Goal: Task Accomplishment & Management: Manage account settings

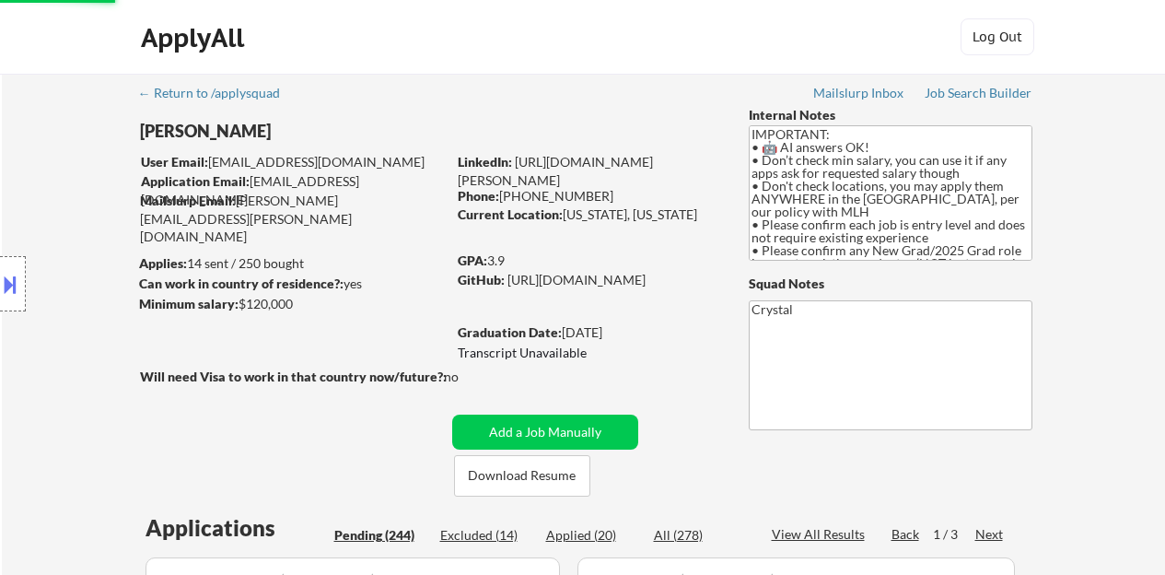
select select ""pending""
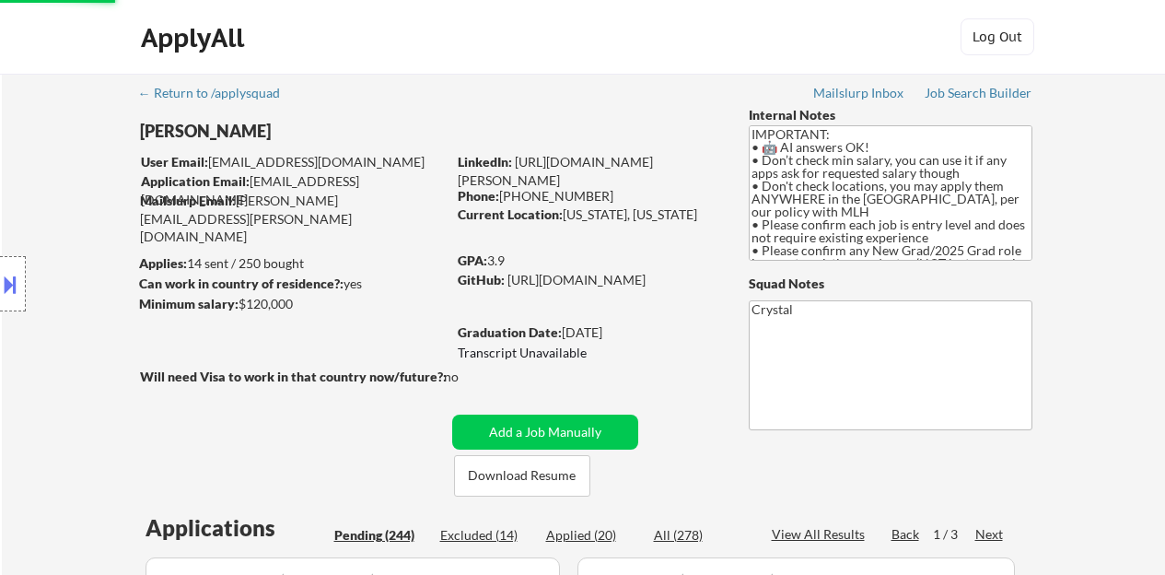
select select ""pending""
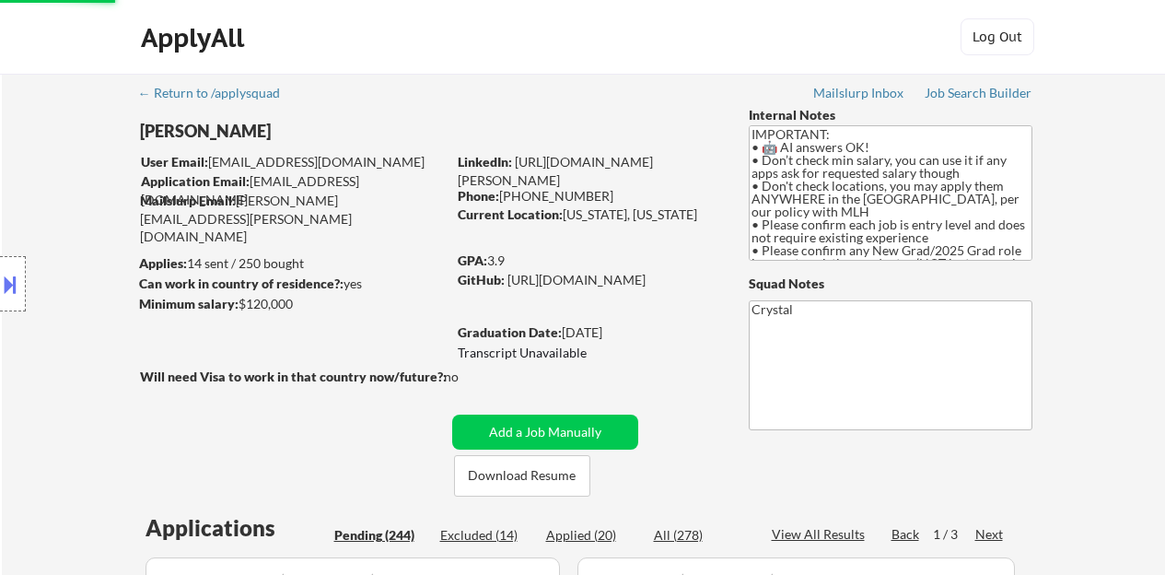
select select ""pending""
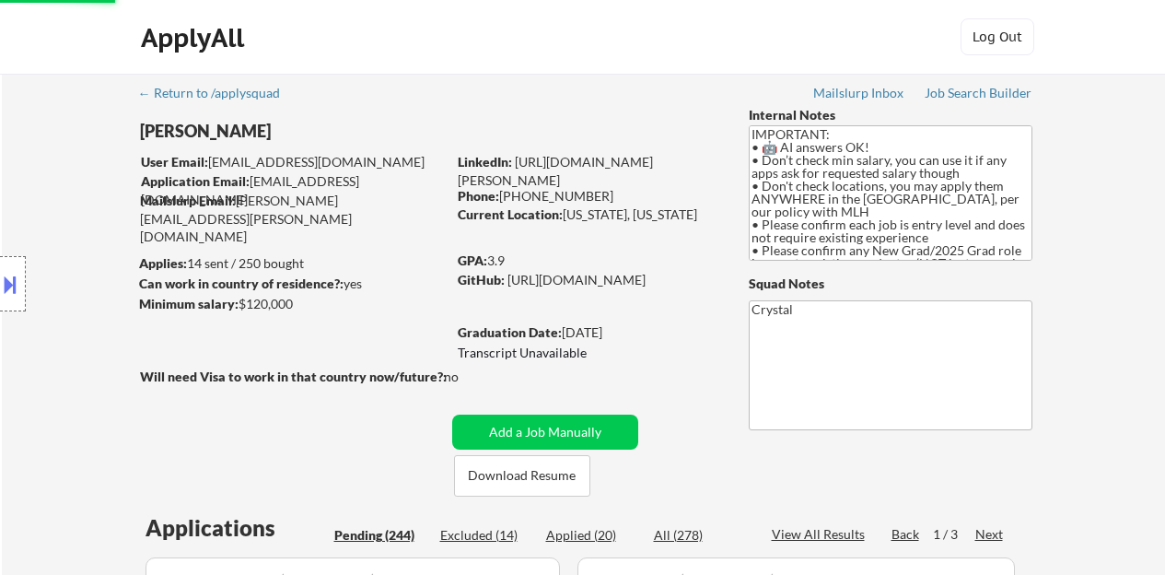
select select ""pending""
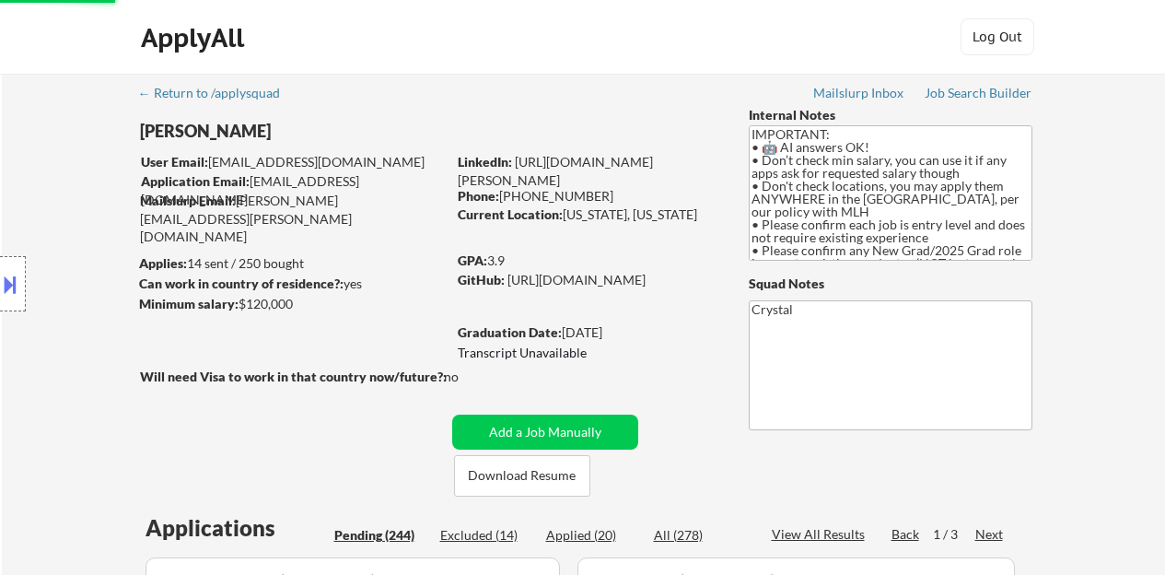
select select ""pending""
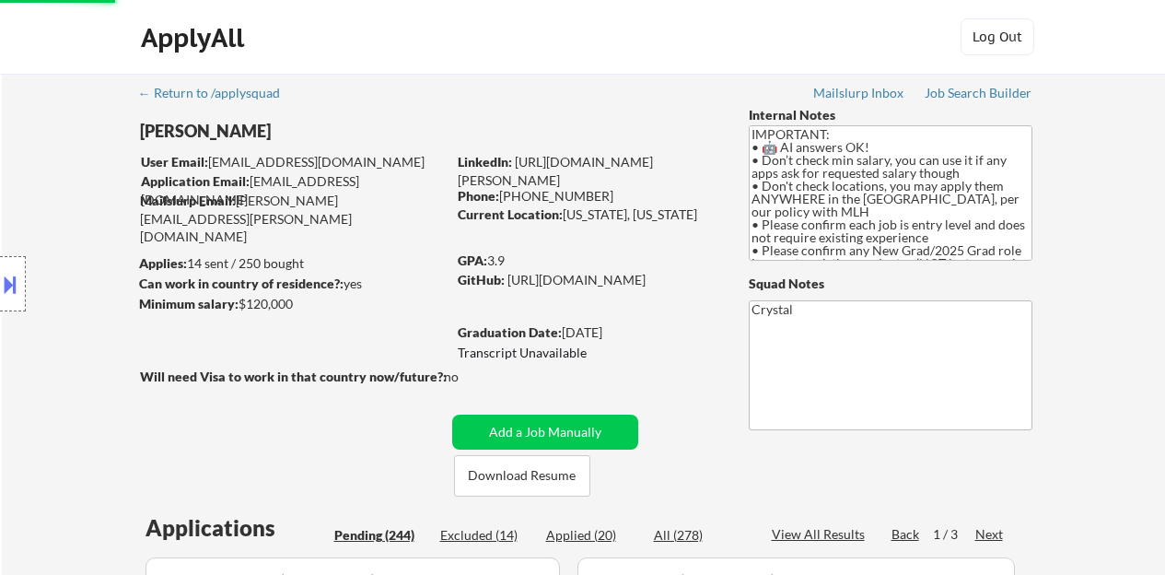
select select ""pending""
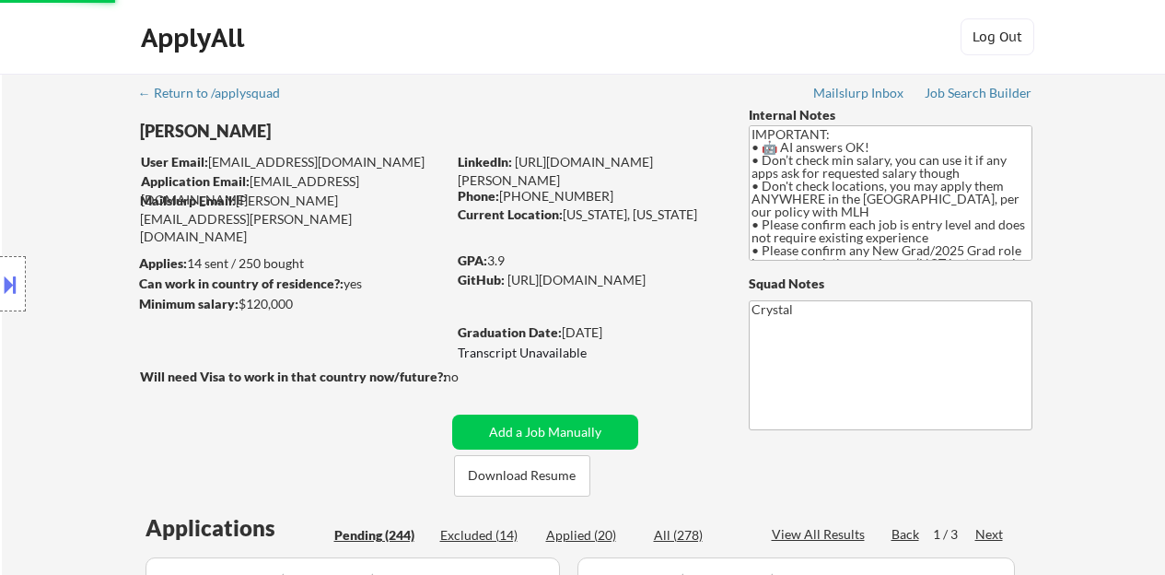
select select ""pending""
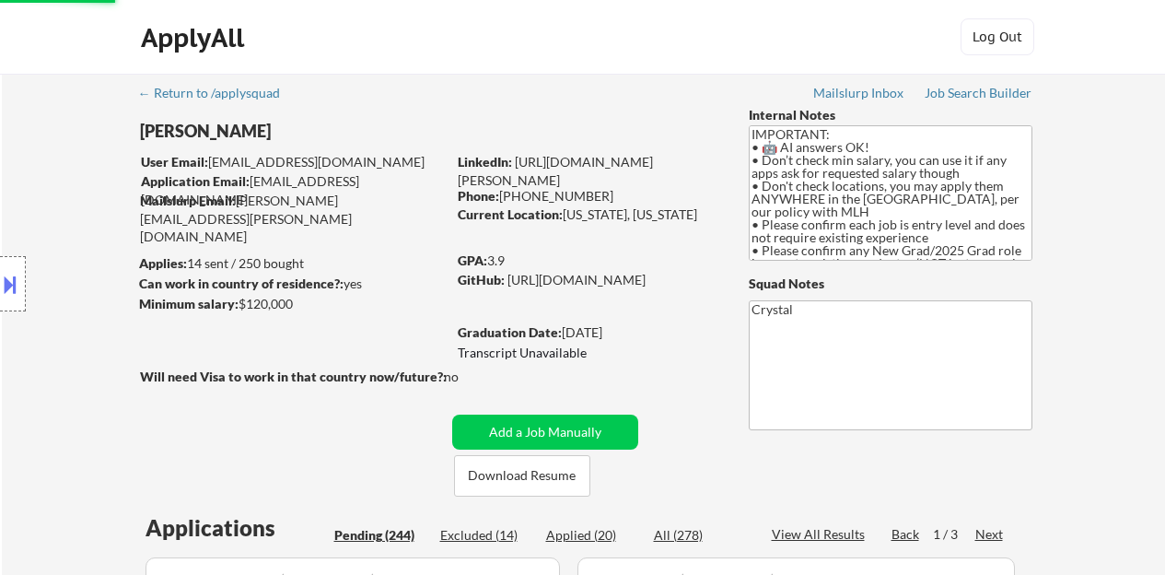
select select ""pending""
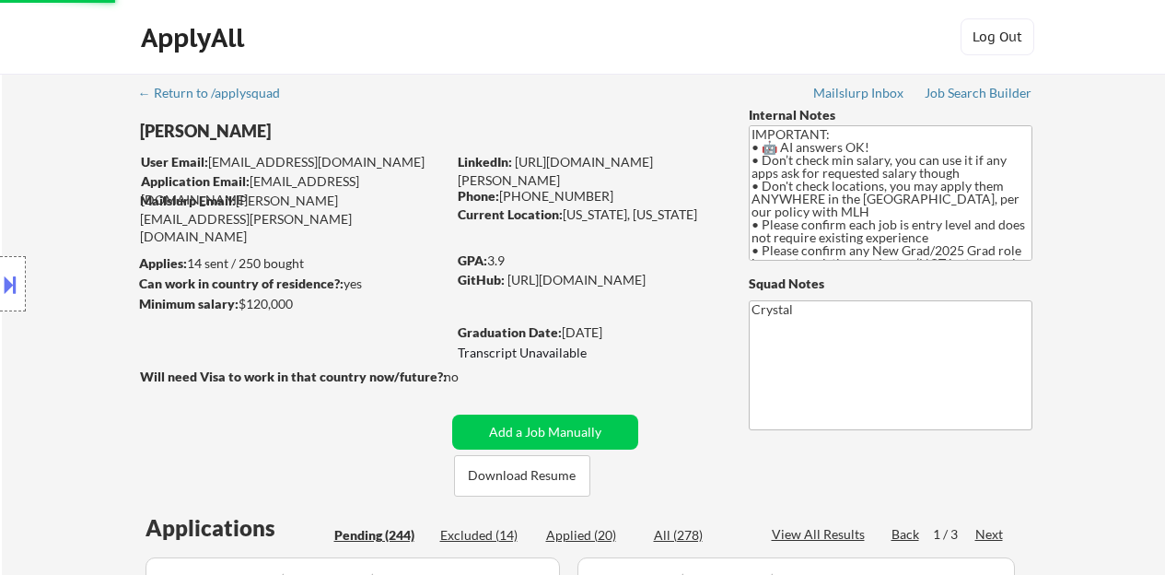
select select ""pending""
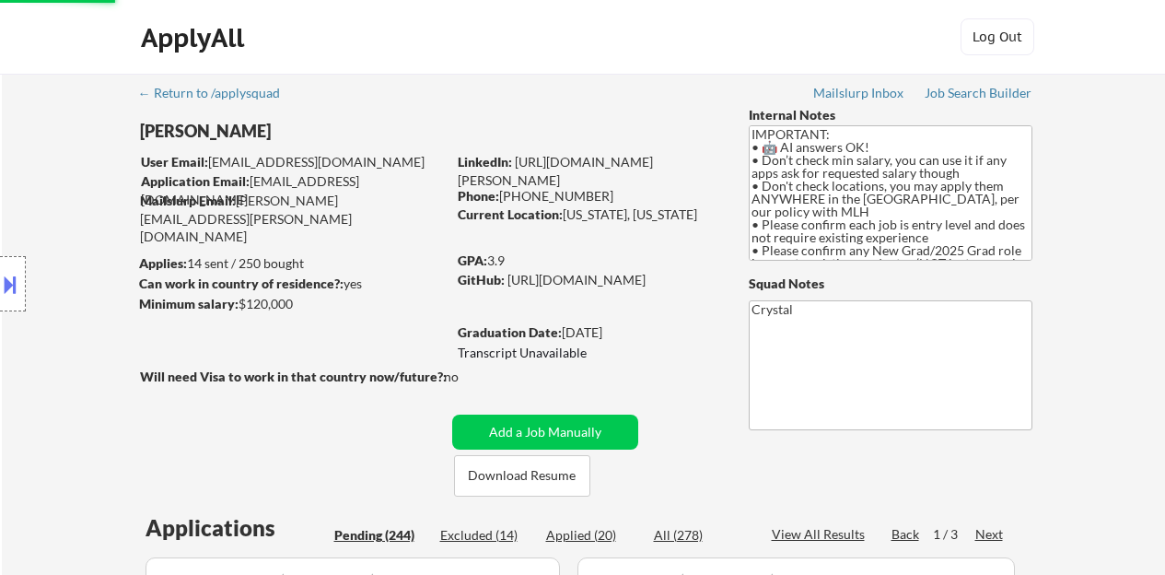
select select ""pending""
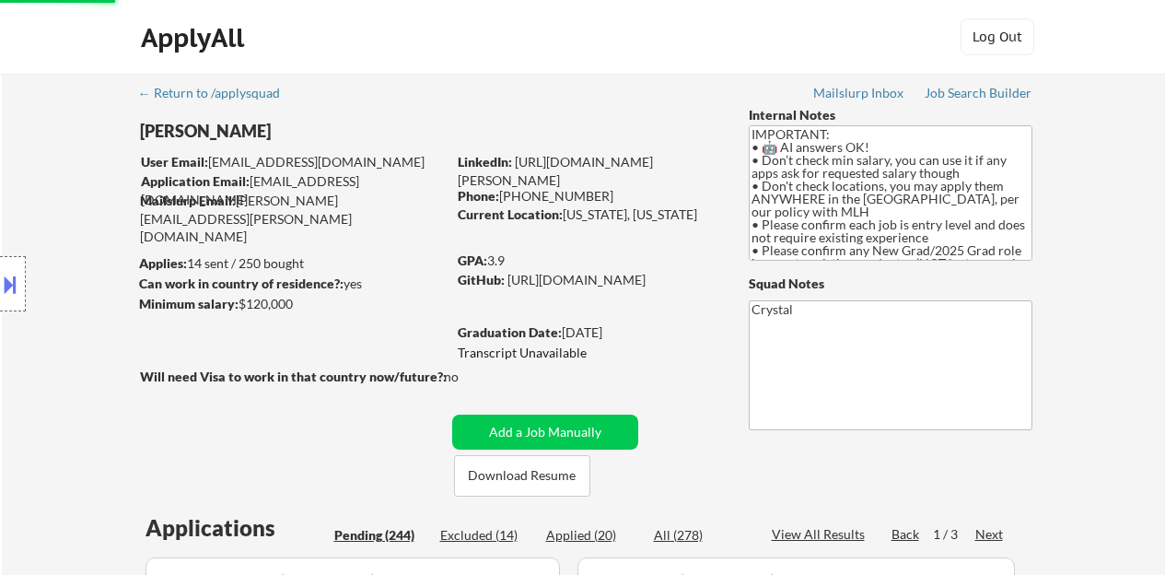
select select ""pending""
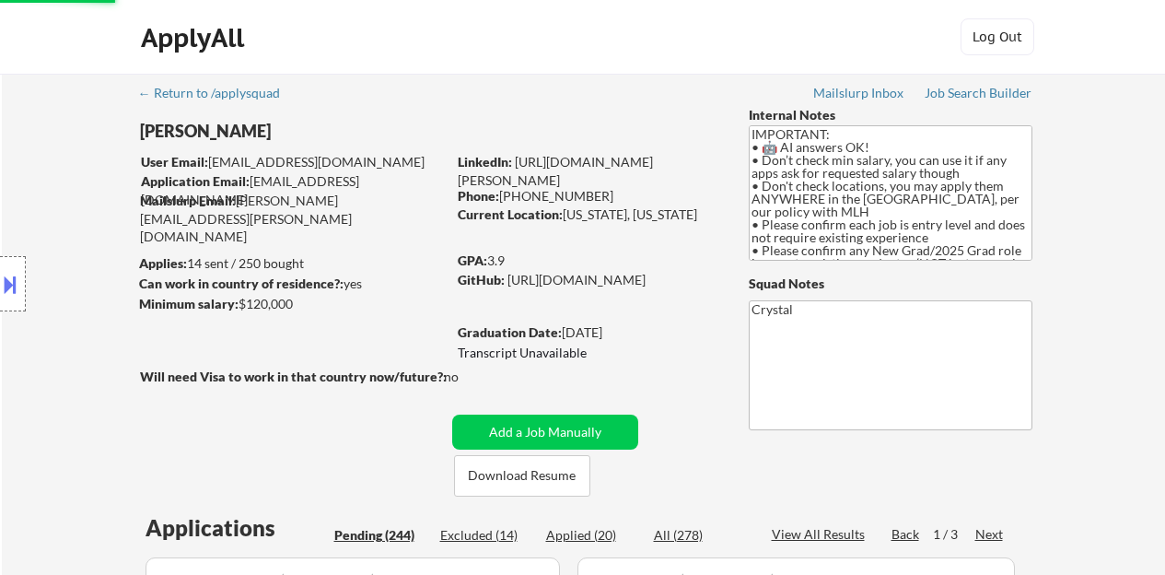
select select ""pending""
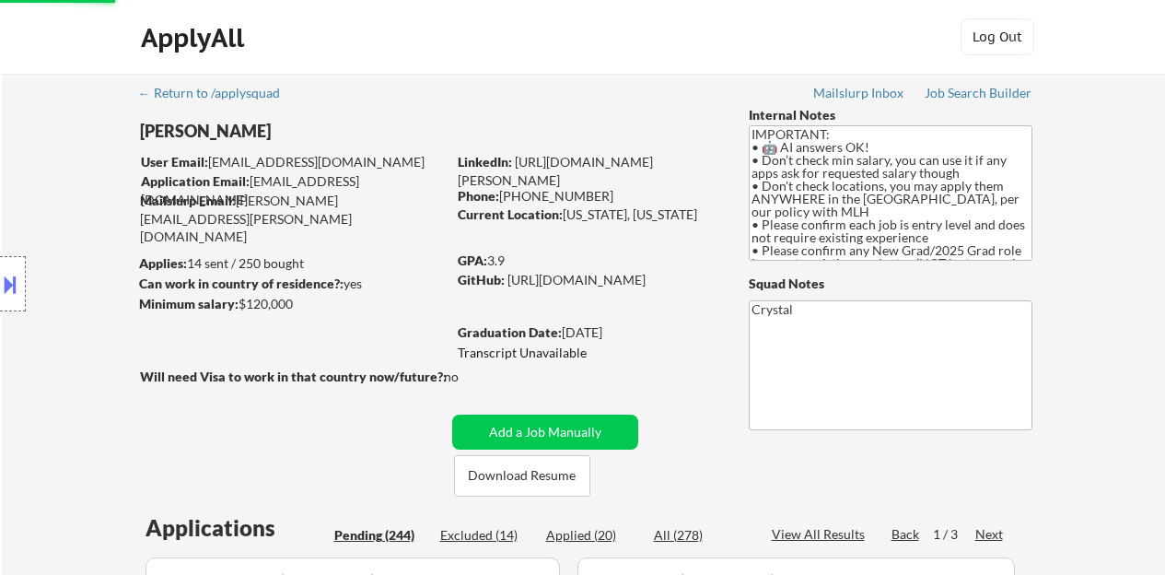
select select ""pending""
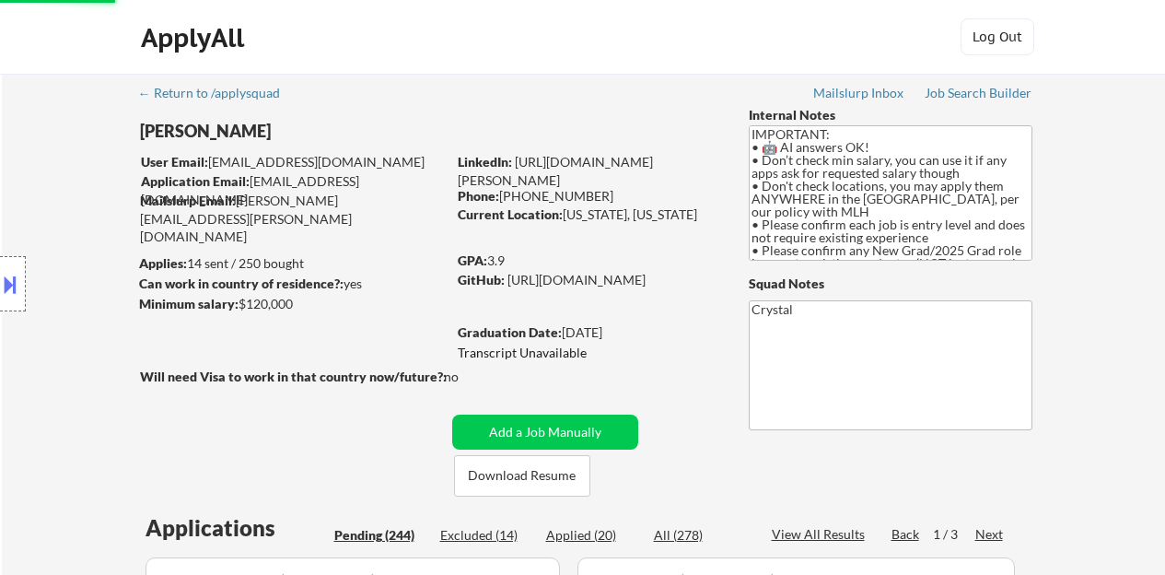
select select ""pending""
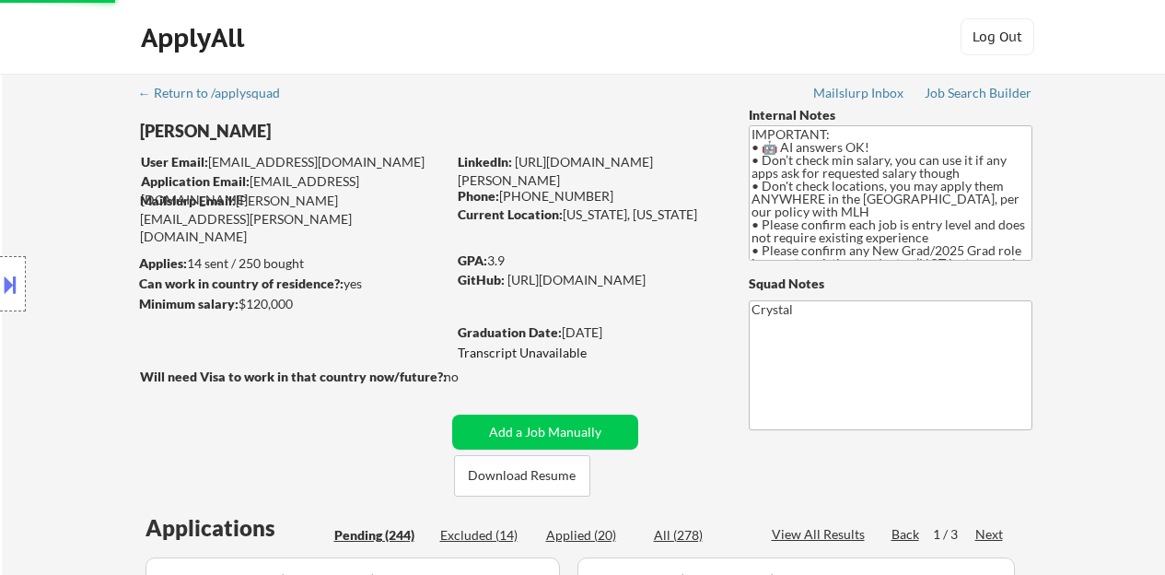
select select ""pending""
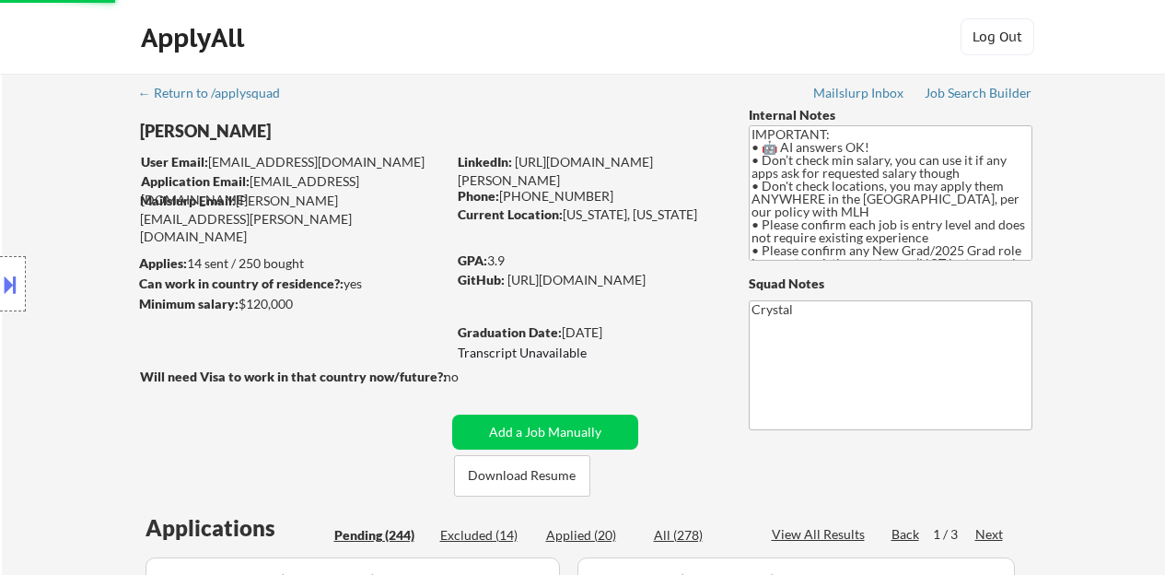
select select ""pending""
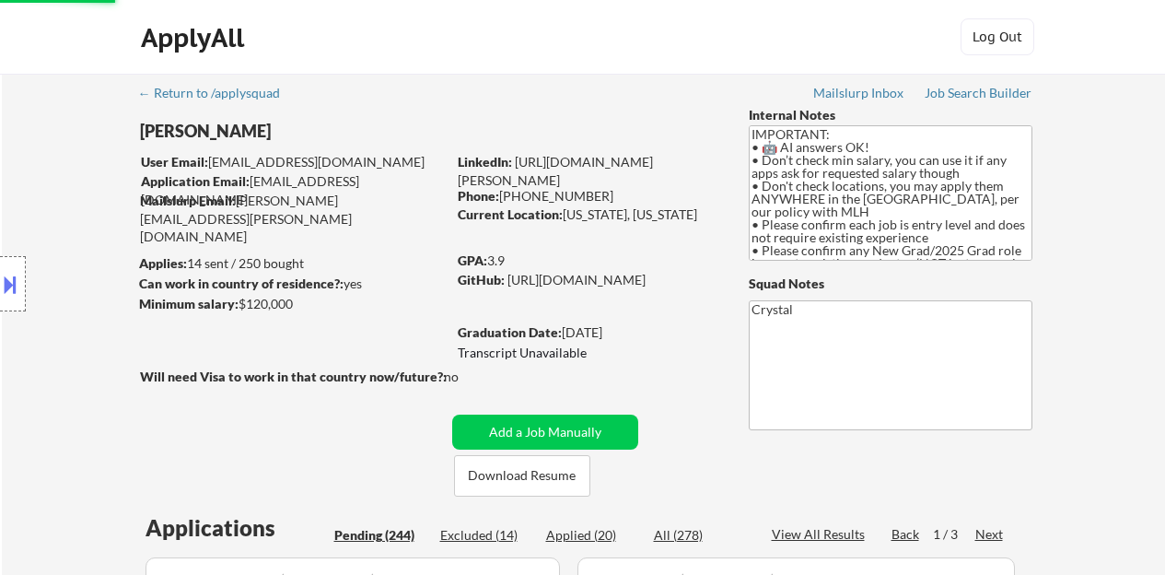
select select ""pending""
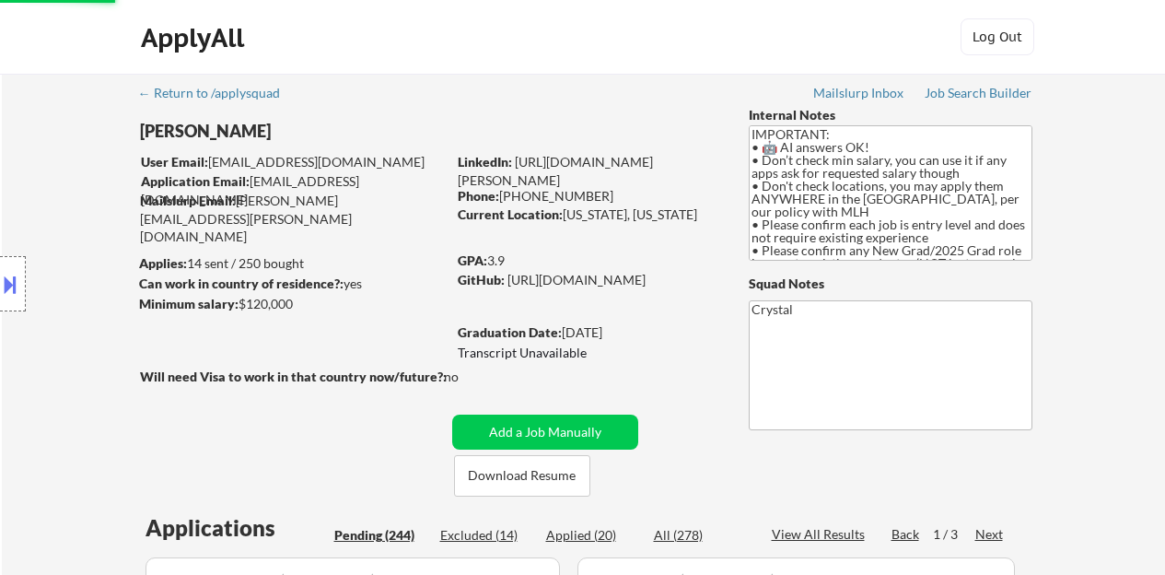
select select ""pending""
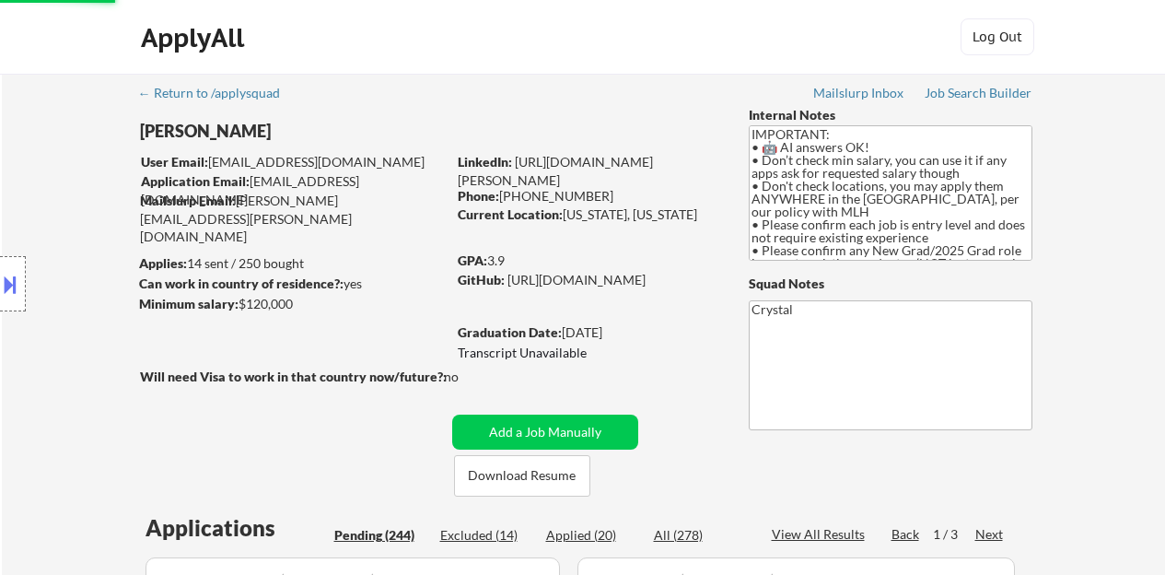
select select ""pending""
select select ""applied""
select select ""pending""
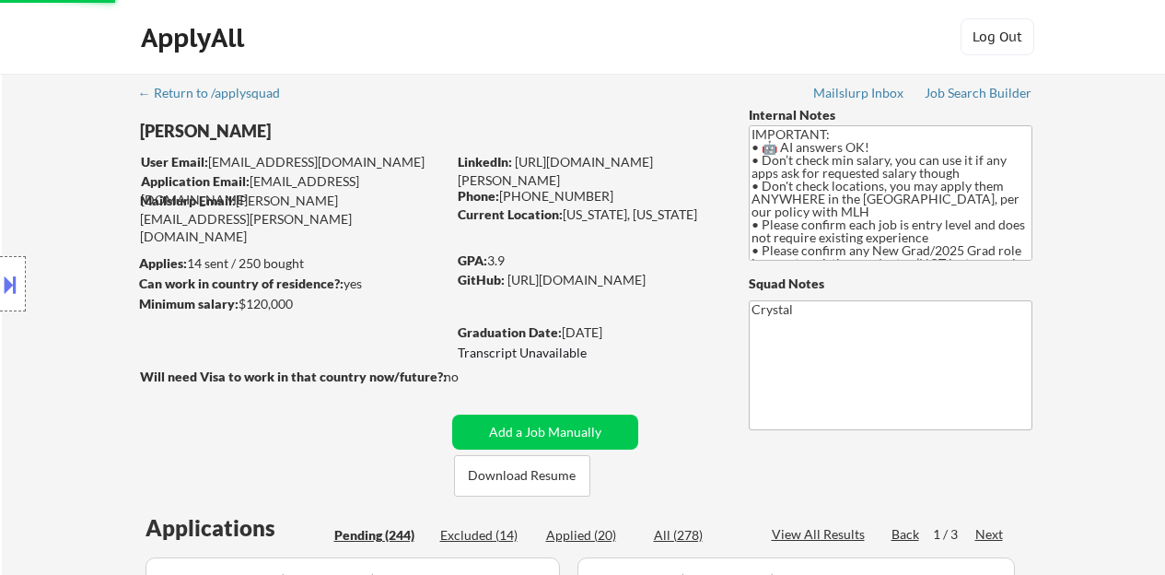
select select ""pending""
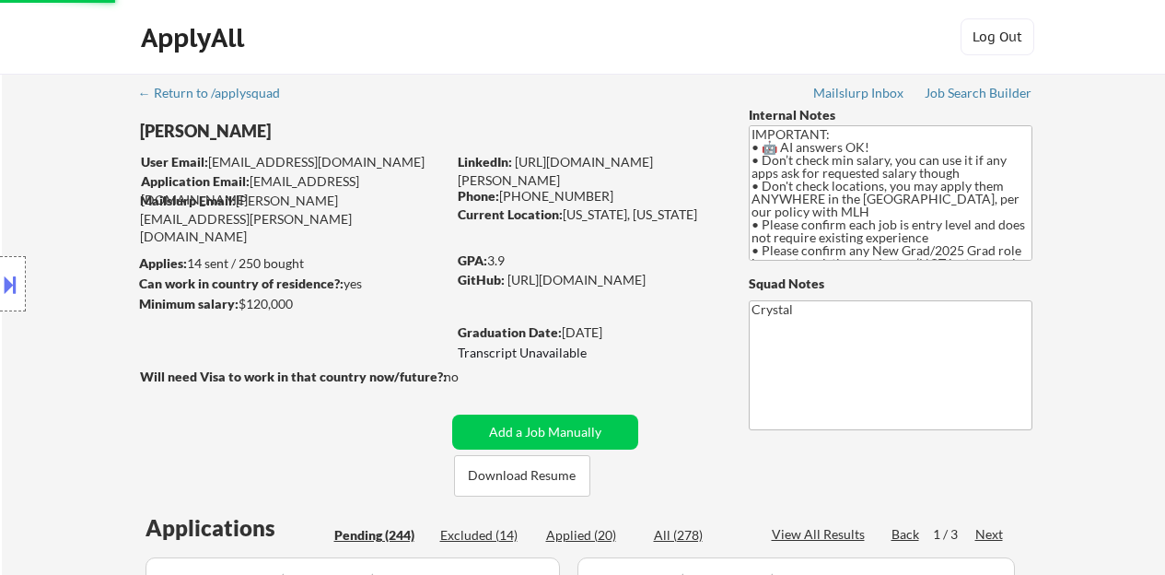
scroll to position [6858, 0]
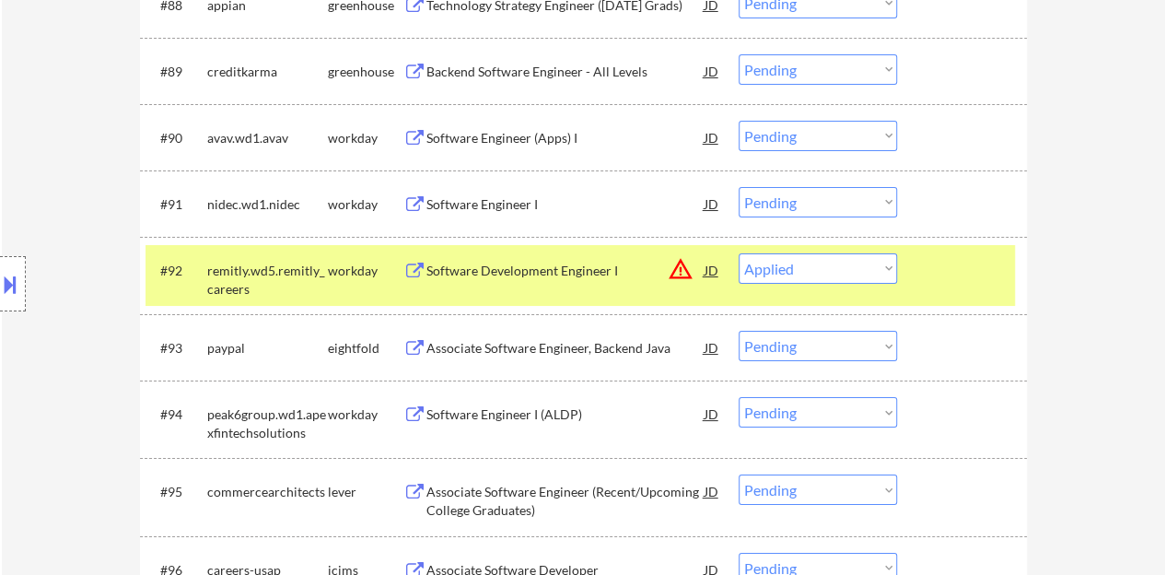
select select ""pending""
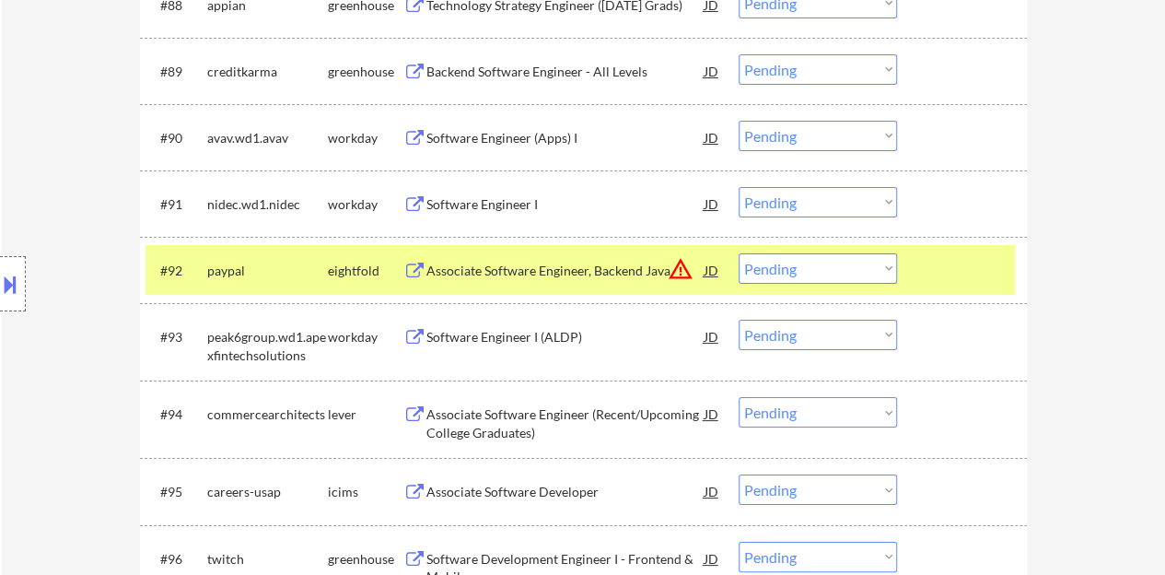
click at [973, 296] on div "#92 paypal eightfold Associate Software Engineer, Backend Java JD warning_amber…" at bounding box center [583, 270] width 887 height 66
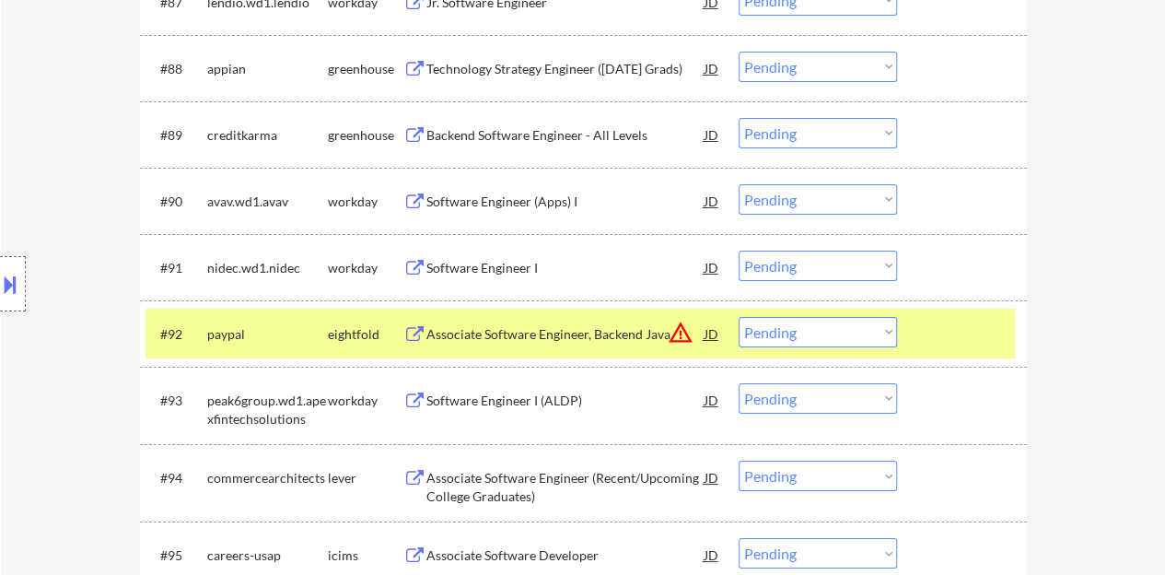
scroll to position [6766, 0]
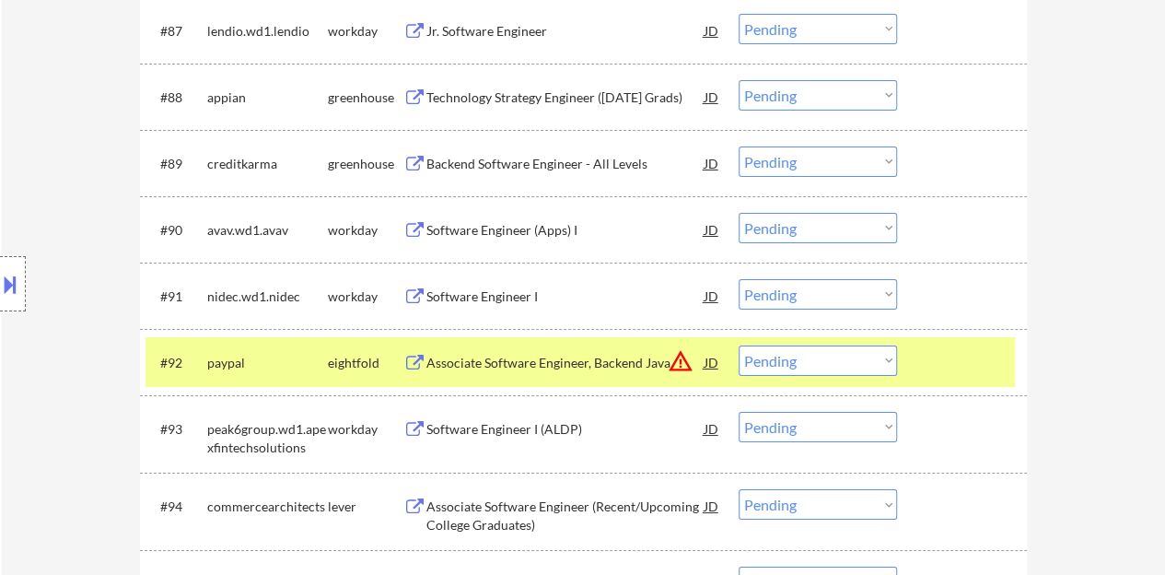
click at [923, 353] on div at bounding box center [963, 361] width 81 height 33
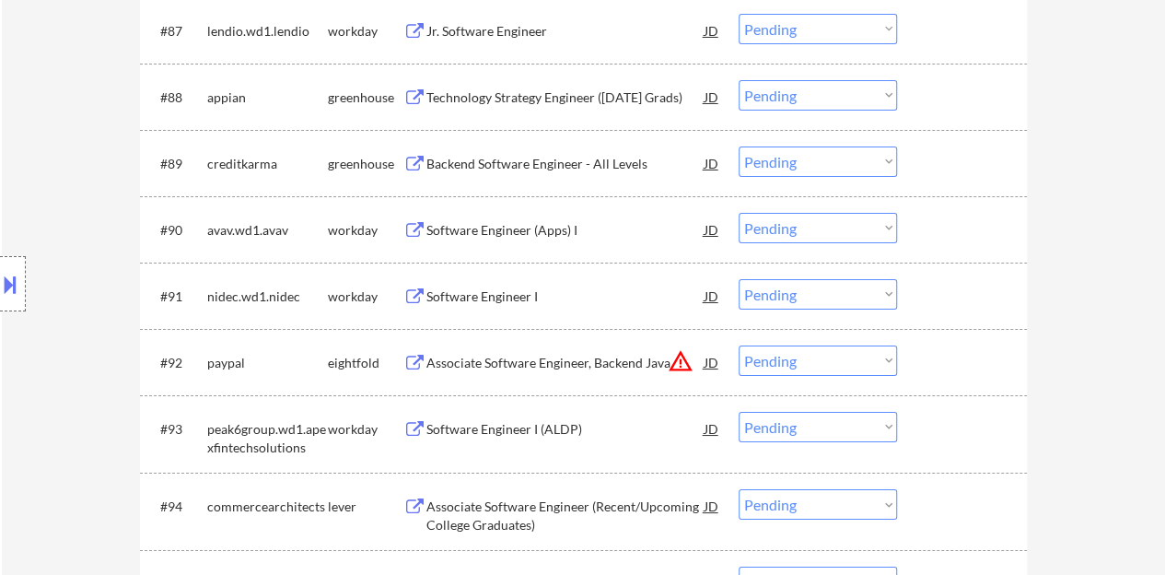
click at [507, 297] on div "Software Engineer I" at bounding box center [565, 296] width 278 height 18
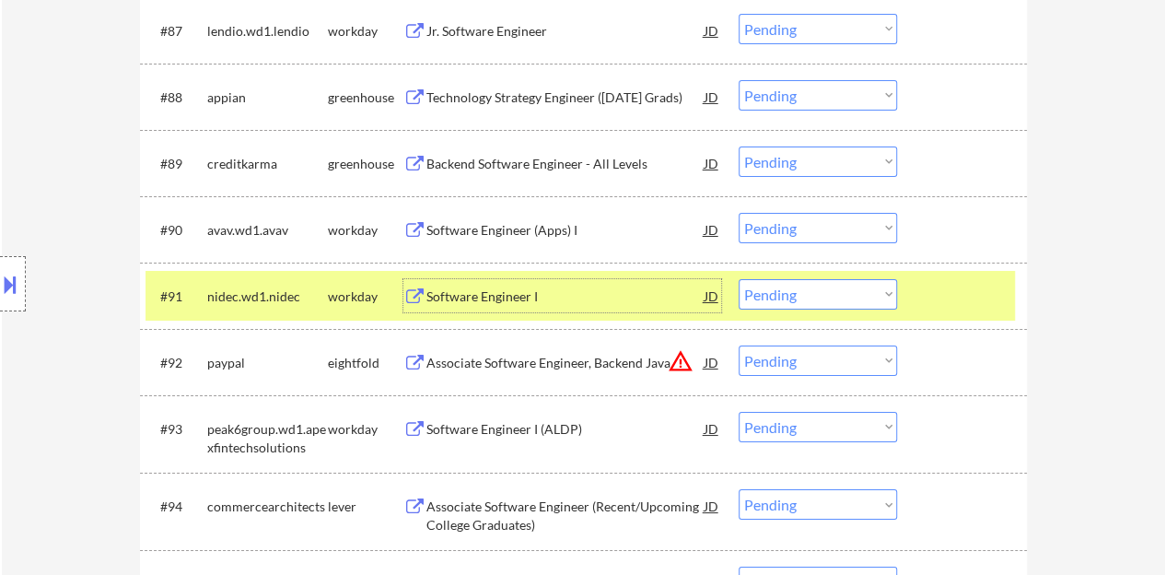
click at [873, 299] on select "Choose an option... Pending Applied Excluded (Questions) Excluded (Expired) Exc…" at bounding box center [817, 294] width 158 height 30
click at [738, 279] on select "Choose an option... Pending Applied Excluded (Questions) Excluded (Expired) Exc…" at bounding box center [817, 294] width 158 height 30
select select ""pending""
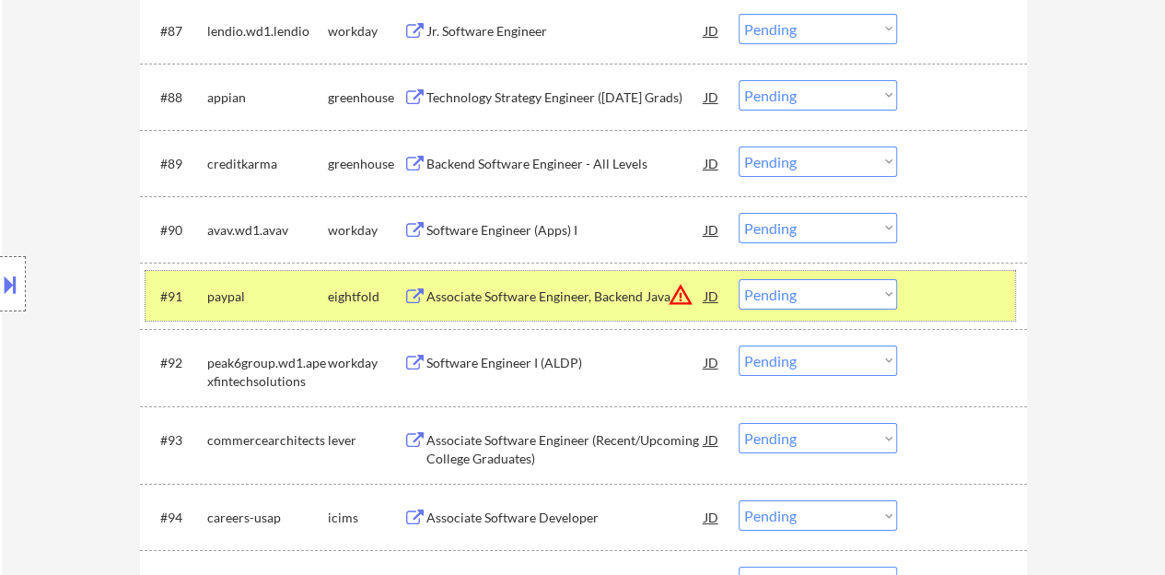
click at [912, 286] on div "#91 paypal eightfold Associate Software Engineer, Backend Java JD warning_amber…" at bounding box center [579, 296] width 869 height 50
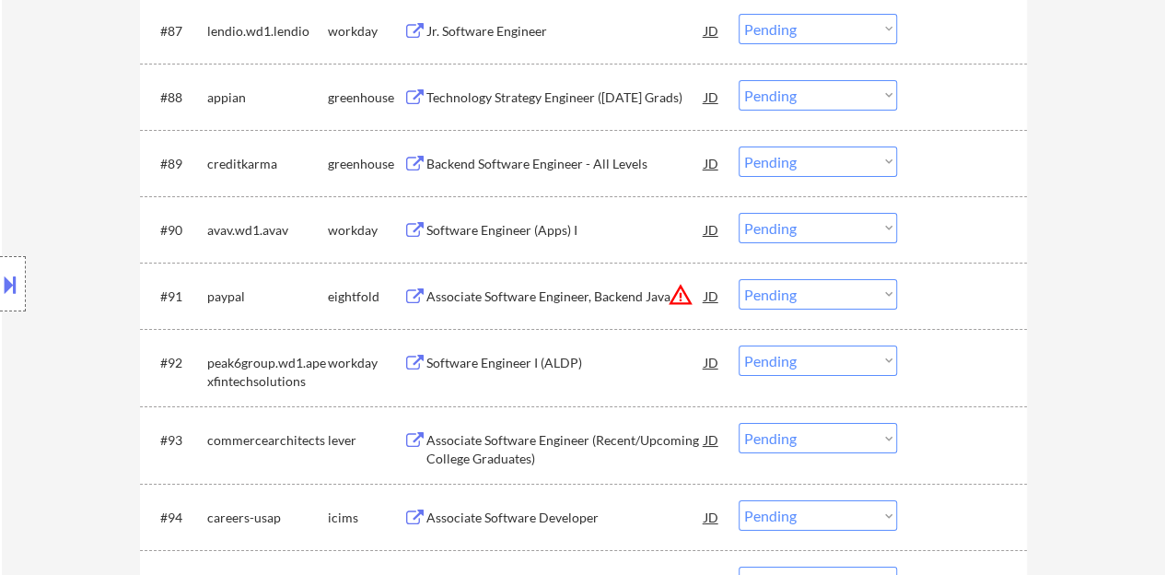
click at [479, 218] on div "Software Engineer (Apps) I" at bounding box center [565, 229] width 278 height 33
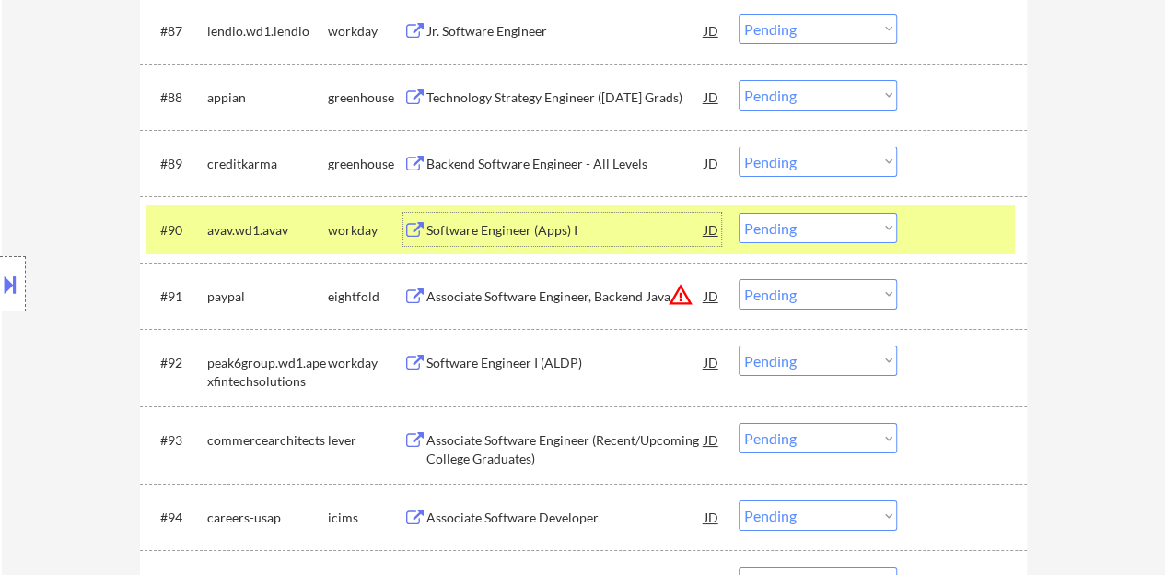
click at [879, 213] on select "Choose an option... Pending Applied Excluded (Questions) Excluded (Expired) Exc…" at bounding box center [817, 228] width 158 height 30
click at [738, 213] on select "Choose an option... Pending Applied Excluded (Questions) Excluded (Expired) Exc…" at bounding box center [817, 228] width 158 height 30
select select ""pending""
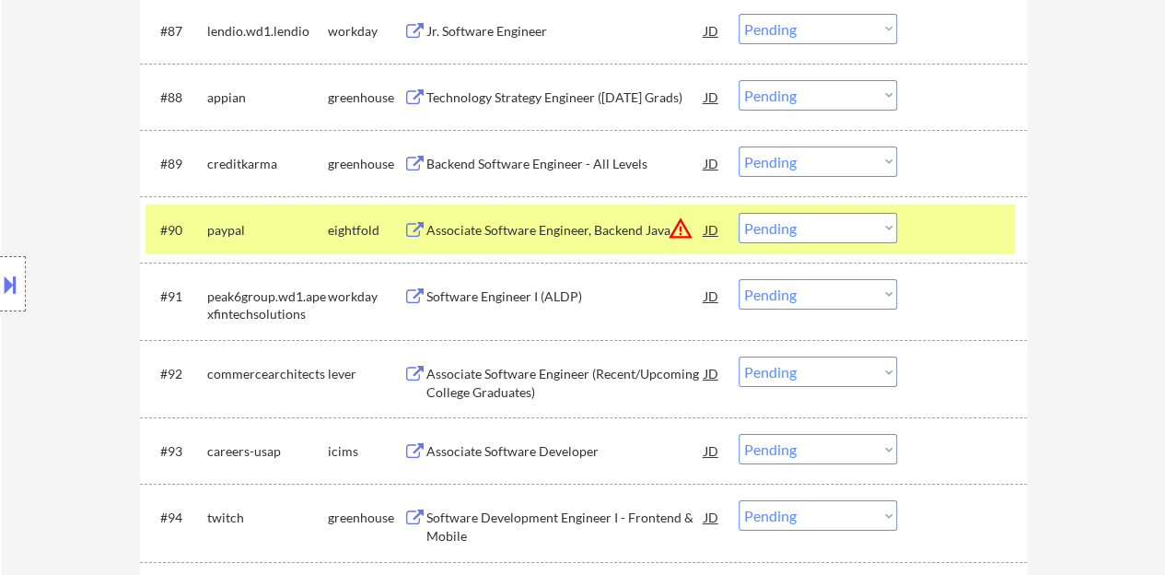
click at [961, 222] on div at bounding box center [963, 229] width 81 height 33
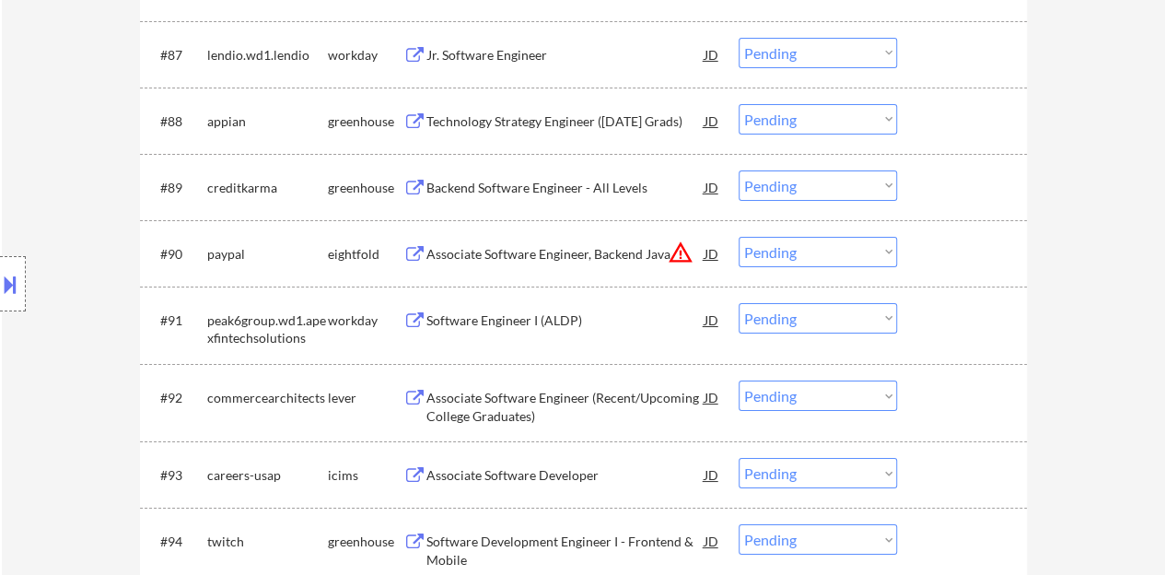
scroll to position [6674, 0]
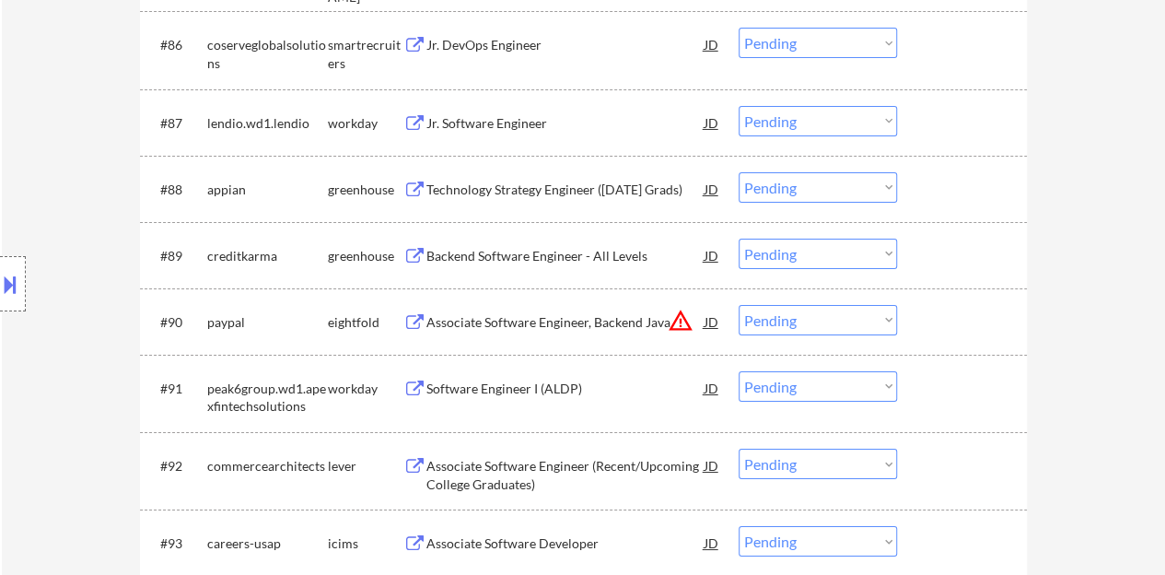
click at [434, 254] on div "Backend Software Engineer - All Levels" at bounding box center [565, 256] width 278 height 18
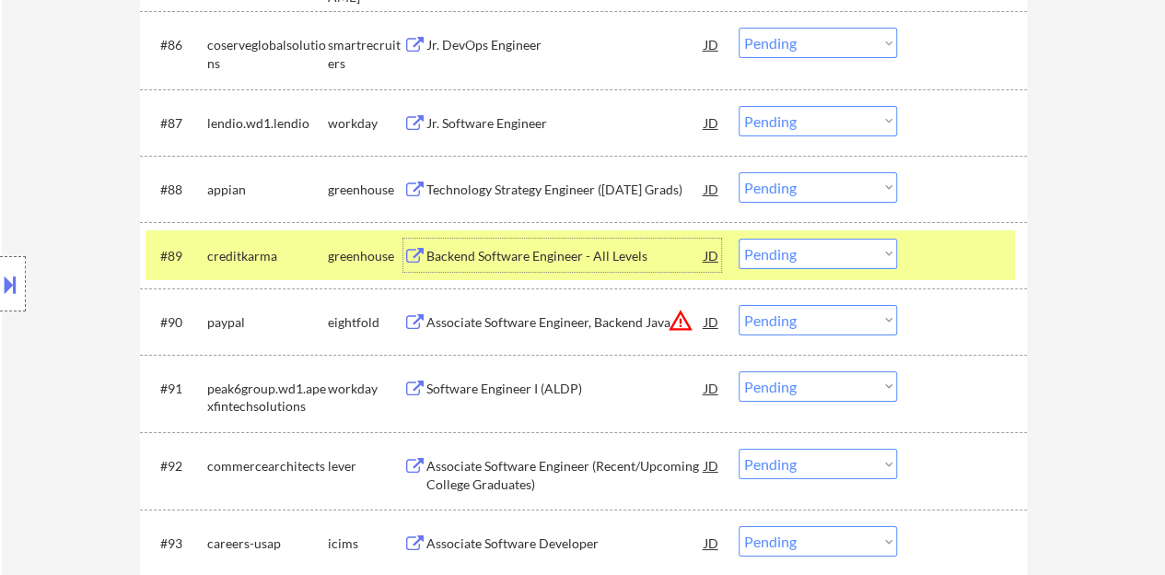
click at [819, 248] on select "Choose an option... Pending Applied Excluded (Questions) Excluded (Expired) Exc…" at bounding box center [817, 253] width 158 height 30
click at [738, 238] on select "Choose an option... Pending Applied Excluded (Questions) Excluded (Expired) Exc…" at bounding box center [817, 253] width 158 height 30
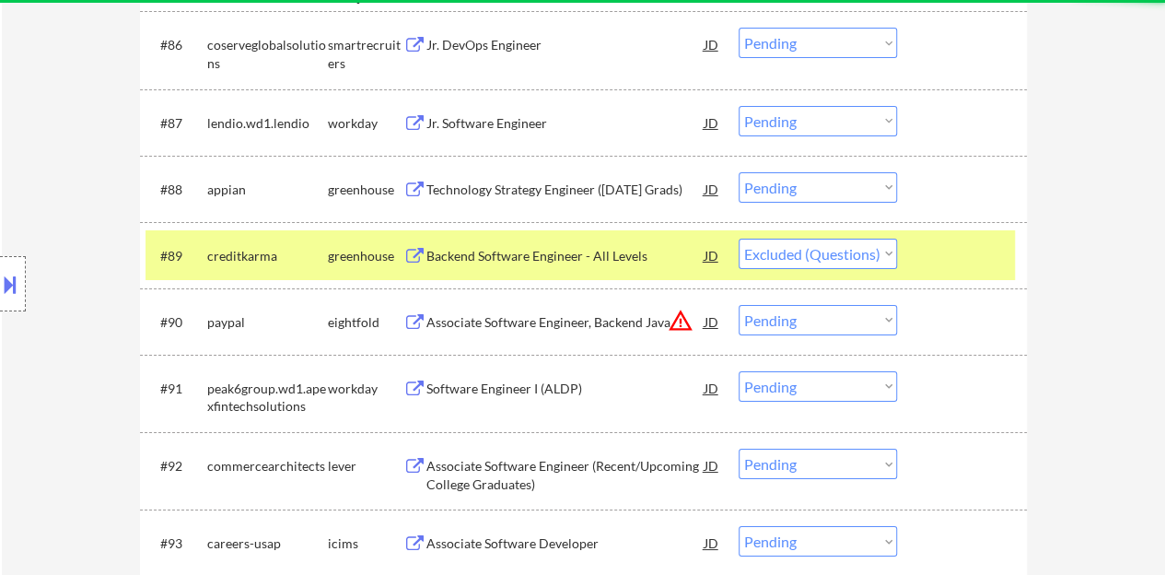
select select ""pending""
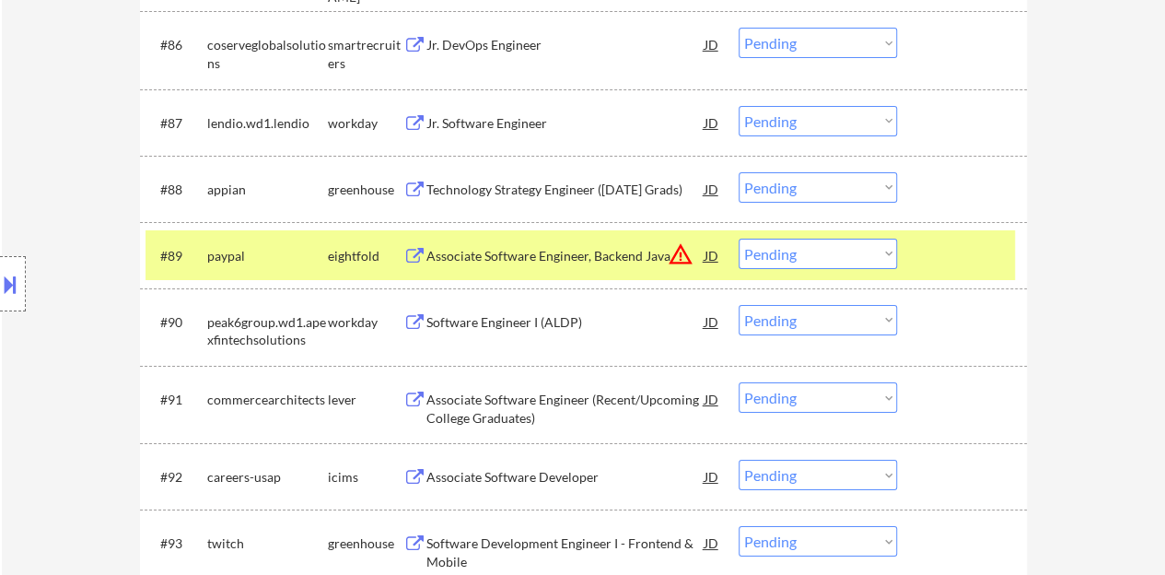
click at [958, 257] on div at bounding box center [963, 254] width 81 height 33
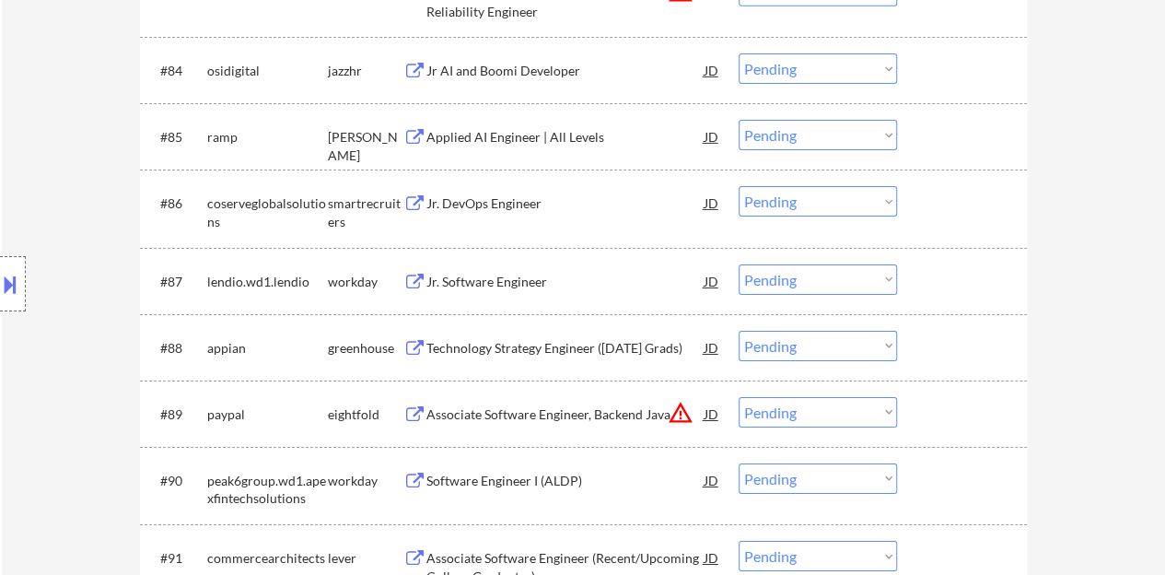
scroll to position [6490, 0]
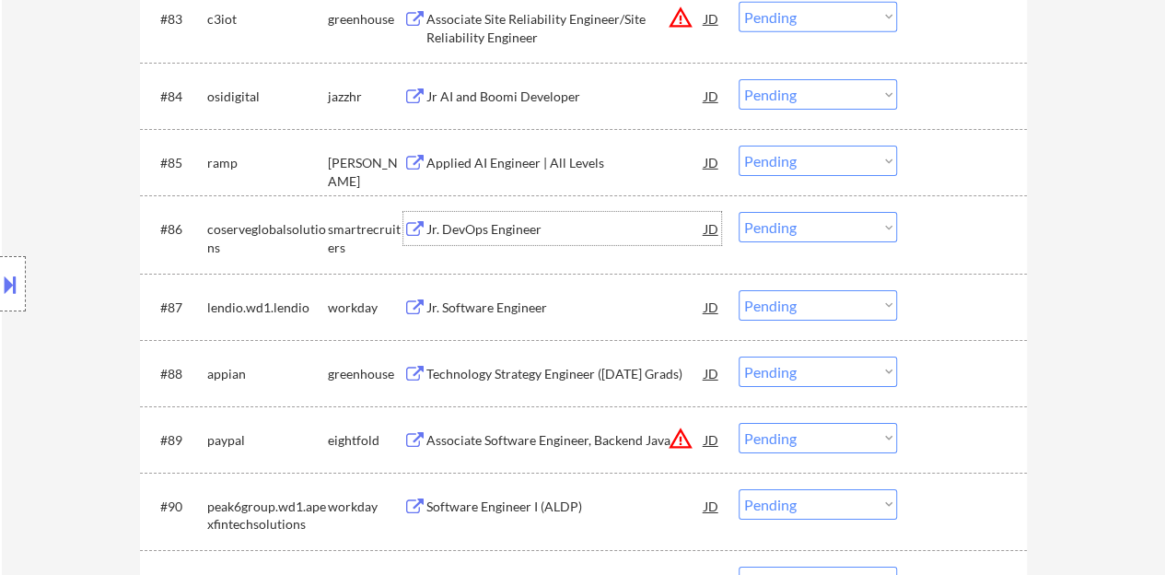
click at [469, 232] on div "Jr. DevOps Engineer" at bounding box center [565, 229] width 278 height 18
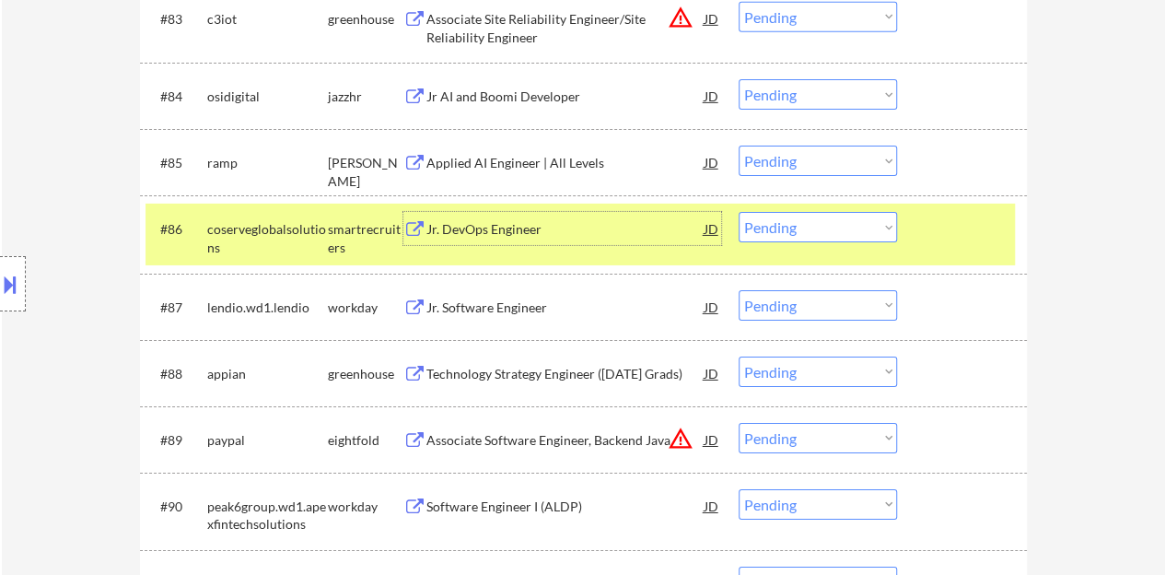
click at [821, 220] on select "Choose an option... Pending Applied Excluded (Questions) Excluded (Expired) Exc…" at bounding box center [817, 227] width 158 height 30
click at [738, 212] on select "Choose an option... Pending Applied Excluded (Questions) Excluded (Expired) Exc…" at bounding box center [817, 227] width 158 height 30
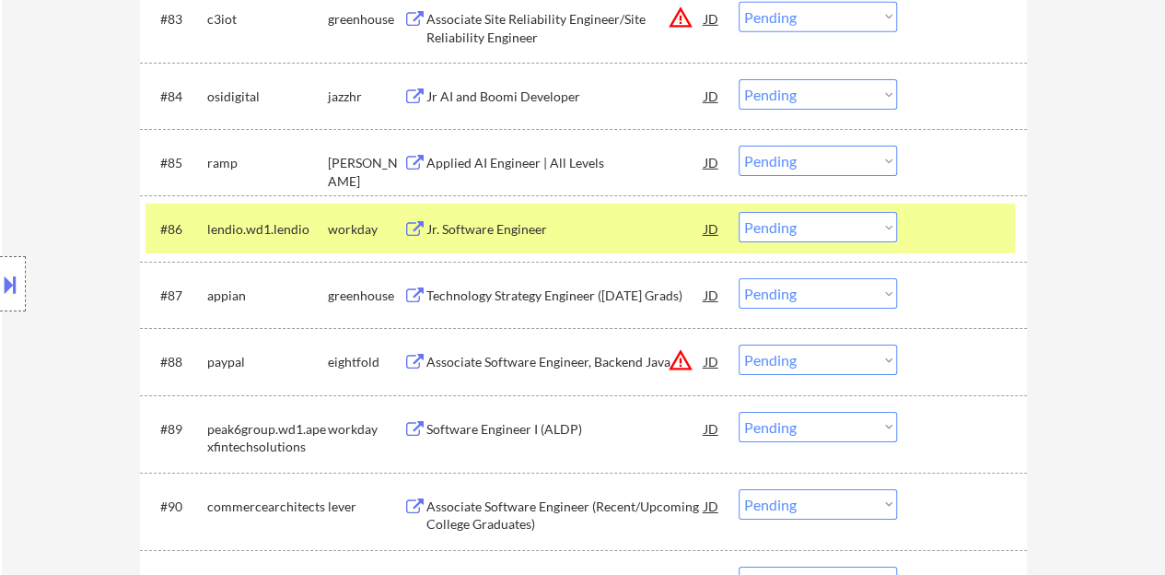
click at [500, 228] on div "Jr. Software Engineer" at bounding box center [565, 229] width 278 height 18
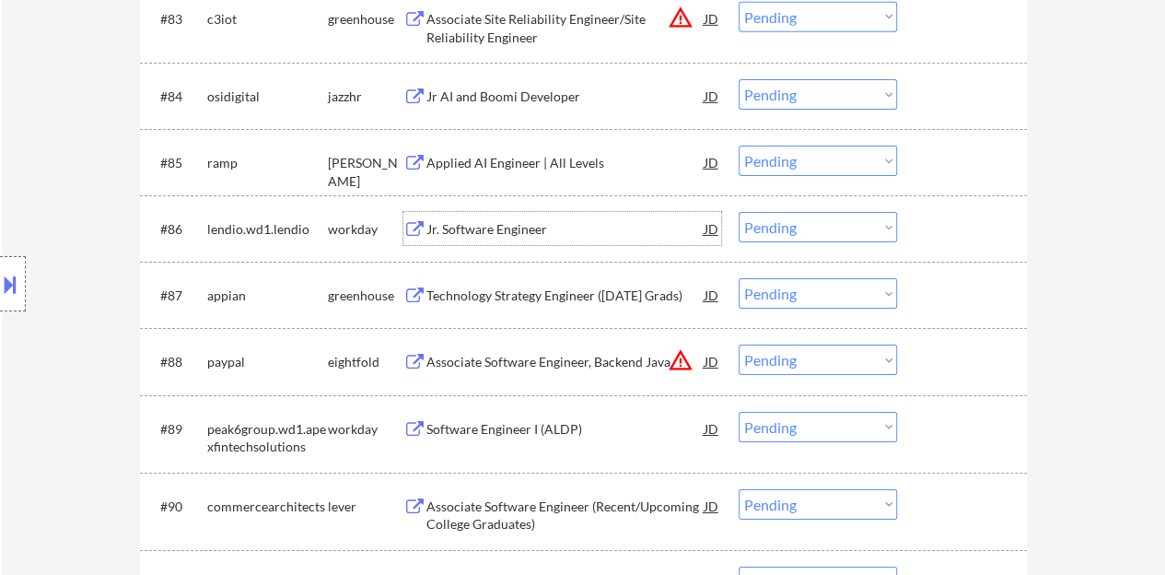
click at [954, 215] on div at bounding box center [963, 228] width 81 height 33
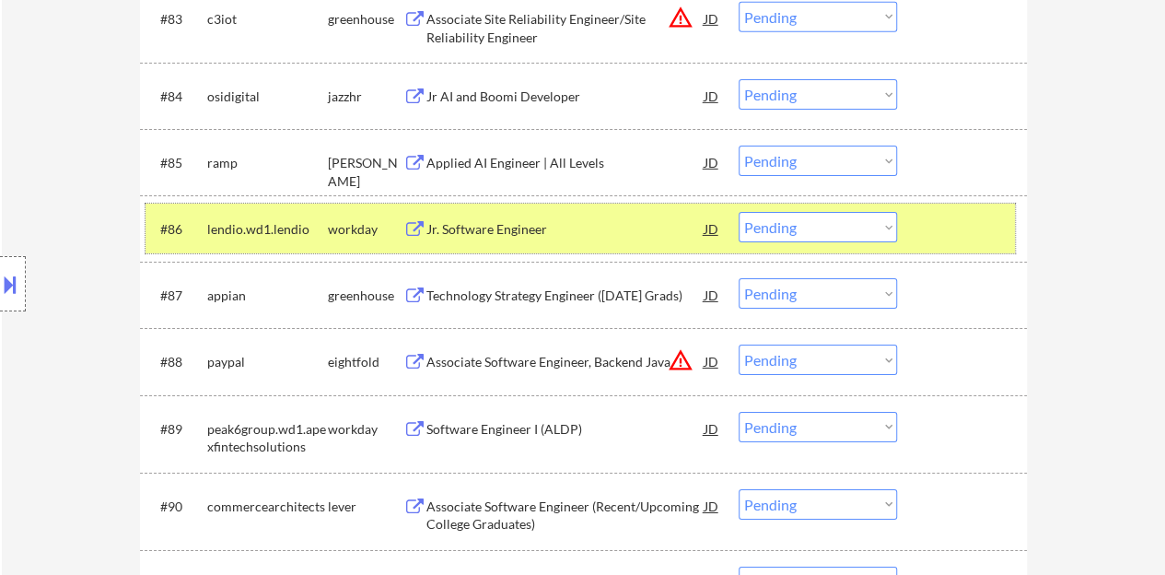
click at [777, 229] on select "Choose an option... Pending Applied Excluded (Questions) Excluded (Expired) Exc…" at bounding box center [817, 227] width 158 height 30
click at [738, 212] on select "Choose an option... Pending Applied Excluded (Questions) Excluded (Expired) Exc…" at bounding box center [817, 227] width 158 height 30
select select ""pending""
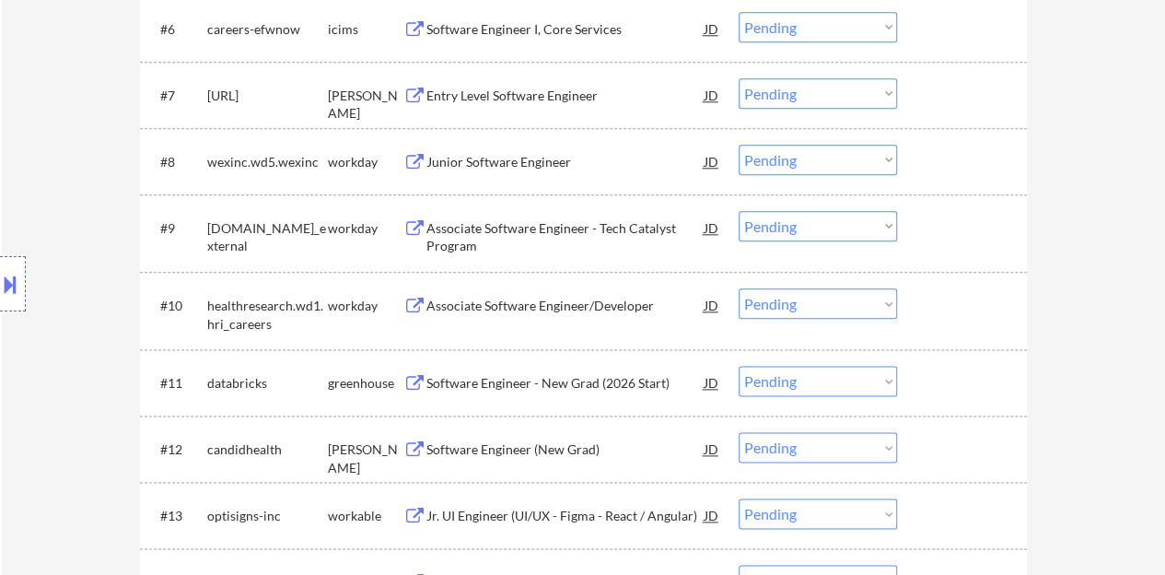
scroll to position [1168, 0]
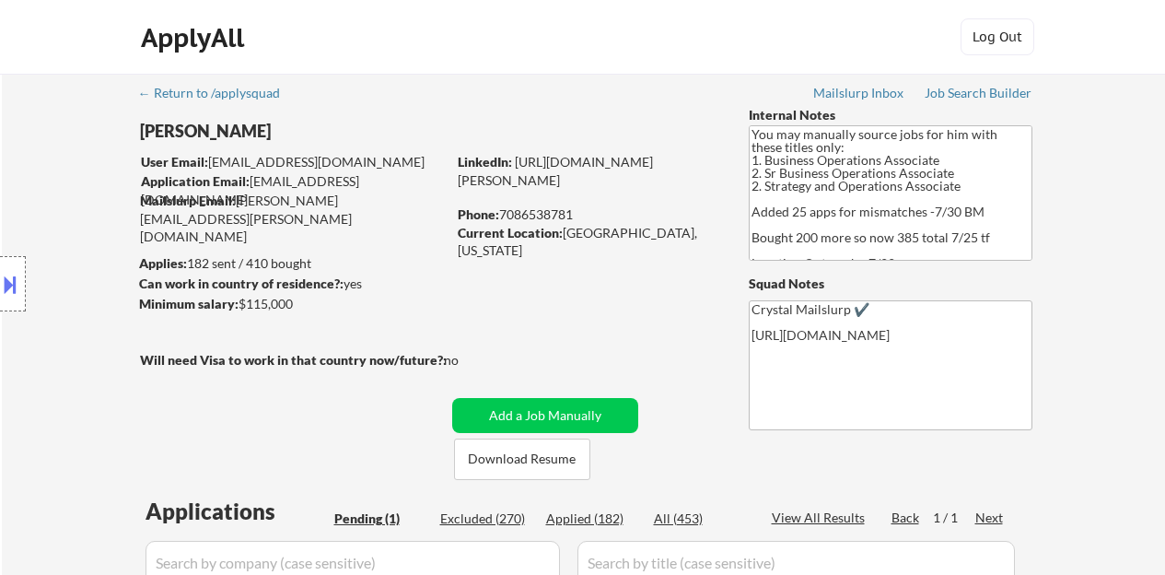
scroll to position [276, 0]
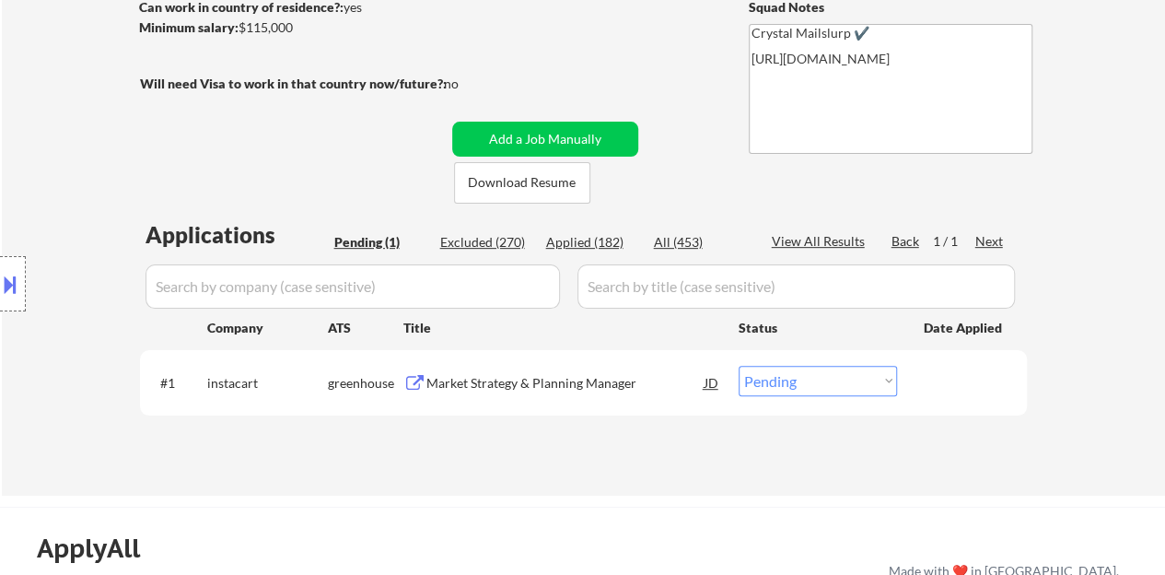
click at [468, 380] on div "Market Strategy & Planning Manager" at bounding box center [565, 383] width 278 height 18
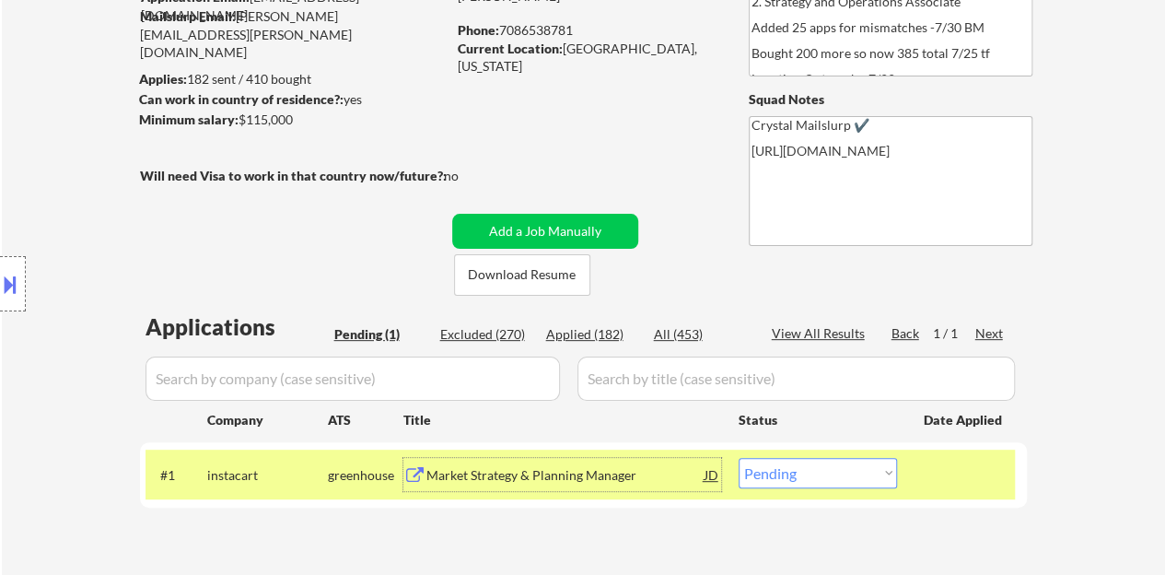
scroll to position [0, 0]
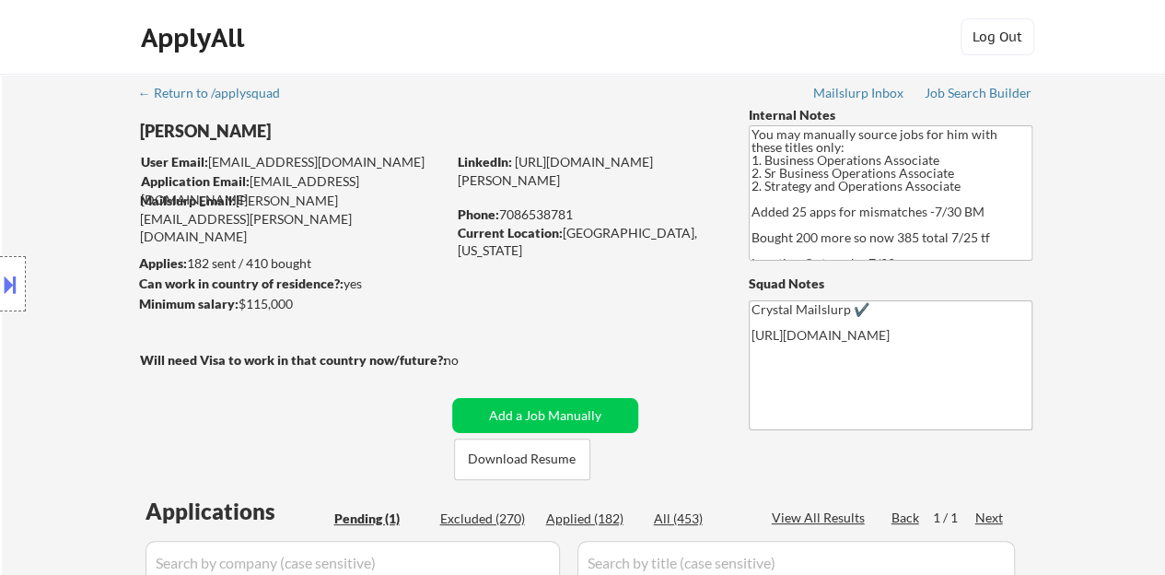
drag, startPoint x: 535, startPoint y: 198, endPoint x: 459, endPoint y: 185, distance: 77.5
click at [459, 185] on div "LinkedIn: https://www.linkedin.com/in/patrick-dowling-039b46152/" at bounding box center [589, 171] width 263 height 36
copy link "https://www.linkedin.com/in/patrick-dowling-039b46152/"
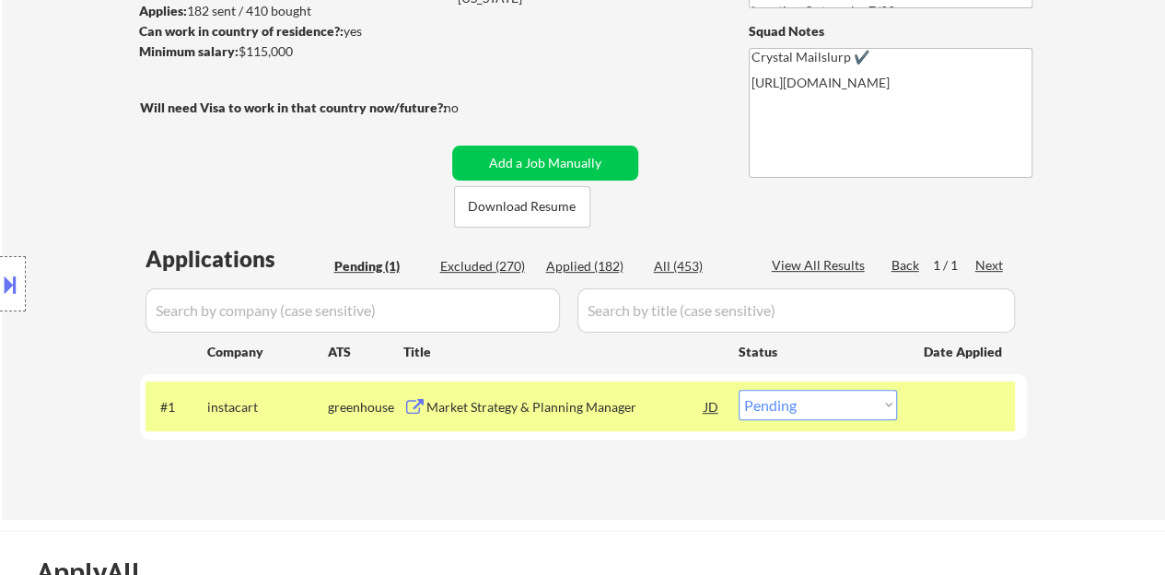
scroll to position [276, 0]
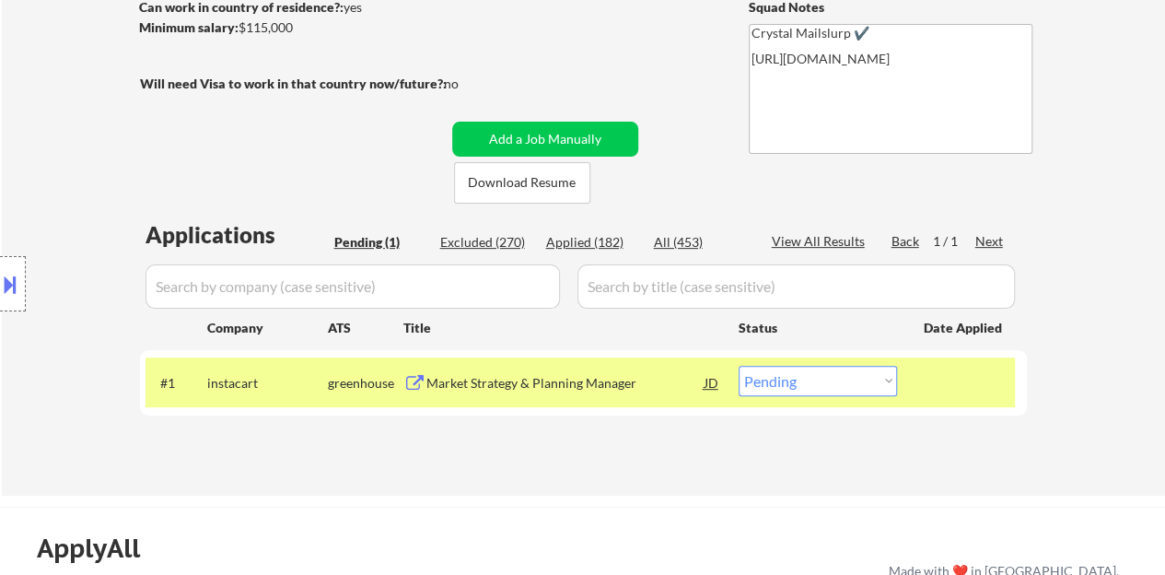
click at [814, 371] on select "Choose an option... Pending Applied Excluded (Questions) Excluded (Expired) Exc…" at bounding box center [817, 381] width 158 height 30
select select ""applied""
click at [738, 366] on select "Choose an option... Pending Applied Excluded (Questions) Excluded (Expired) Exc…" at bounding box center [817, 381] width 158 height 30
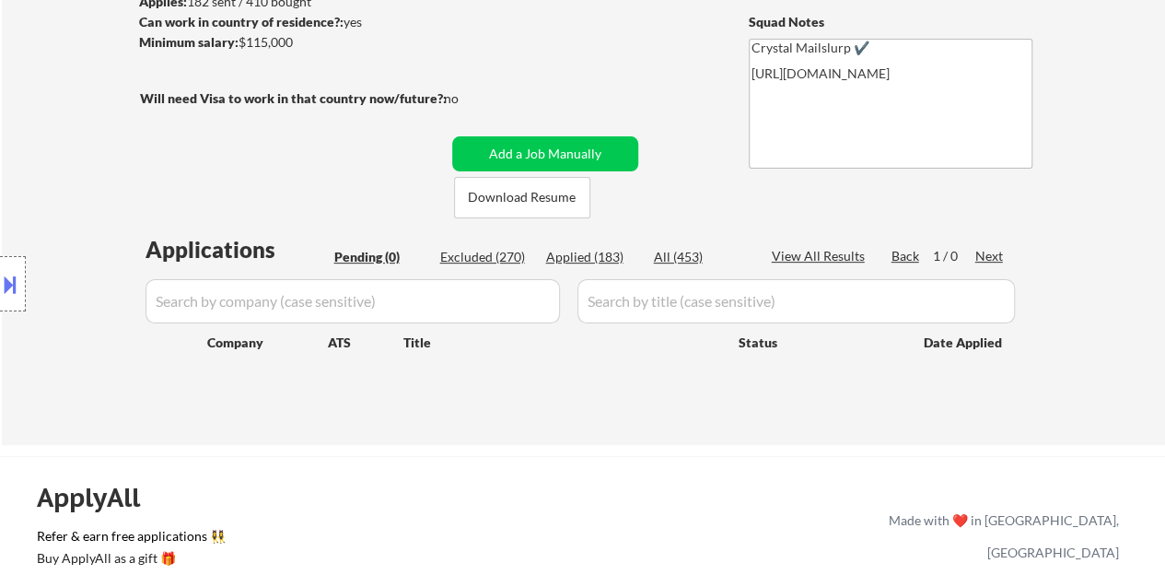
scroll to position [184, 0]
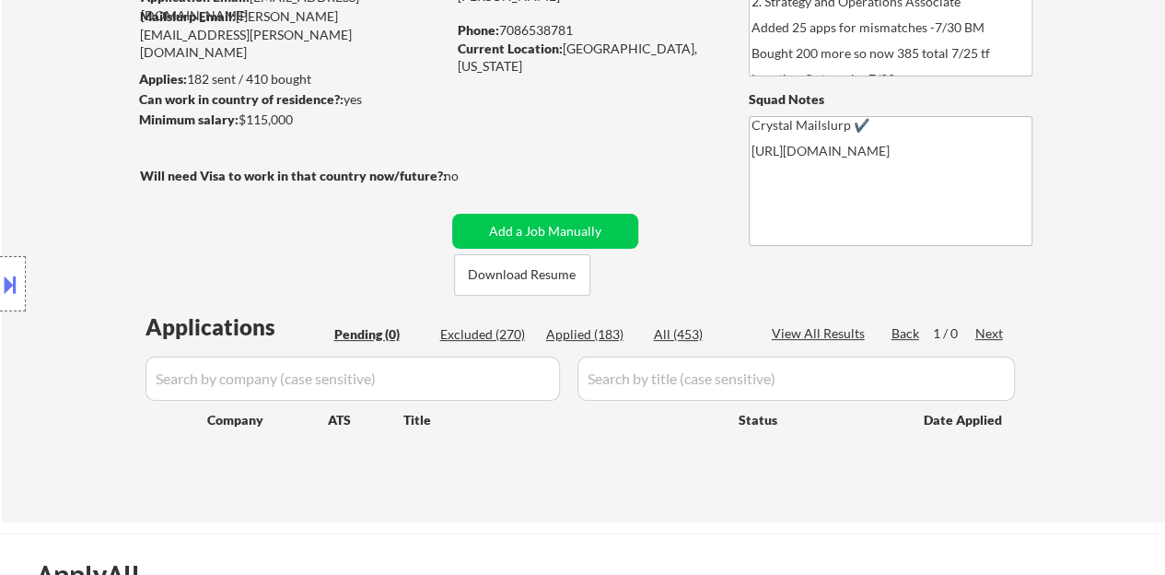
click at [366, 138] on div "← Return to /applysquad Mailslurp Inbox Job Search Builder Patrick Dowling User…" at bounding box center [583, 199] width 919 height 618
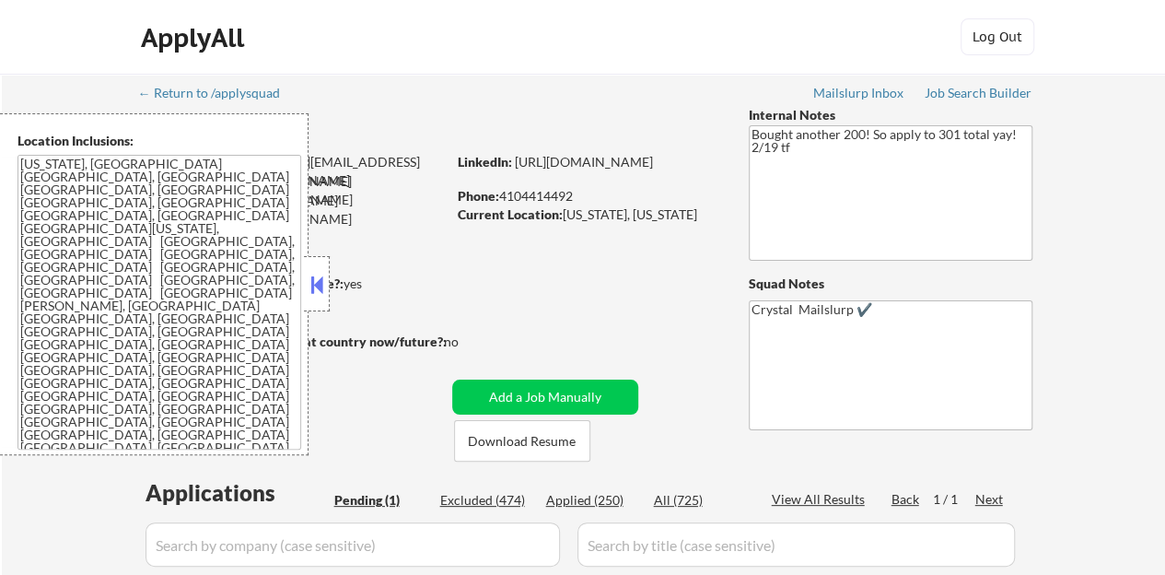
click at [312, 280] on button at bounding box center [317, 285] width 20 height 28
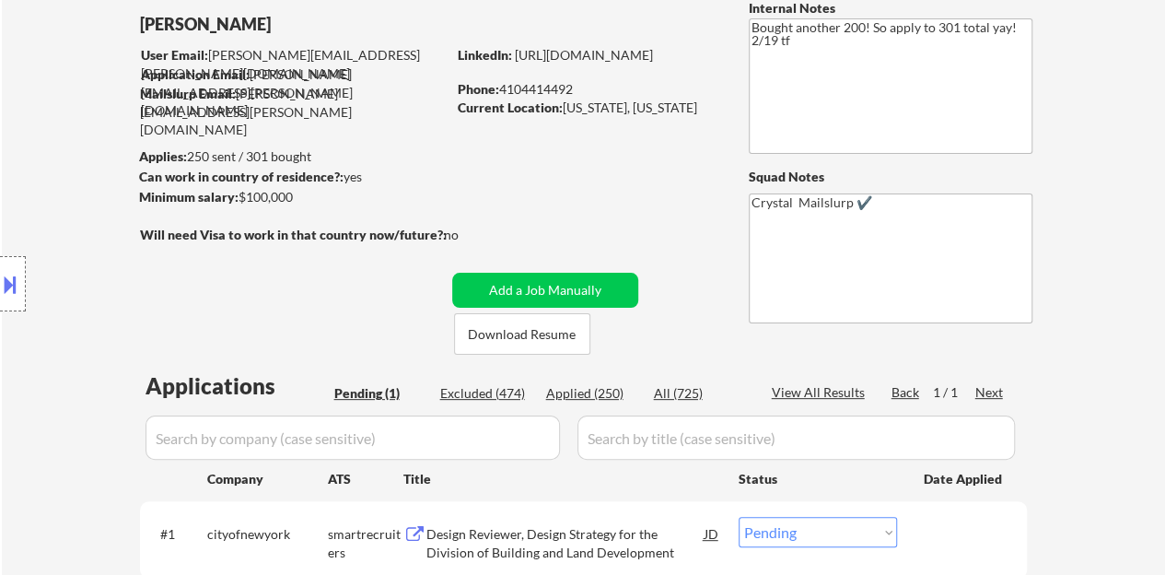
scroll to position [276, 0]
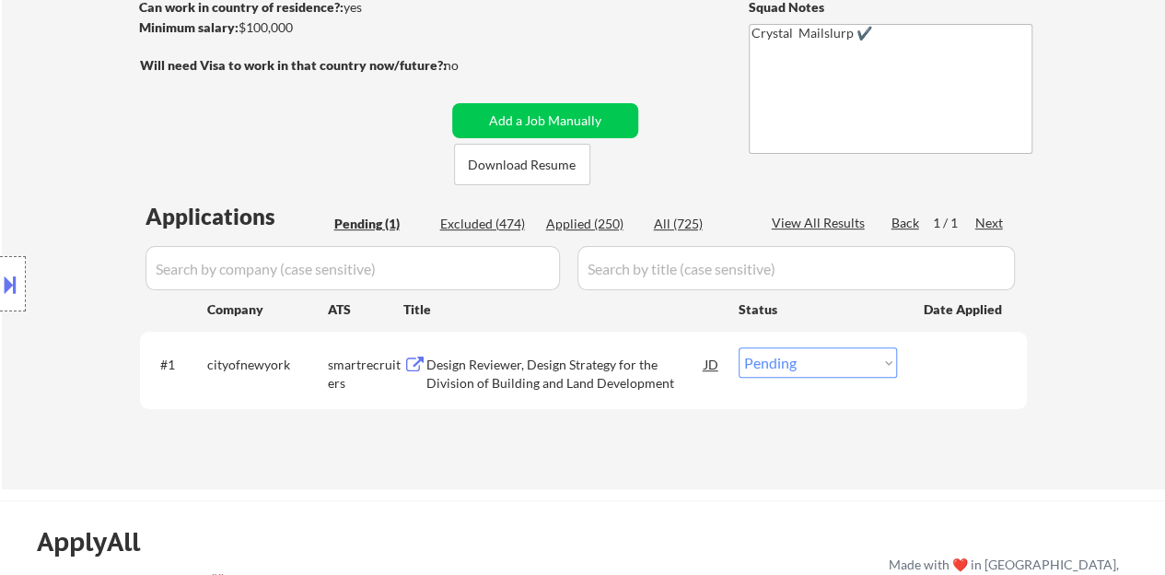
click at [545, 358] on div "Design Reviewer, Design Strategy for the Division of Building and Land Developm…" at bounding box center [565, 373] width 278 height 36
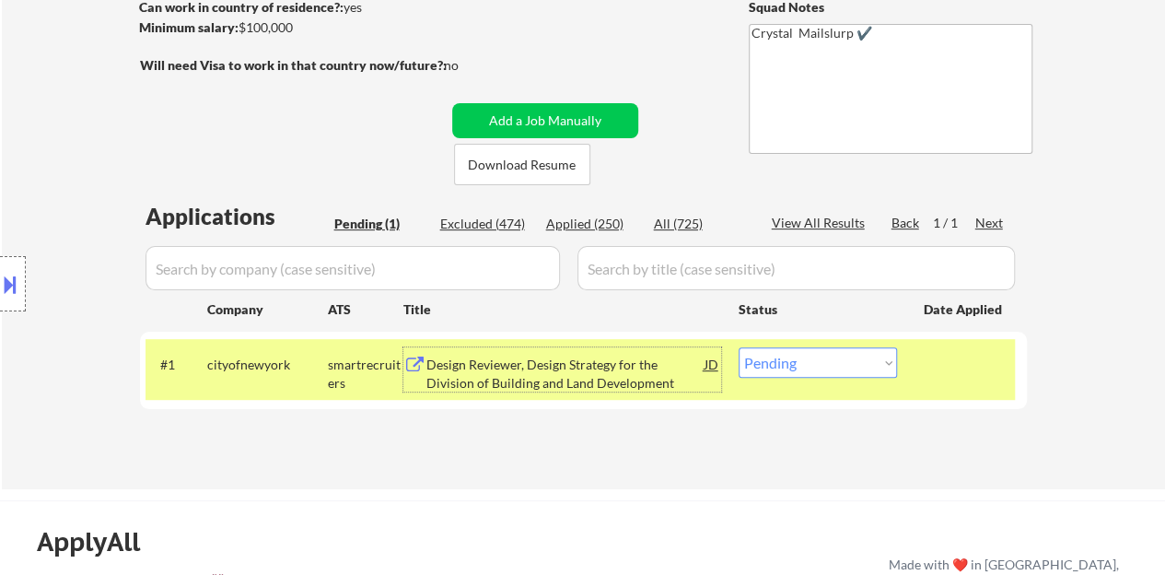
click at [806, 354] on select "Choose an option... Pending Applied Excluded (Questions) Excluded (Expired) Exc…" at bounding box center [817, 362] width 158 height 30
select select ""excluded__bad_match_""
click at [738, 347] on select "Choose an option... Pending Applied Excluded (Questions) Excluded (Expired) Exc…" at bounding box center [817, 362] width 158 height 30
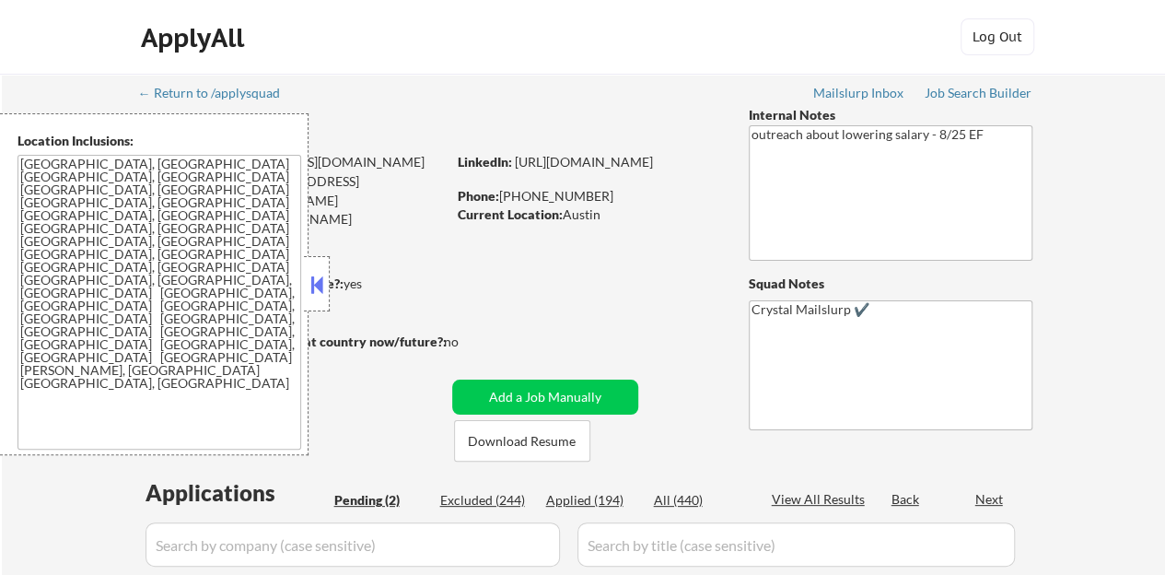
select select ""pending""
click at [313, 291] on button at bounding box center [317, 285] width 20 height 28
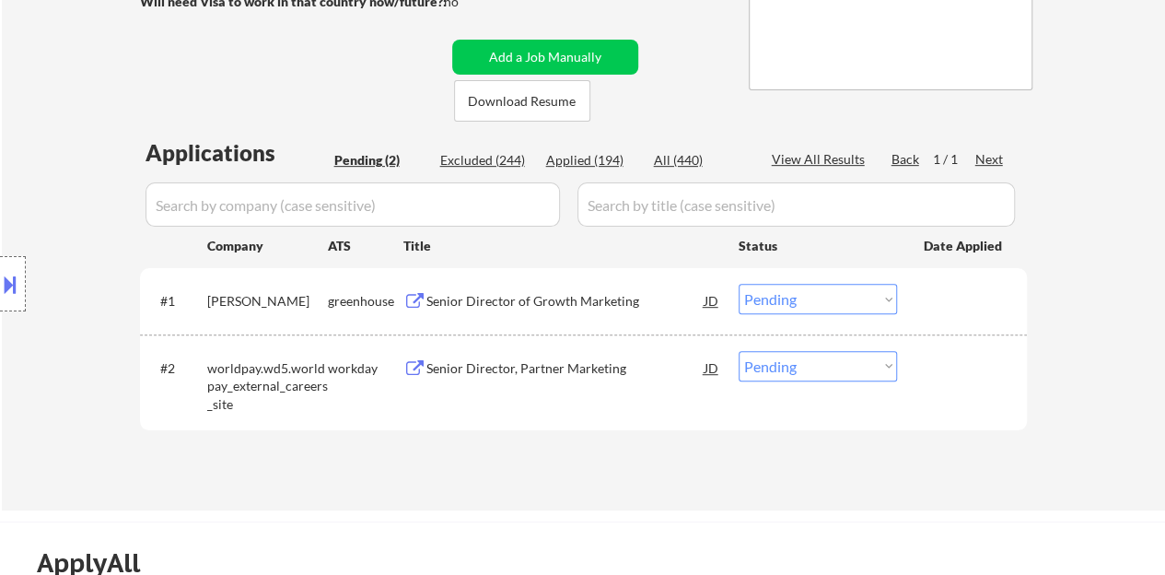
scroll to position [368, 0]
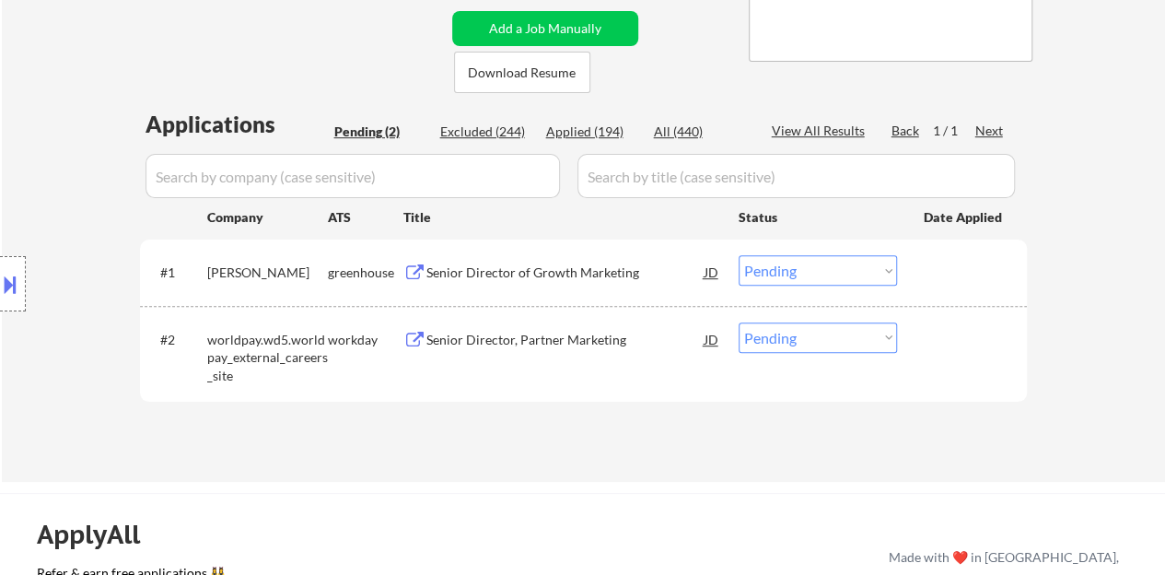
click at [523, 273] on div "Senior Director of Growth Marketing" at bounding box center [565, 272] width 278 height 18
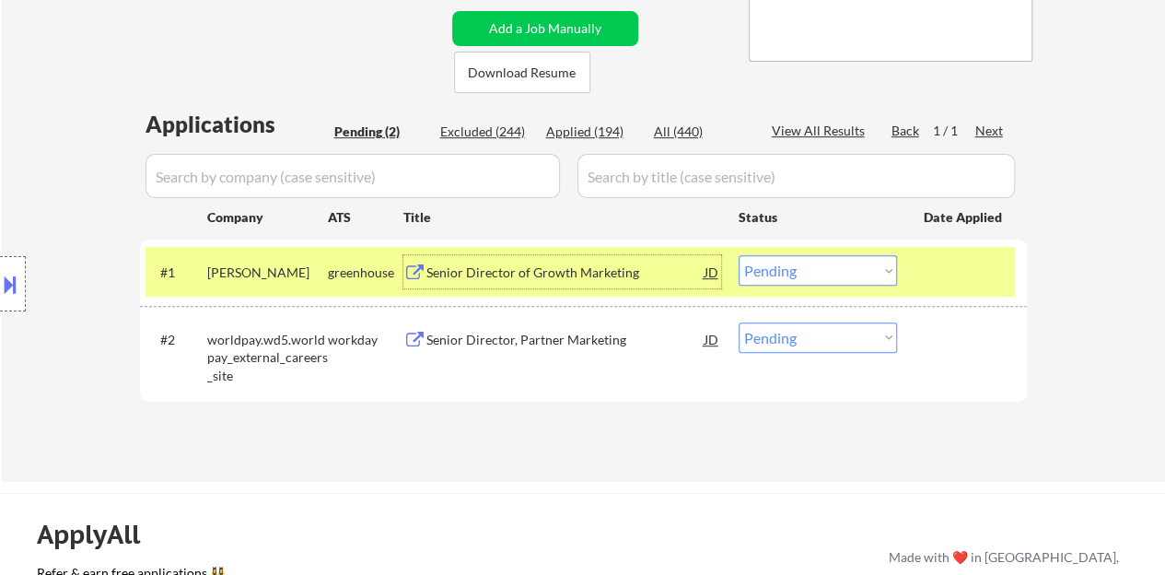
click at [791, 265] on select "Choose an option... Pending Applied Excluded (Questions) Excluded (Expired) Exc…" at bounding box center [817, 270] width 158 height 30
click at [818, 259] on select "Choose an option... Pending Applied Excluded (Questions) Excluded (Expired) Exc…" at bounding box center [817, 270] width 158 height 30
click at [738, 255] on select "Choose an option... Pending Applied Excluded (Questions) Excluded (Expired) Exc…" at bounding box center [817, 270] width 158 height 30
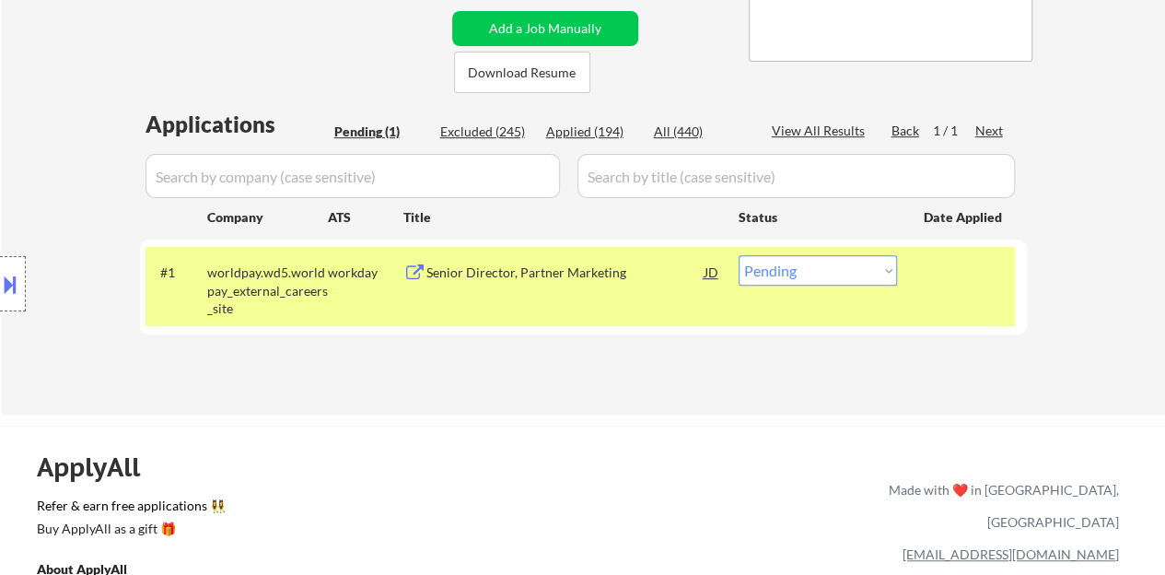
click at [569, 264] on div "Senior Director, Partner Marketing" at bounding box center [565, 272] width 278 height 18
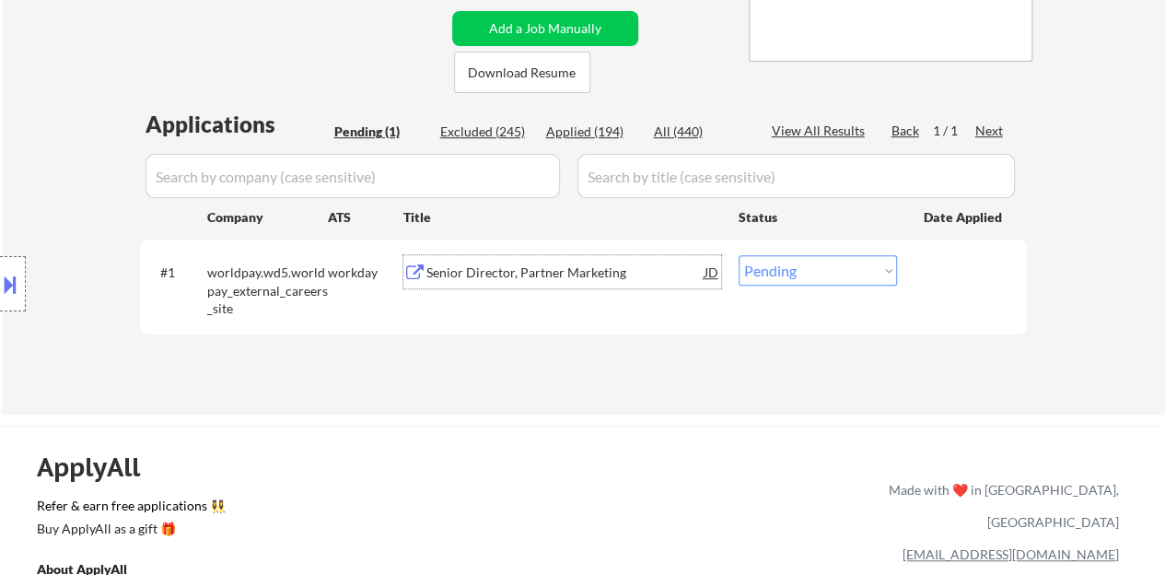
click at [771, 263] on select "Choose an option... Pending Applied Excluded (Questions) Excluded (Expired) Exc…" at bounding box center [817, 270] width 158 height 30
select select ""applied""
click at [738, 255] on select "Choose an option... Pending Applied Excluded (Questions) Excluded (Expired) Exc…" at bounding box center [817, 270] width 158 height 30
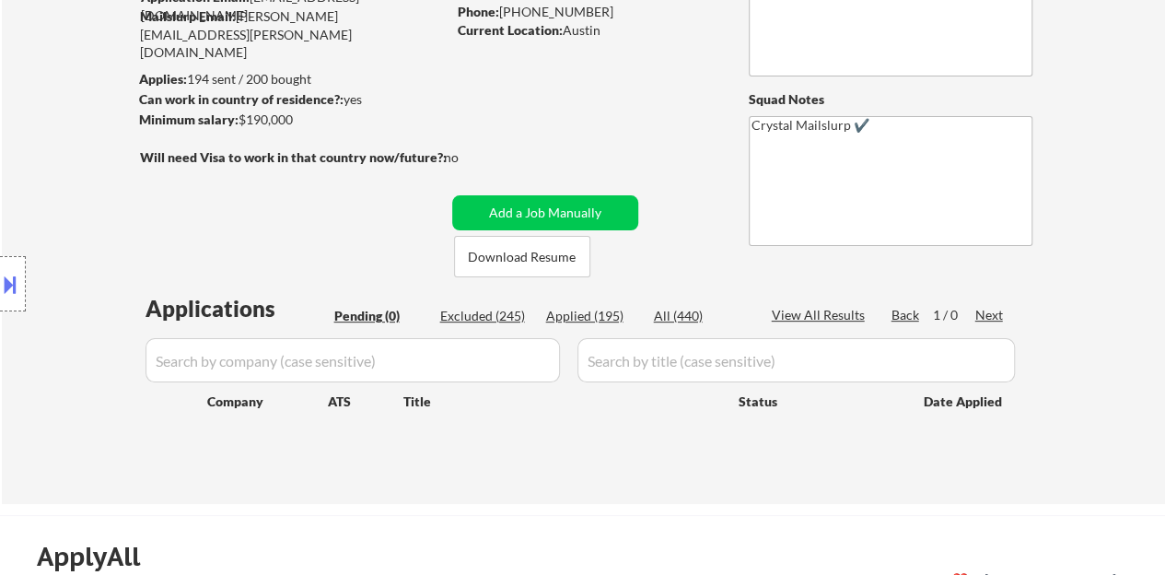
scroll to position [276, 0]
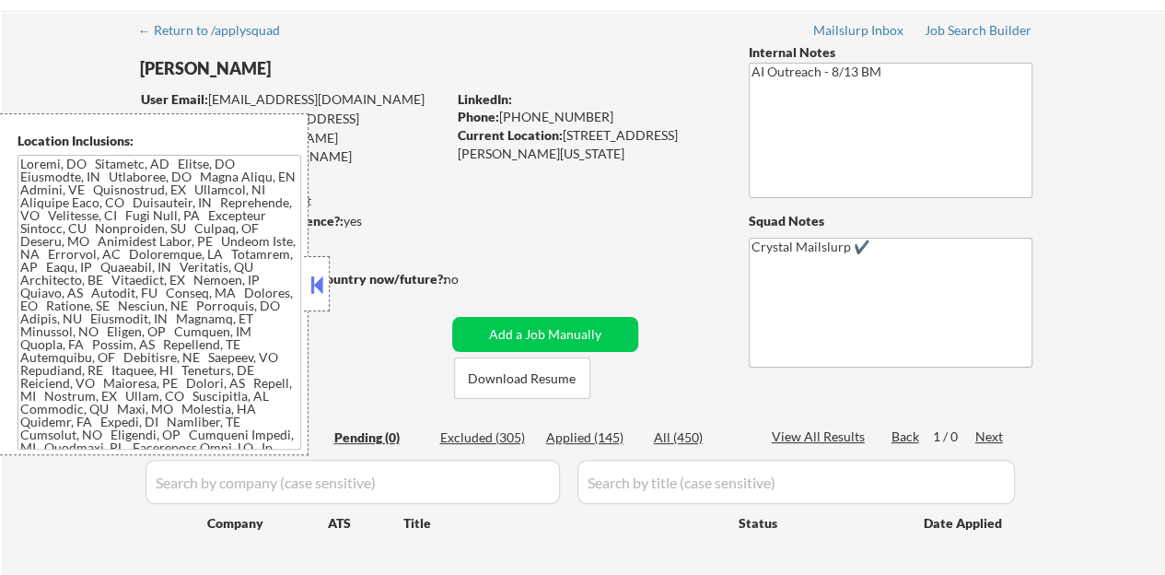
scroll to position [92, 0]
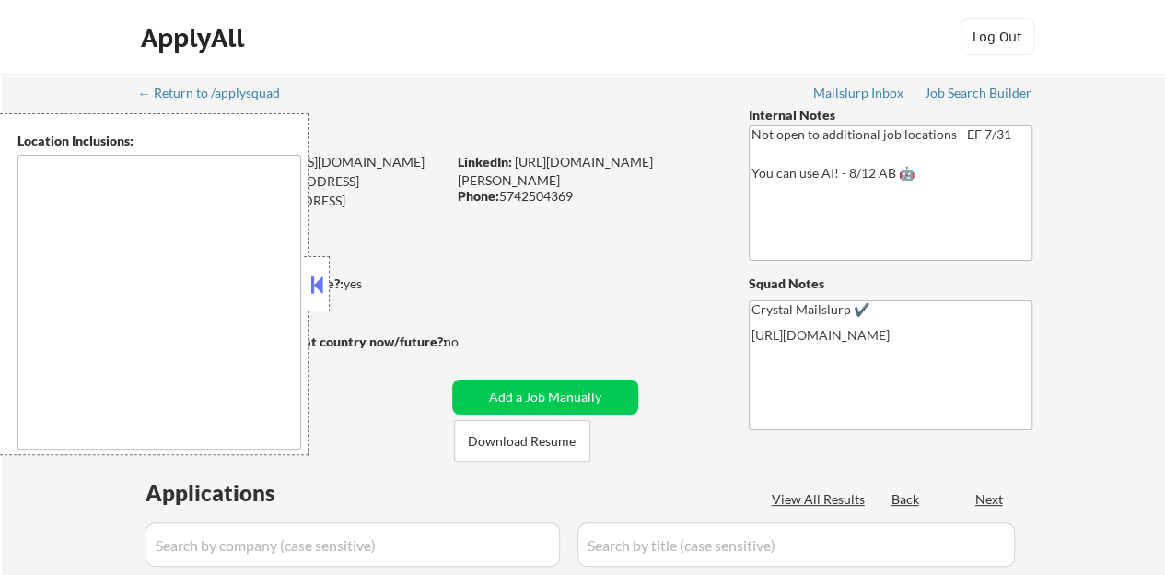
type textarea "Royal Oak, MI Ferndale, MI Oak Park, MI Southfield, MI Berkley, MI Birmingham, …"
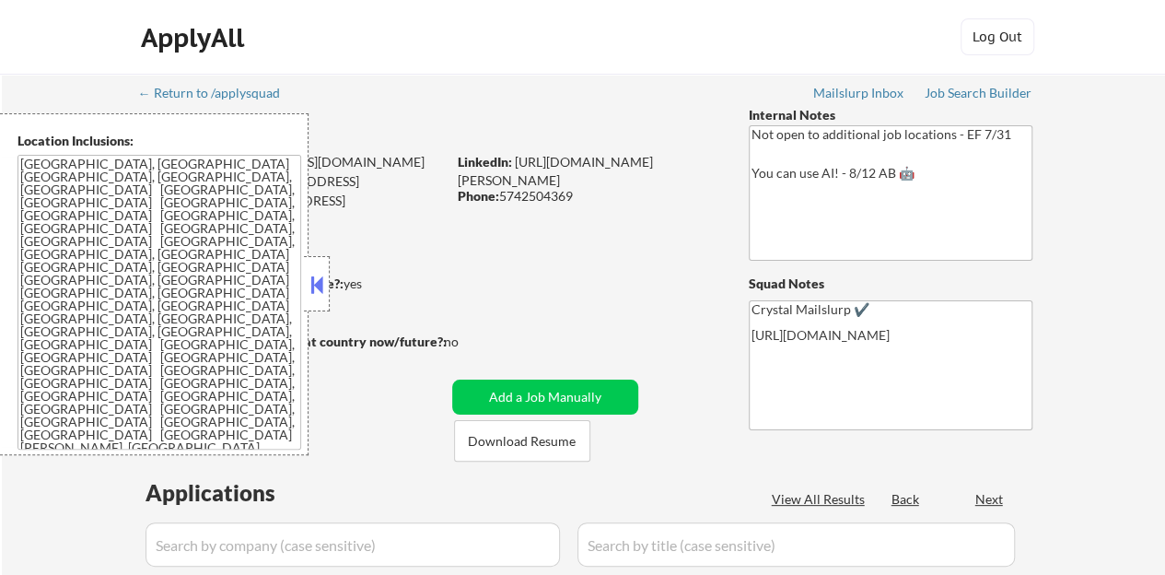
select select ""pending""
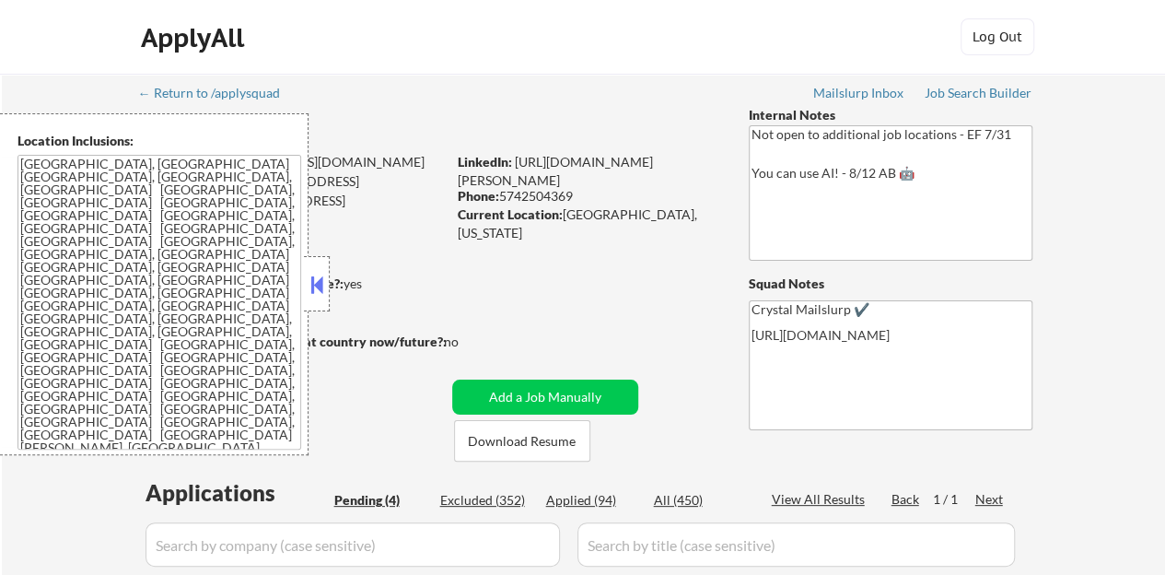
click at [312, 292] on button at bounding box center [317, 285] width 20 height 28
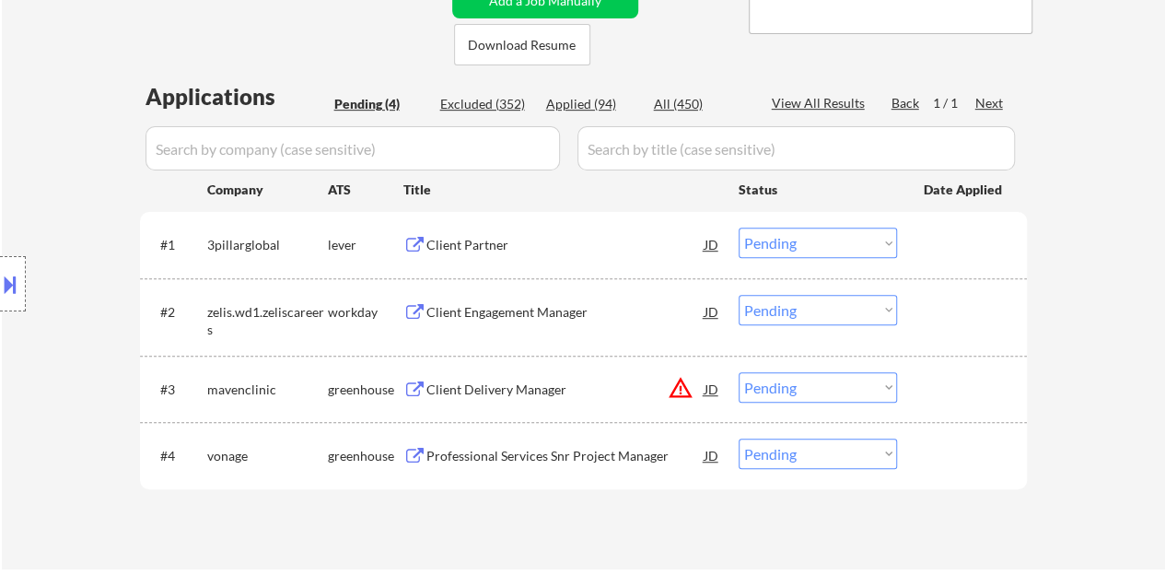
scroll to position [368, 0]
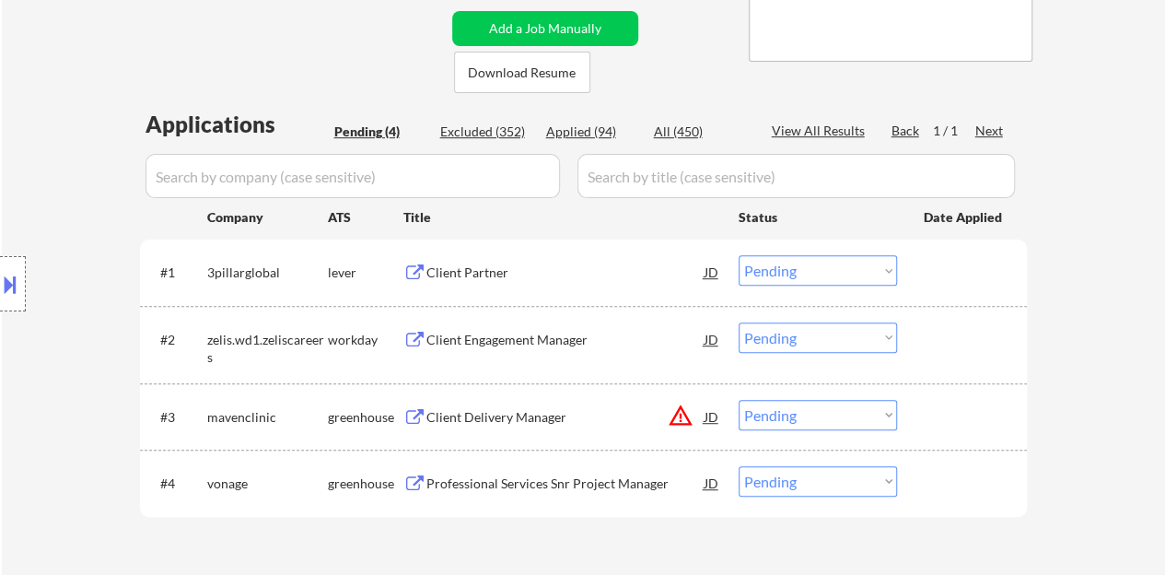
click at [470, 263] on div "Client Partner" at bounding box center [565, 272] width 278 height 18
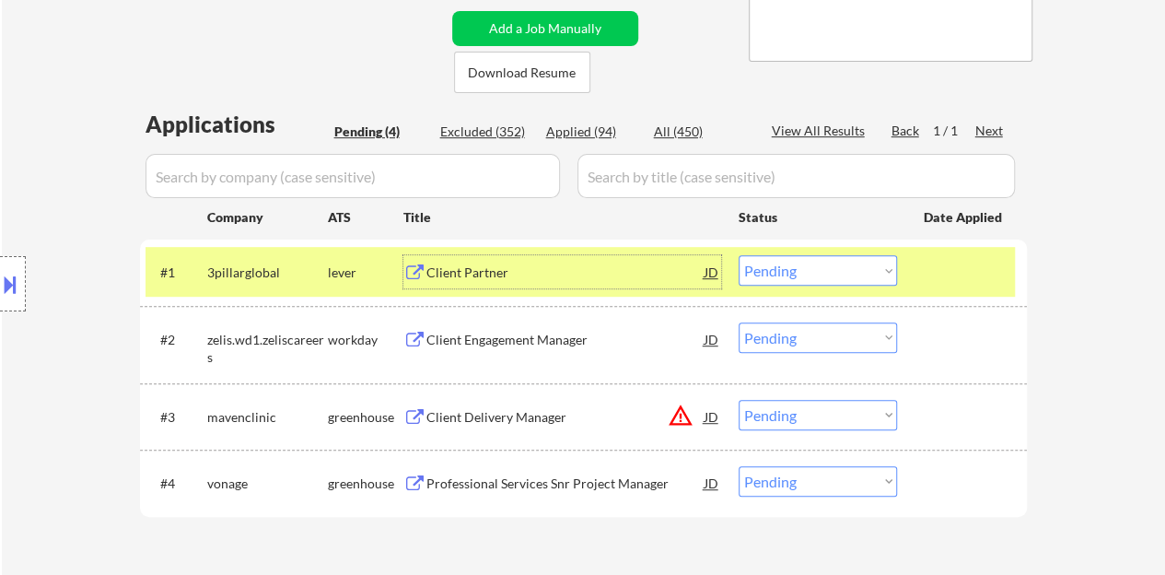
click at [777, 275] on select "Choose an option... Pending Applied Excluded (Questions) Excluded (Expired) Exc…" at bounding box center [817, 270] width 158 height 30
click at [738, 255] on select "Choose an option... Pending Applied Excluded (Questions) Excluded (Expired) Exc…" at bounding box center [817, 270] width 158 height 30
select select ""pending""
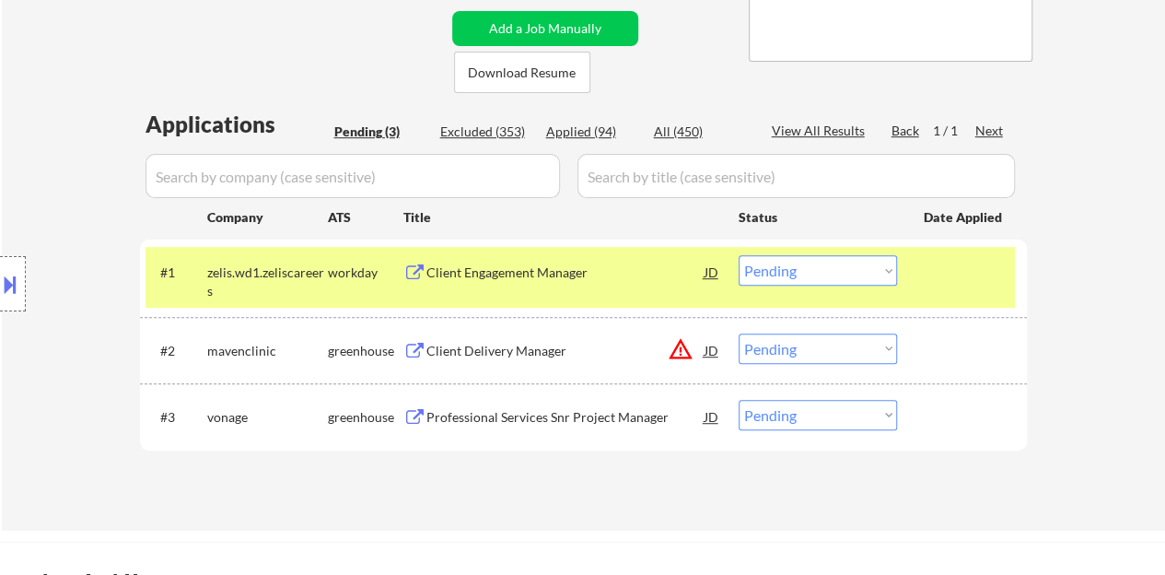
click at [553, 273] on div "Client Engagement Manager" at bounding box center [565, 272] width 278 height 18
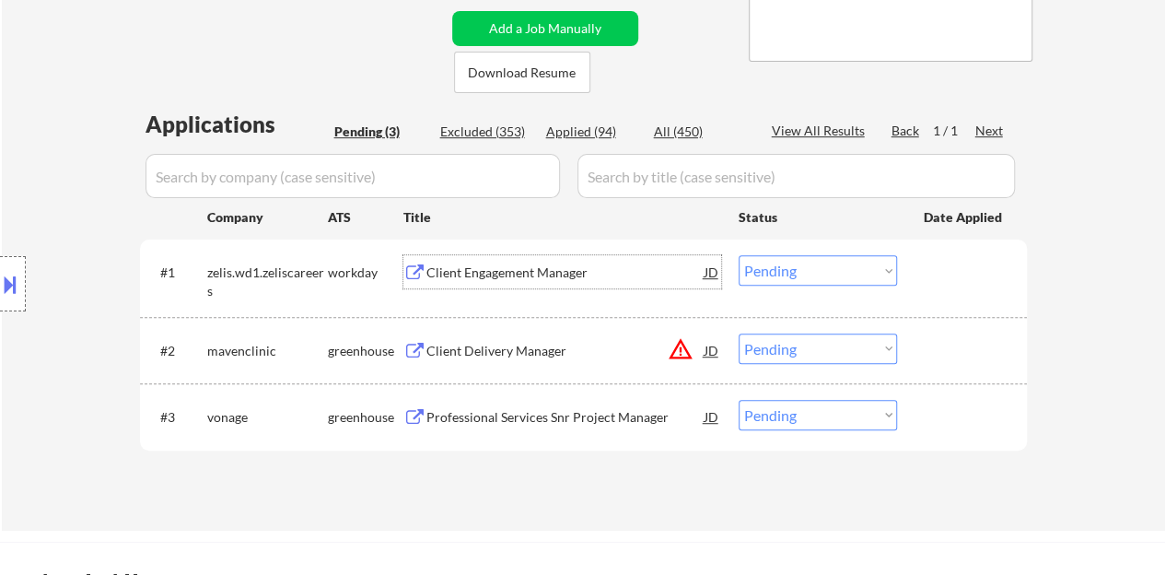
click at [898, 265] on div "#1 zelis.wd1.zeliscareers workday Client Engagement Manager JD Choose an option…" at bounding box center [579, 277] width 869 height 61
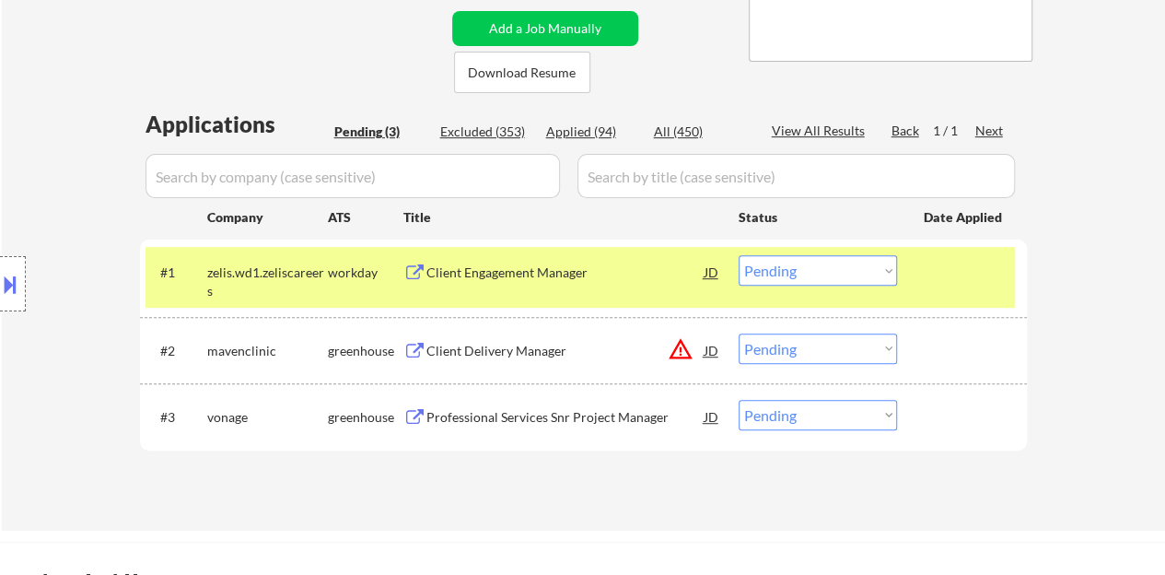
click at [944, 279] on div at bounding box center [963, 271] width 81 height 33
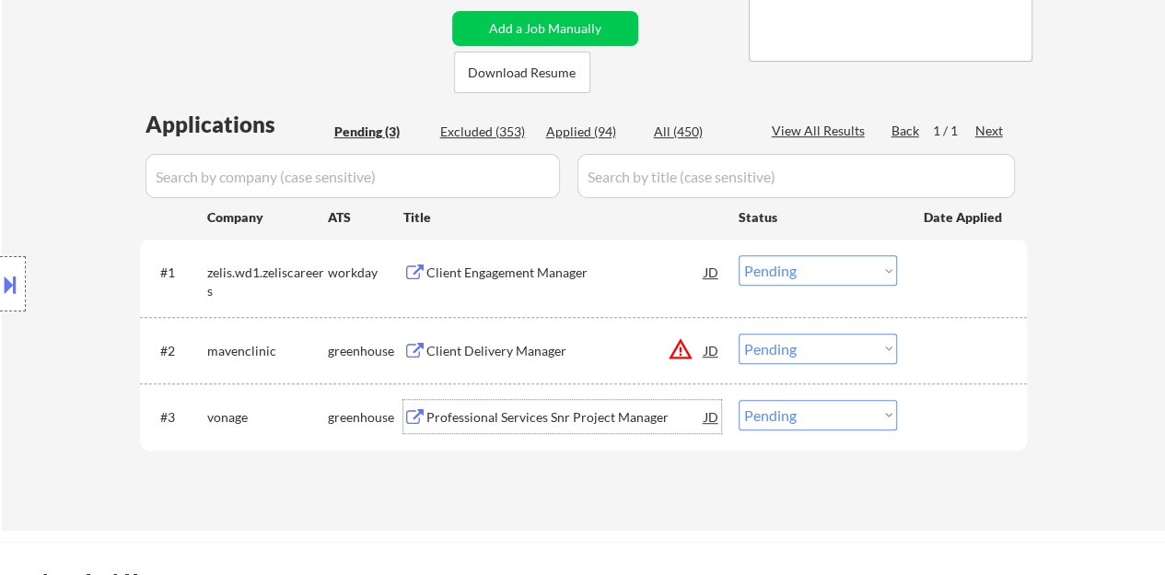
click at [518, 423] on div "Professional Services Snr Project Manager" at bounding box center [565, 417] width 278 height 18
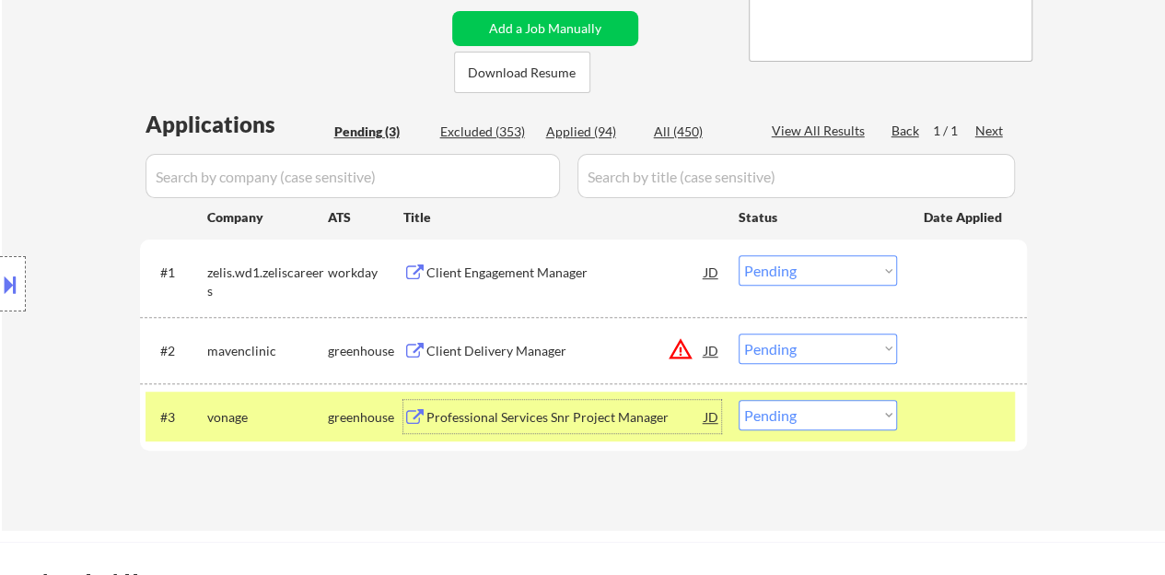
click at [828, 408] on select "Choose an option... Pending Applied Excluded (Questions) Excluded (Expired) Exc…" at bounding box center [817, 415] width 158 height 30
select select ""excluded__bad_match_""
click at [738, 400] on select "Choose an option... Pending Applied Excluded (Questions) Excluded (Expired) Exc…" at bounding box center [817, 415] width 158 height 30
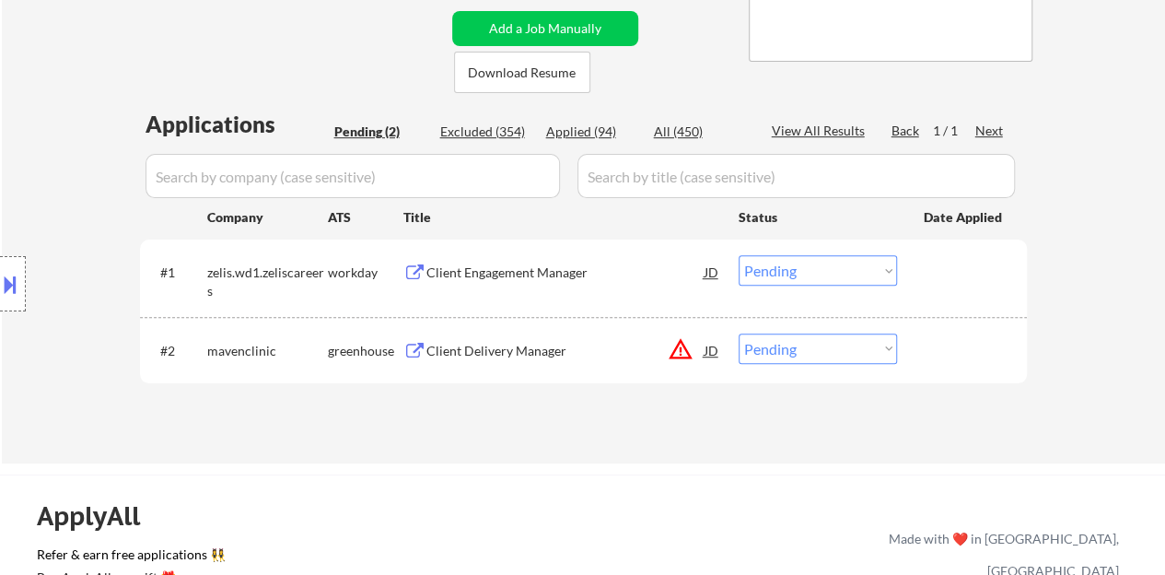
click at [545, 267] on div "Client Engagement Manager" at bounding box center [565, 272] width 278 height 18
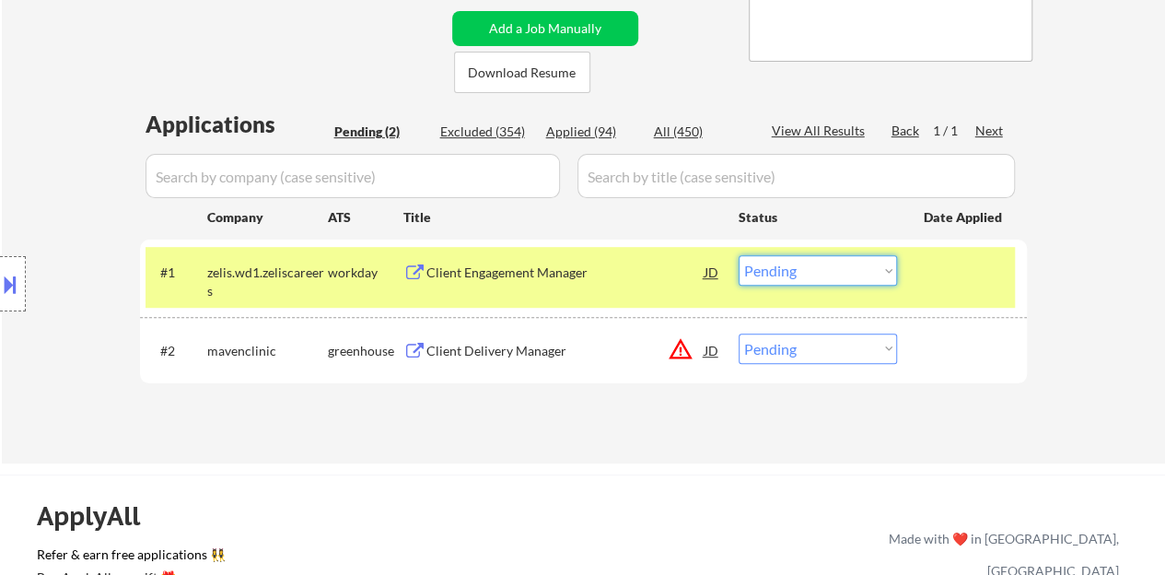
click at [766, 268] on select "Choose an option... Pending Applied Excluded (Questions) Excluded (Expired) Exc…" at bounding box center [817, 270] width 158 height 30
click at [738, 255] on select "Choose an option... Pending Applied Excluded (Questions) Excluded (Expired) Exc…" at bounding box center [817, 270] width 158 height 30
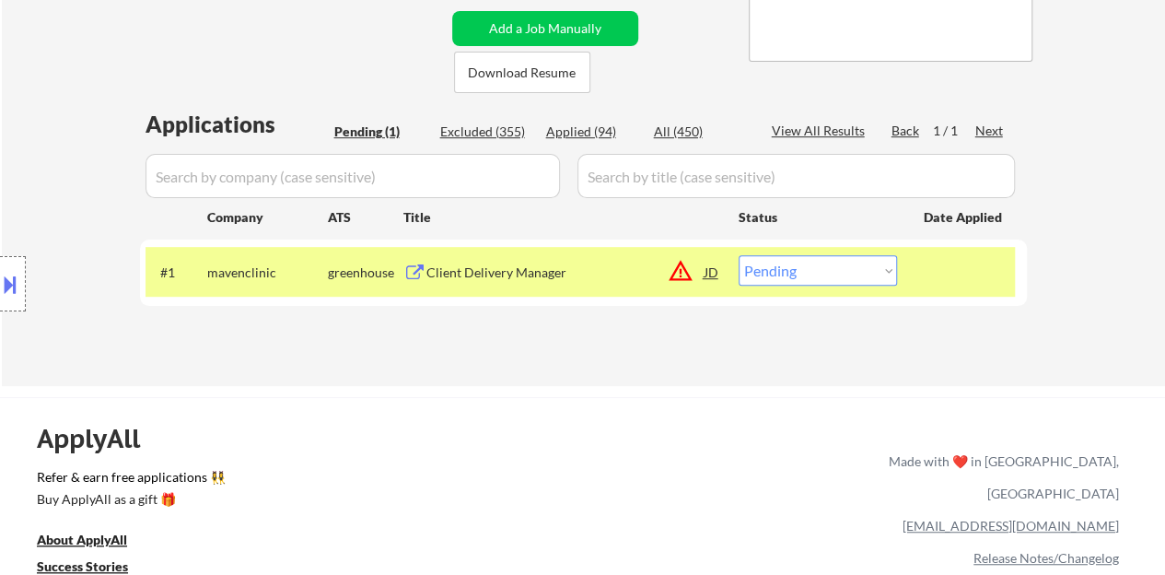
click at [513, 267] on div "Client Delivery Manager" at bounding box center [565, 272] width 278 height 18
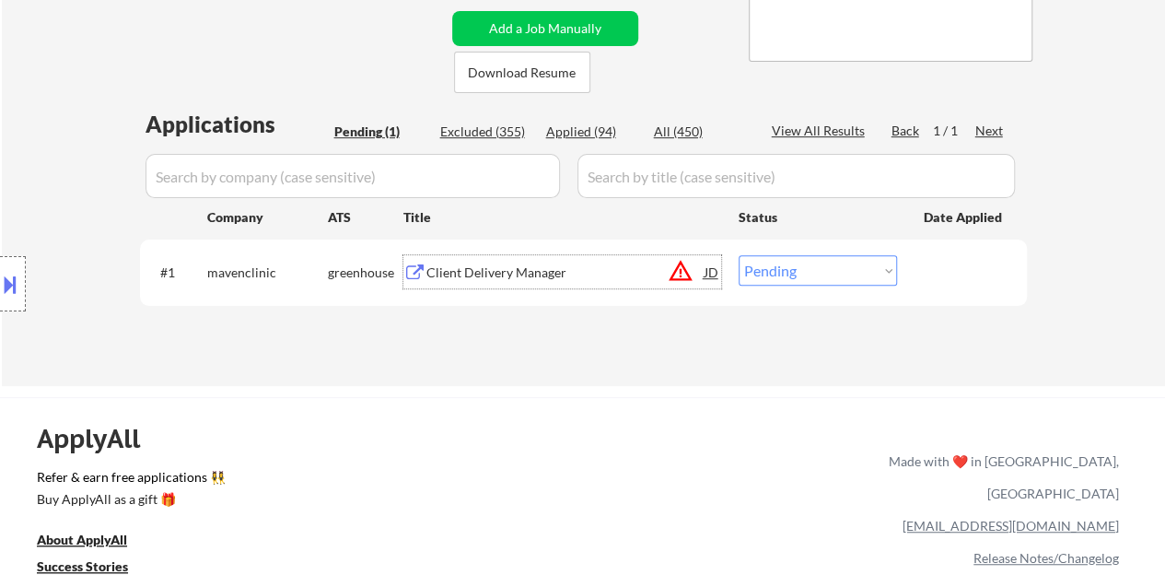
click at [744, 277] on select "Choose an option... Pending Applied Excluded (Questions) Excluded (Expired) Exc…" at bounding box center [817, 270] width 158 height 30
select select ""excluded__location_""
click at [738, 255] on select "Choose an option... Pending Applied Excluded (Questions) Excluded (Expired) Exc…" at bounding box center [817, 270] width 158 height 30
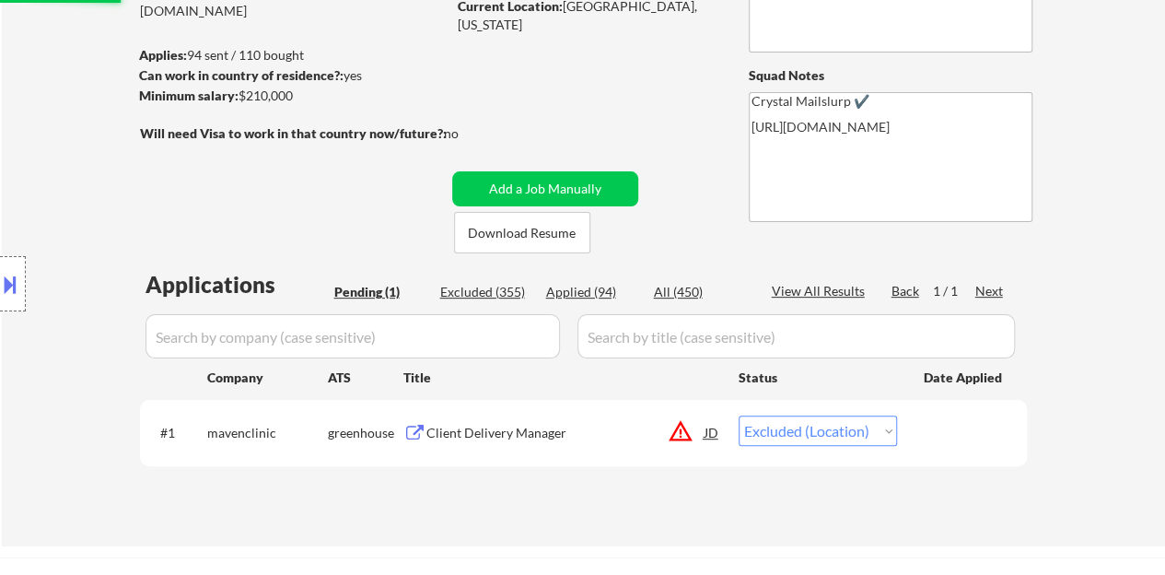
scroll to position [184, 0]
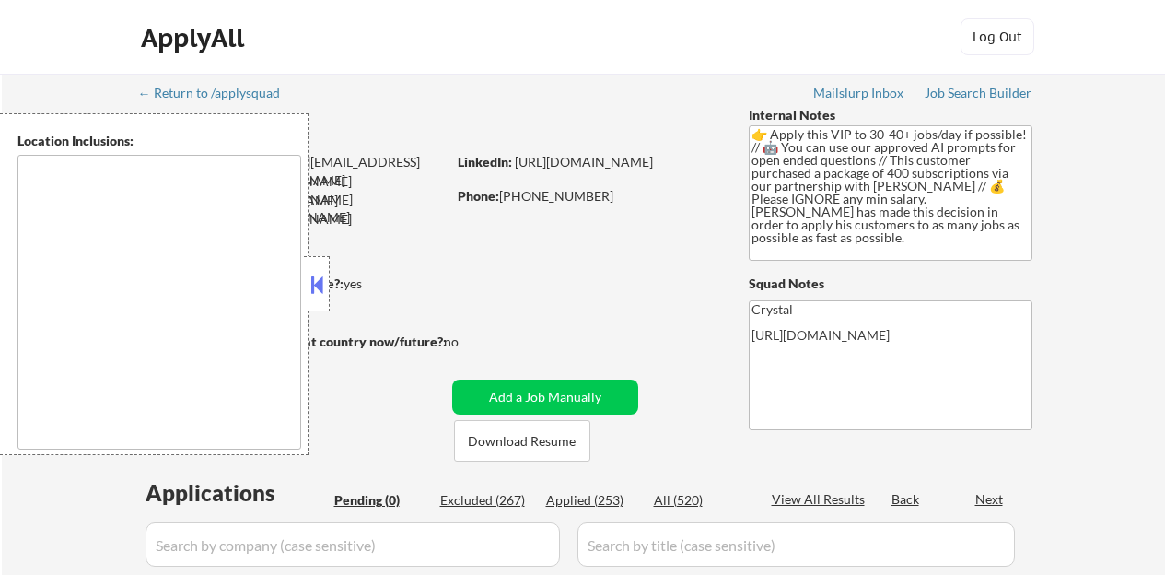
scroll to position [276, 0]
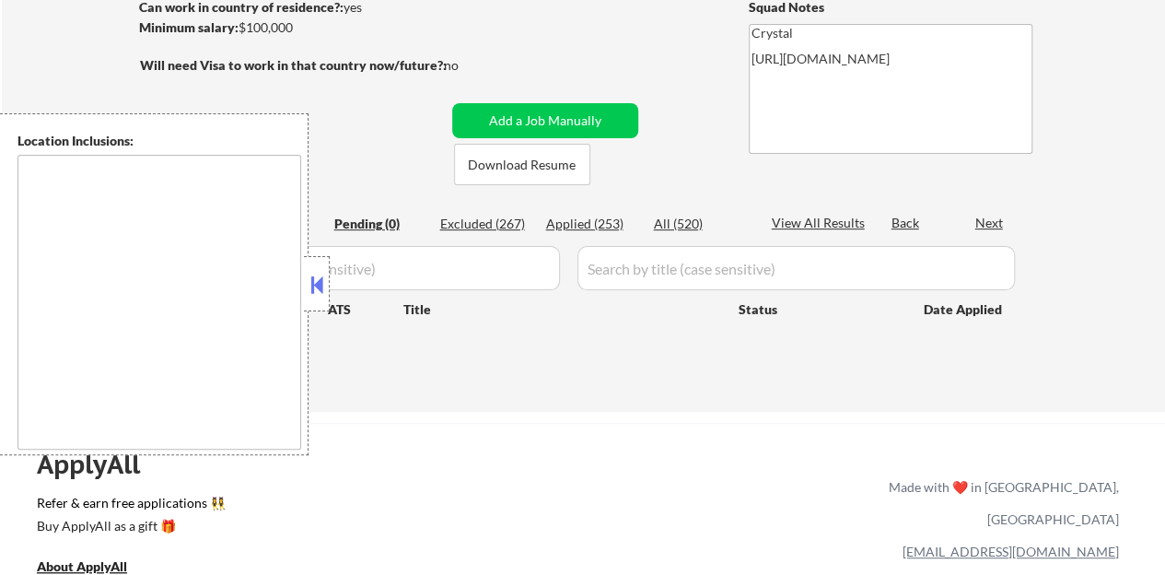
type textarea "remote"
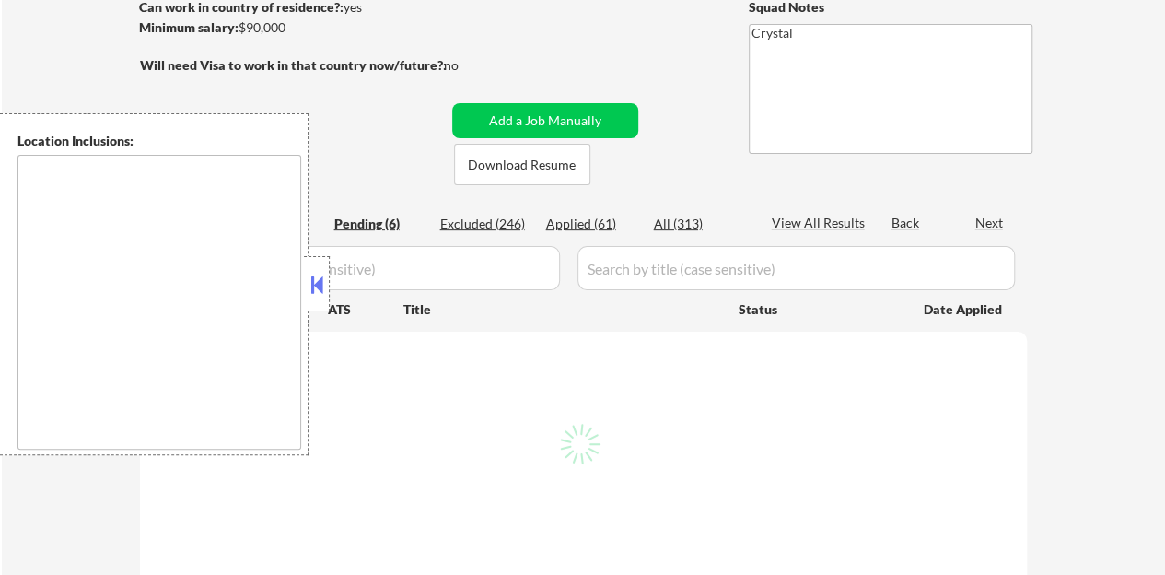
scroll to position [276, 0]
click at [319, 296] on button at bounding box center [317, 285] width 20 height 28
select select ""pending""
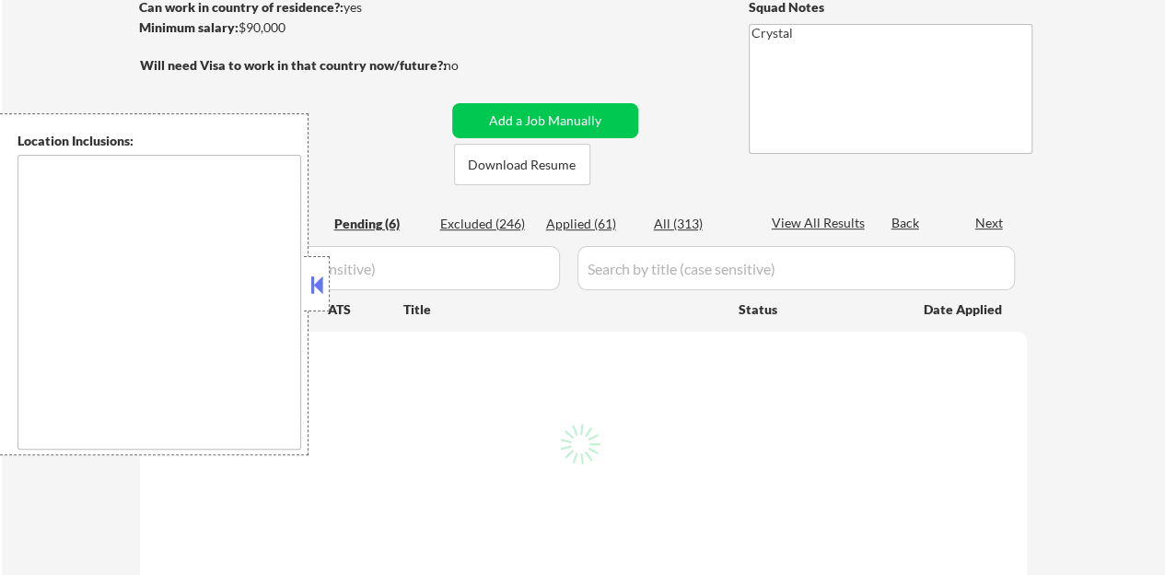
select select ""pending""
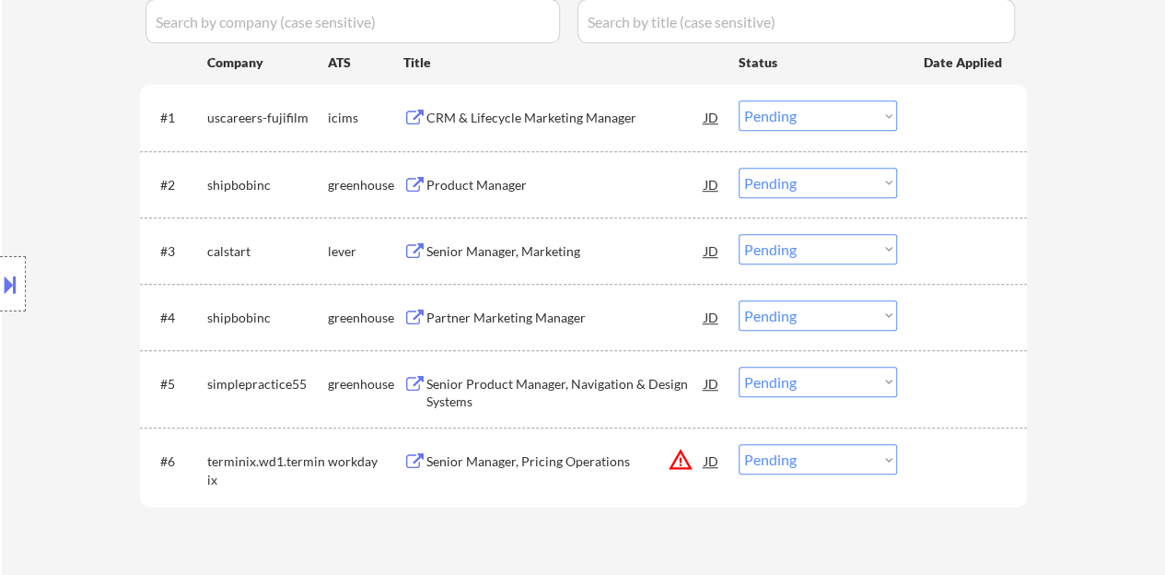
scroll to position [552, 0]
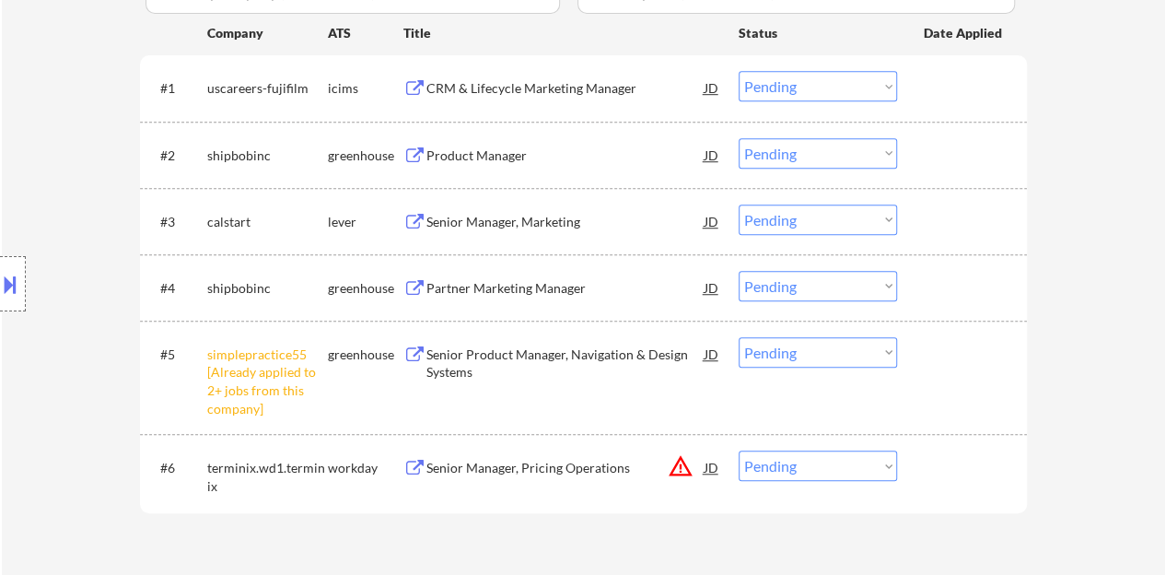
drag, startPoint x: 778, startPoint y: 353, endPoint x: 779, endPoint y: 364, distance: 11.1
click at [778, 353] on select "Choose an option... Pending Applied Excluded (Questions) Excluded (Expired) Exc…" at bounding box center [817, 352] width 158 height 30
click at [738, 337] on select "Choose an option... Pending Applied Excluded (Questions) Excluded (Expired) Exc…" at bounding box center [817, 352] width 158 height 30
select select ""pending""
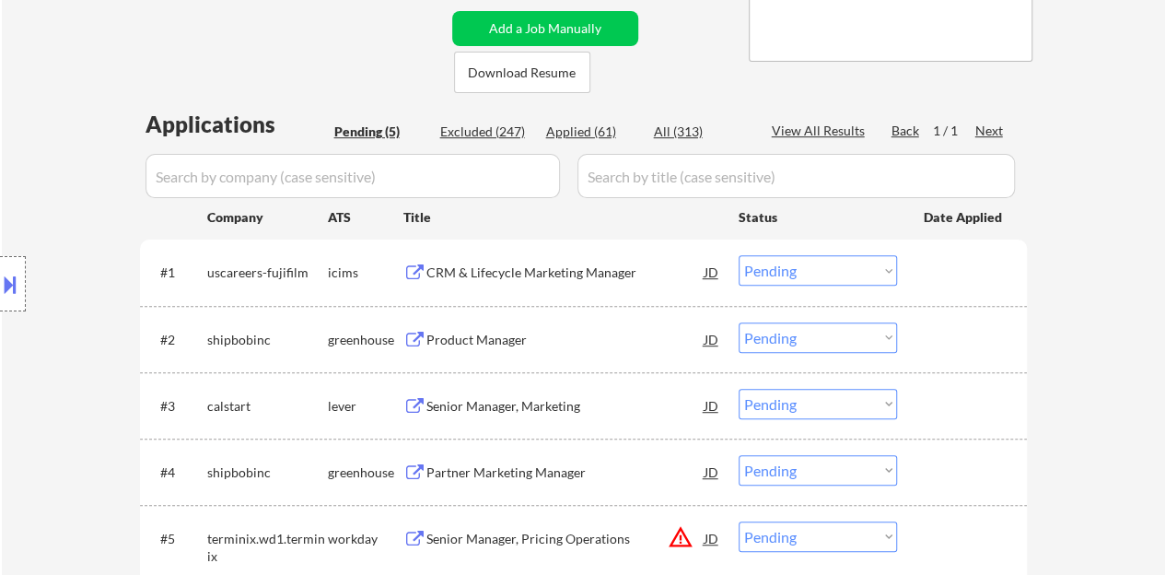
scroll to position [460, 0]
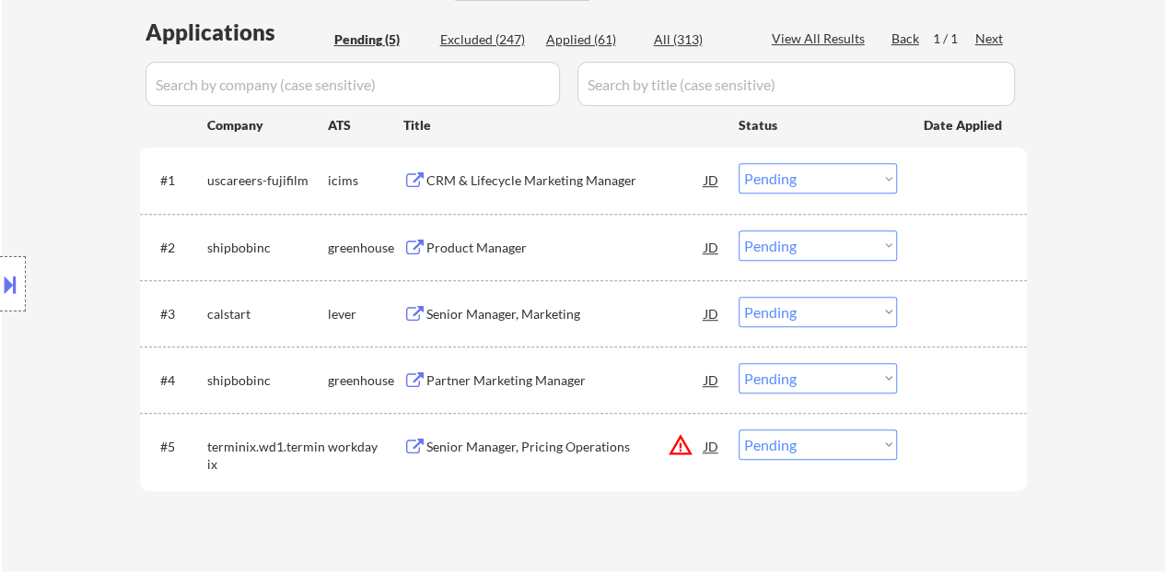
click at [459, 250] on div "Product Manager" at bounding box center [565, 247] width 278 height 18
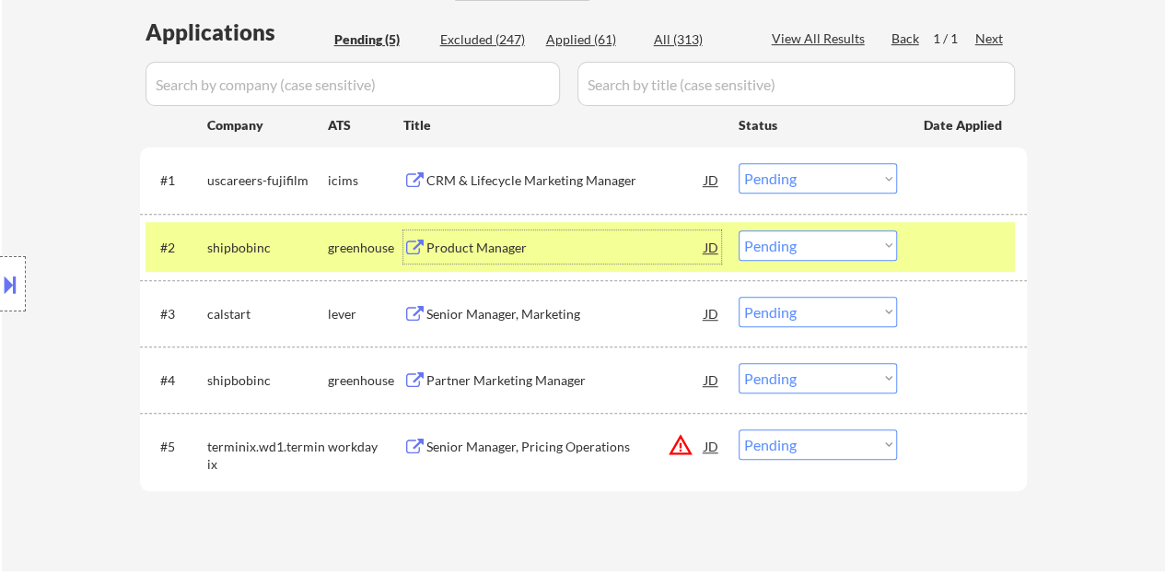
click at [754, 234] on select "Choose an option... Pending Applied Excluded (Questions) Excluded (Expired) Exc…" at bounding box center [817, 245] width 158 height 30
click at [738, 230] on select "Choose an option... Pending Applied Excluded (Questions) Excluded (Expired) Exc…" at bounding box center [817, 245] width 158 height 30
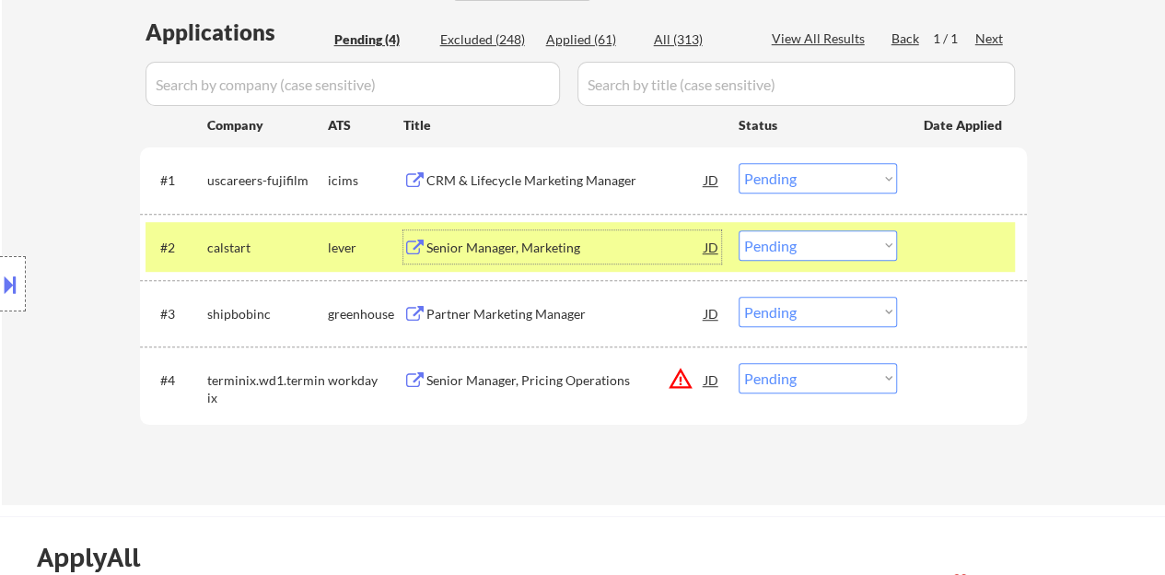
click at [547, 238] on div "Senior Manager, Marketing" at bounding box center [565, 247] width 278 height 18
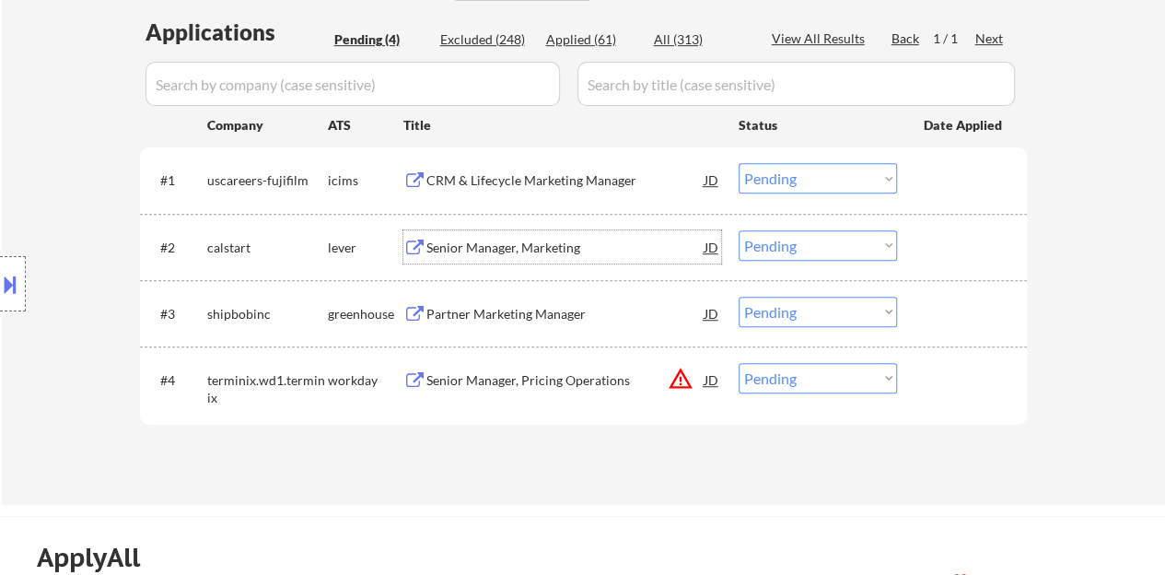
click at [907, 243] on div "#2 calstart lever Senior Manager, Marketing JD Choose an option... Pending Appl…" at bounding box center [579, 247] width 869 height 50
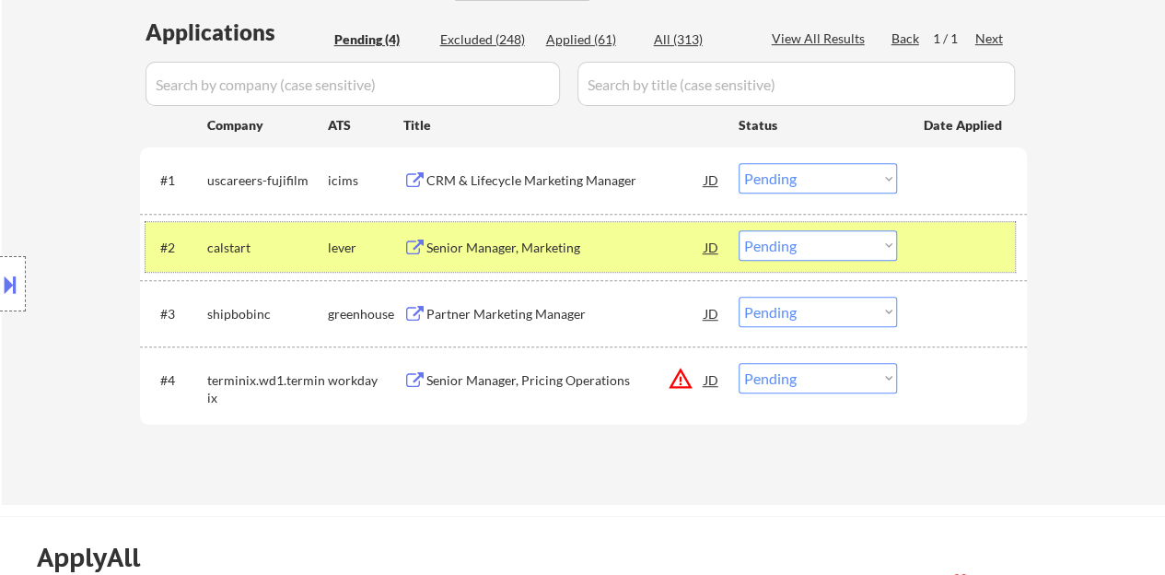
click at [799, 254] on select "Choose an option... Pending Applied Excluded (Questions) Excluded (Expired) Exc…" at bounding box center [817, 245] width 158 height 30
click at [738, 230] on select "Choose an option... Pending Applied Excluded (Questions) Excluded (Expired) Exc…" at bounding box center [817, 245] width 158 height 30
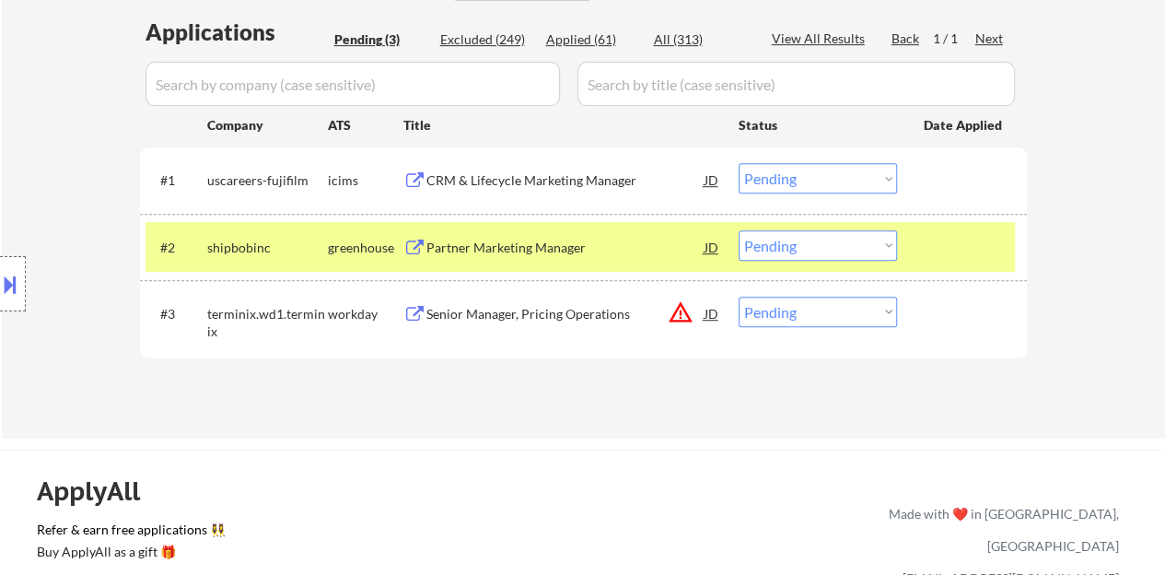
click at [552, 246] on div "Partner Marketing Manager" at bounding box center [565, 247] width 278 height 18
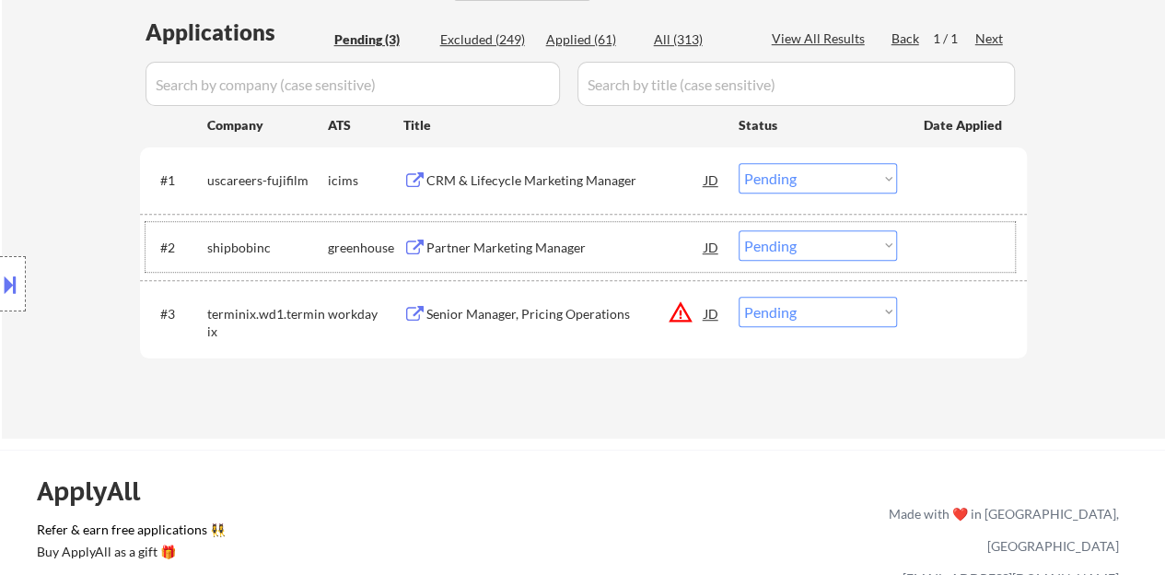
click at [965, 227] on div "#2 shipbobinc greenhouse Partner Marketing Manager JD Choose an option... Pendi…" at bounding box center [579, 247] width 869 height 50
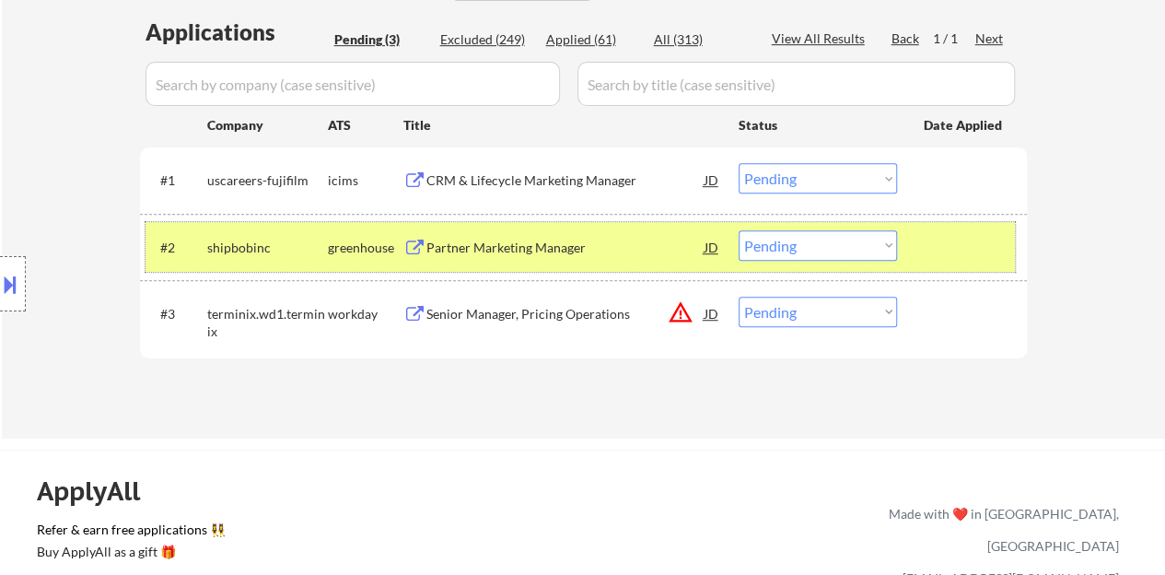
click at [762, 245] on select "Choose an option... Pending Applied Excluded (Questions) Excluded (Expired) Exc…" at bounding box center [817, 245] width 158 height 30
click at [738, 230] on select "Choose an option... Pending Applied Excluded (Questions) Excluded (Expired) Exc…" at bounding box center [817, 245] width 158 height 30
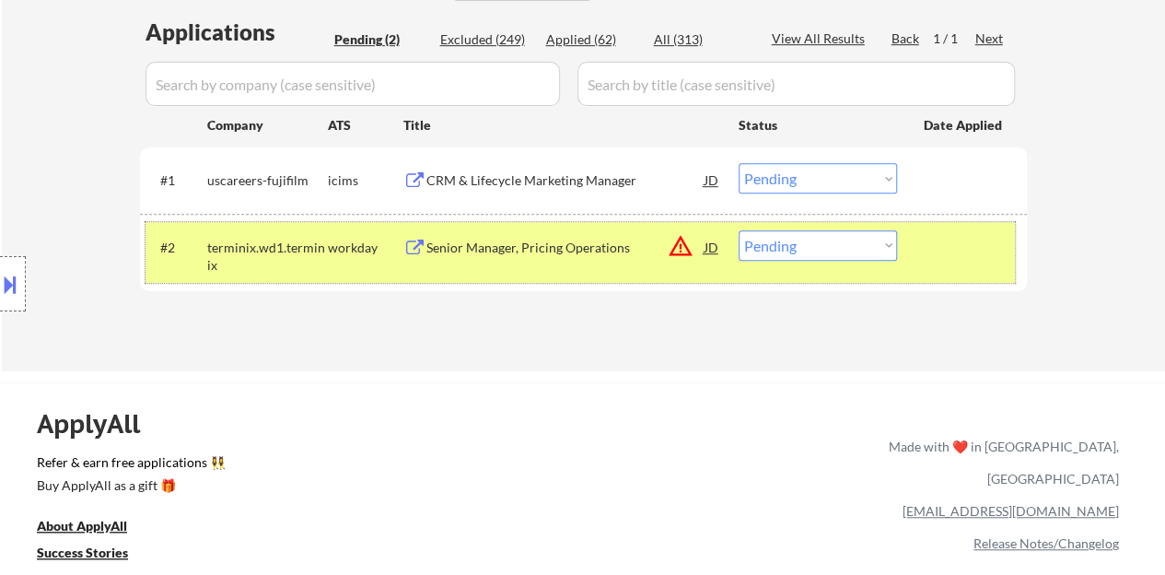
click at [910, 257] on div "#2 terminix.wd1.terminix workday Senior Manager, Pricing Operations JD warning_…" at bounding box center [579, 252] width 869 height 61
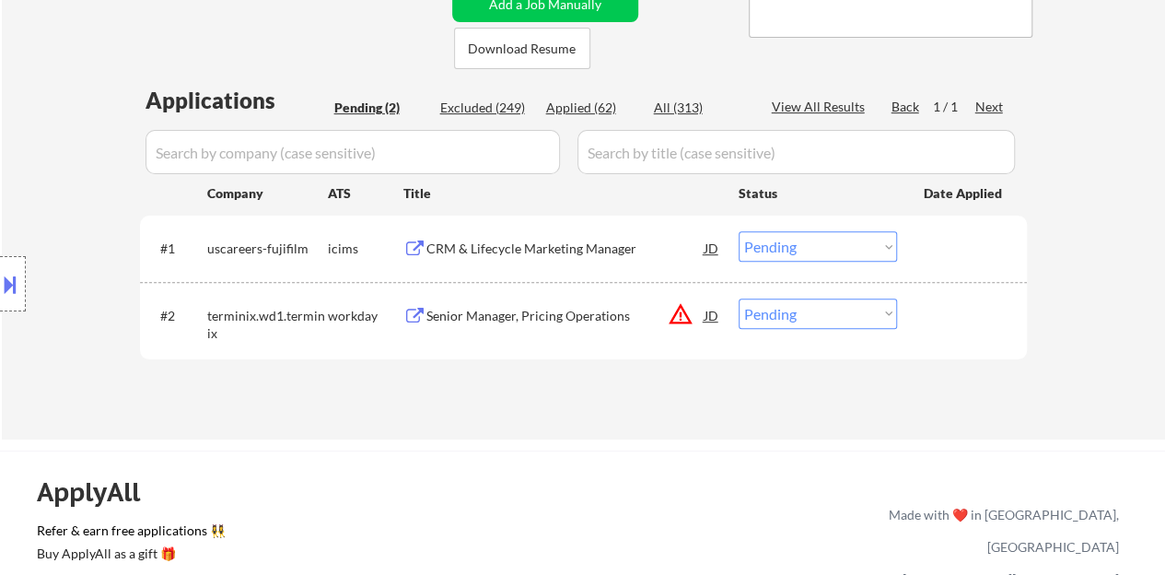
scroll to position [368, 0]
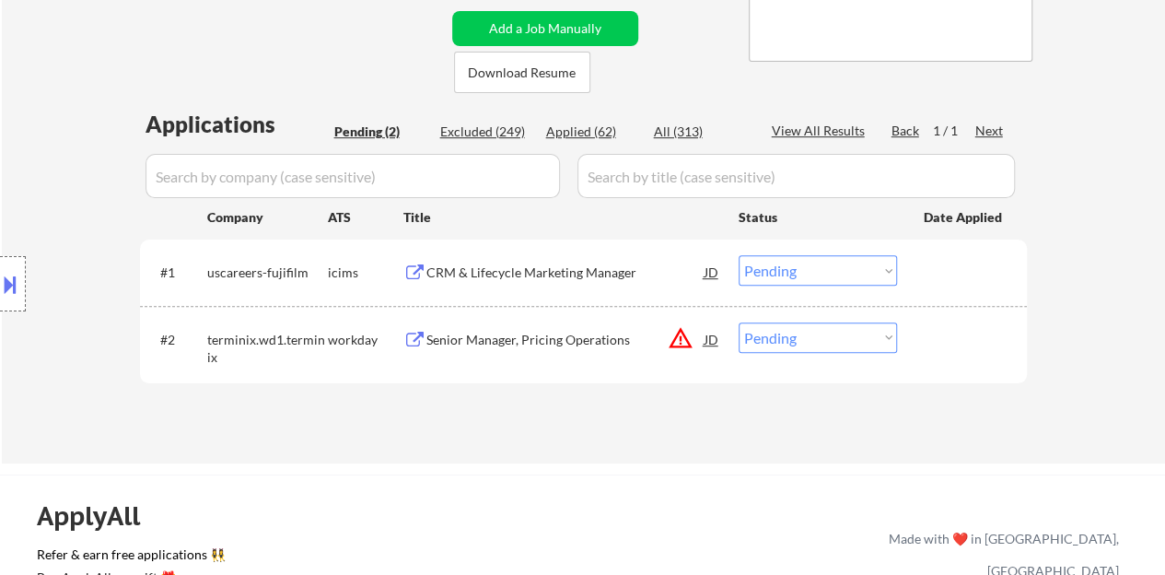
click at [598, 338] on div "Senior Manager, Pricing Operations" at bounding box center [565, 340] width 278 height 18
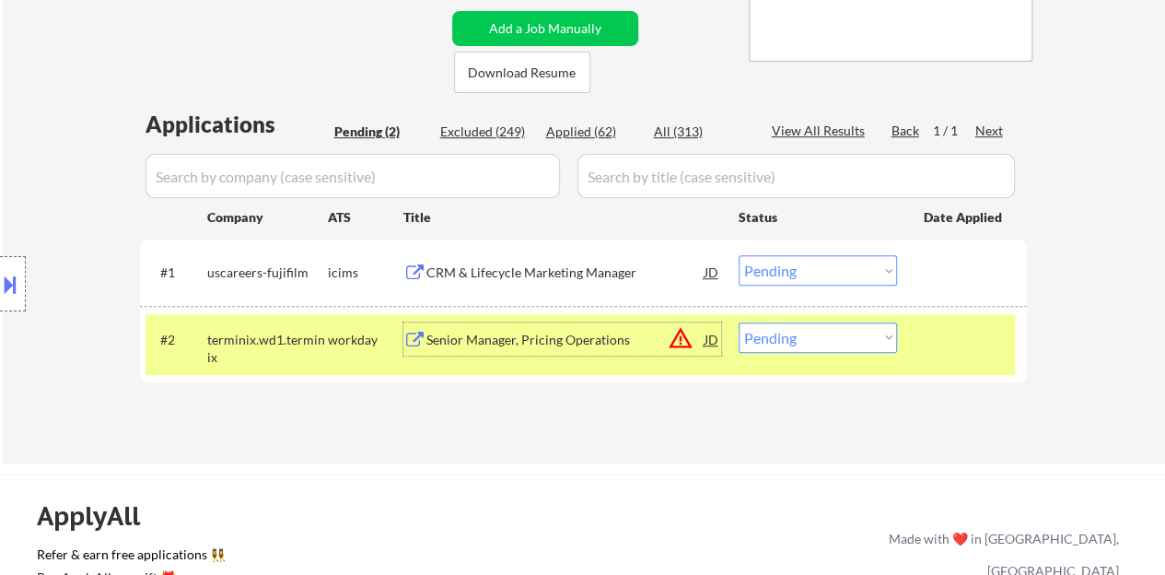
click at [785, 330] on select "Choose an option... Pending Applied Excluded (Questions) Excluded (Expired) Exc…" at bounding box center [817, 337] width 158 height 30
select select ""excluded__bad_match_""
click at [738, 322] on select "Choose an option... Pending Applied Excluded (Questions) Excluded (Expired) Exc…" at bounding box center [817, 337] width 158 height 30
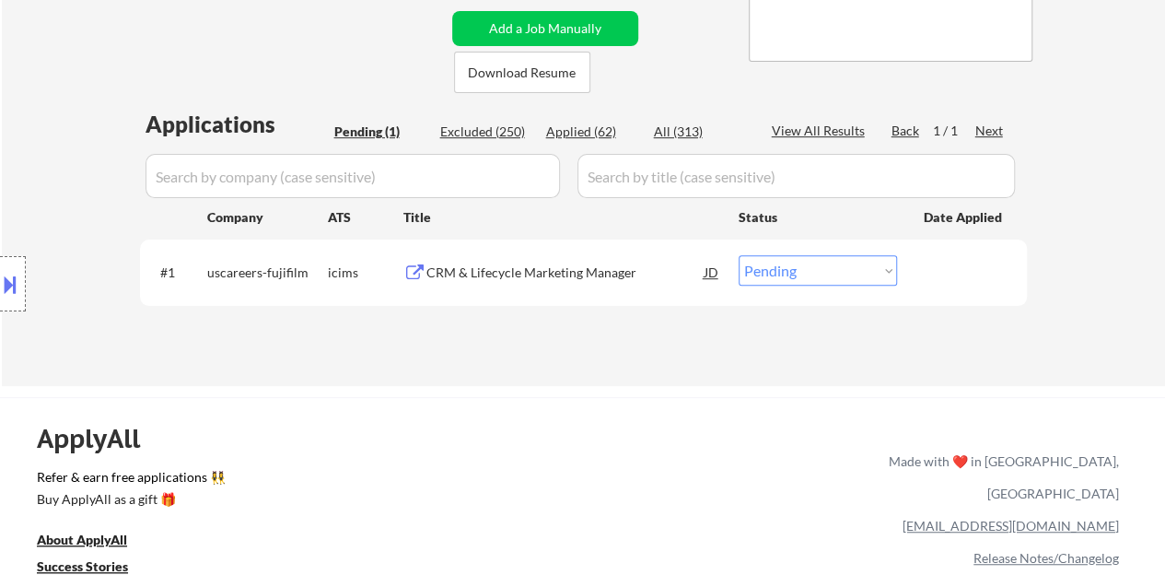
click at [572, 279] on div "CRM & Lifecycle Marketing Manager" at bounding box center [565, 272] width 278 height 18
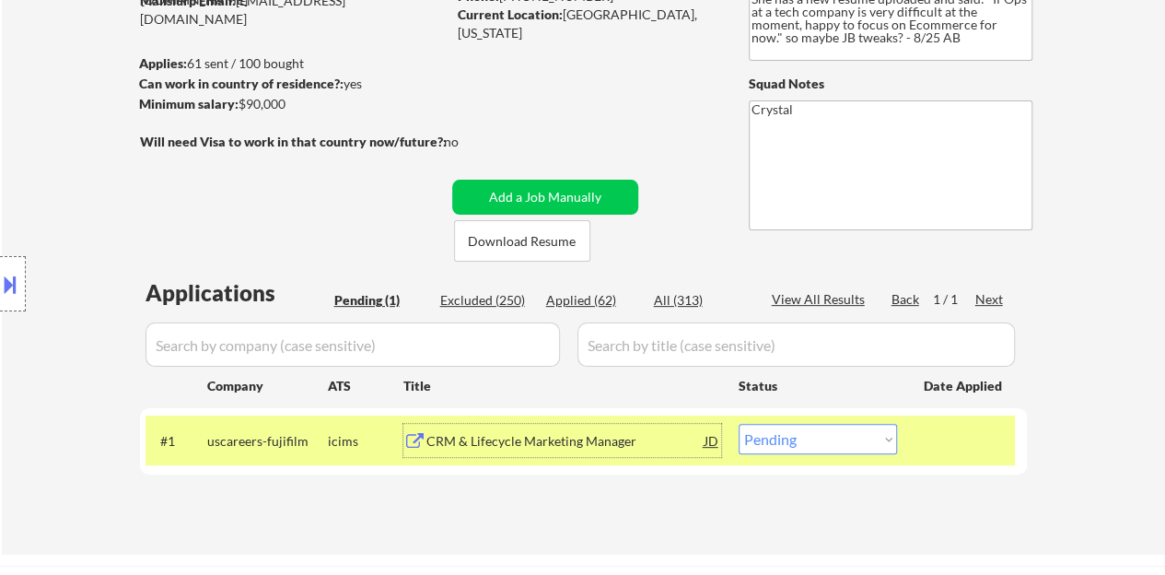
scroll to position [184, 0]
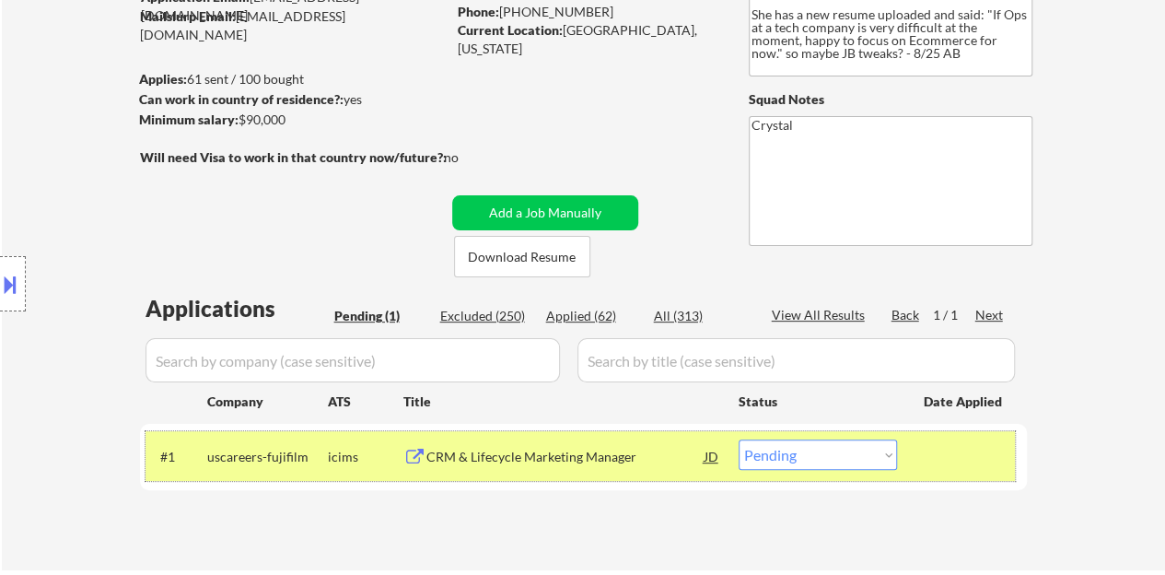
drag, startPoint x: 771, startPoint y: 435, endPoint x: 768, endPoint y: 448, distance: 14.1
click at [770, 436] on div "#1 uscareers-fujifilm icims CRM & Lifecycle Marketing Manager JD Choose an opti…" at bounding box center [579, 456] width 869 height 50
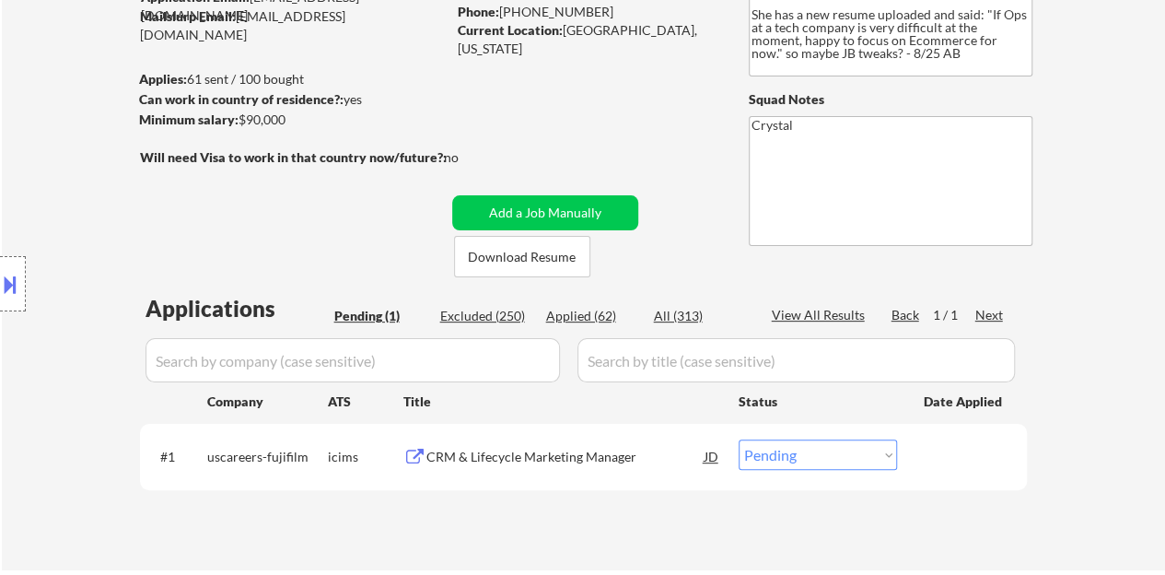
click at [766, 452] on select "Choose an option... Pending Applied Excluded (Questions) Excluded (Expired) Exc…" at bounding box center [817, 454] width 158 height 30
select select ""excluded""
click at [738, 439] on select "Choose an option... Pending Applied Excluded (Questions) Excluded (Expired) Exc…" at bounding box center [817, 454] width 158 height 30
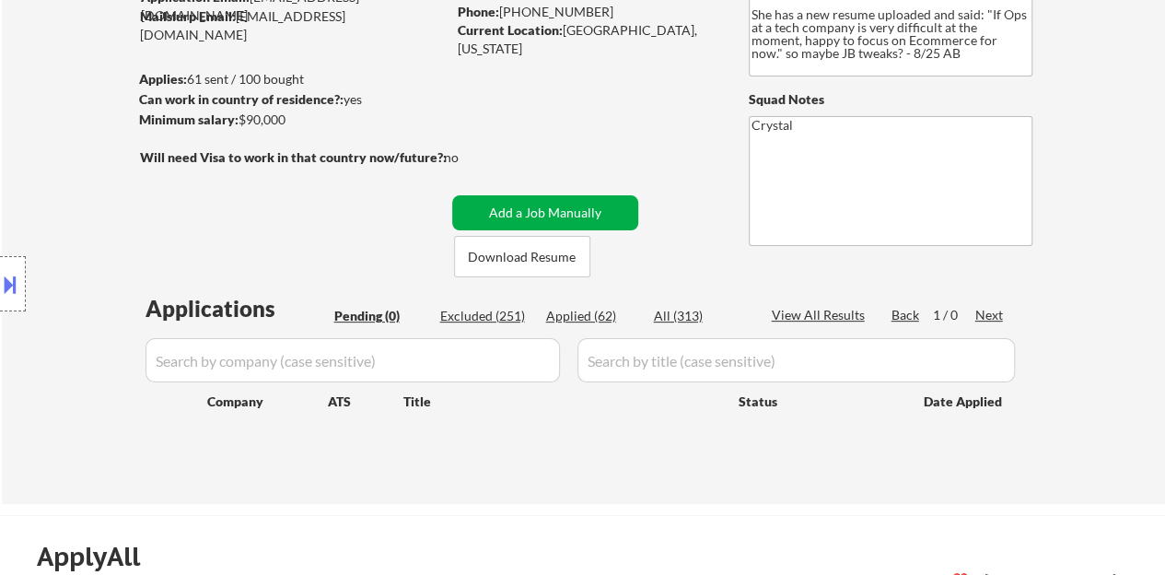
scroll to position [92, 0]
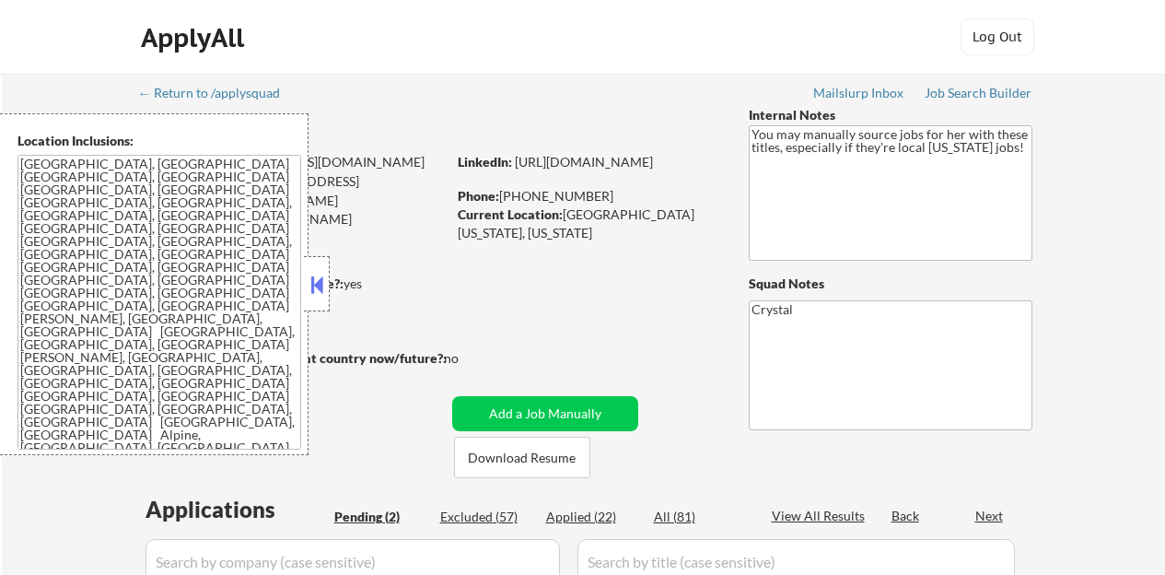
select select ""pending""
click at [314, 279] on button at bounding box center [317, 285] width 20 height 28
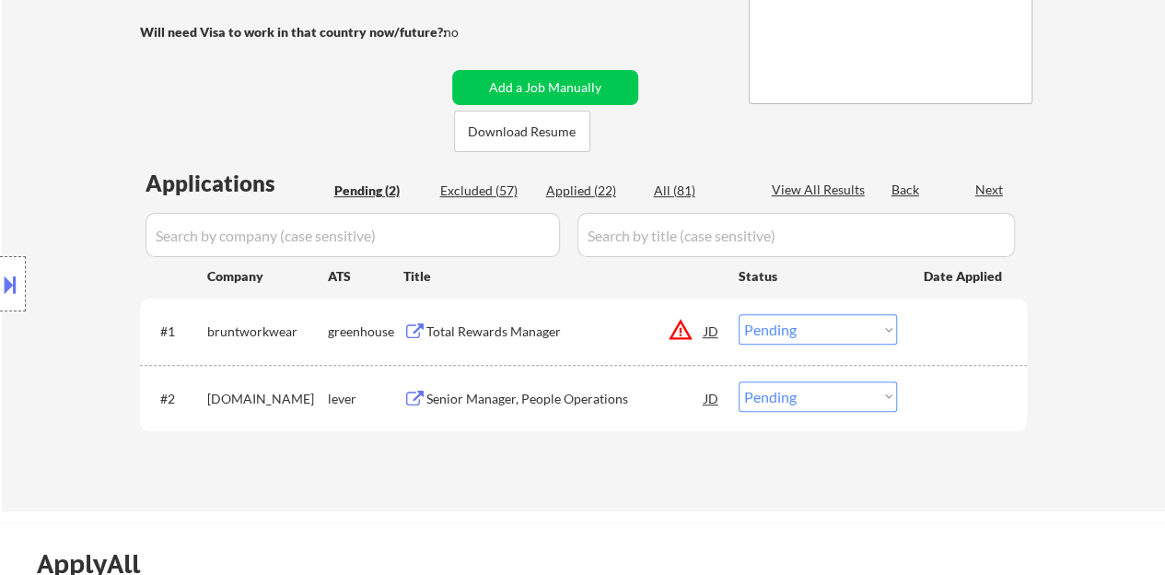
scroll to position [368, 0]
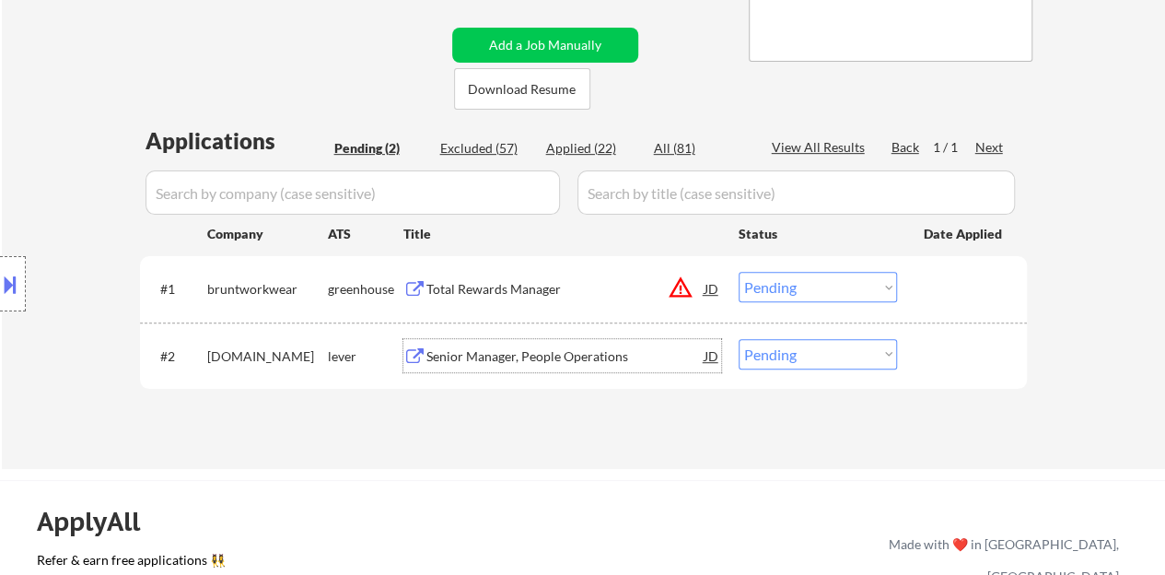
click at [488, 355] on div "Senior Manager, People Operations" at bounding box center [565, 356] width 278 height 18
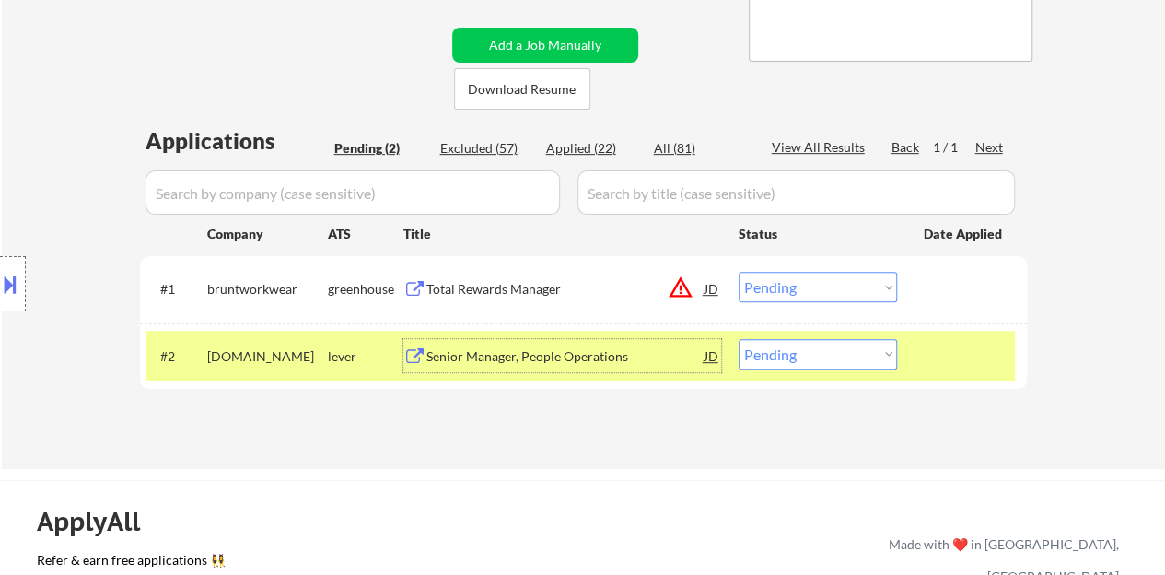
click at [783, 356] on select "Choose an option... Pending Applied Excluded (Questions) Excluded (Expired) Exc…" at bounding box center [817, 354] width 158 height 30
click at [866, 362] on select "Choose an option... Pending Applied Excluded (Questions) Excluded (Expired) Exc…" at bounding box center [817, 354] width 158 height 30
select select ""excluded""
click at [738, 339] on select "Choose an option... Pending Applied Excluded (Questions) Excluded (Expired) Exc…" at bounding box center [817, 354] width 158 height 30
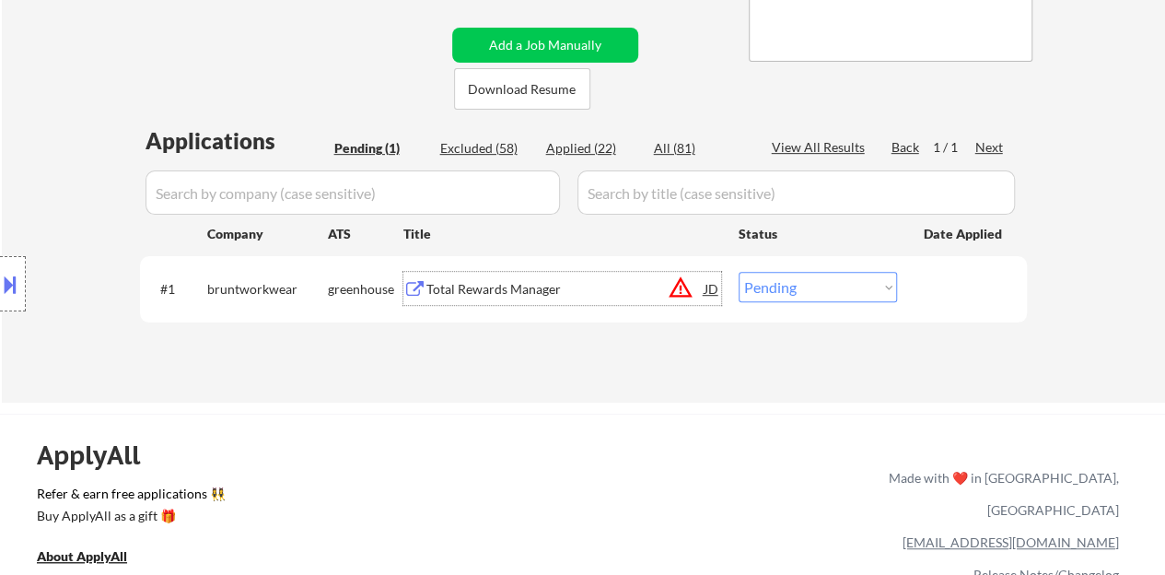
click at [507, 277] on div "Total Rewards Manager" at bounding box center [565, 288] width 278 height 33
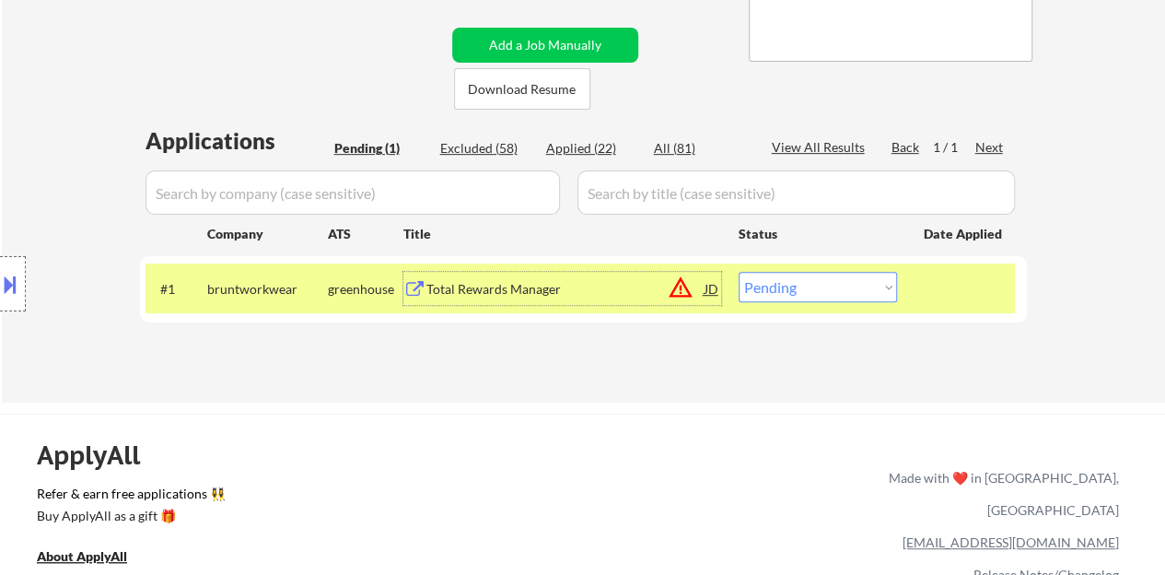
click at [866, 292] on select "Choose an option... Pending Applied Excluded (Questions) Excluded (Expired) Exc…" at bounding box center [817, 287] width 158 height 30
select select ""excluded__location_""
click at [738, 272] on select "Choose an option... Pending Applied Excluded (Questions) Excluded (Expired) Exc…" at bounding box center [817, 287] width 158 height 30
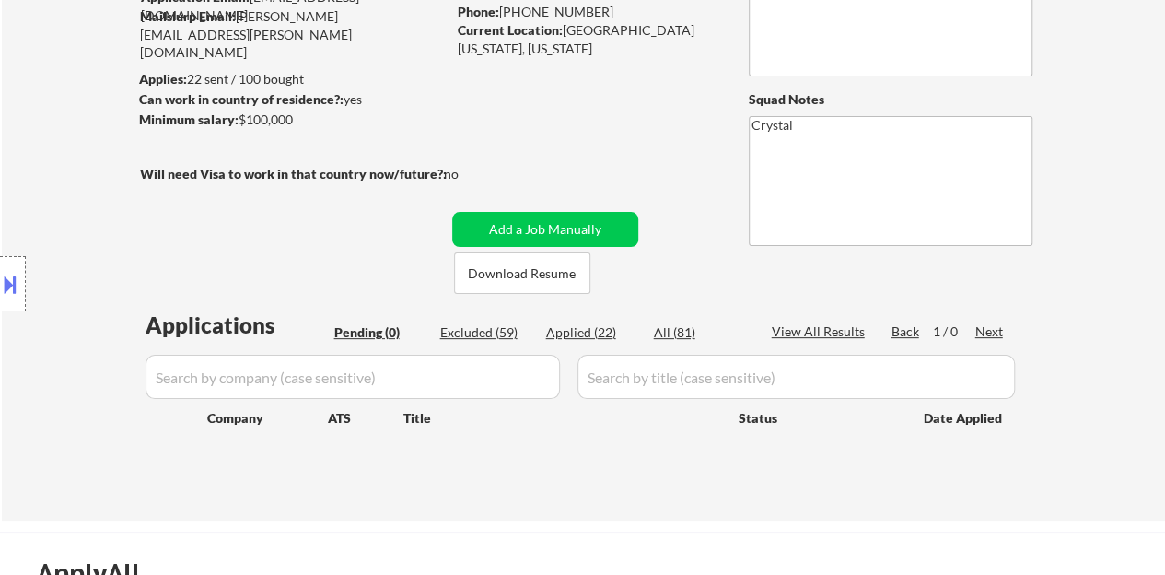
scroll to position [184, 0]
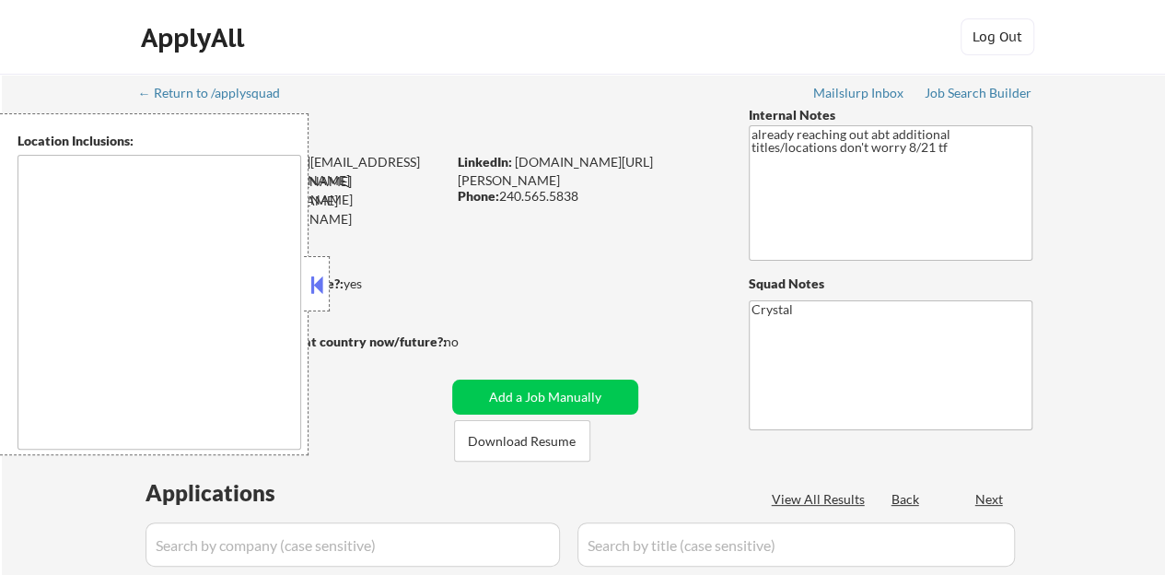
type textarea "[GEOGRAPHIC_DATA], [GEOGRAPHIC_DATA] [GEOGRAPHIC_DATA], [GEOGRAPHIC_DATA] [GEOG…"
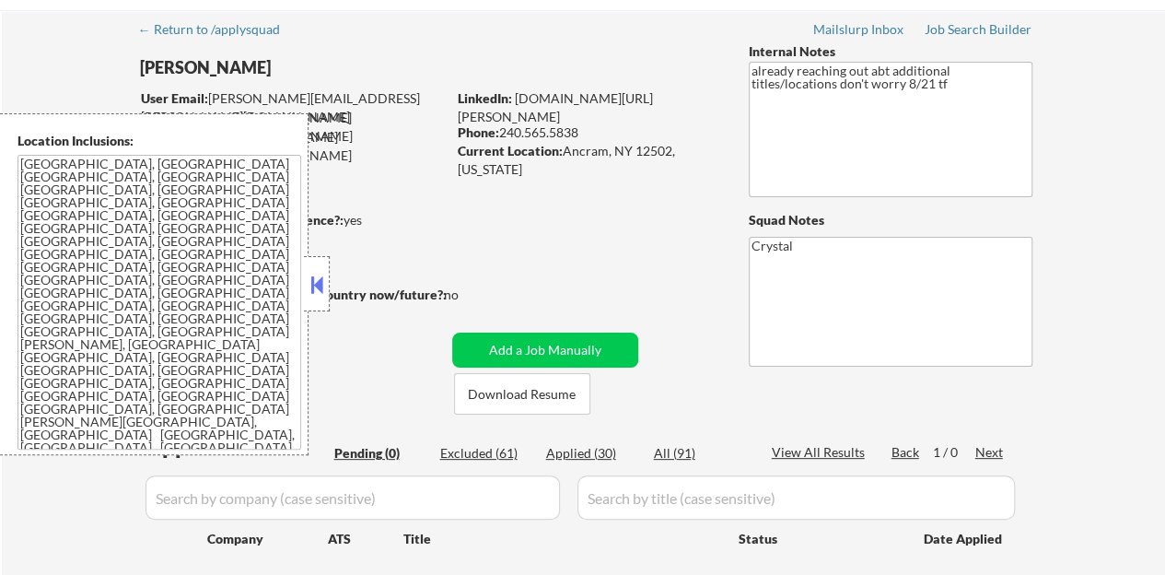
scroll to position [92, 0]
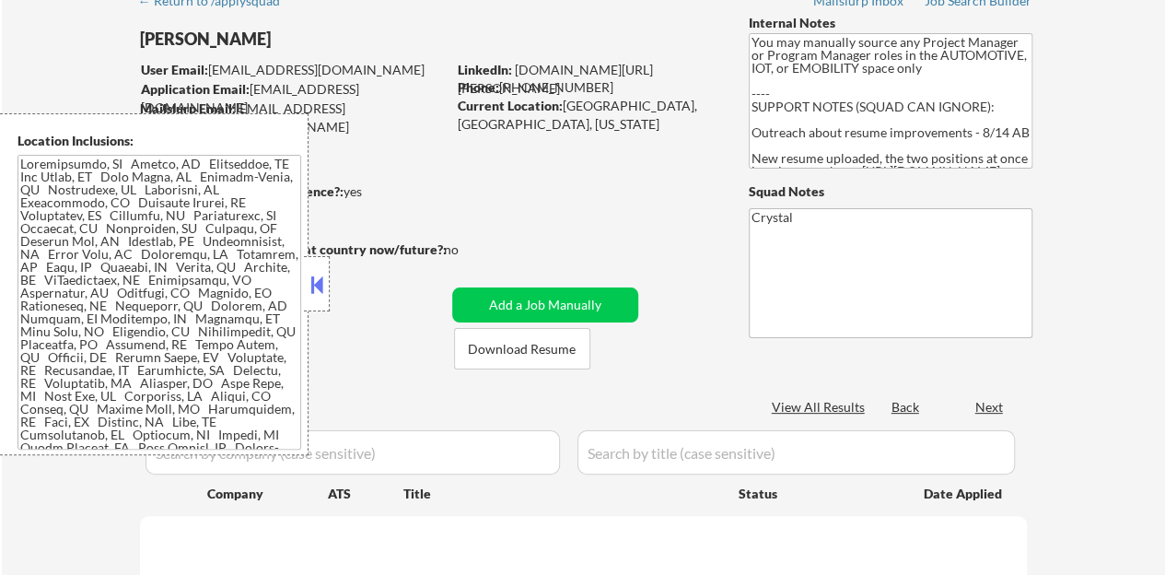
scroll to position [92, 0]
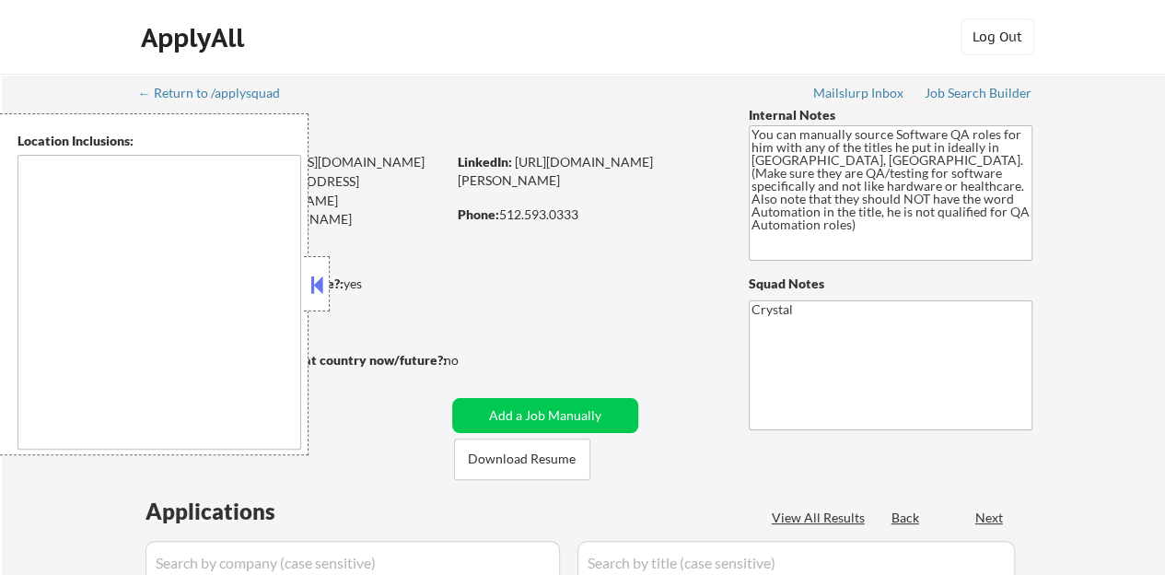
select select ""pending""
type textarea "[GEOGRAPHIC_DATA], [GEOGRAPHIC_DATA] [GEOGRAPHIC_DATA], [GEOGRAPHIC_DATA] [GEOG…"
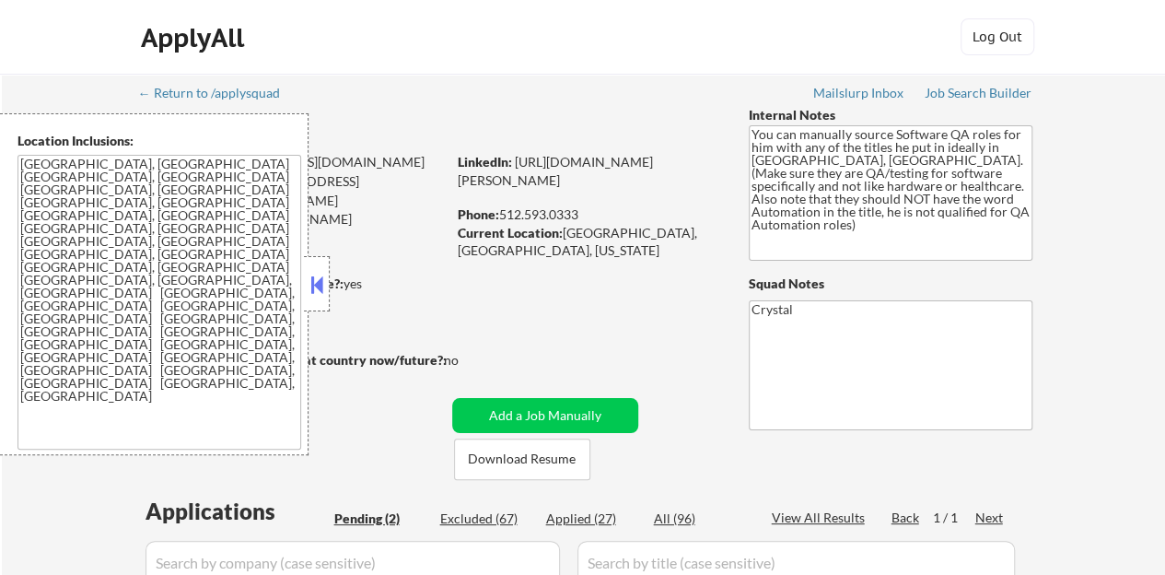
click at [322, 286] on button at bounding box center [317, 285] width 20 height 28
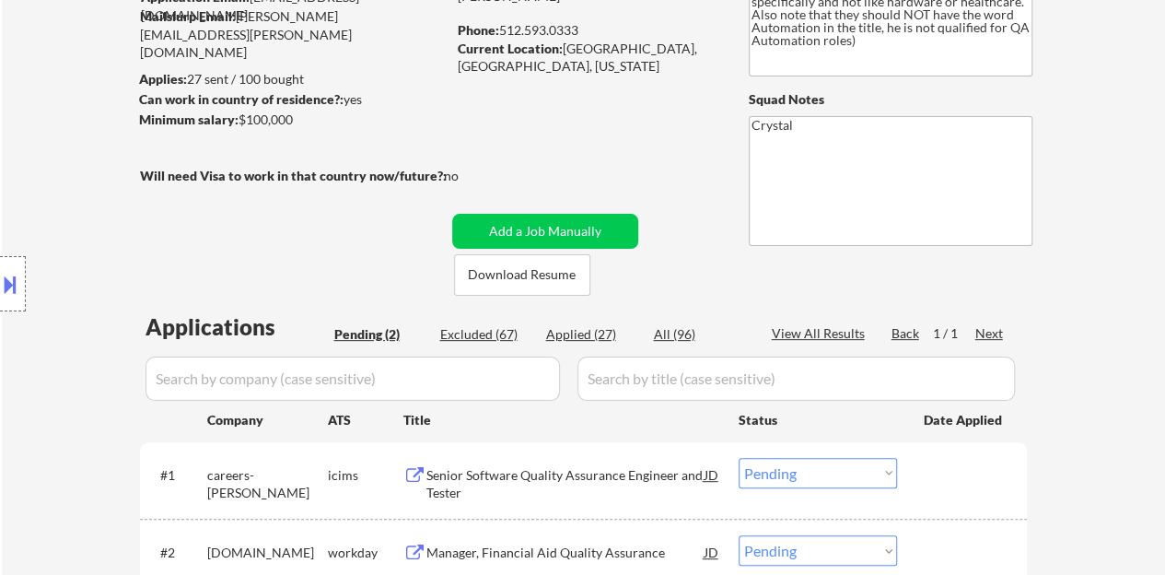
scroll to position [368, 0]
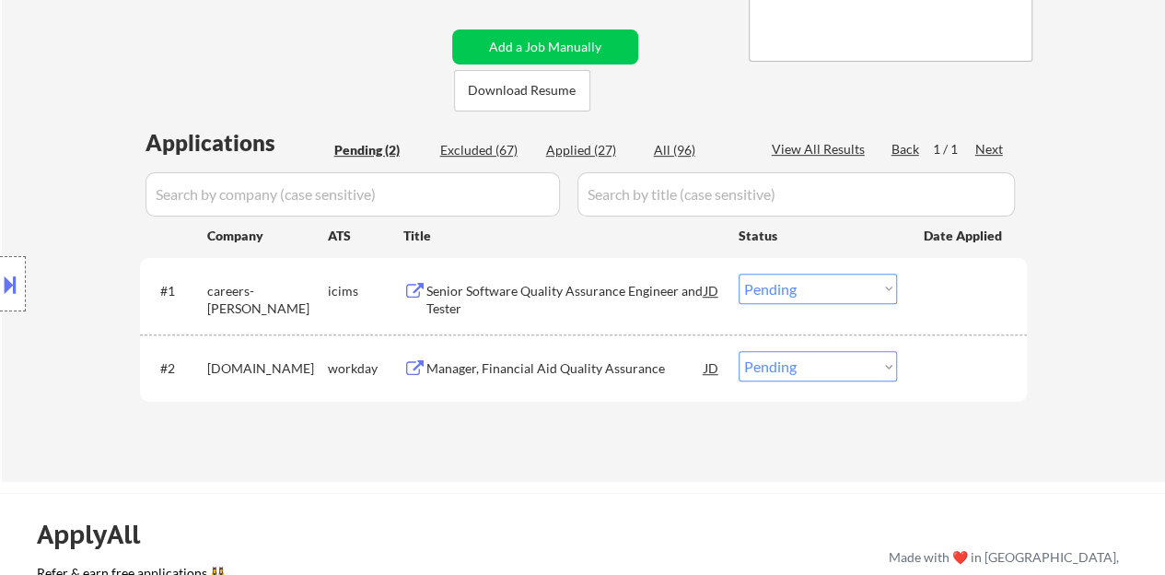
click at [565, 366] on div "Manager, Financial Aid Quality Assurance" at bounding box center [565, 368] width 278 height 18
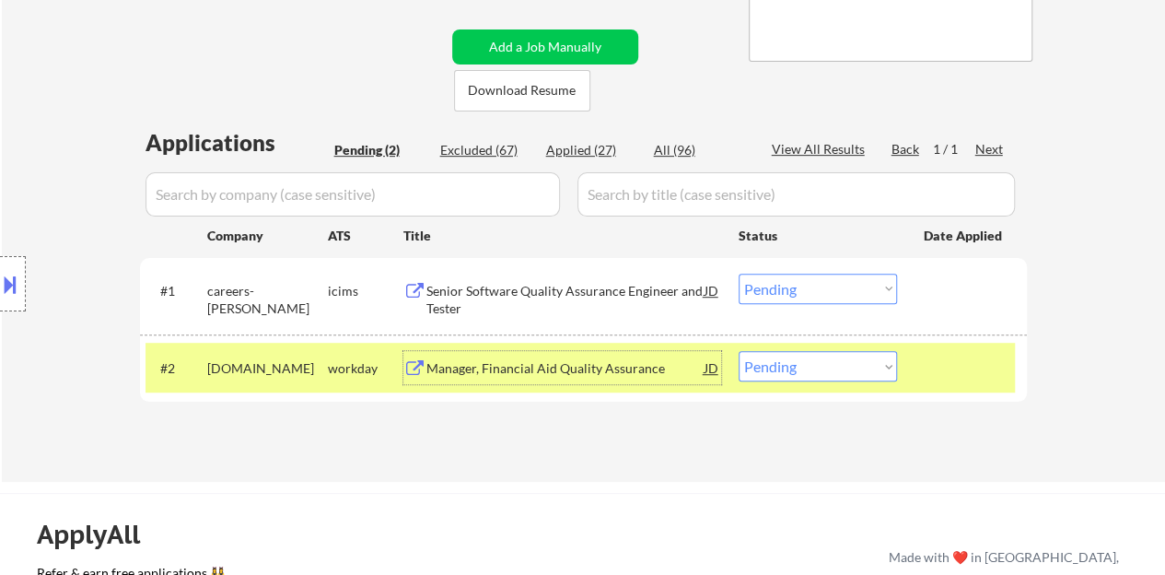
click at [805, 361] on select "Choose an option... Pending Applied Excluded (Questions) Excluded (Expired) Exc…" at bounding box center [817, 366] width 158 height 30
select select ""excluded__salary_""
click at [738, 351] on select "Choose an option... Pending Applied Excluded (Questions) Excluded (Expired) Exc…" at bounding box center [817, 366] width 158 height 30
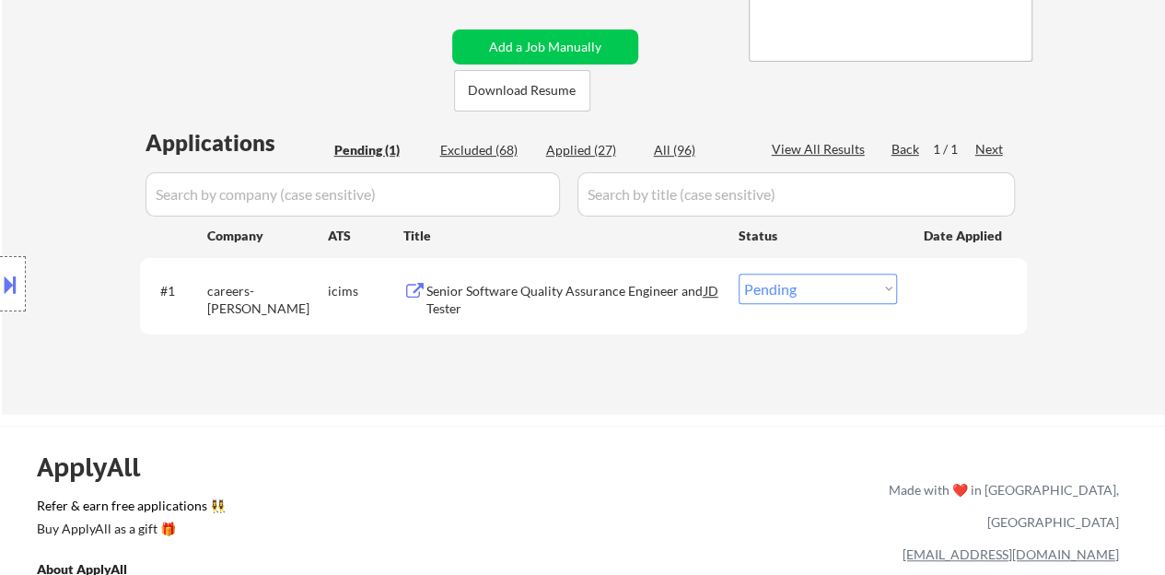
click at [530, 276] on div "Senior Software Quality Assurance Engineer and Tester" at bounding box center [565, 295] width 278 height 44
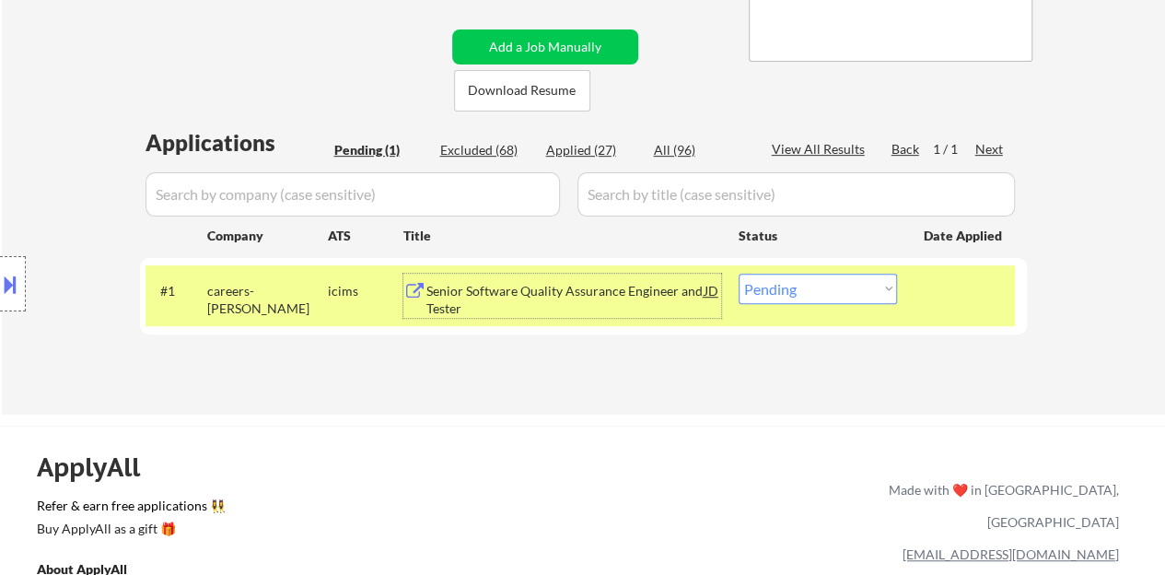
click at [805, 279] on select "Choose an option... Pending Applied Excluded (Questions) Excluded (Expired) Exc…" at bounding box center [817, 288] width 158 height 30
select select ""excluded__bad_match_""
click at [738, 273] on select "Choose an option... Pending Applied Excluded (Questions) Excluded (Expired) Exc…" at bounding box center [817, 288] width 158 height 30
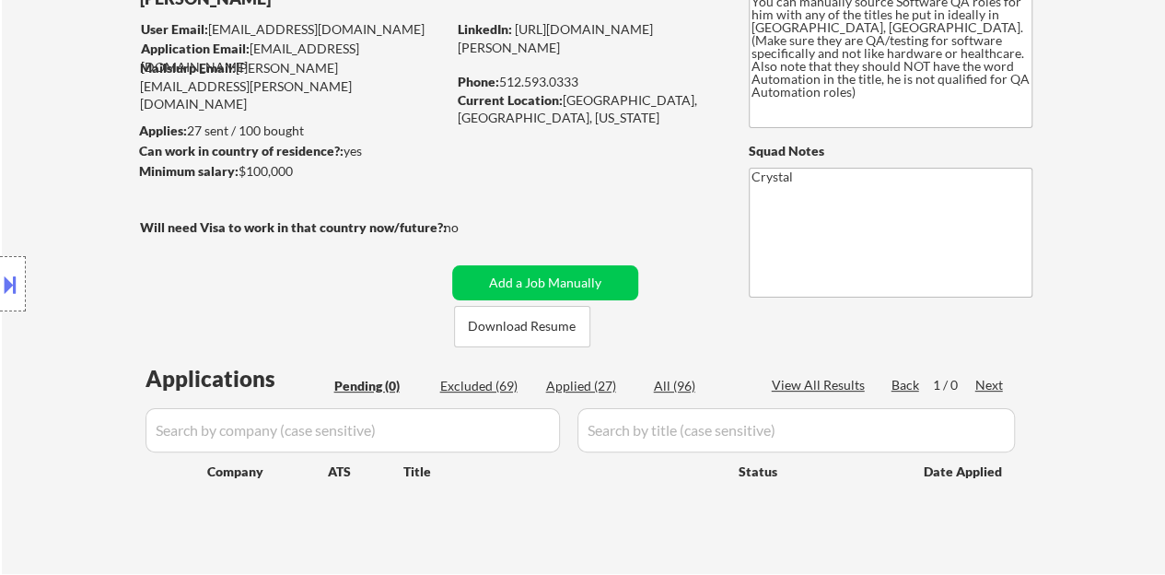
scroll to position [92, 0]
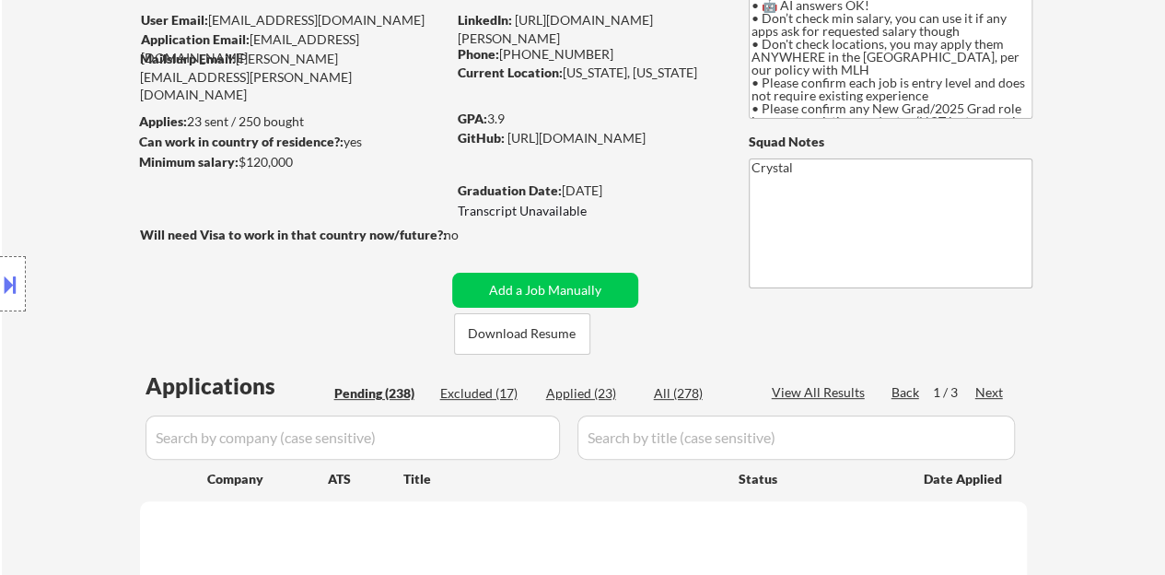
scroll to position [184, 0]
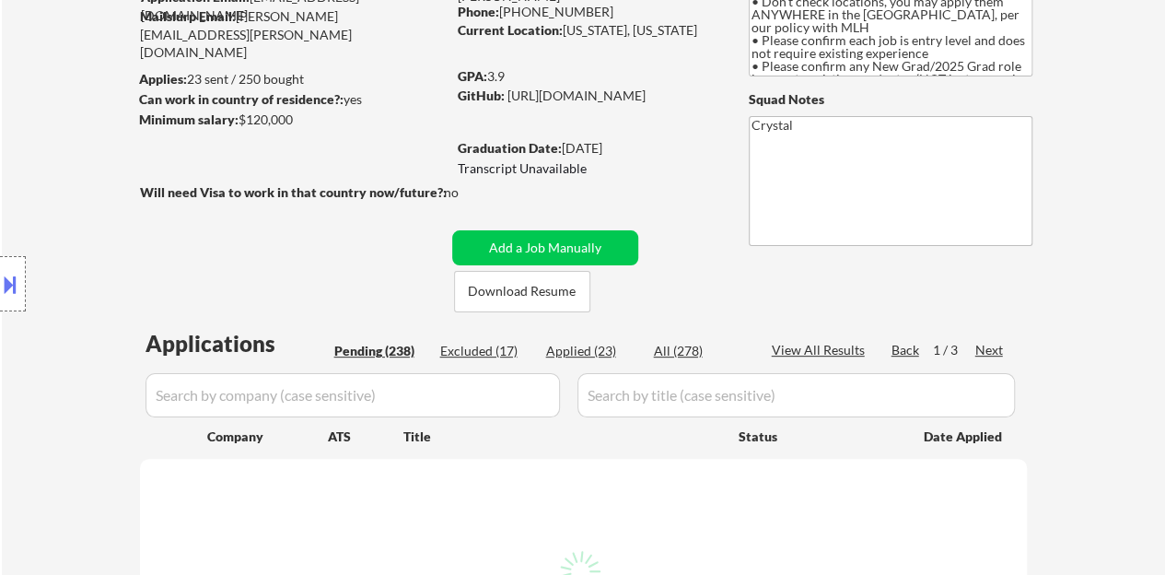
select select ""pending""
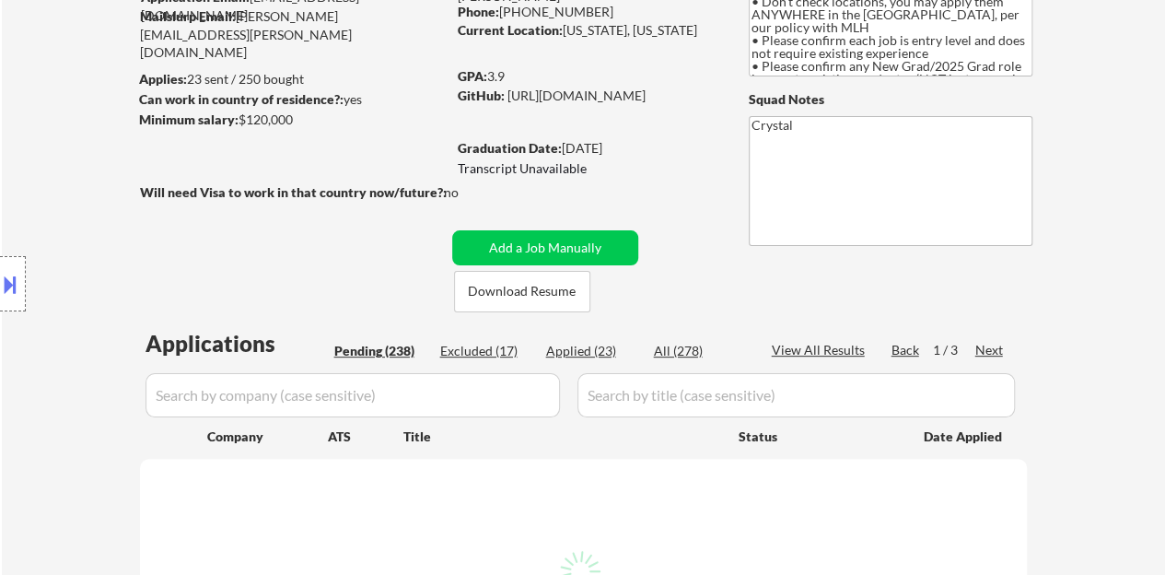
select select ""pending""
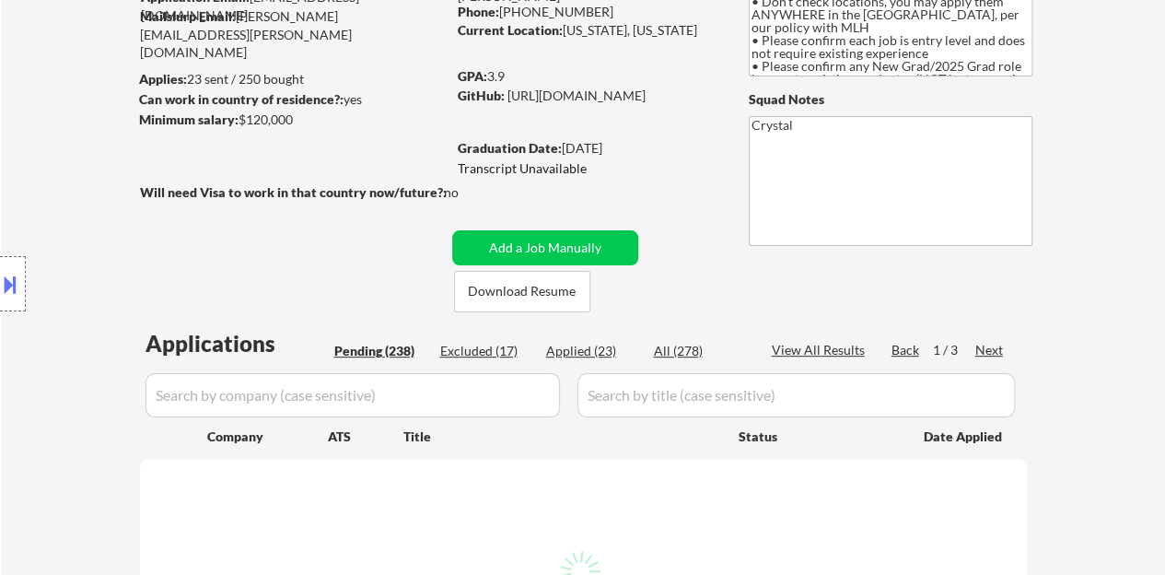
select select ""pending""
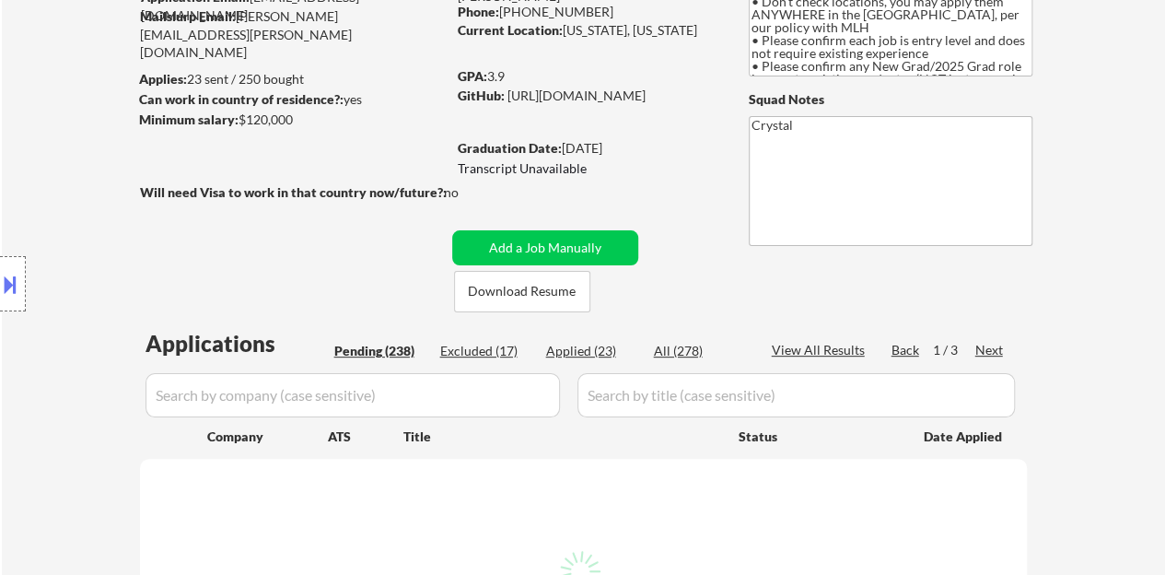
select select ""pending""
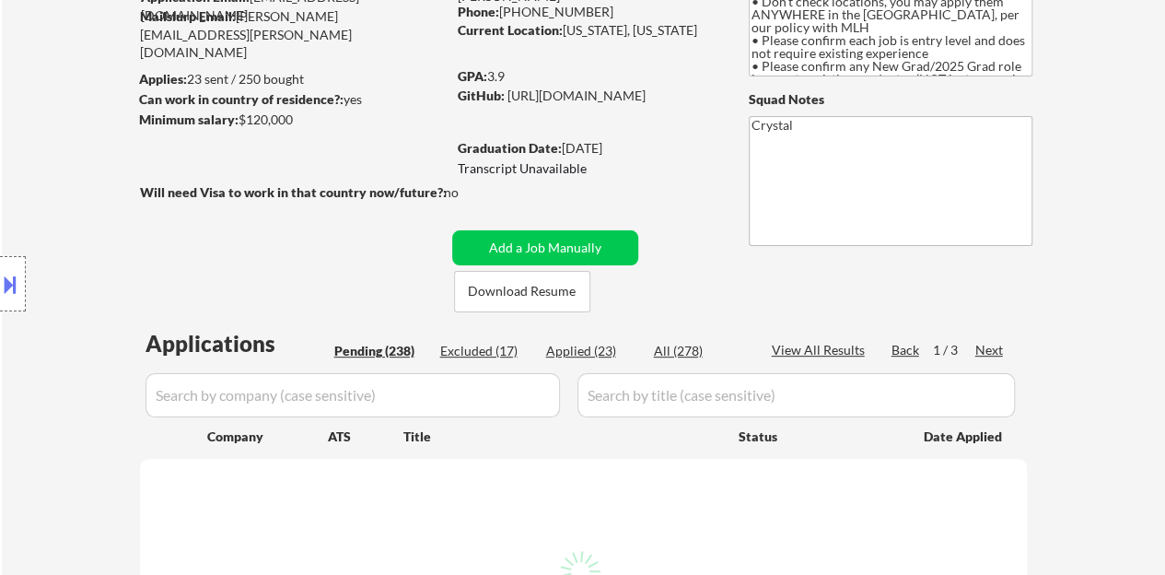
select select ""pending""
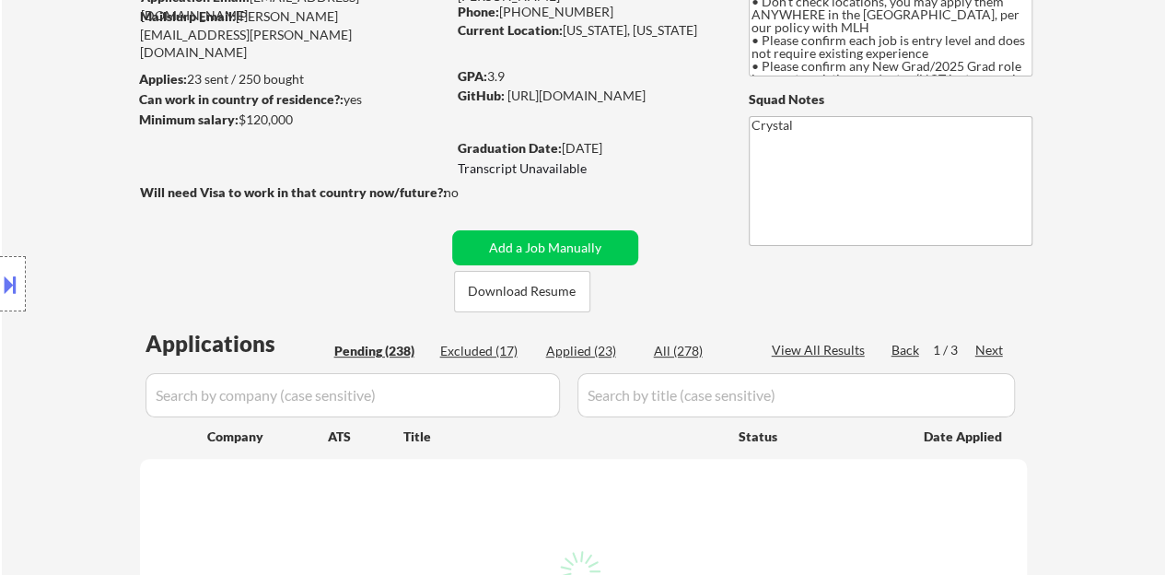
select select ""pending""
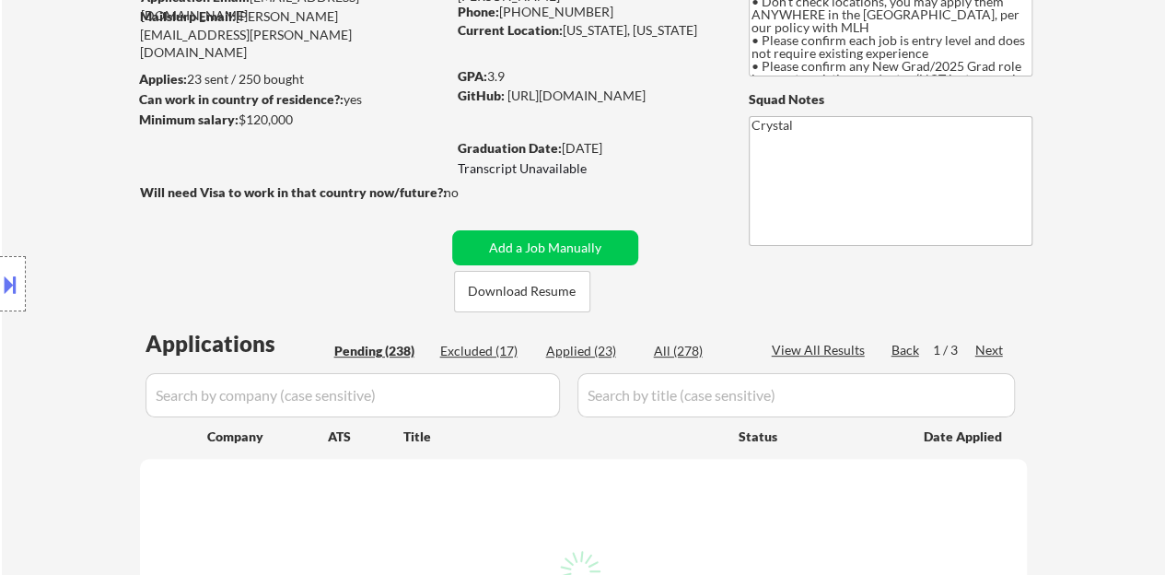
select select ""pending""
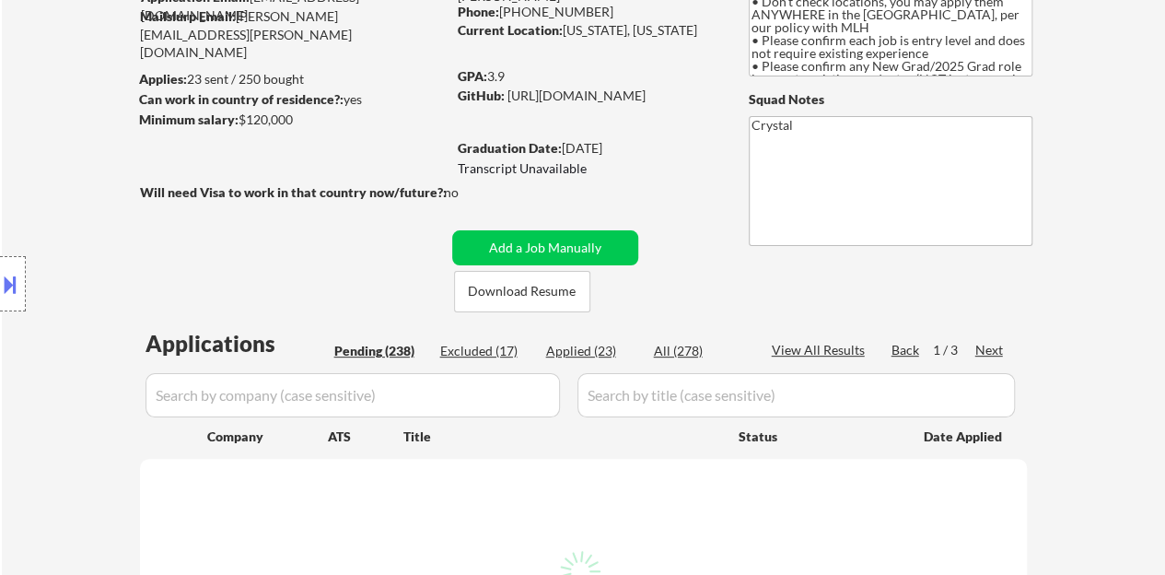
select select ""pending""
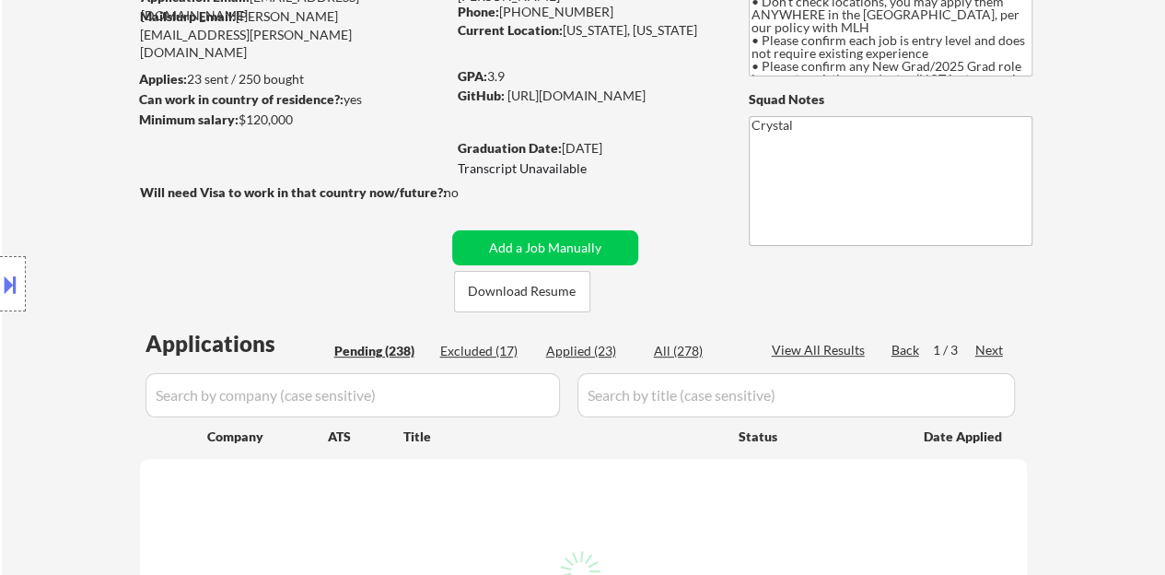
select select ""pending""
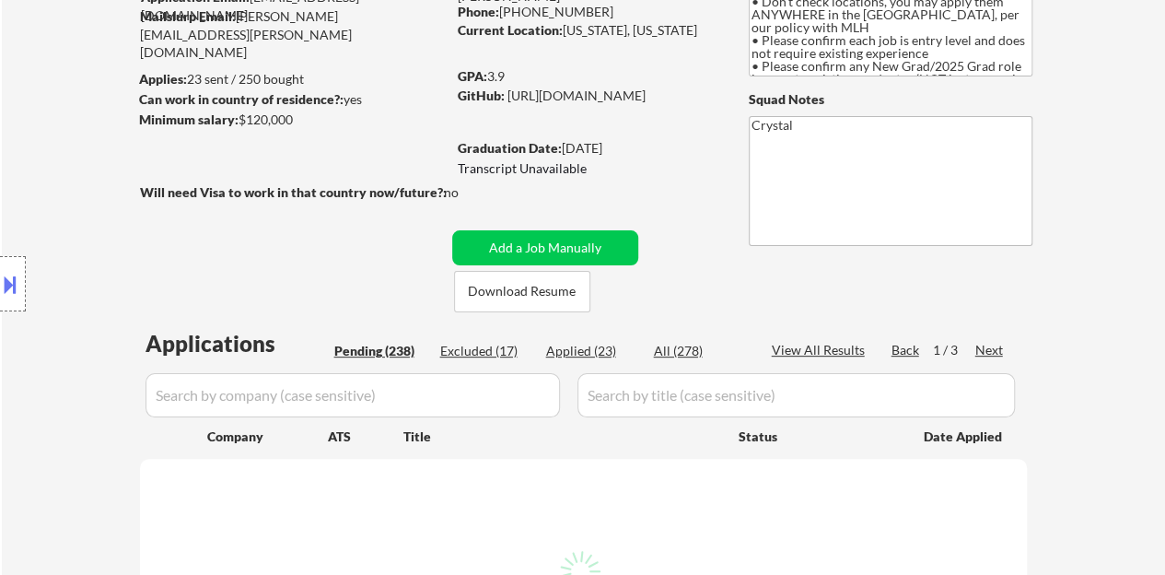
select select ""pending""
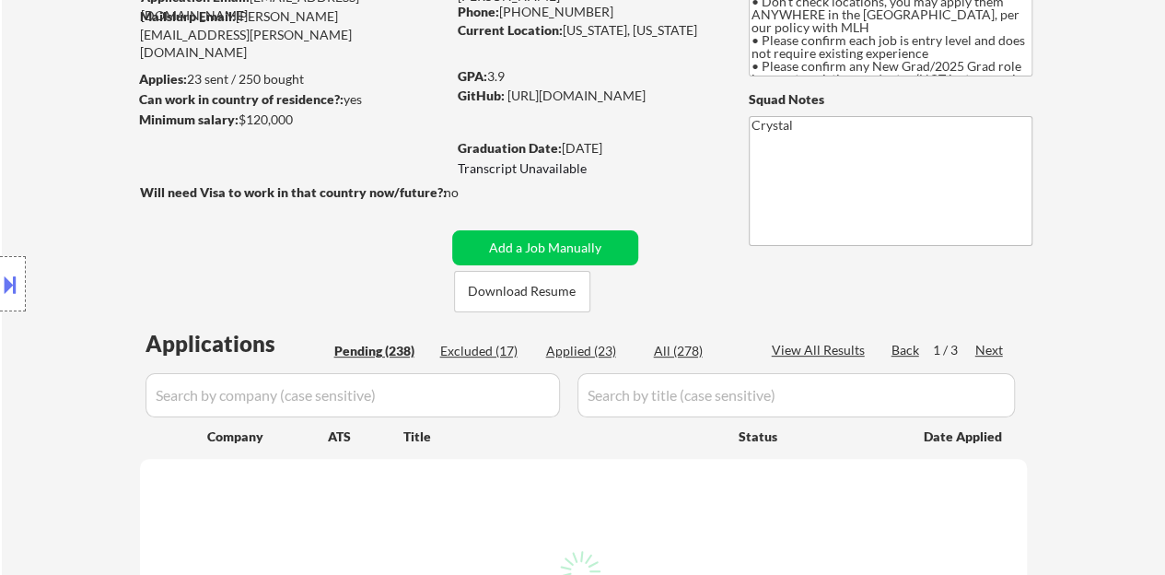
select select ""pending""
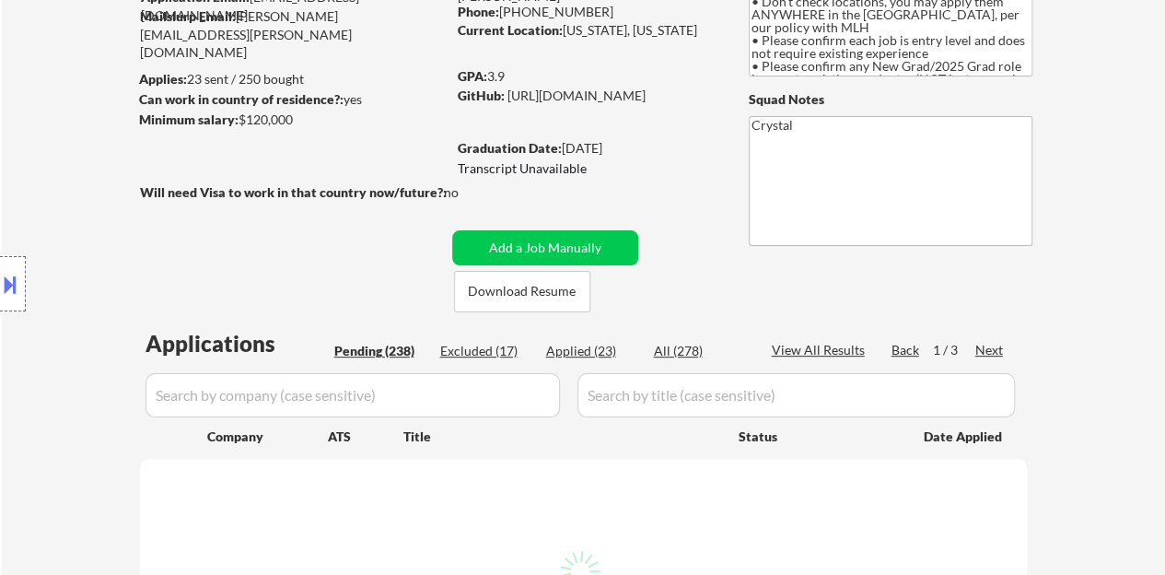
select select ""pending""
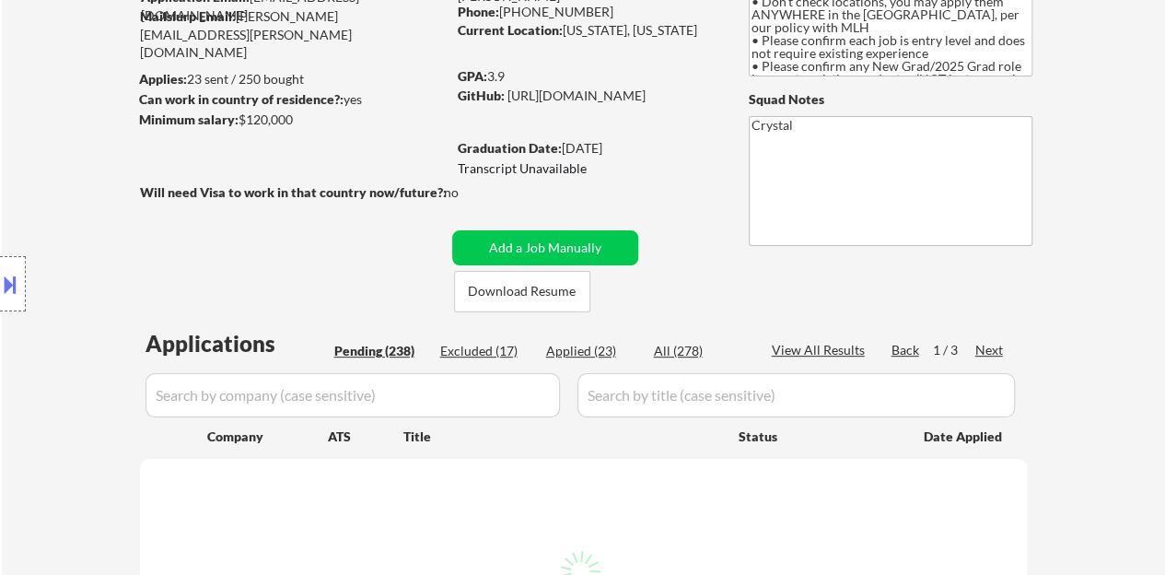
select select ""pending""
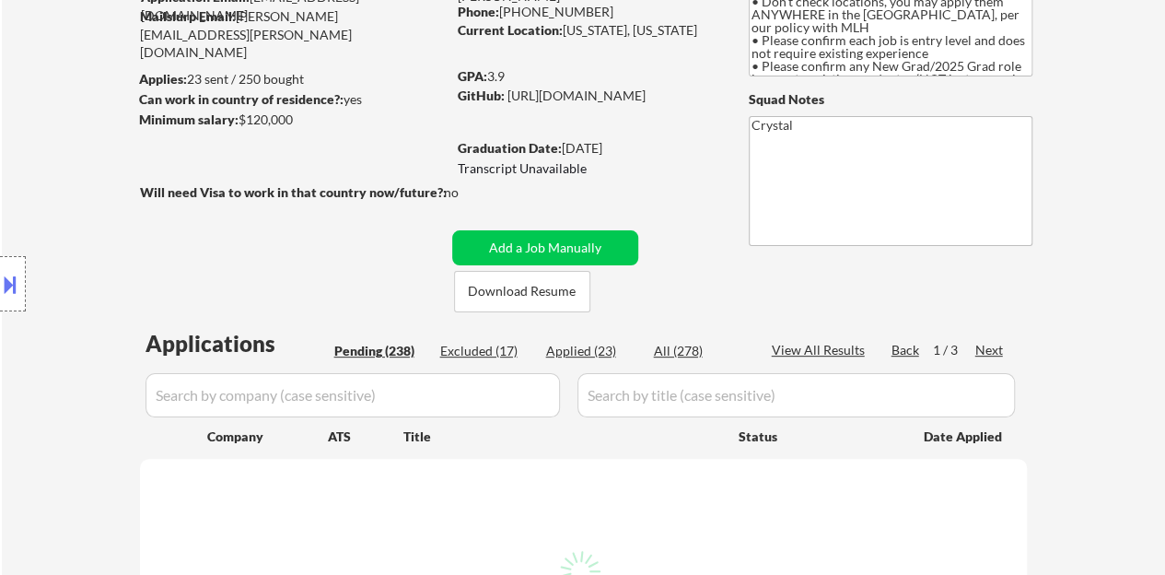
select select ""pending""
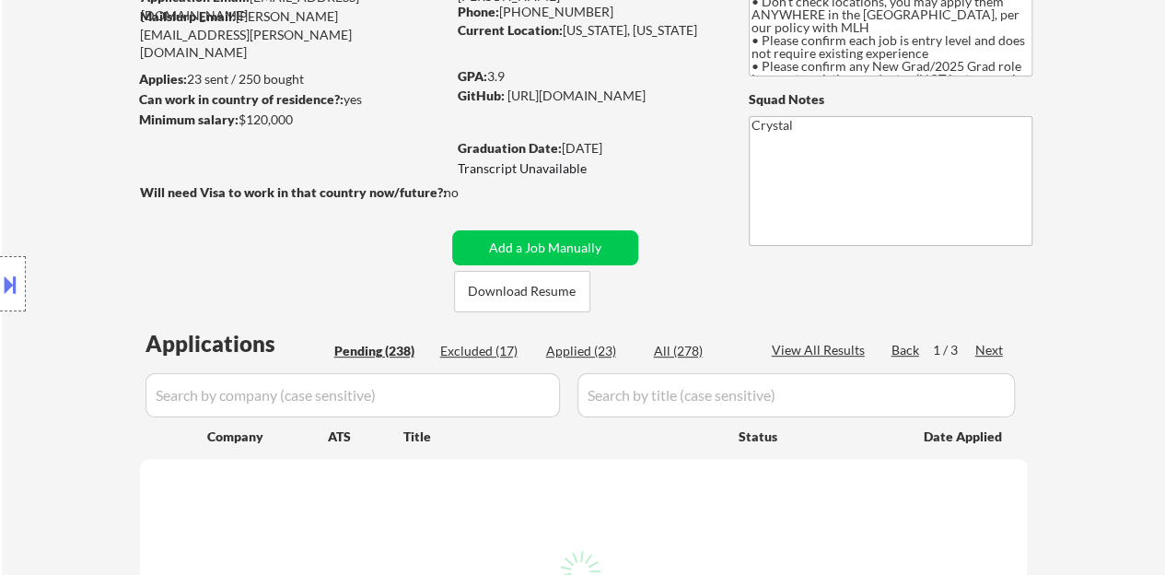
select select ""pending""
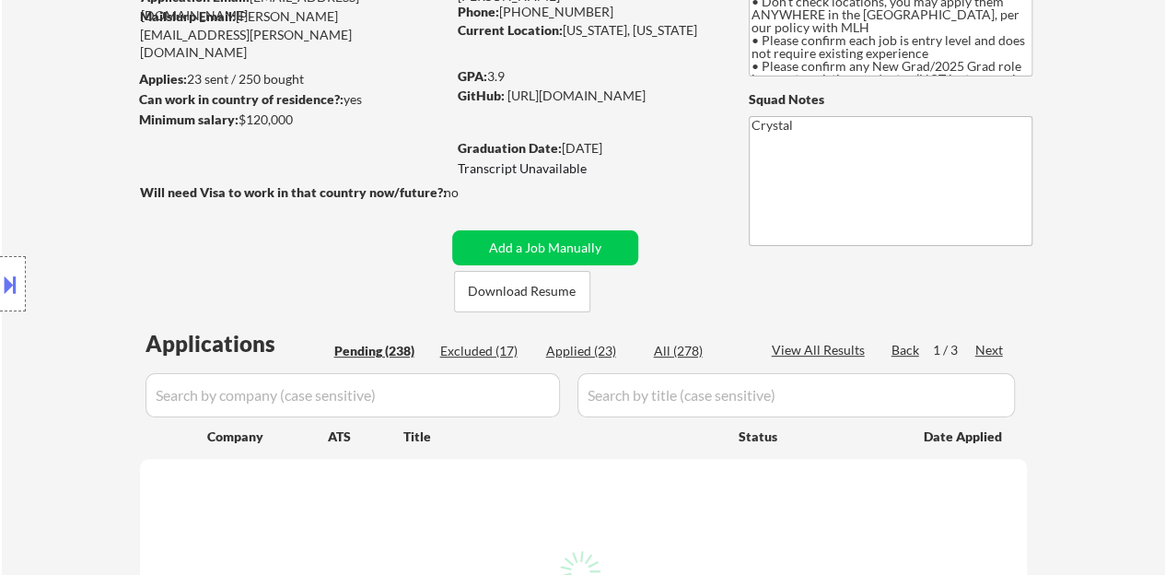
select select ""pending""
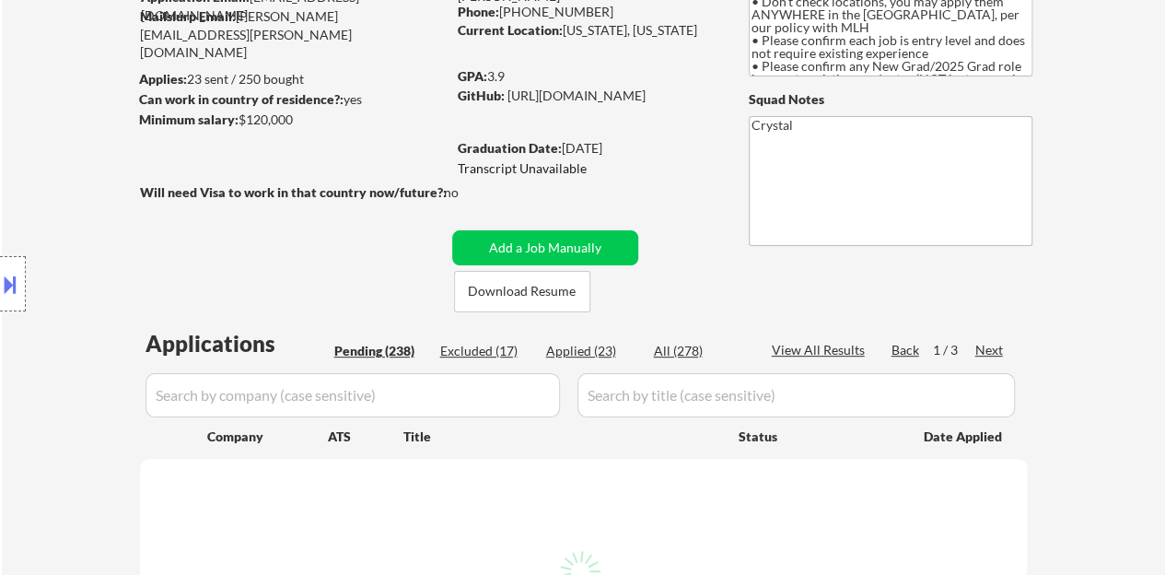
select select ""pending""
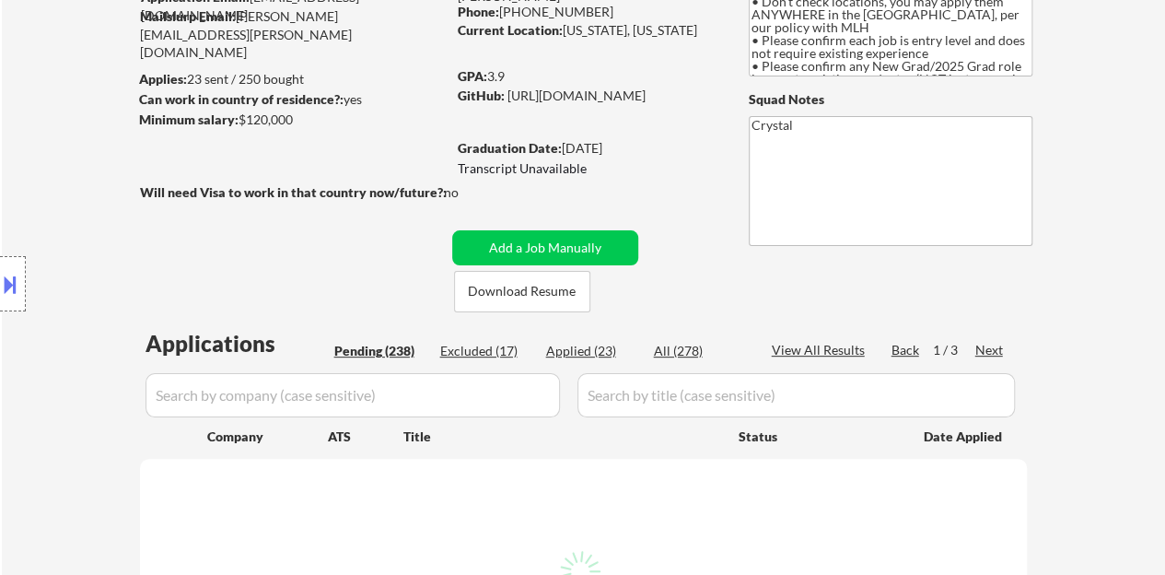
select select ""pending""
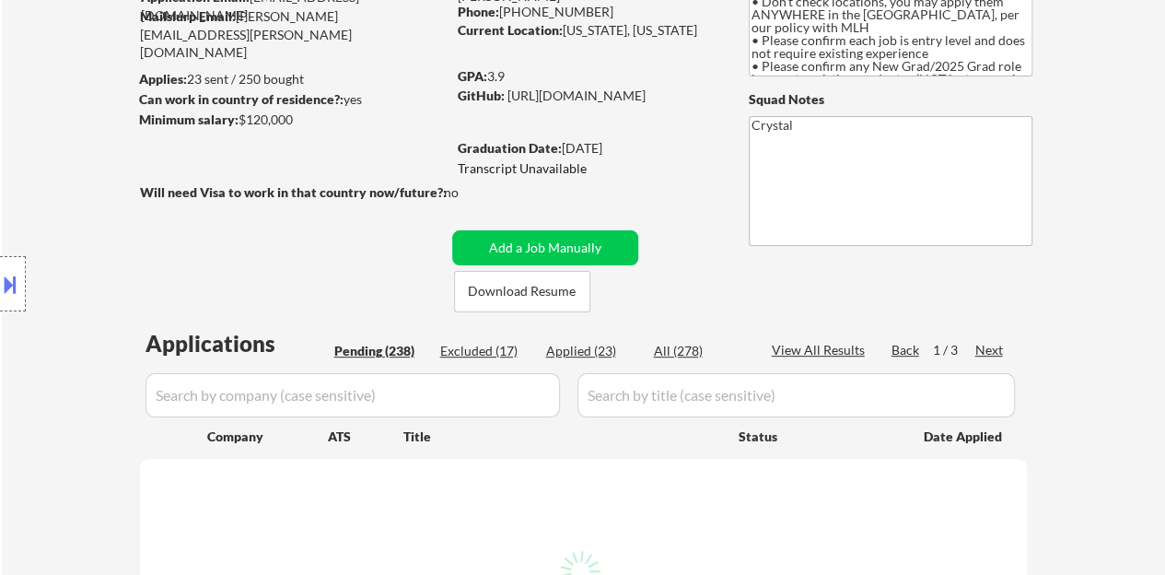
select select ""pending""
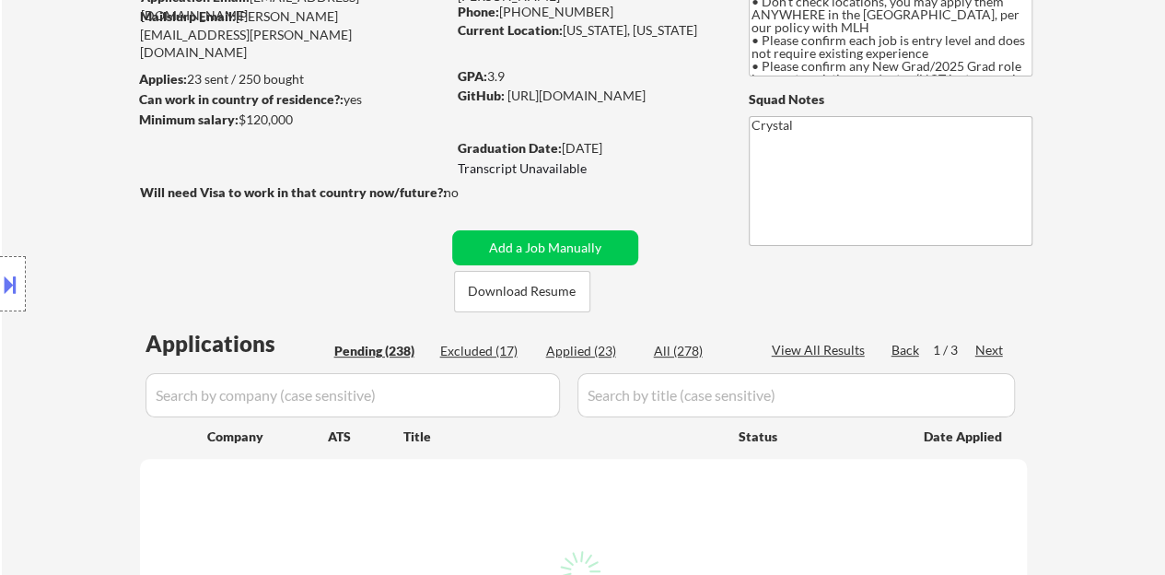
select select ""pending""
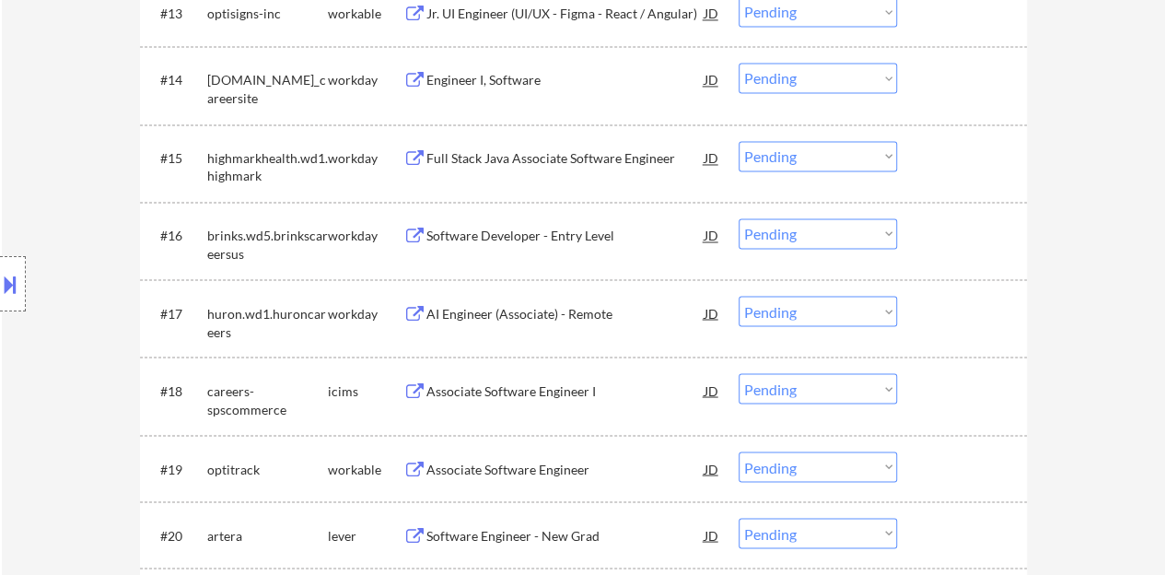
scroll to position [1565, 0]
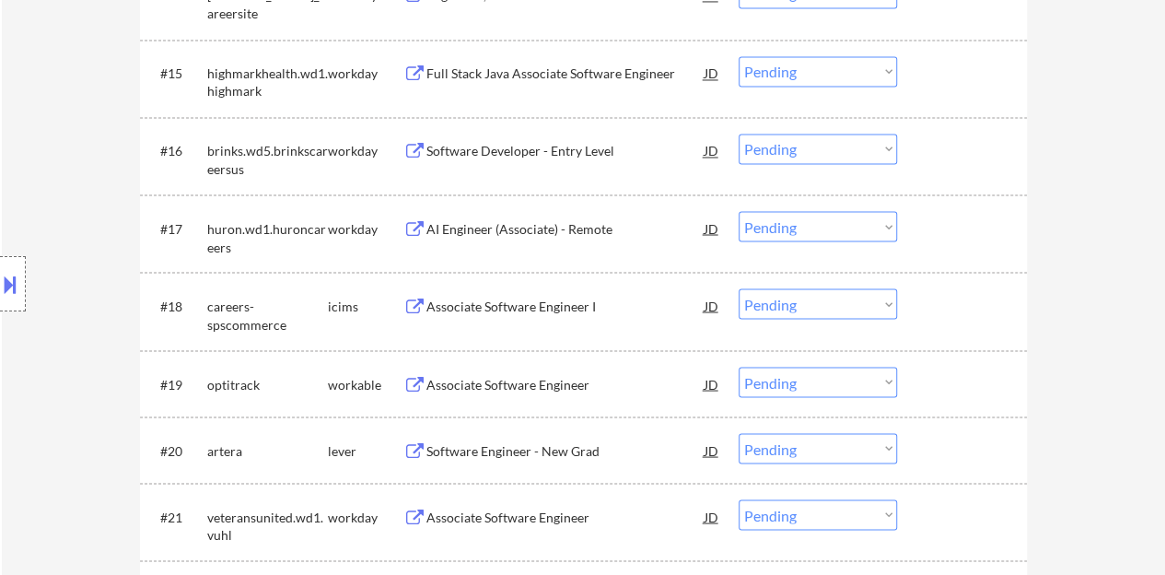
click at [494, 235] on div "AI Engineer (Associate) - Remote" at bounding box center [565, 228] width 278 height 18
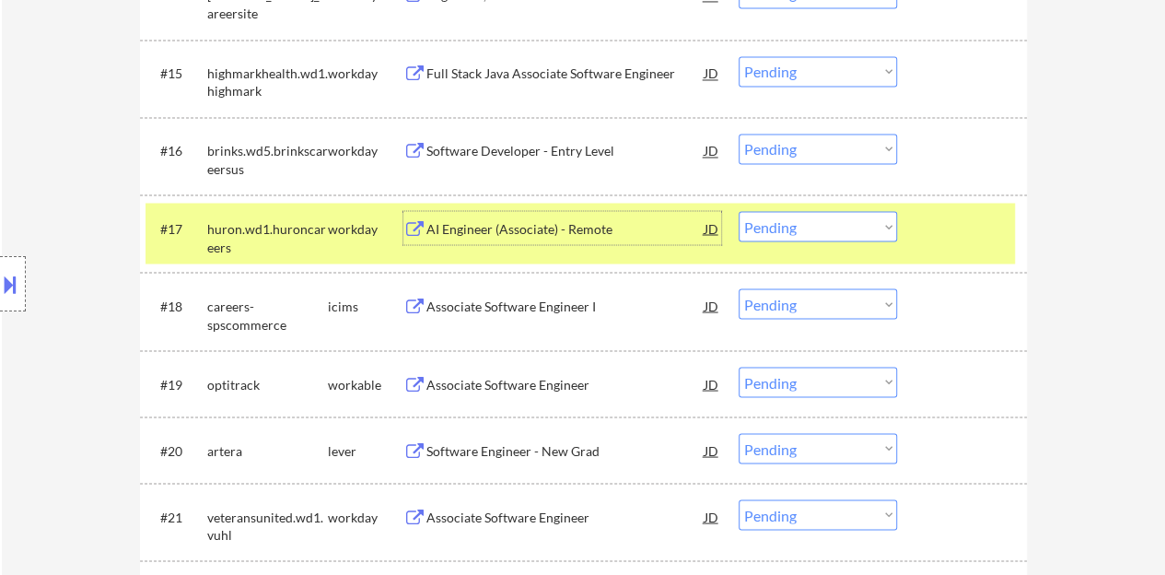
click at [833, 217] on select "Choose an option... Pending Applied Excluded (Questions) Excluded (Expired) Exc…" at bounding box center [817, 226] width 158 height 30
click at [738, 211] on select "Choose an option... Pending Applied Excluded (Questions) Excluded (Expired) Exc…" at bounding box center [817, 226] width 158 height 30
select select ""pending""
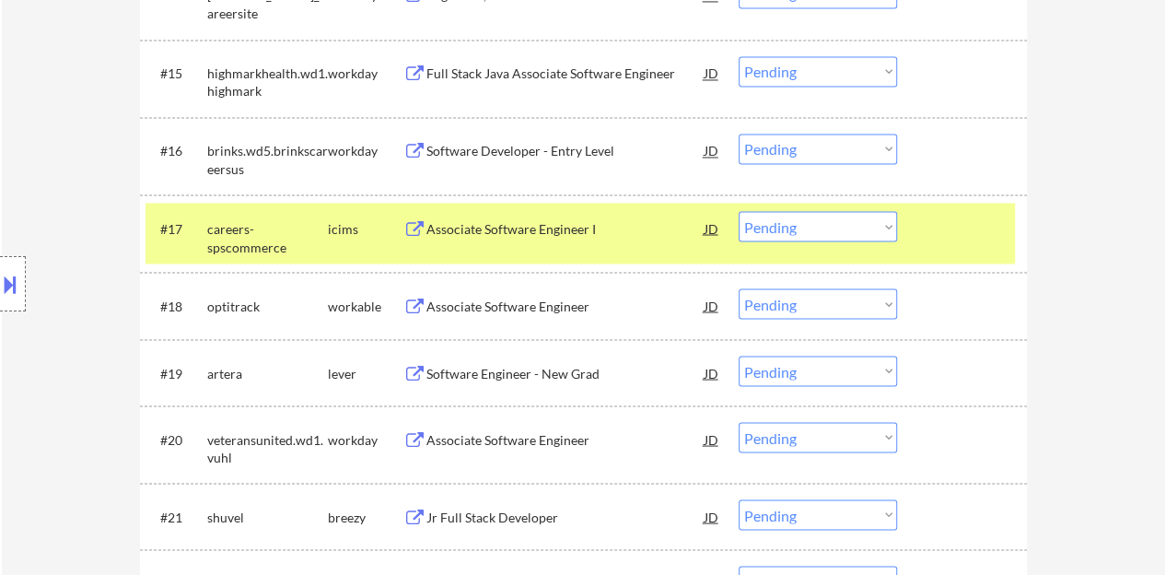
click at [967, 230] on div at bounding box center [963, 227] width 81 height 33
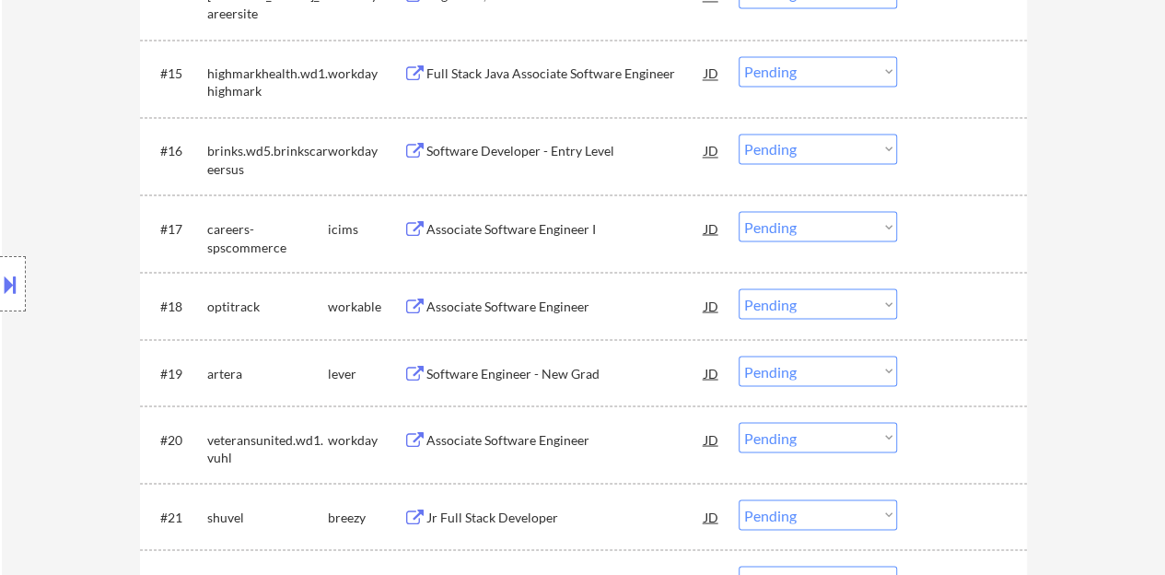
scroll to position [1657, 0]
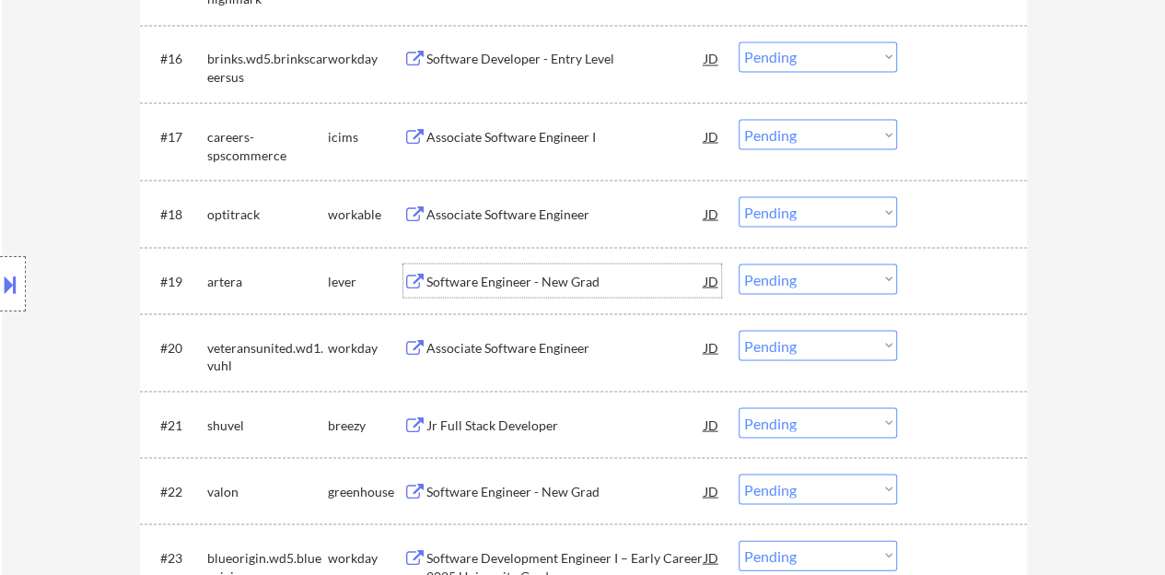
click at [535, 273] on div "Software Engineer - New Grad" at bounding box center [565, 281] width 278 height 18
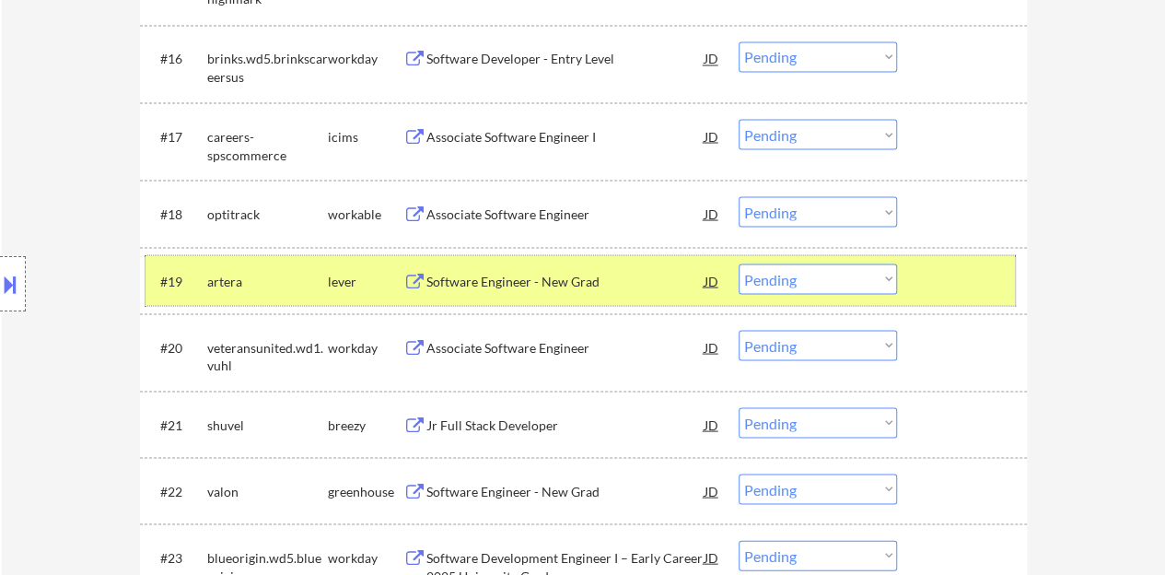
click at [957, 268] on div at bounding box center [963, 279] width 81 height 33
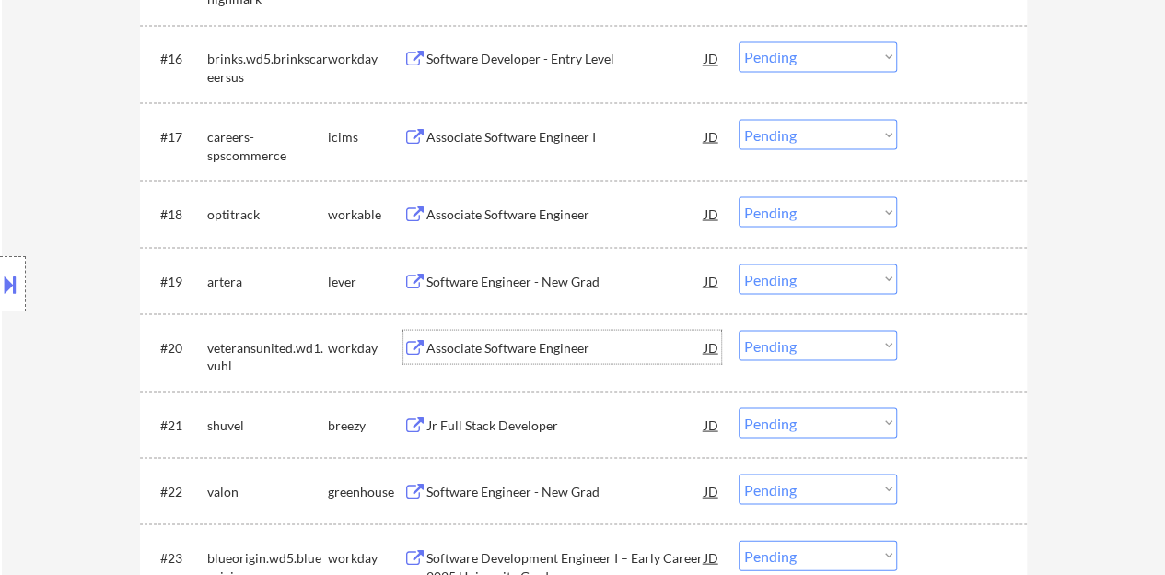
click at [519, 351] on div "Associate Software Engineer" at bounding box center [565, 347] width 278 height 18
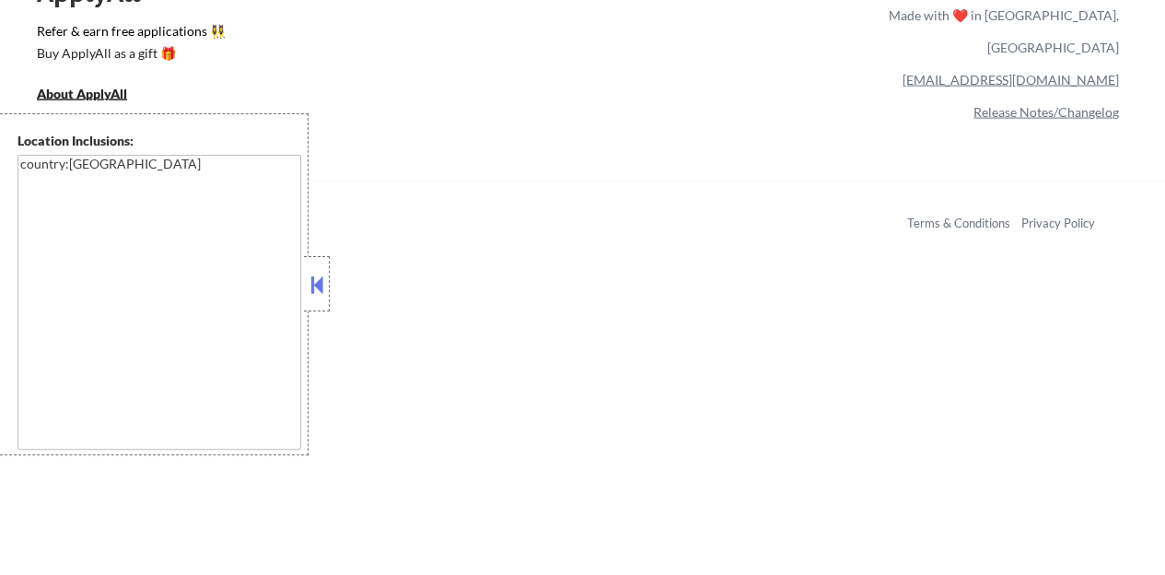
scroll to position [1657, 0]
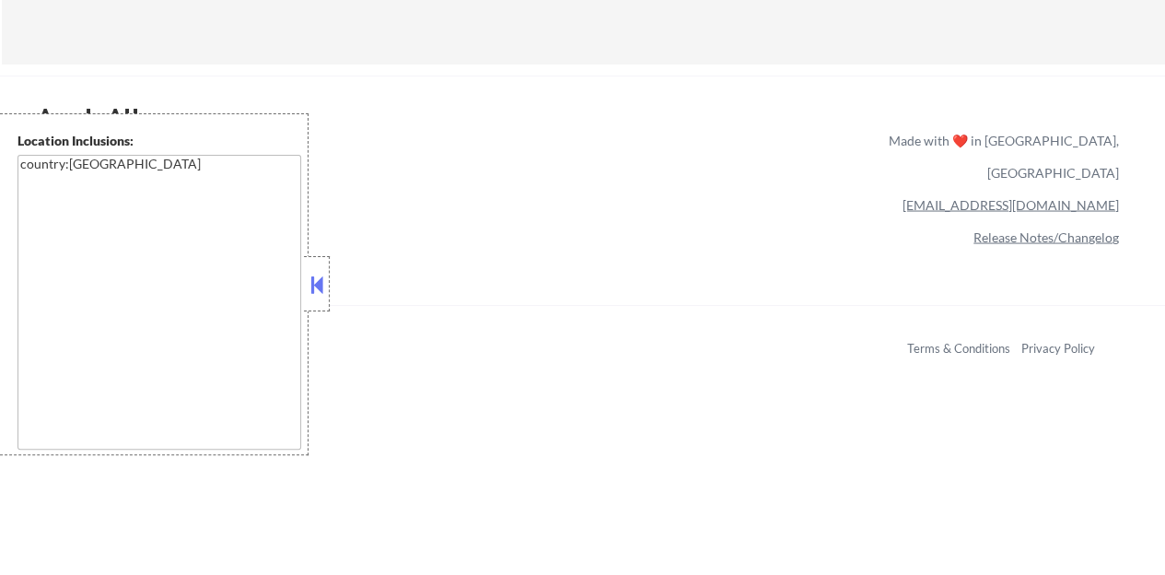
click at [312, 284] on button at bounding box center [317, 285] width 20 height 28
click at [314, 288] on button at bounding box center [317, 285] width 20 height 28
select select ""pending""
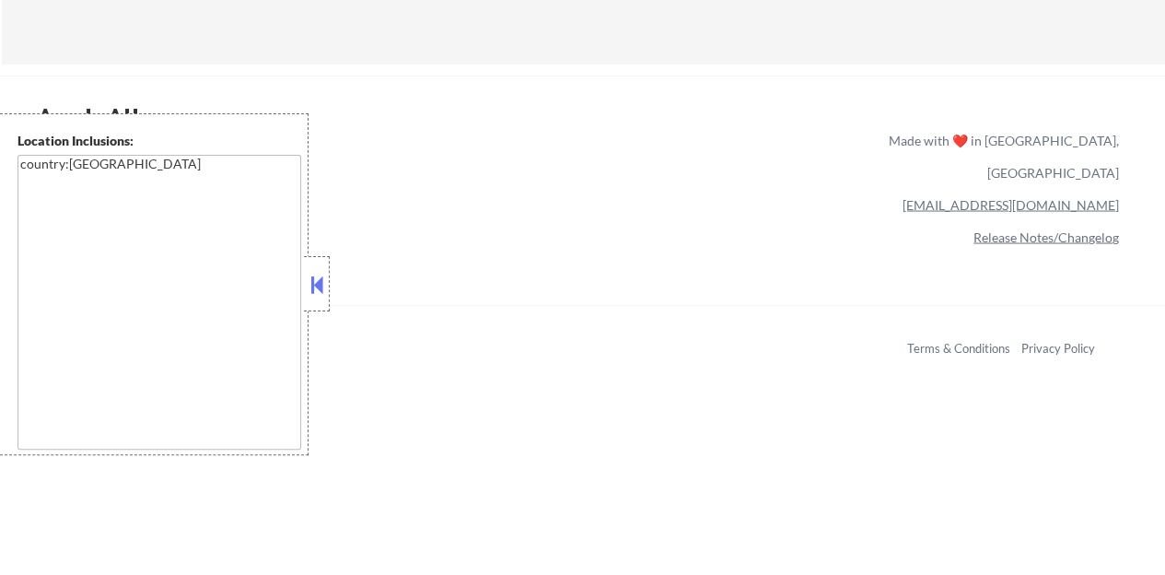
select select ""pending""
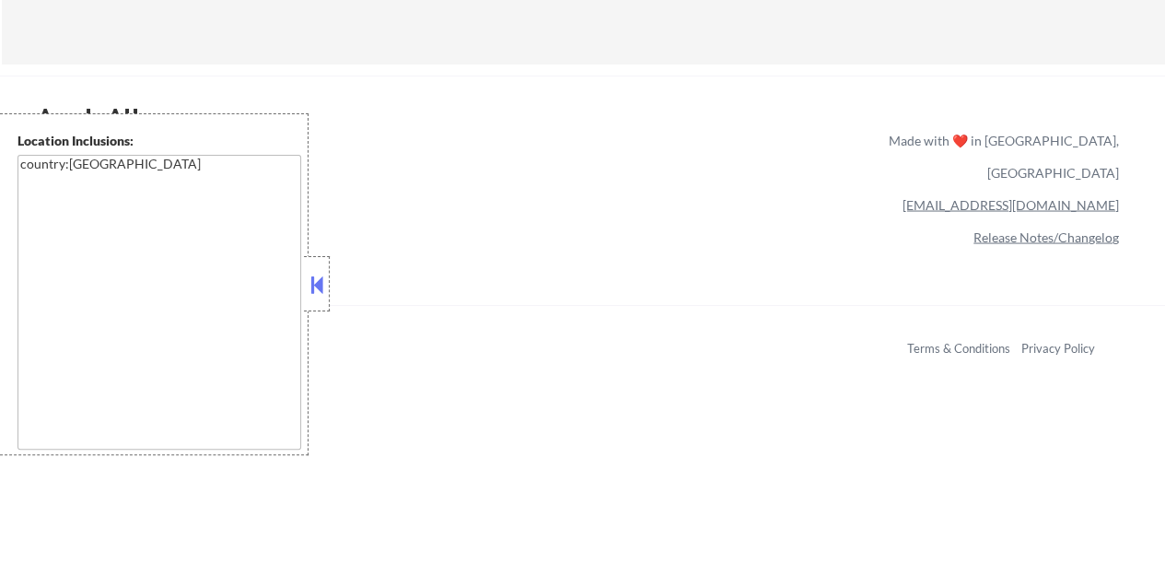
select select ""pending""
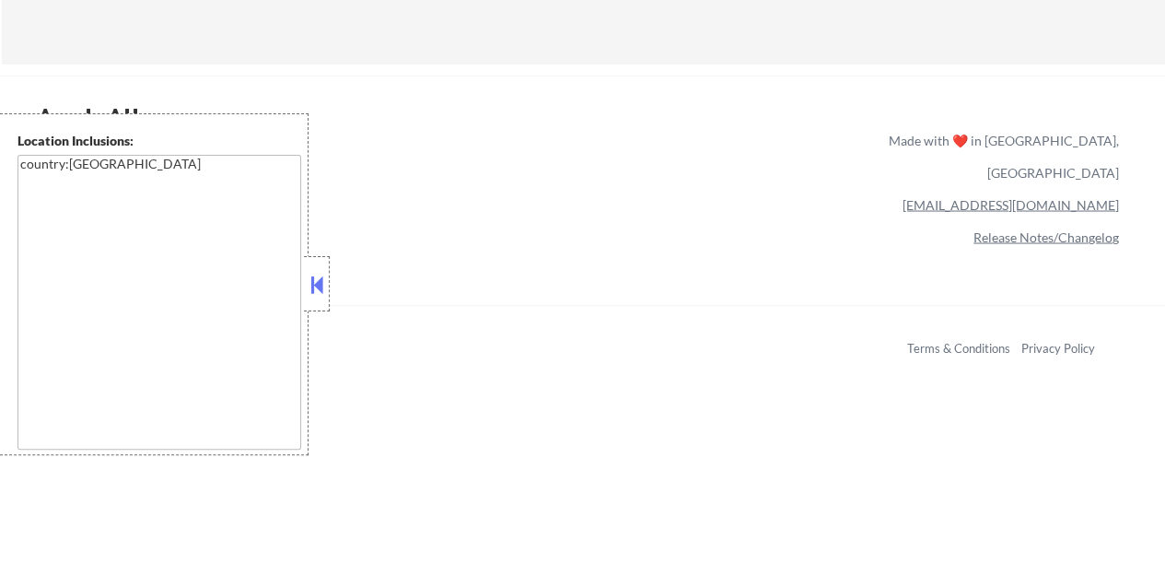
select select ""pending""
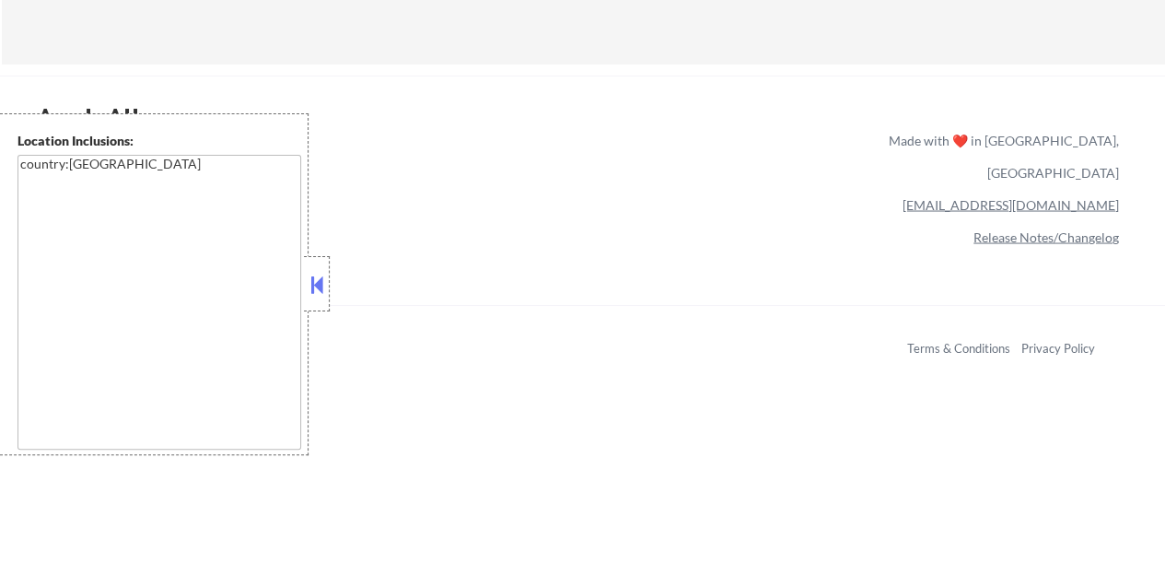
select select ""pending""
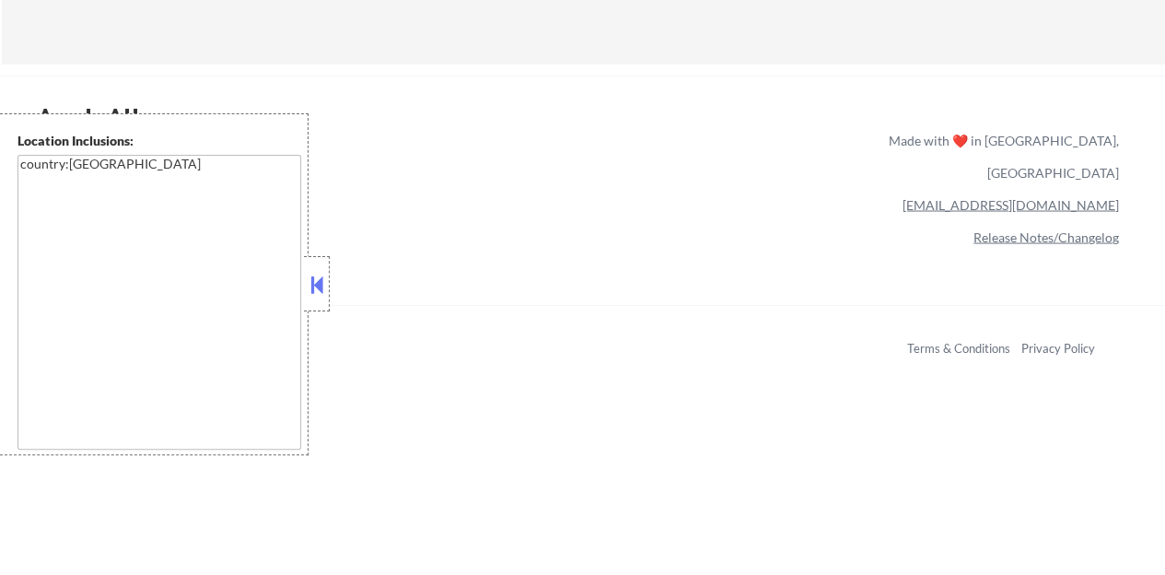
select select ""pending""
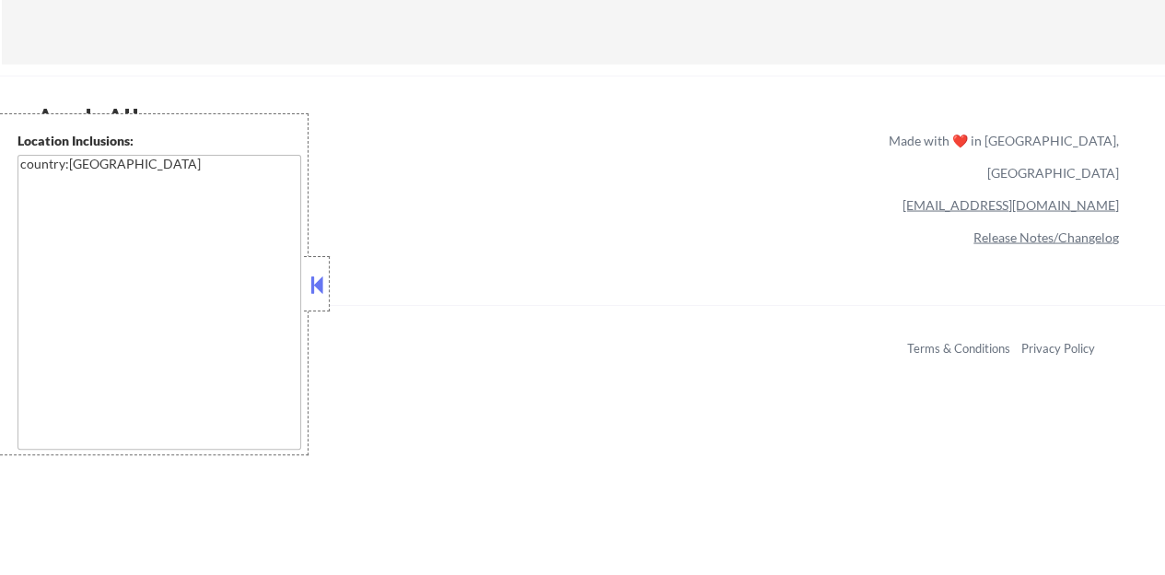
select select ""pending""
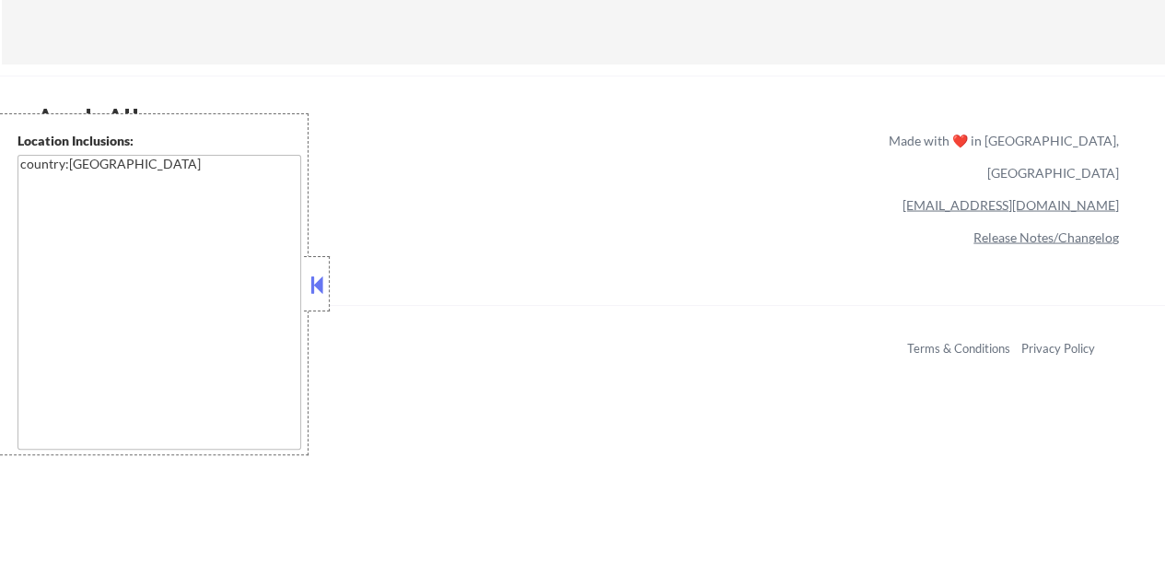
select select ""pending""
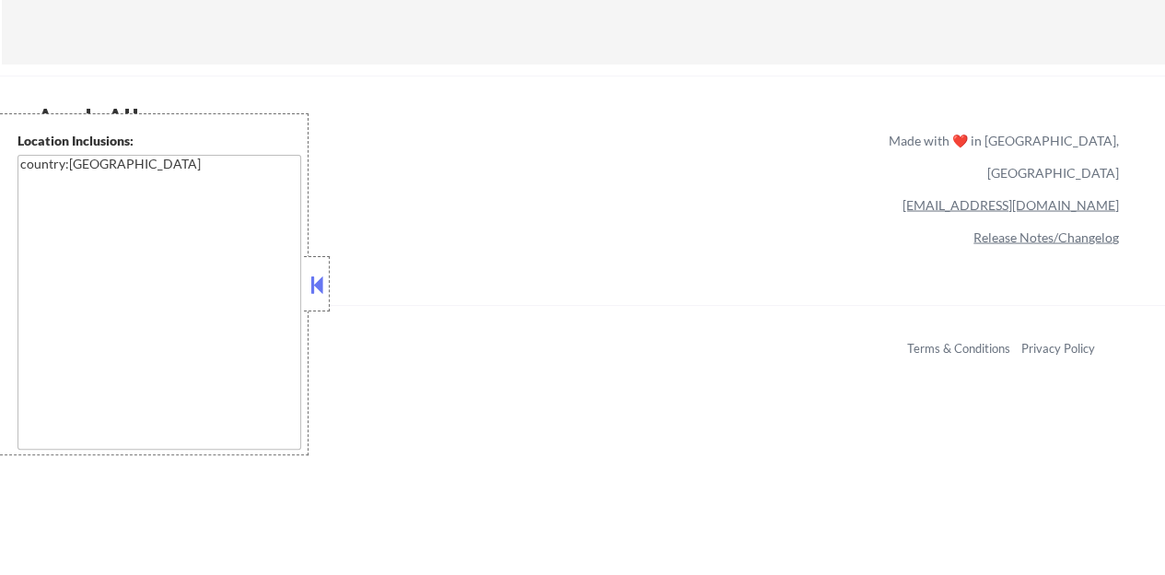
select select ""pending""
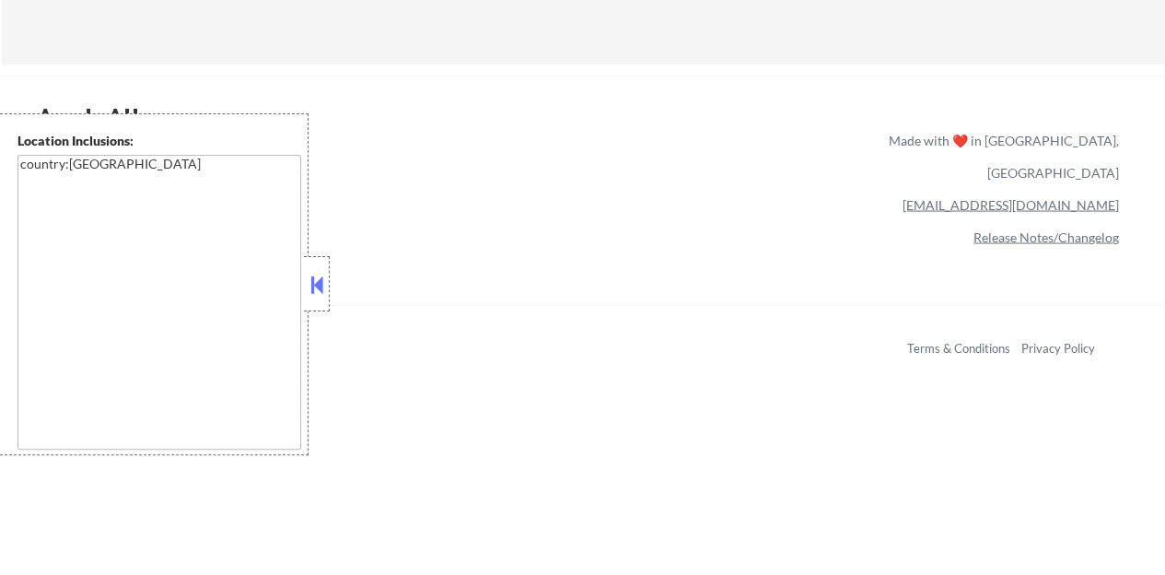
select select ""pending""
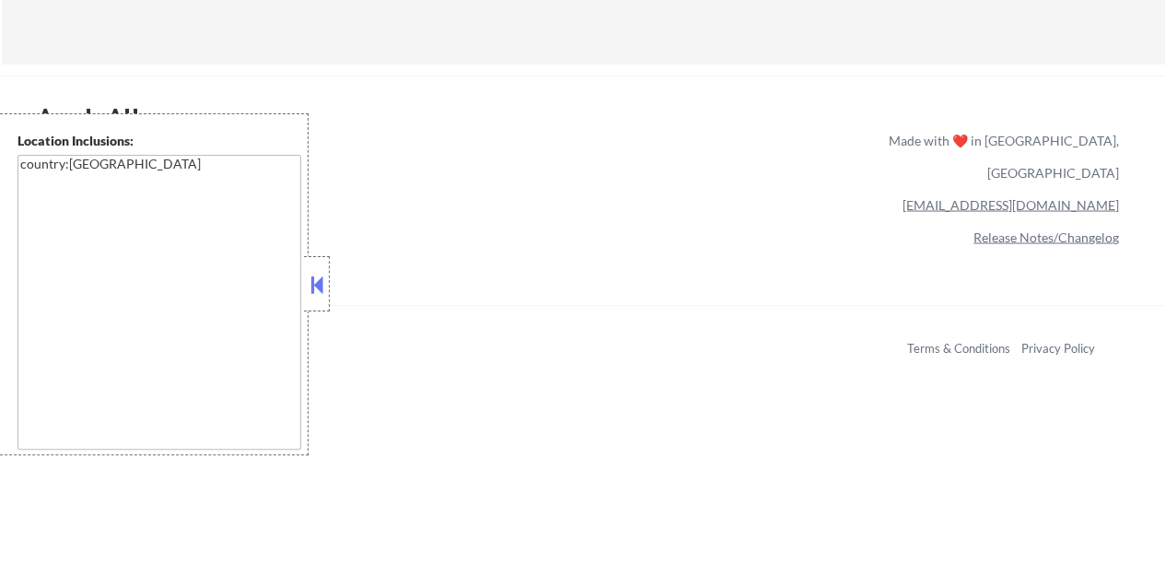
select select ""pending""
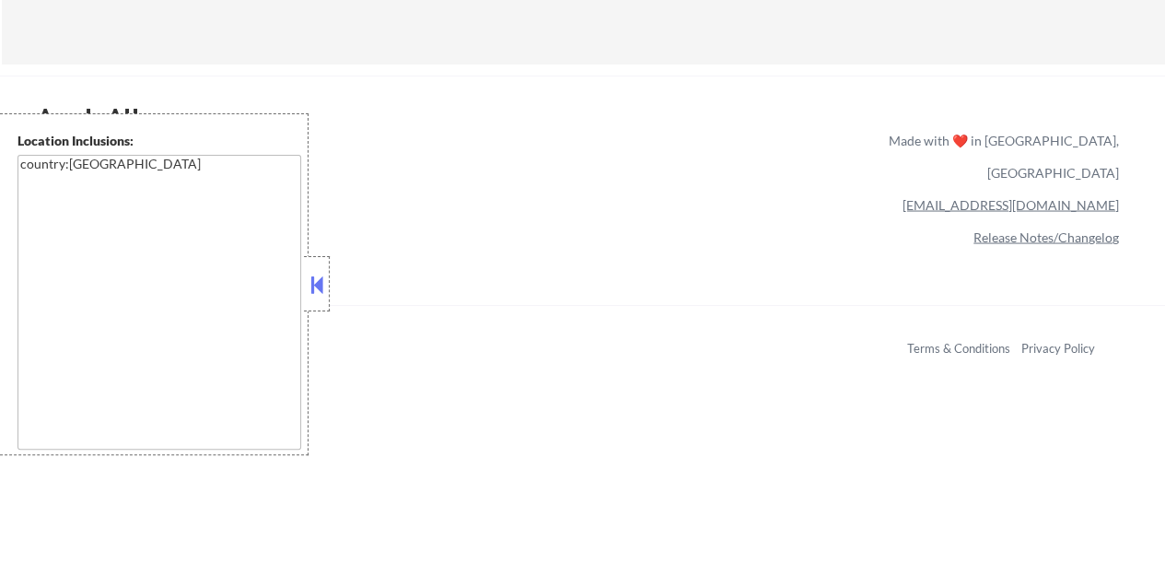
select select ""pending""
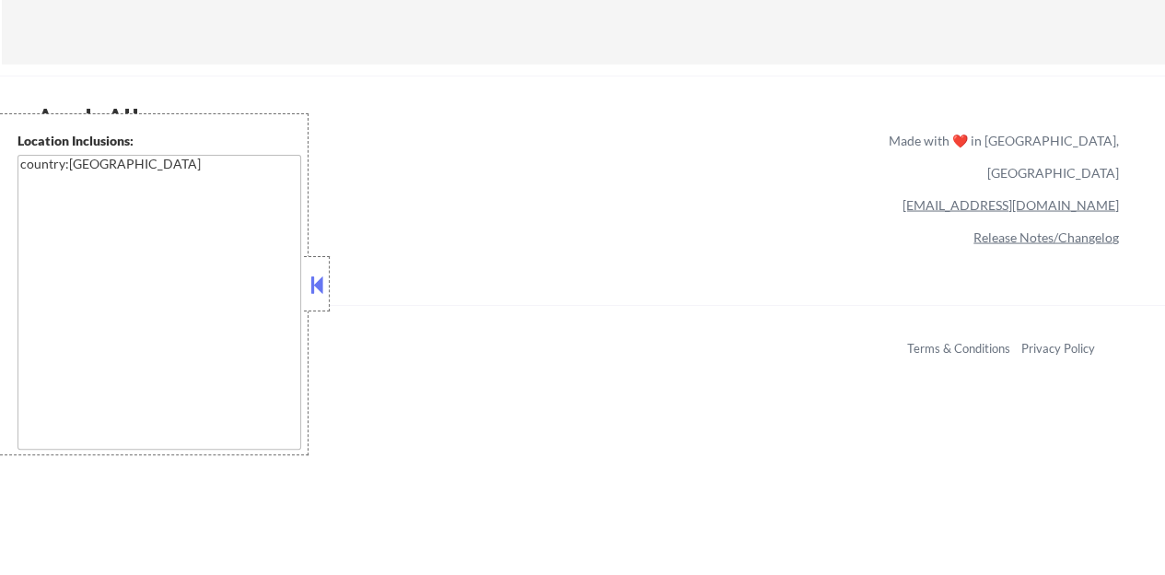
select select ""pending""
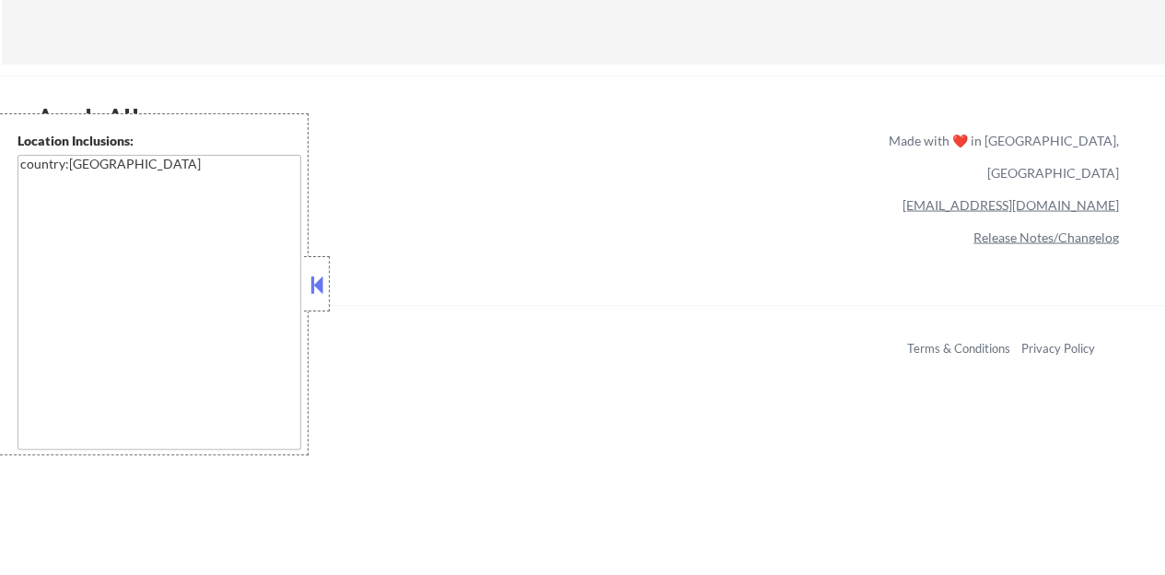
select select ""pending""
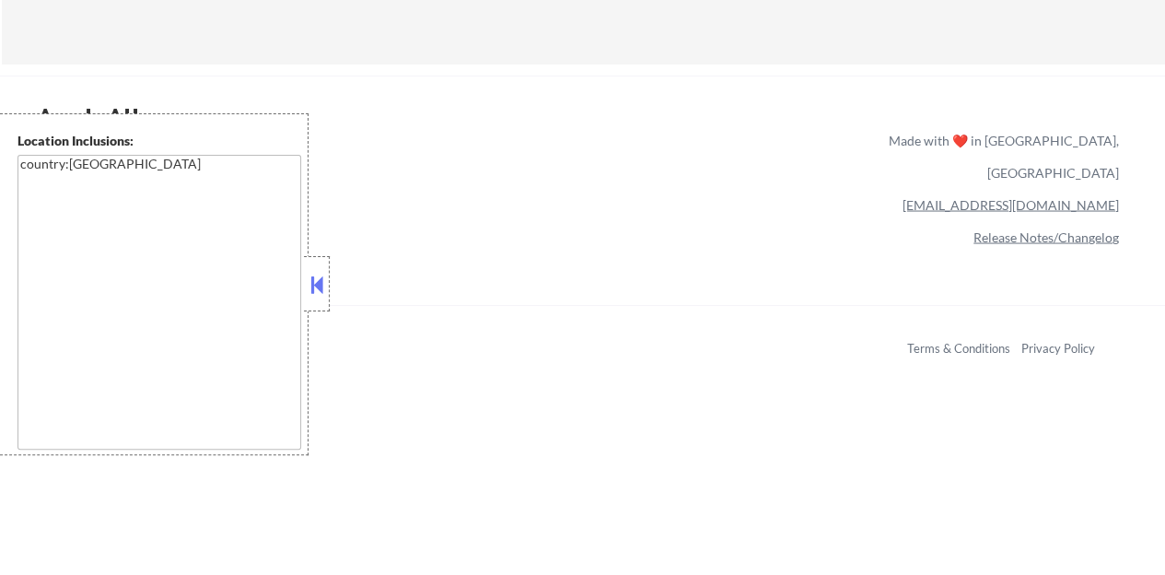
select select ""pending""
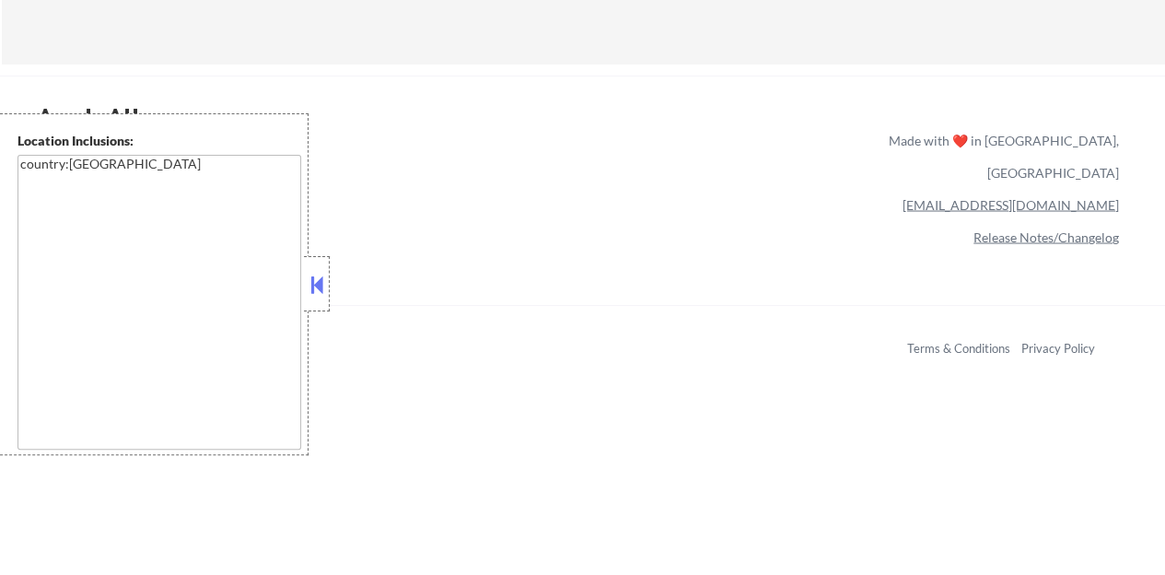
select select ""pending""
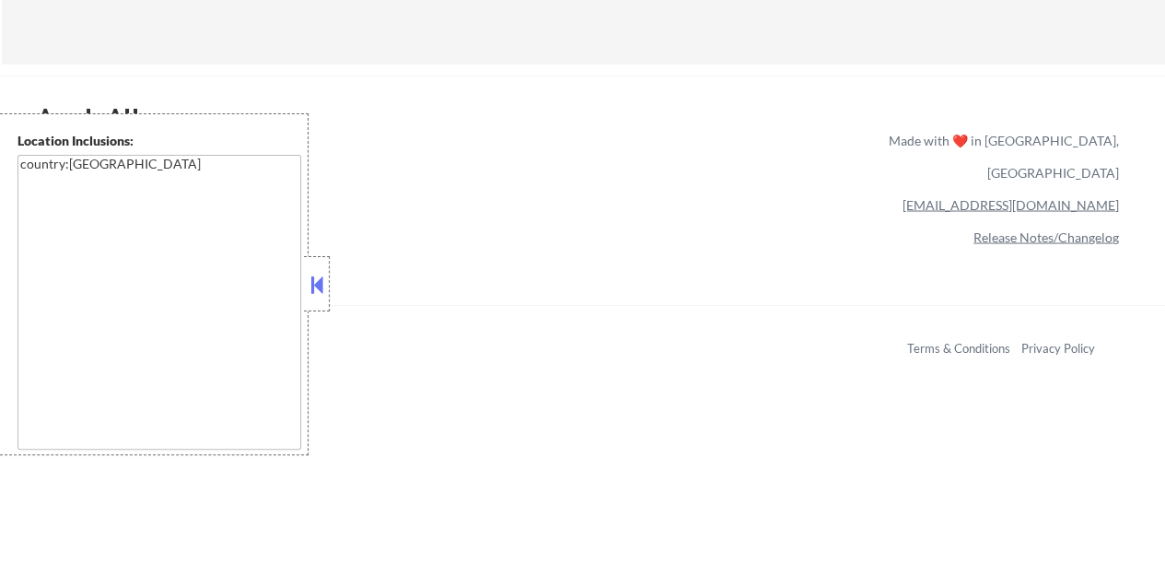
select select ""pending""
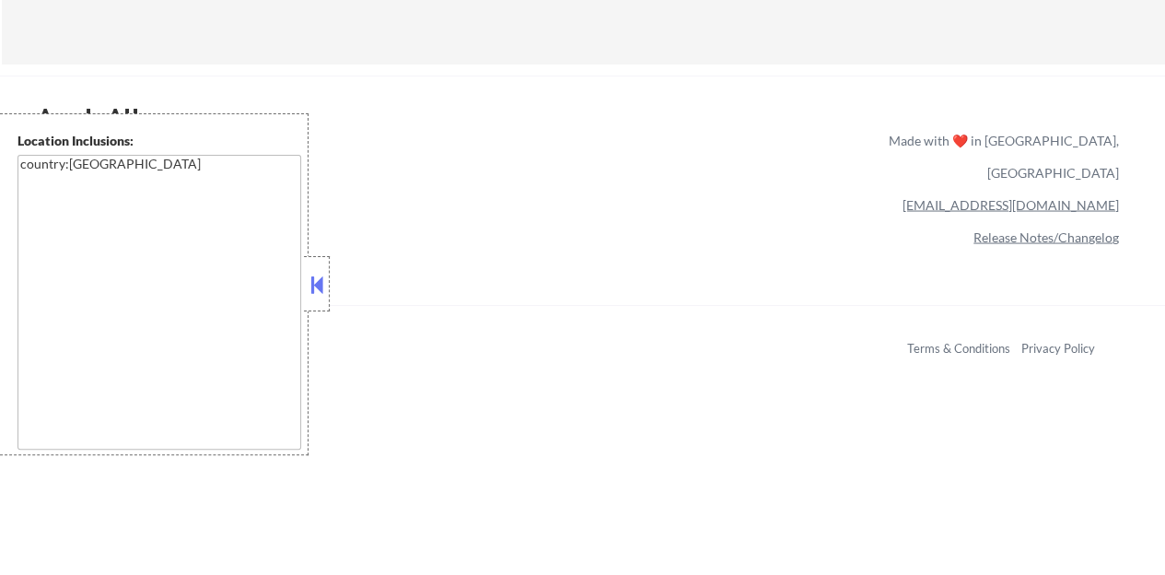
select select ""pending""
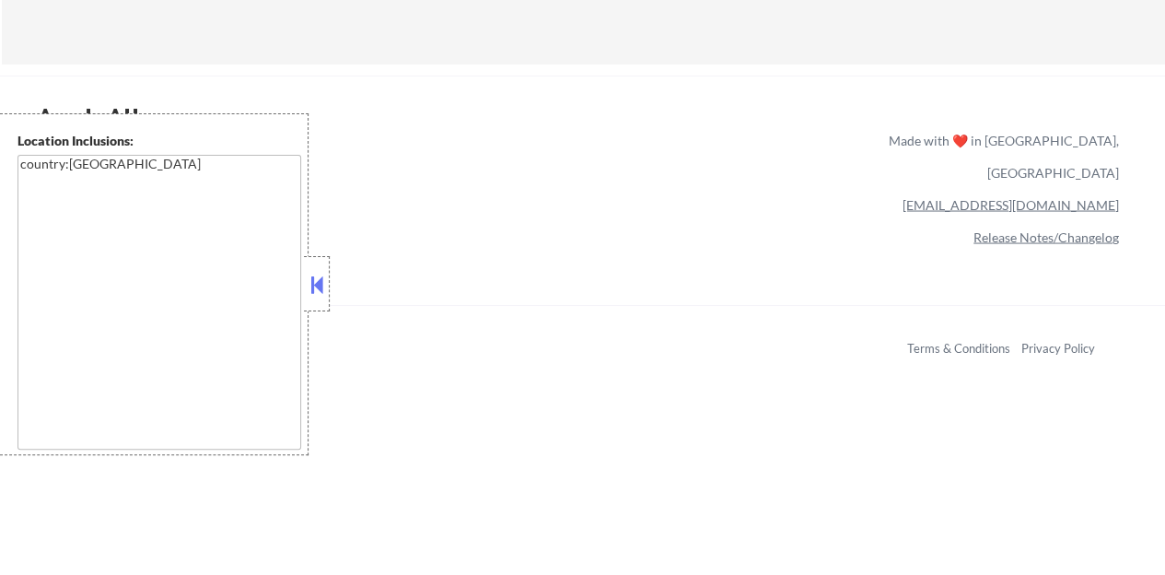
select select ""pending""
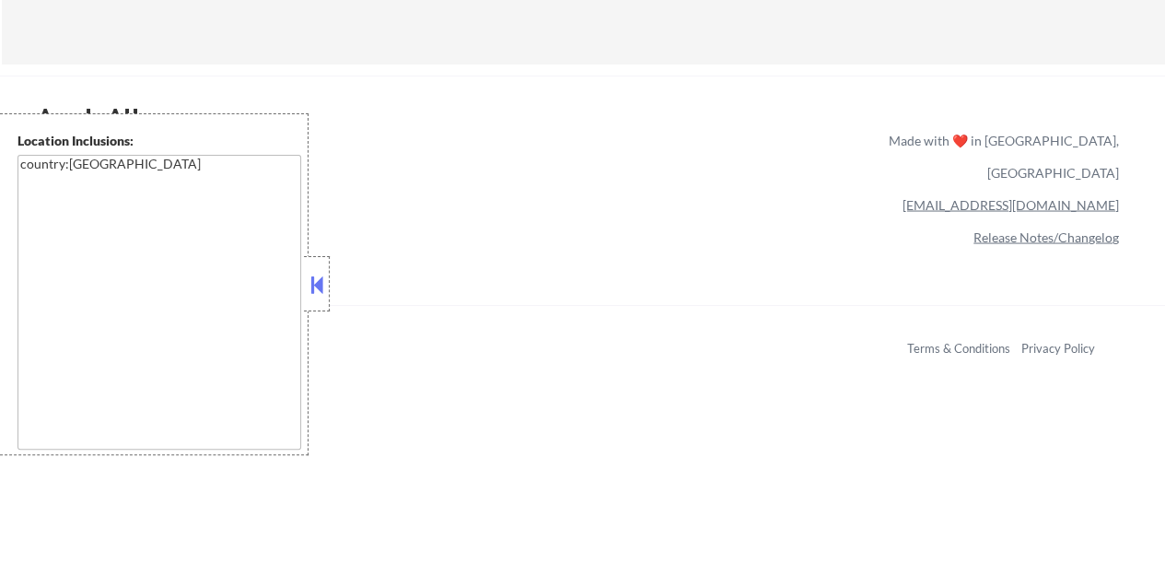
select select ""pending""
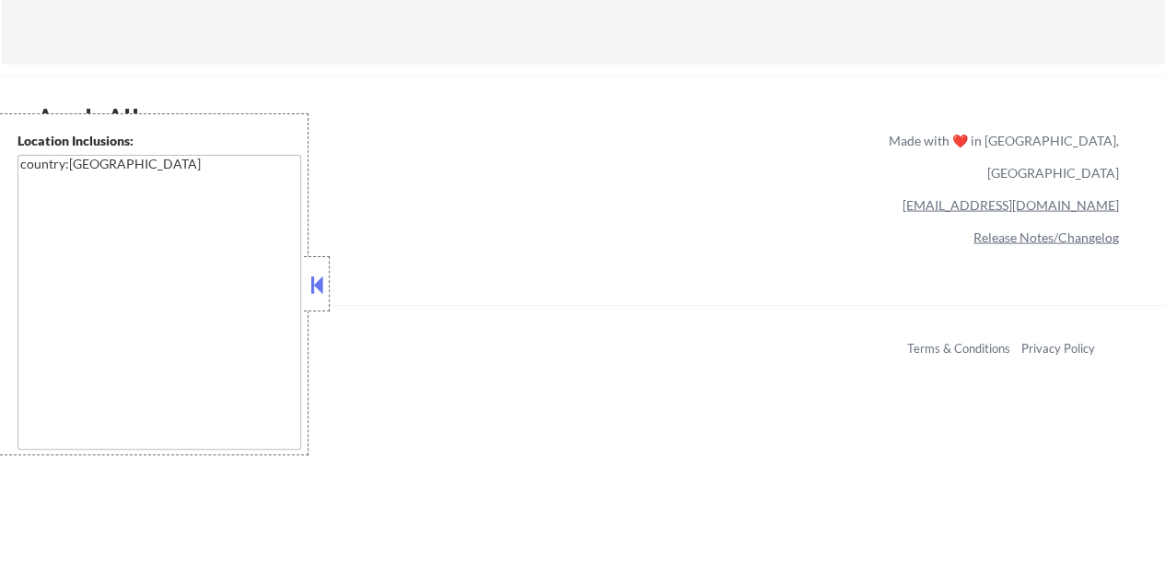
select select ""pending""
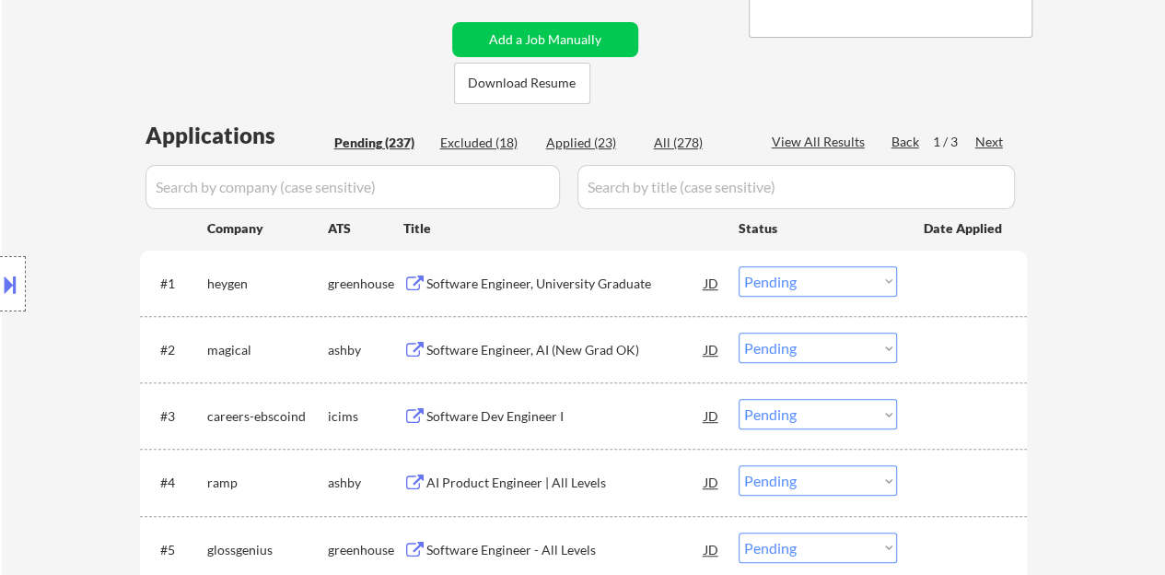
scroll to position [467, 0]
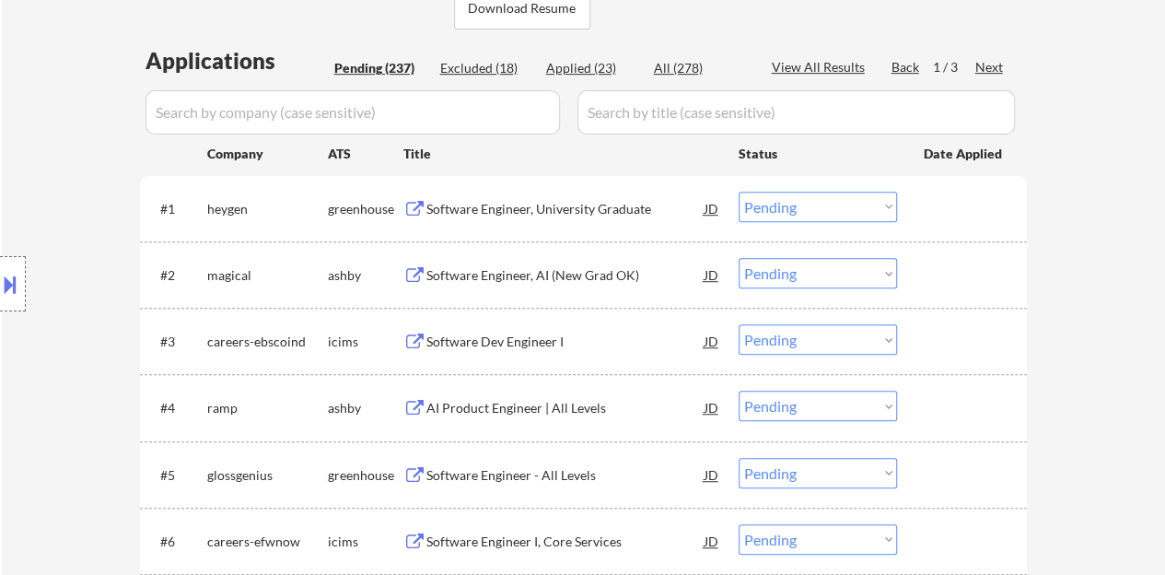
click at [368, 104] on input "input" at bounding box center [352, 112] width 414 height 44
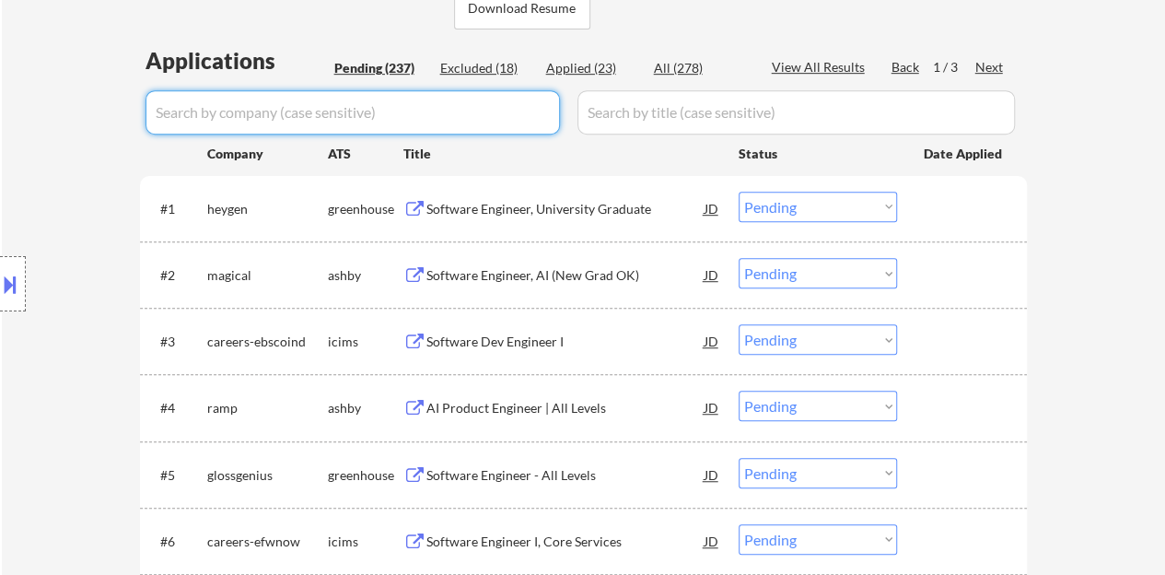
click at [368, 102] on input "input" at bounding box center [352, 112] width 414 height 44
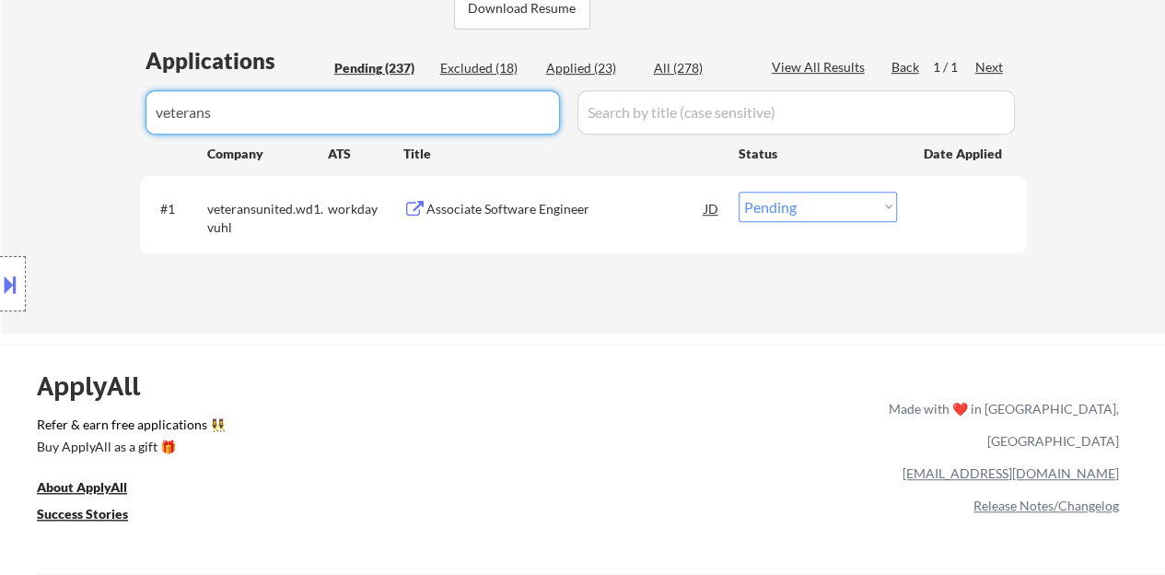
type input "veterans"
click at [785, 196] on select "Choose an option... Pending Applied Excluded (Questions) Excluded (Expired) Exc…" at bounding box center [817, 207] width 158 height 30
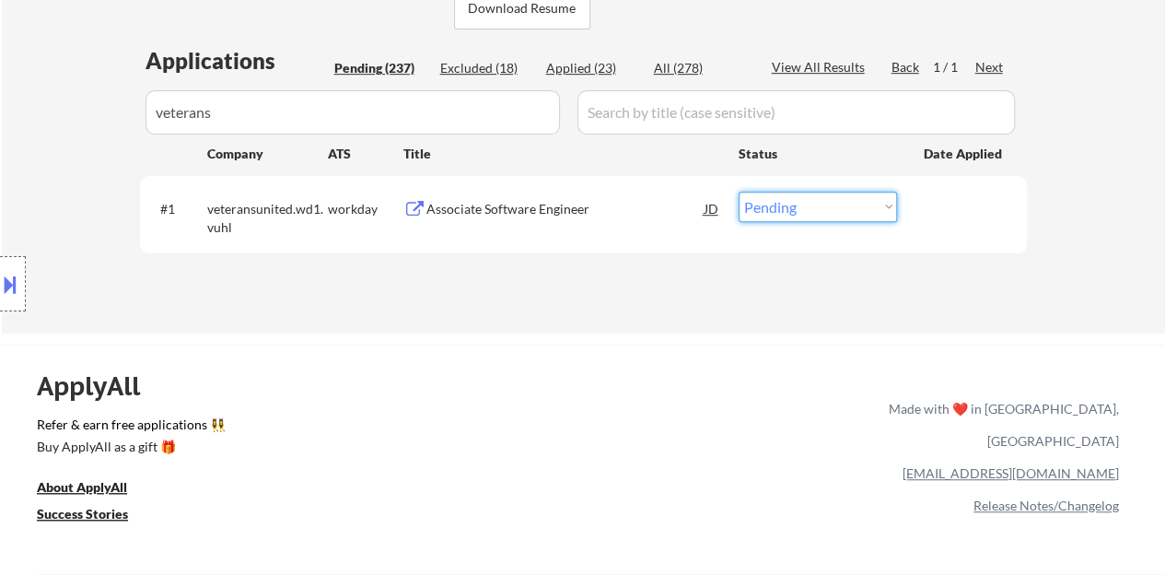
select select ""applied""
click at [738, 192] on select "Choose an option... Pending Applied Excluded (Questions) Excluded (Expired) Exc…" at bounding box center [817, 207] width 158 height 30
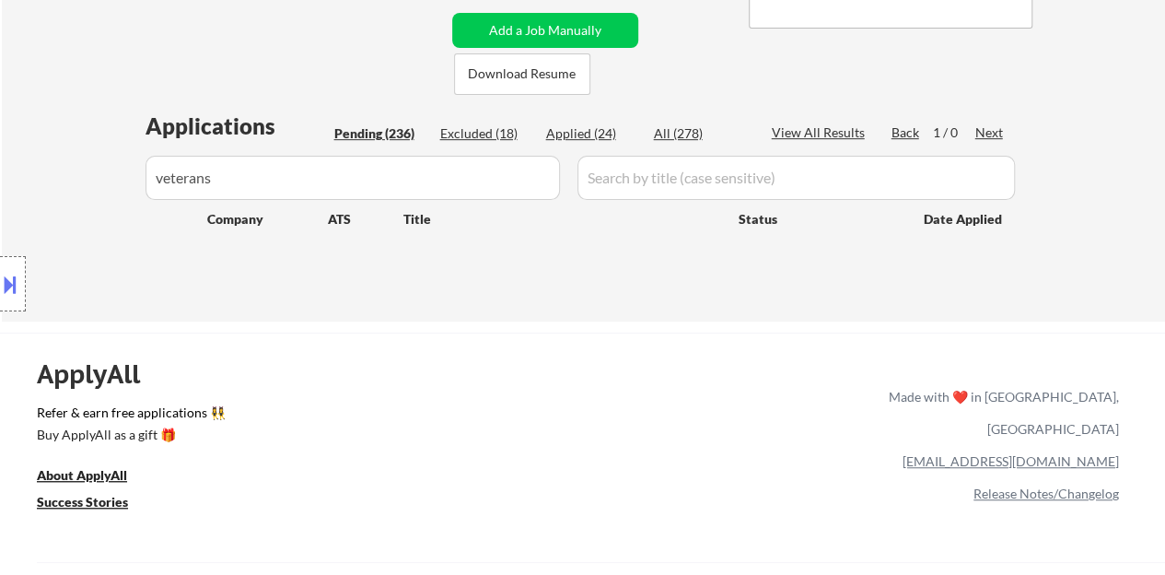
scroll to position [375, 0]
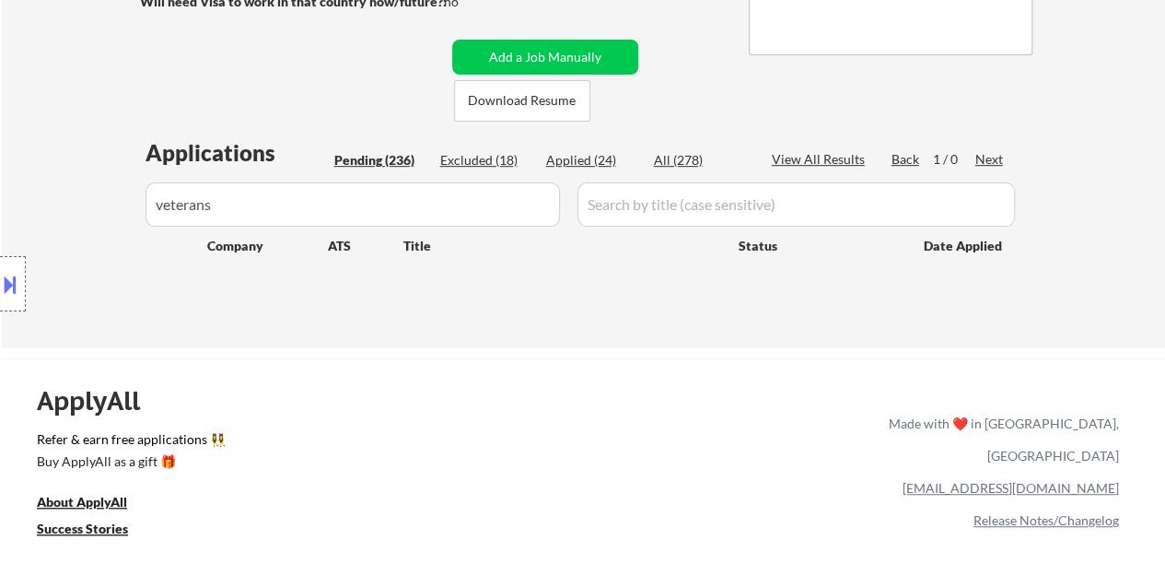
click at [468, 200] on input "input" at bounding box center [352, 204] width 414 height 44
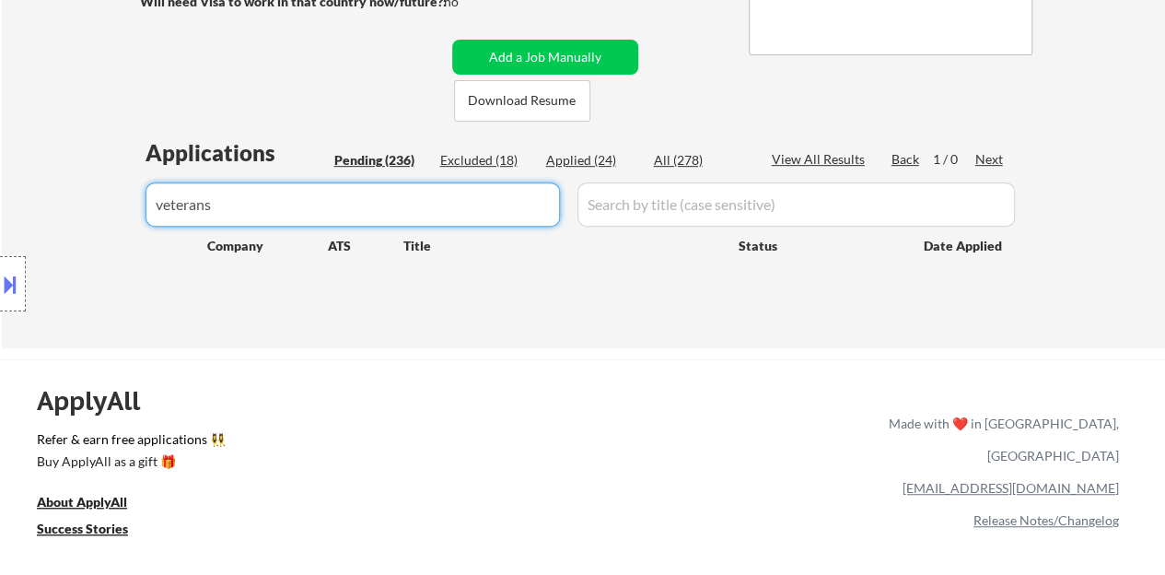
click at [468, 200] on input "input" at bounding box center [352, 204] width 414 height 44
click at [179, 126] on div "Location Inclusions: country:[GEOGRAPHIC_DATA]" at bounding box center [165, 284] width 330 height 342
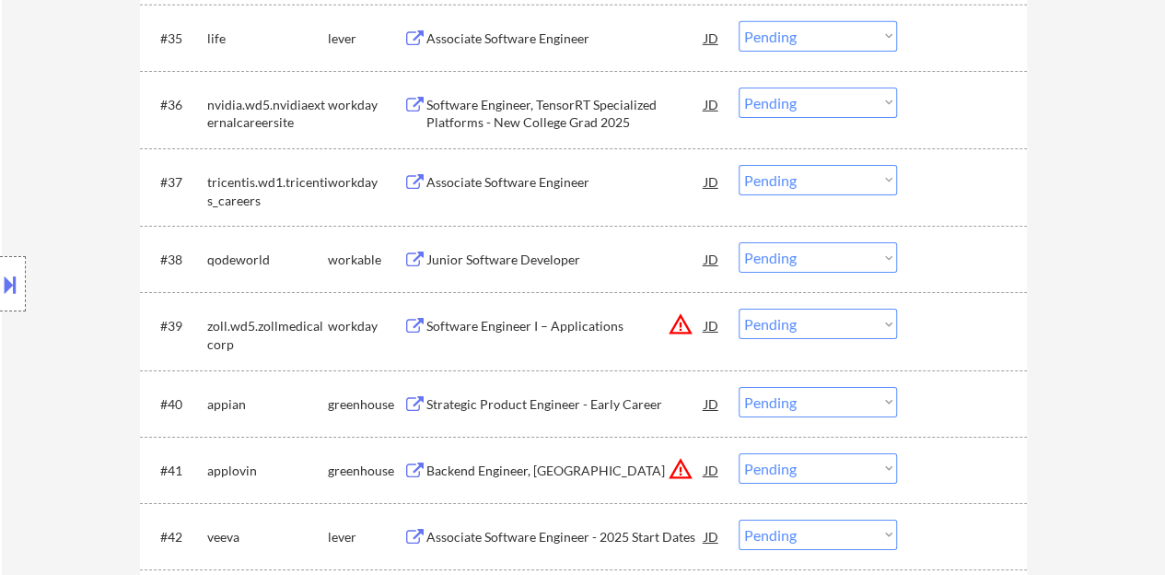
scroll to position [3045, 0]
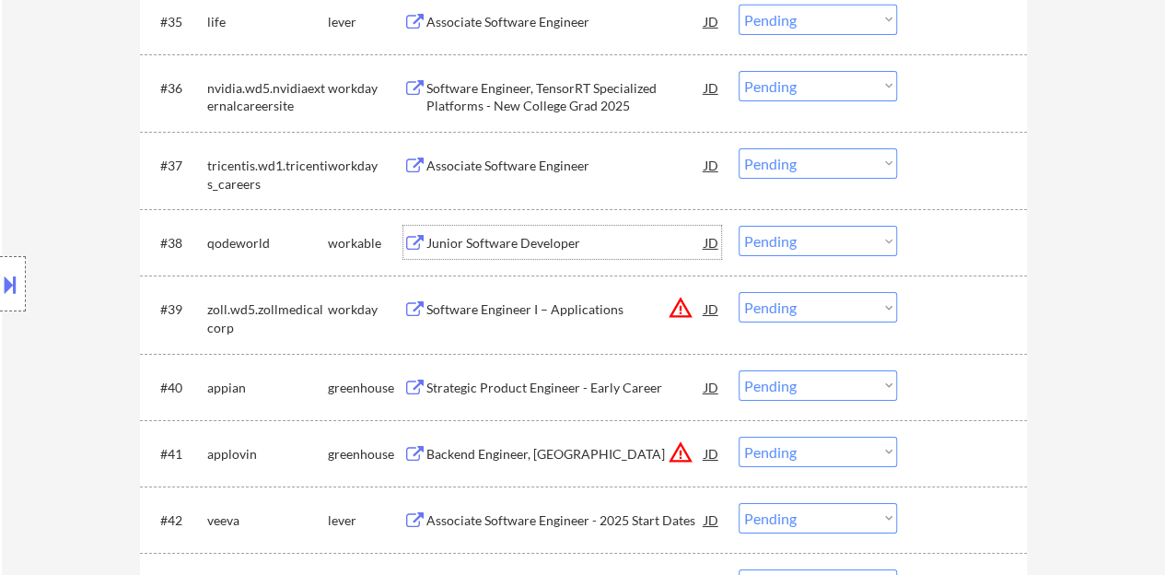
click at [519, 248] on div "Junior Software Developer" at bounding box center [565, 243] width 278 height 18
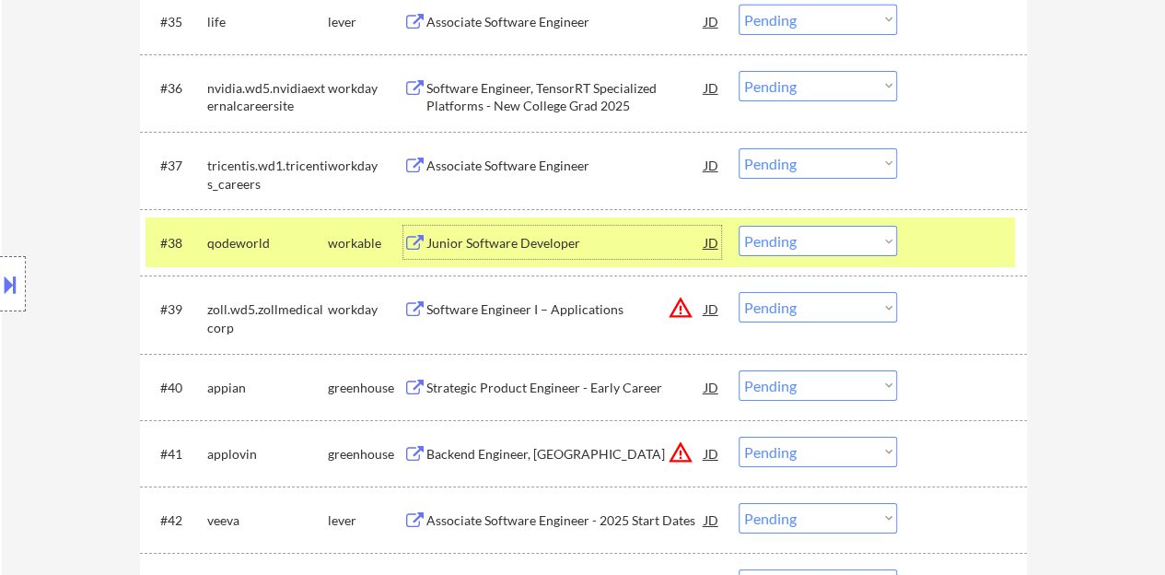
click at [934, 244] on div at bounding box center [963, 242] width 81 height 33
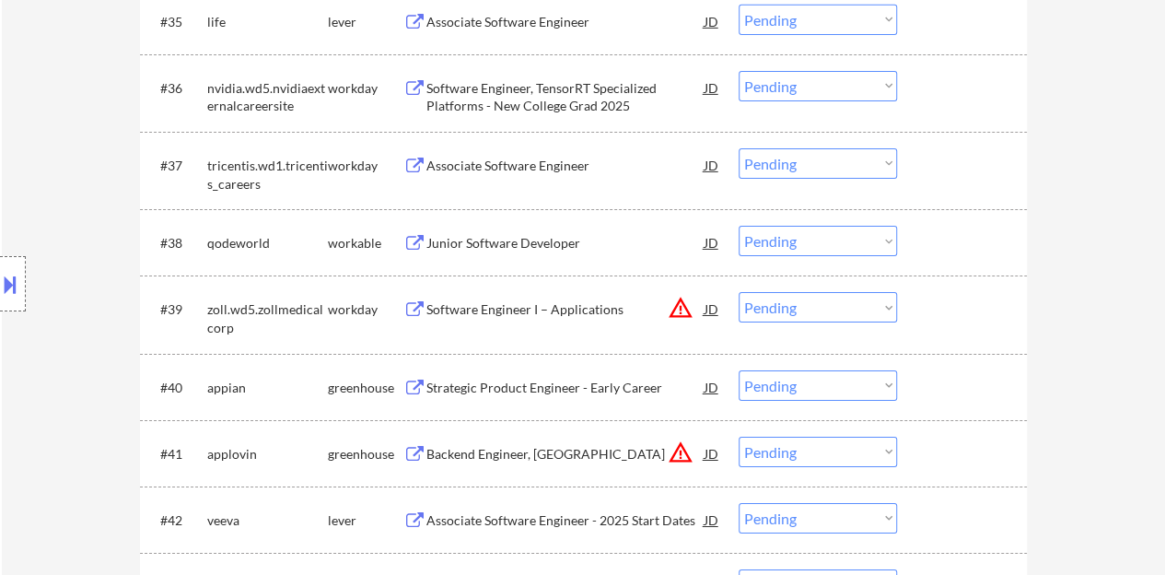
click at [560, 398] on div "Strategic Product Engineer - Early Career" at bounding box center [565, 386] width 278 height 33
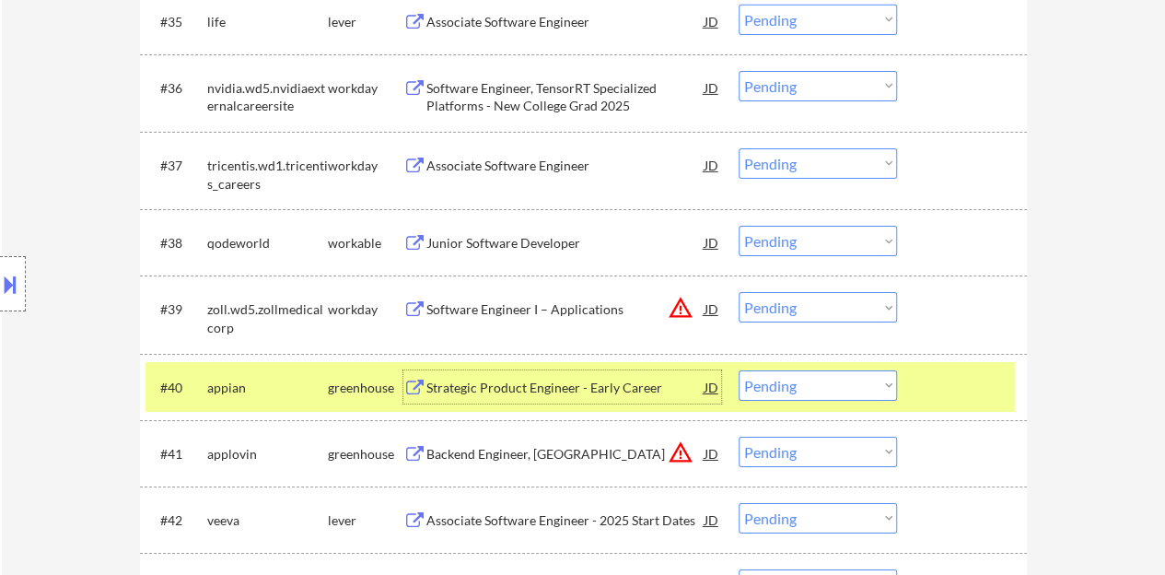
click at [946, 394] on div at bounding box center [963, 386] width 81 height 33
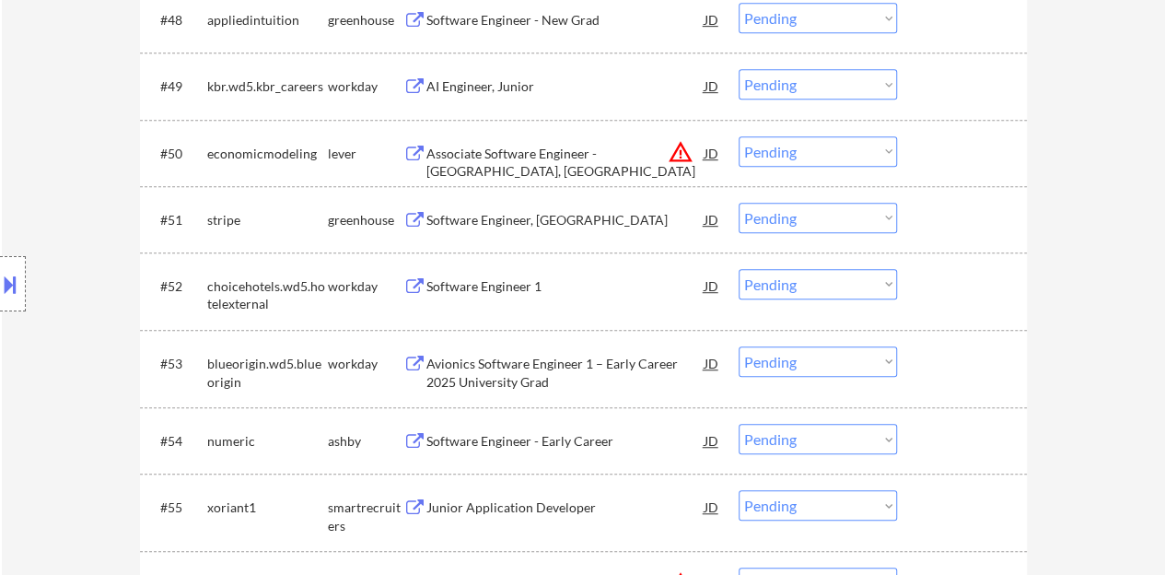
scroll to position [3965, 0]
click at [453, 221] on div "Software Engineer, [GEOGRAPHIC_DATA]" at bounding box center [565, 219] width 278 height 18
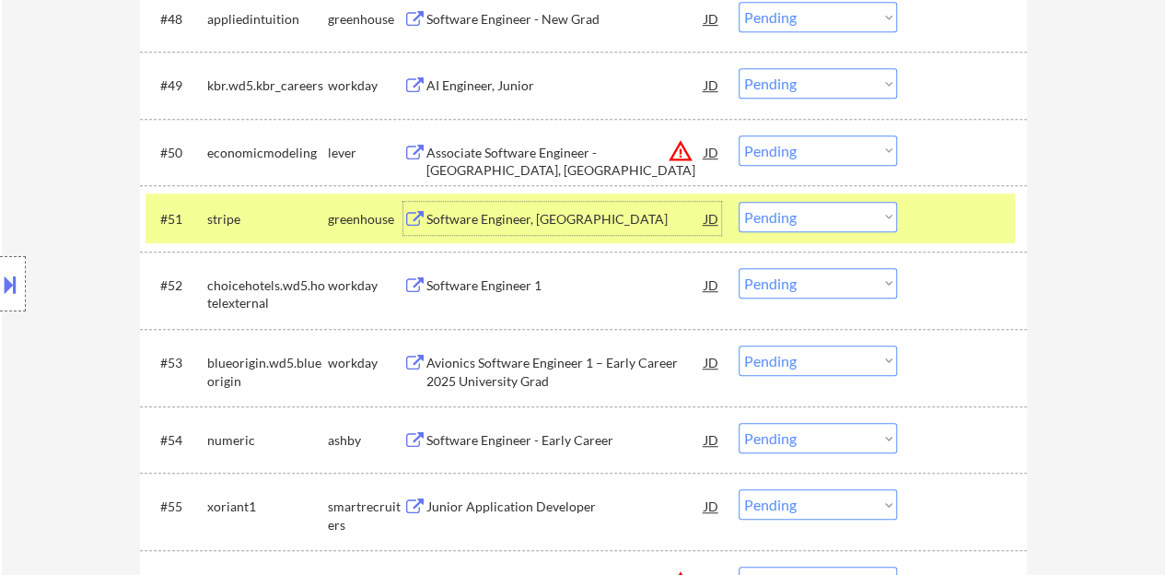
click at [951, 209] on div at bounding box center [963, 218] width 81 height 33
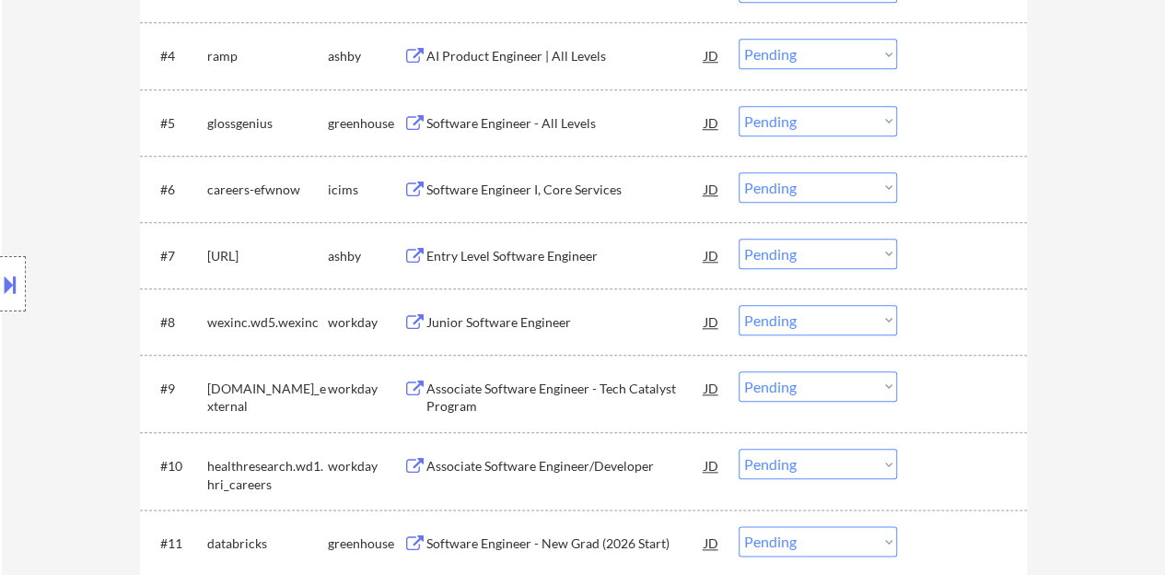
scroll to position [219, 0]
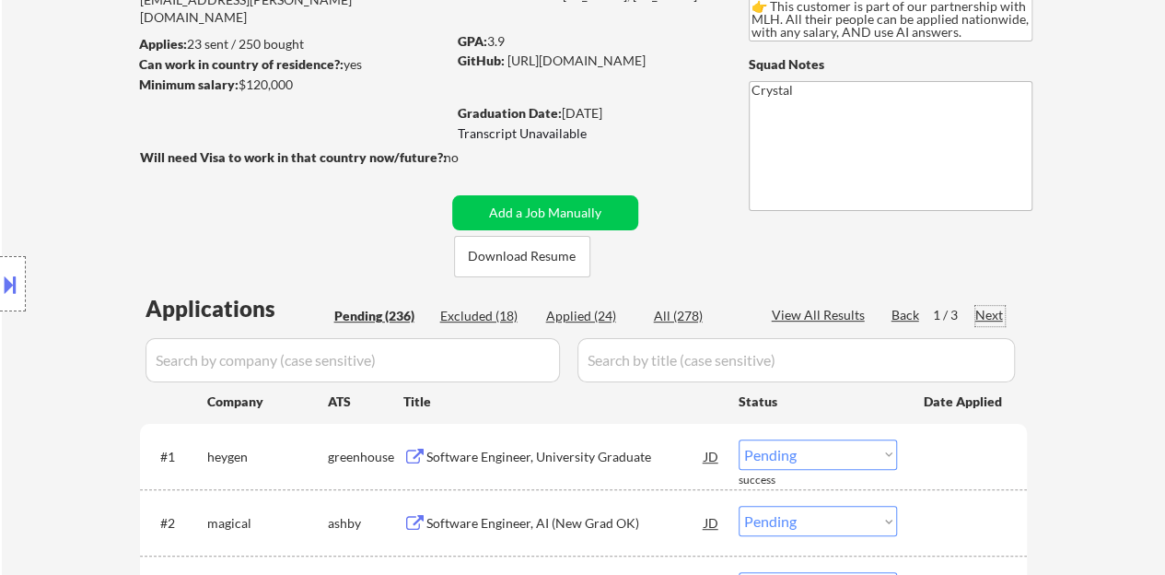
click at [981, 310] on div "Next" at bounding box center [989, 315] width 29 height 18
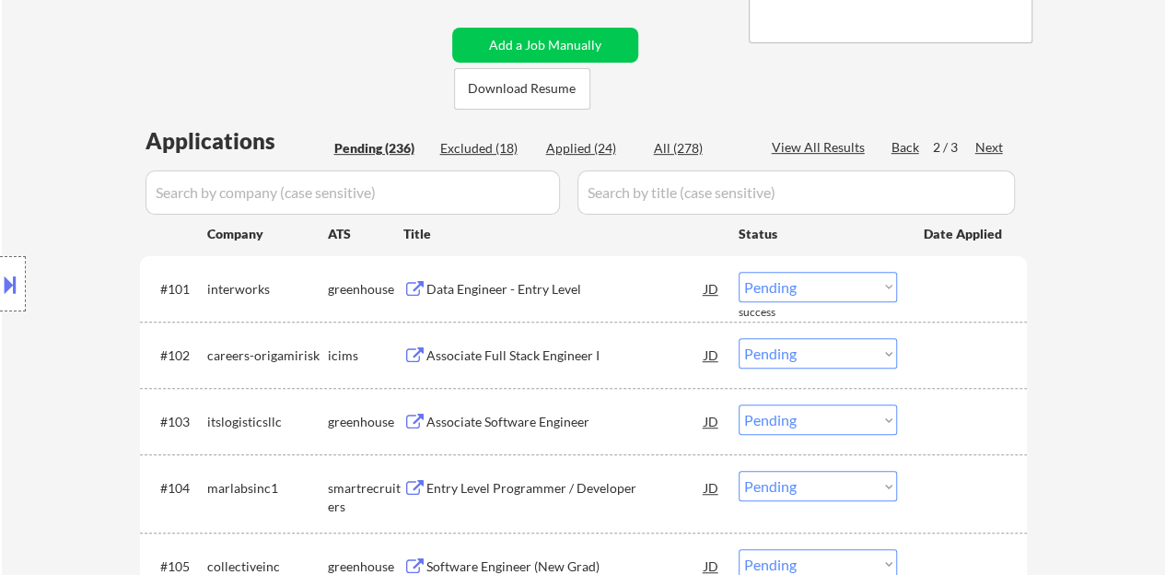
scroll to position [403, 0]
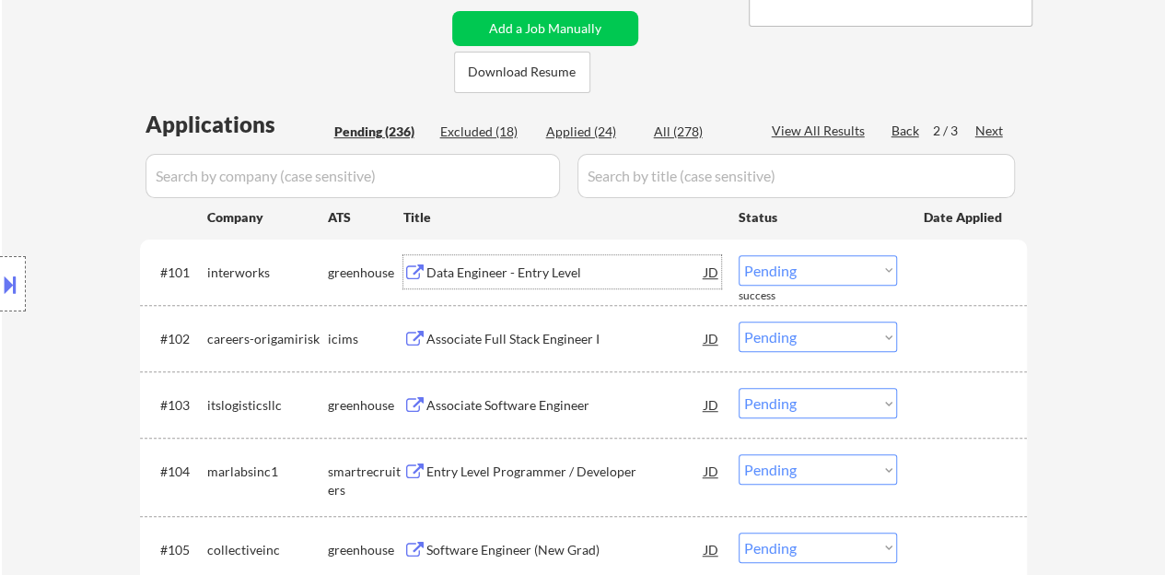
click at [570, 269] on div "Data Engineer - Entry Level" at bounding box center [565, 272] width 278 height 18
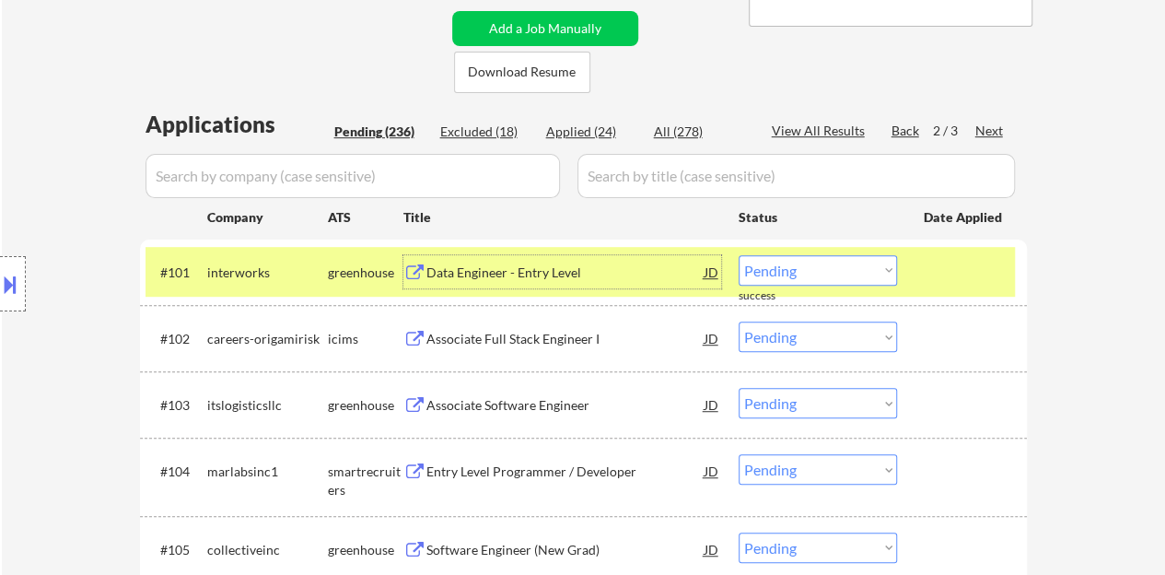
click at [753, 278] on select "Choose an option... Pending Applied Excluded (Questions) Excluded (Expired) Exc…" at bounding box center [817, 270] width 158 height 30
click at [738, 255] on select "Choose an option... Pending Applied Excluded (Questions) Excluded (Expired) Exc…" at bounding box center [817, 270] width 158 height 30
select select ""pending""
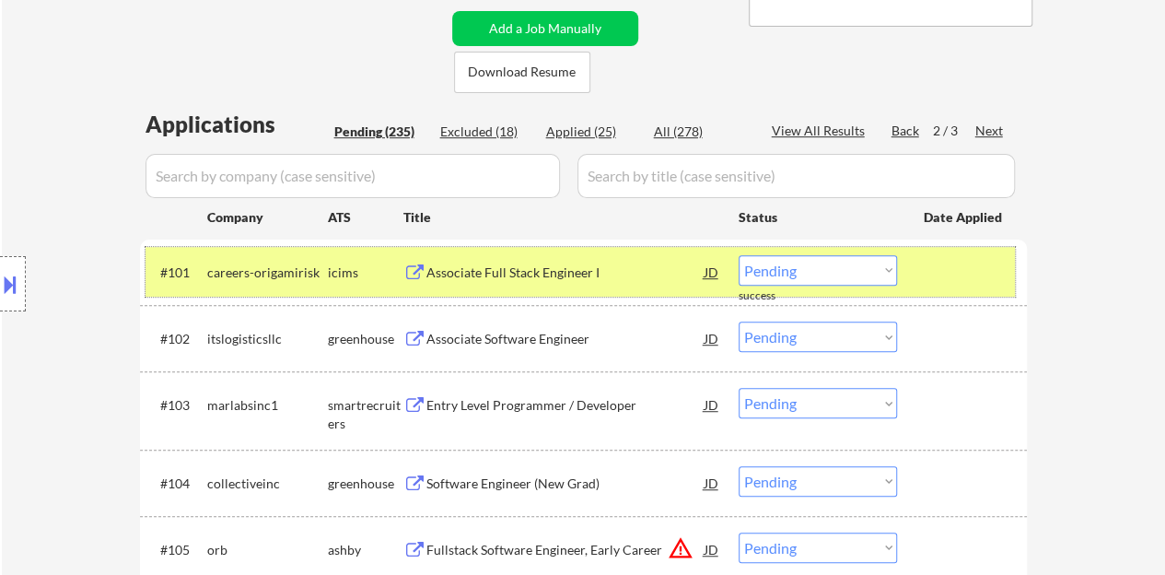
click at [947, 270] on div at bounding box center [963, 271] width 81 height 33
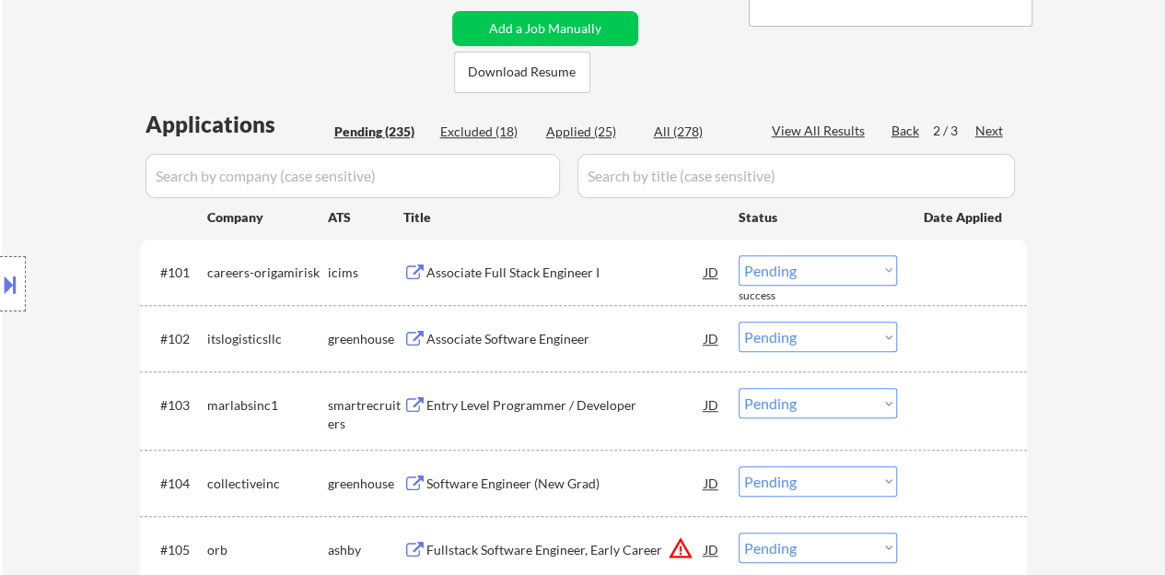
click at [517, 332] on div "Associate Software Engineer" at bounding box center [565, 339] width 278 height 18
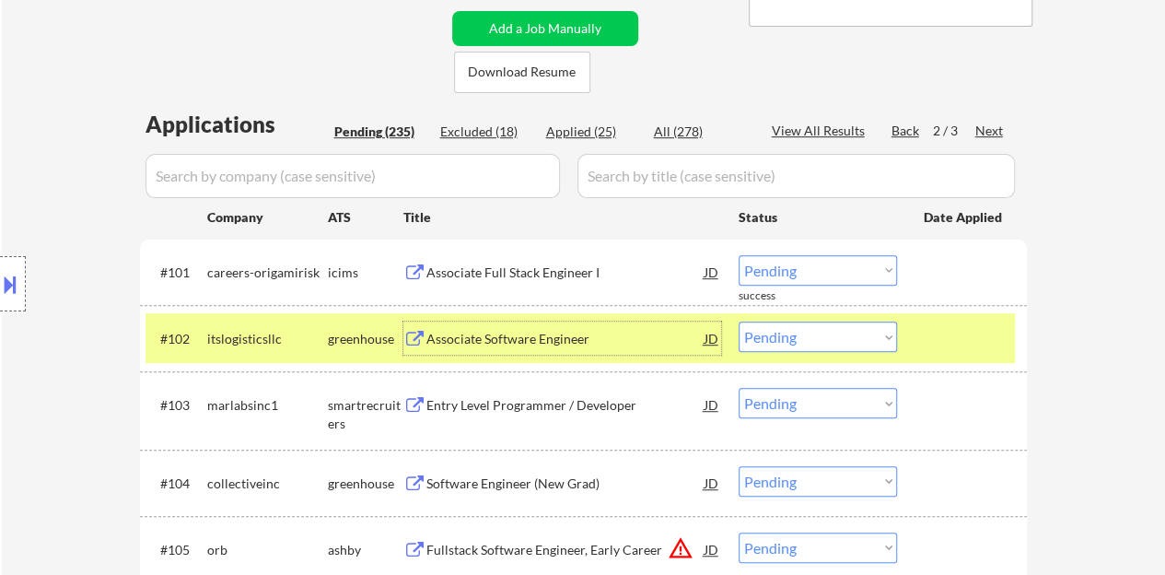
click at [886, 347] on select "Choose an option... Pending Applied Excluded (Questions) Excluded (Expired) Exc…" at bounding box center [817, 336] width 158 height 30
click at [738, 321] on select "Choose an option... Pending Applied Excluded (Questions) Excluded (Expired) Exc…" at bounding box center [817, 336] width 158 height 30
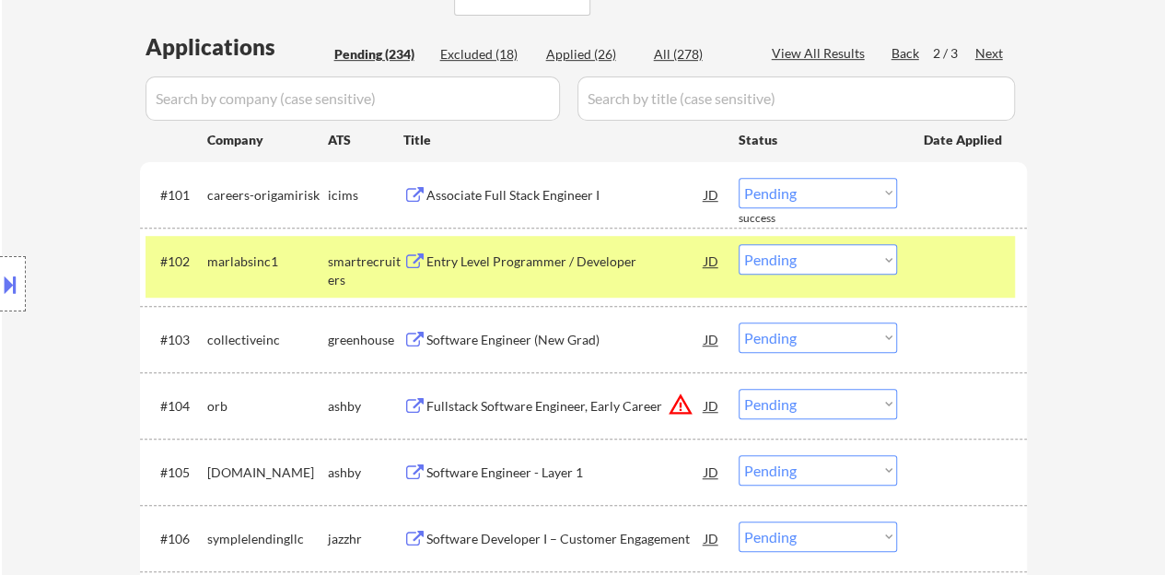
scroll to position [495, 0]
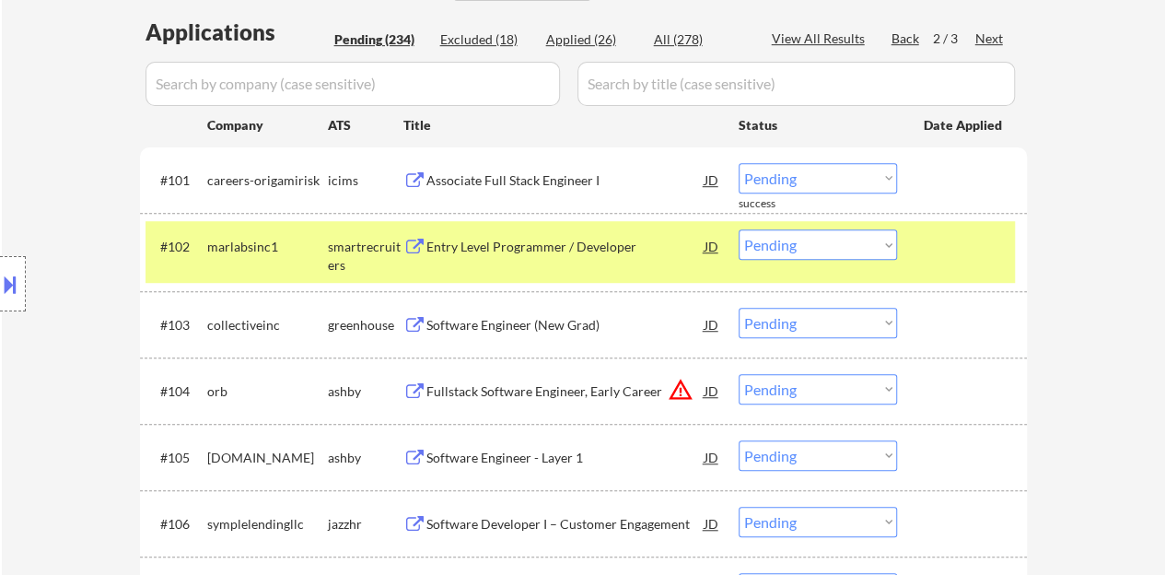
click at [547, 253] on div "Entry Level Programmer / Developer" at bounding box center [565, 245] width 278 height 33
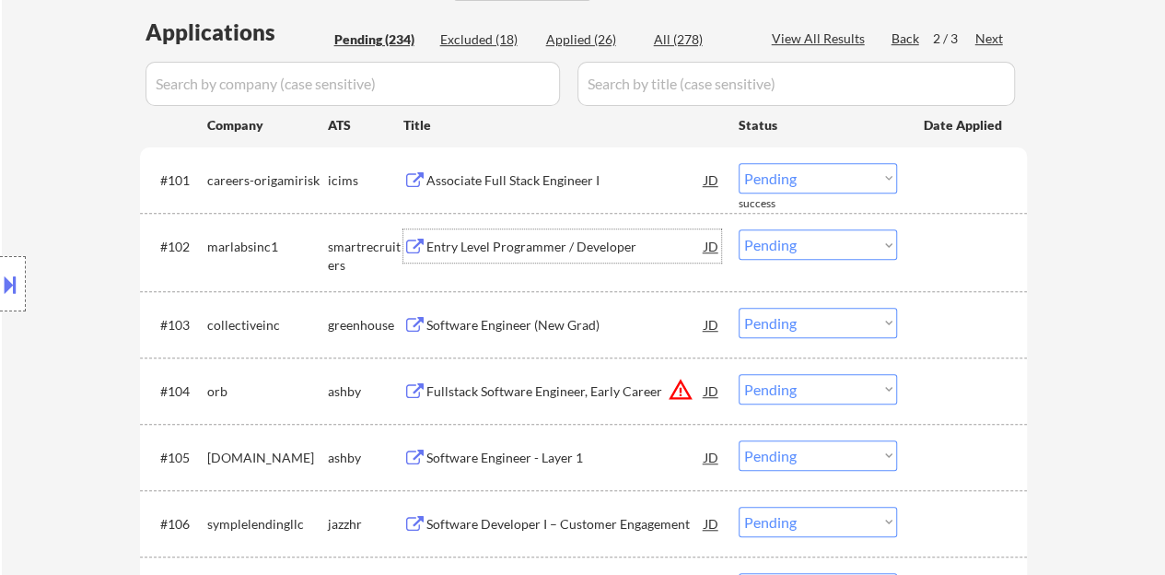
click at [787, 238] on select "Choose an option... Pending Applied Excluded (Questions) Excluded (Expired) Exc…" at bounding box center [817, 244] width 158 height 30
click at [738, 229] on select "Choose an option... Pending Applied Excluded (Questions) Excluded (Expired) Exc…" at bounding box center [817, 244] width 158 height 30
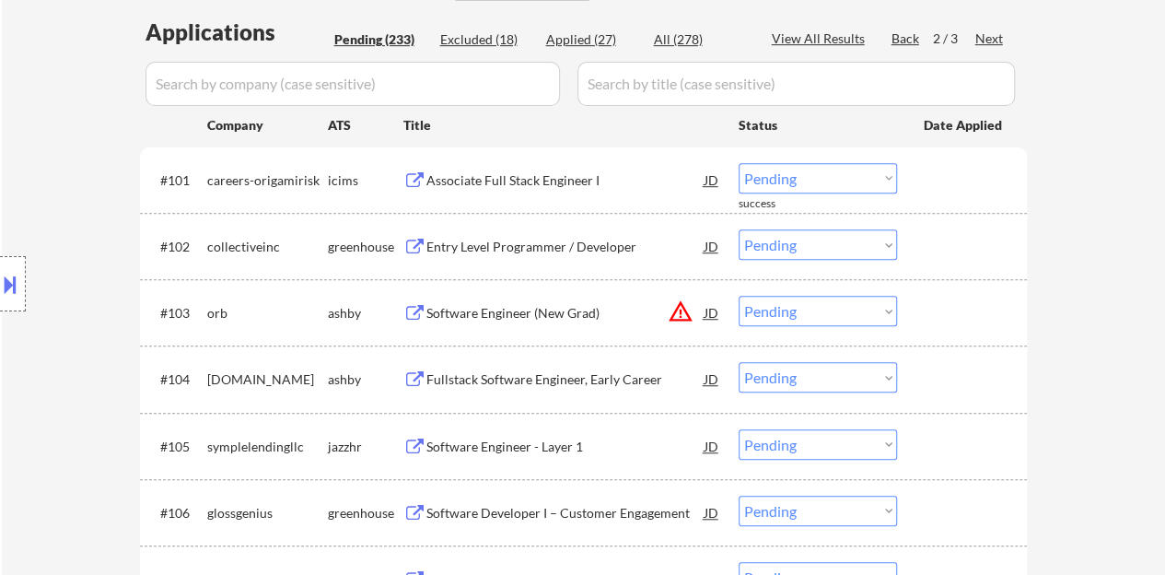
click at [556, 250] on div "Entry Level Programmer / Developer" at bounding box center [565, 247] width 278 height 18
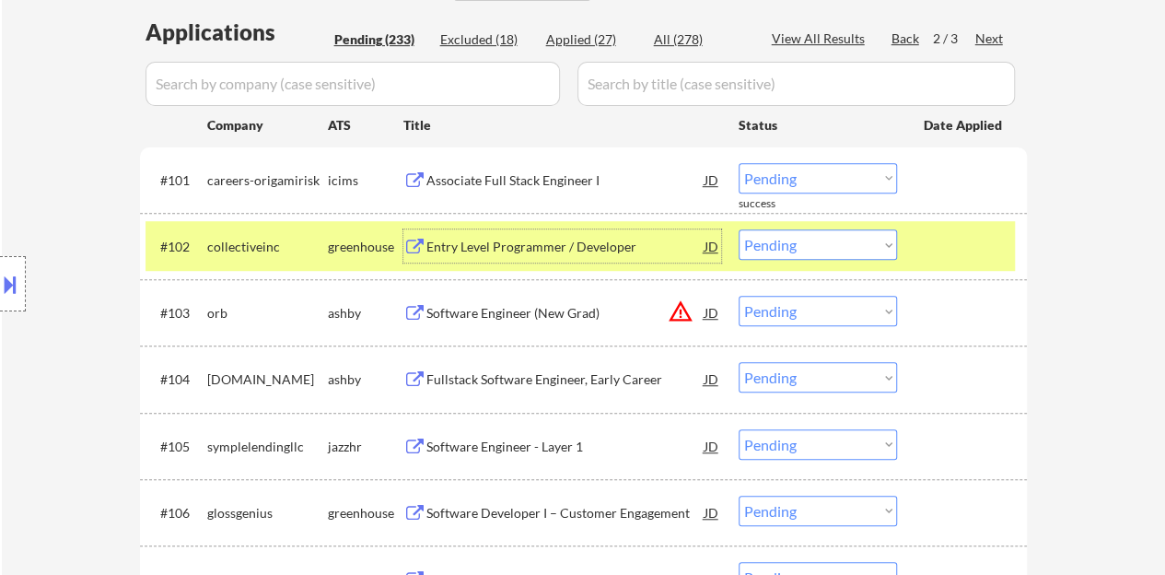
click at [854, 250] on select "Choose an option... Pending Applied Excluded (Questions) Excluded (Expired) Exc…" at bounding box center [817, 244] width 158 height 30
click at [738, 229] on select "Choose an option... Pending Applied Excluded (Questions) Excluded (Expired) Exc…" at bounding box center [817, 244] width 158 height 30
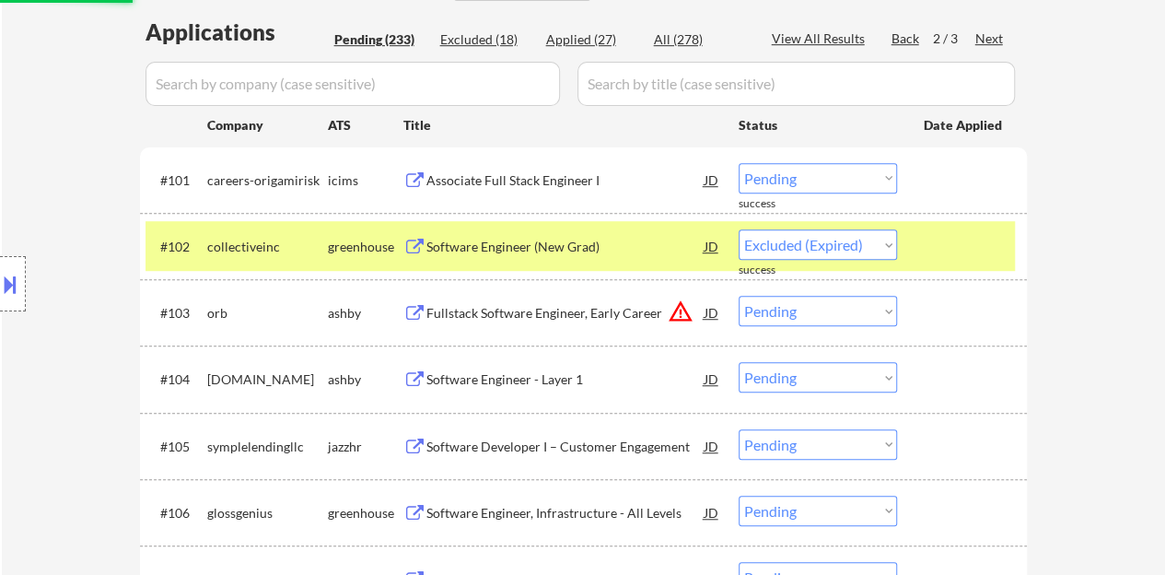
select select ""pending""
